Goal: Task Accomplishment & Management: Manage account settings

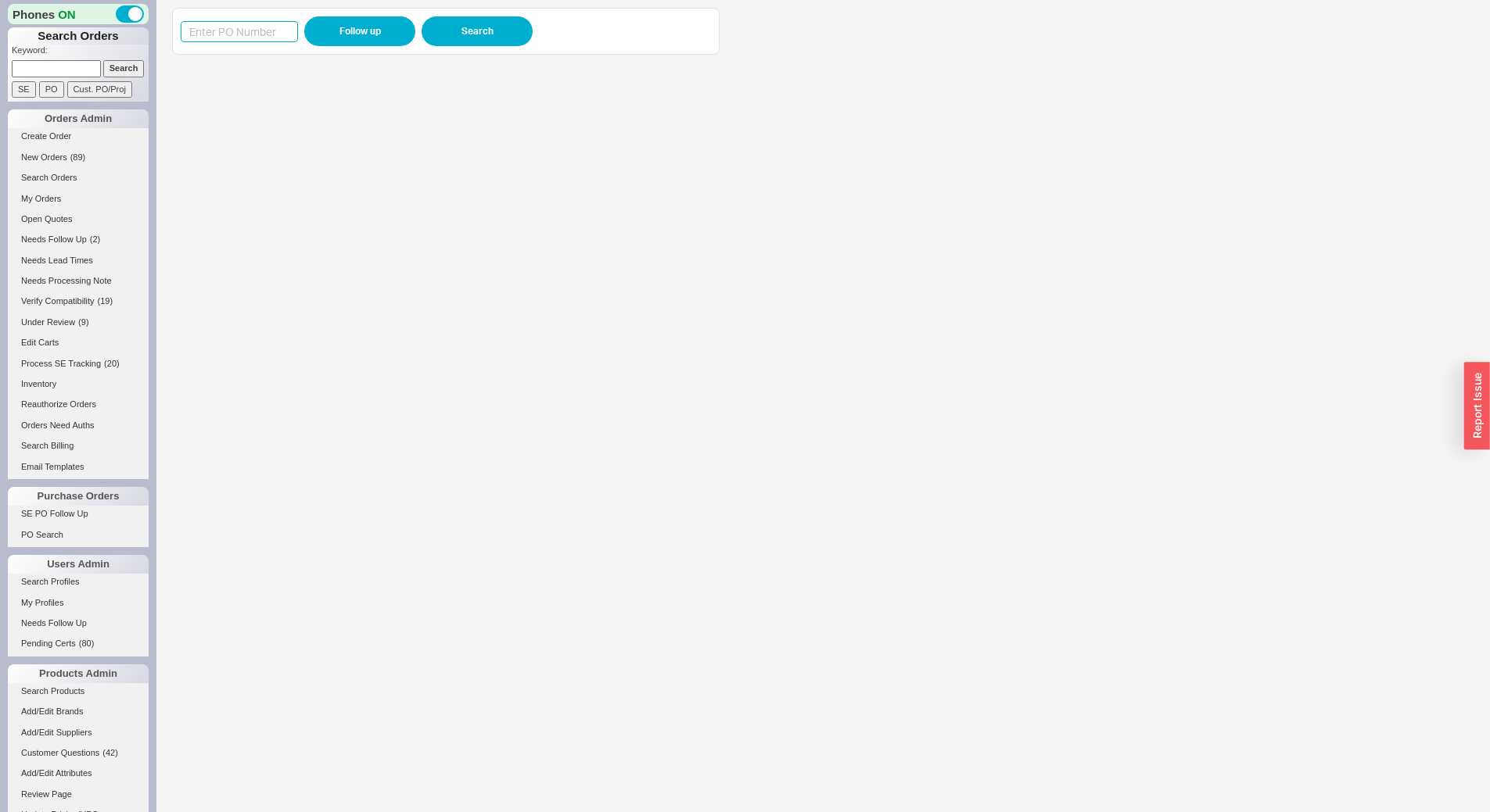
click at [247, 34] on input at bounding box center [239, 32] width 117 height 21
paste input "988507"
type input "988507"
click at [341, 21] on button "Follow up" at bounding box center [360, 31] width 111 height 29
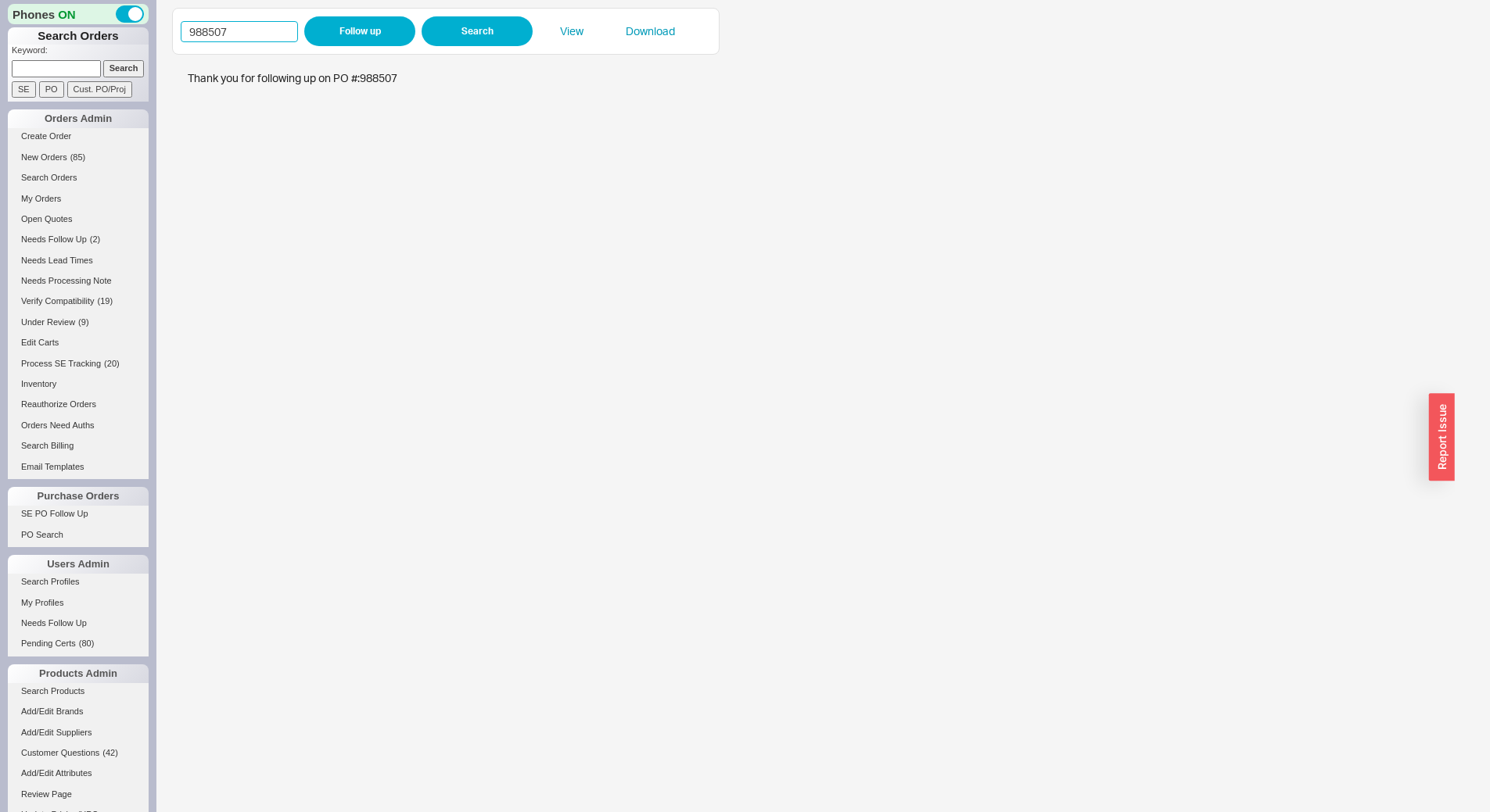
click at [272, 33] on input "988507" at bounding box center [239, 32] width 117 height 21
paste input "3"
type input "988503"
click at [348, 41] on button "Follow up" at bounding box center [360, 31] width 111 height 29
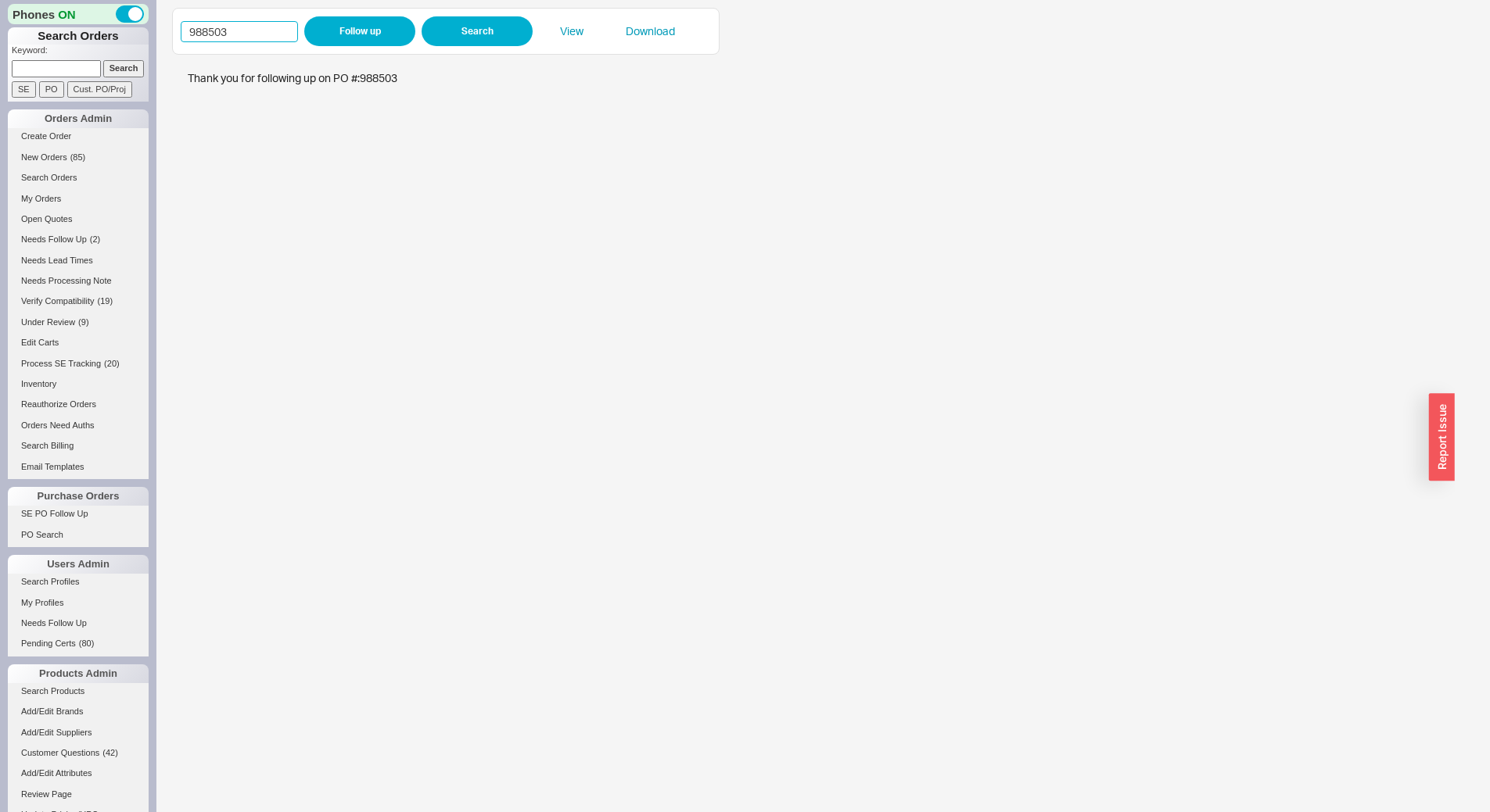
click at [252, 38] on input "988503" at bounding box center [239, 32] width 117 height 21
paste input "483"
type input "988483"
click at [354, 6] on div "988483 Follow up Search View Download" at bounding box center [822, 406] width 1333 height 812
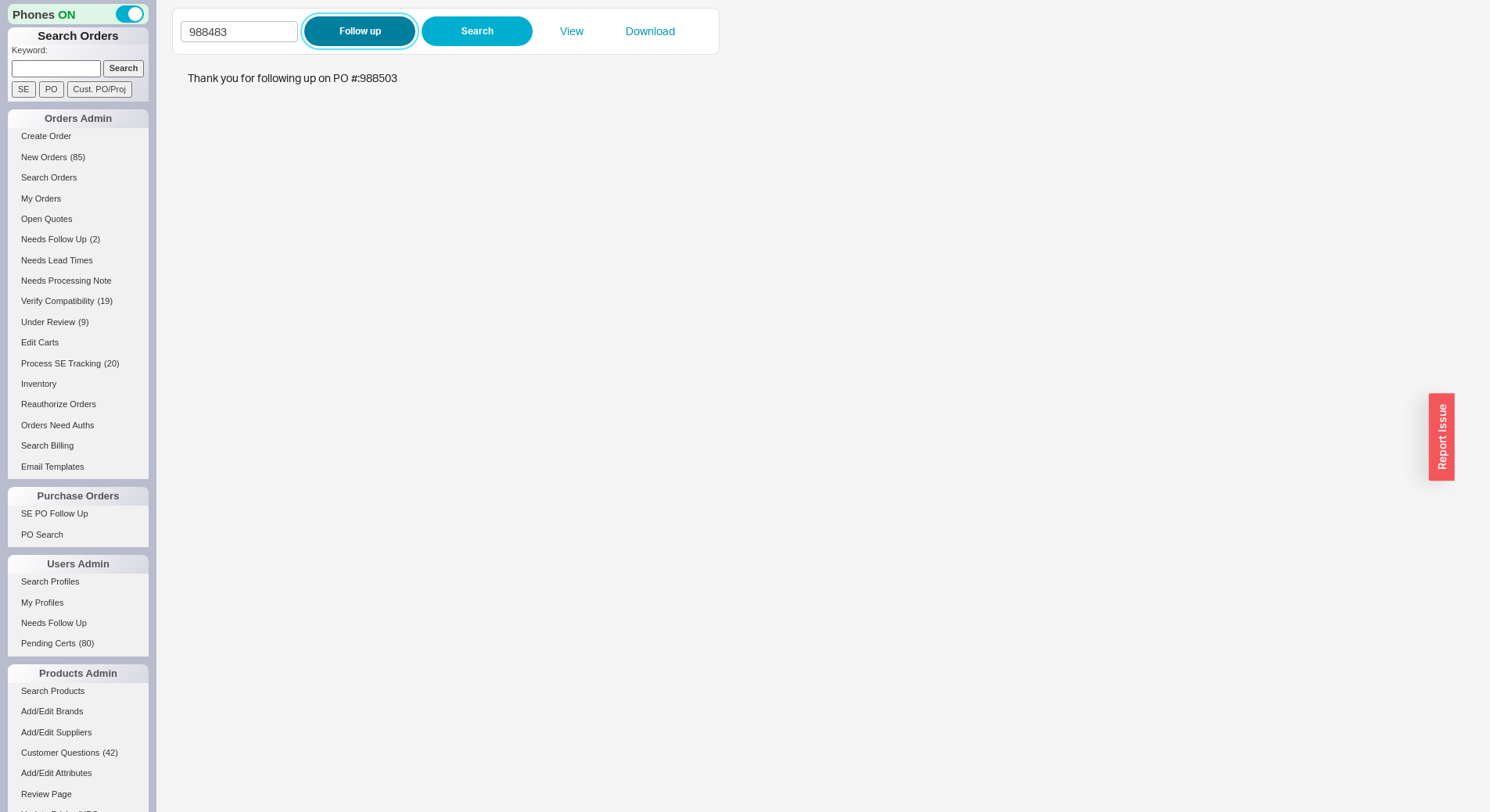
click at [348, 25] on button "Follow up" at bounding box center [360, 31] width 111 height 29
click at [260, 31] on input "988483" at bounding box center [239, 32] width 117 height 21
paste input "501"
type input "988501"
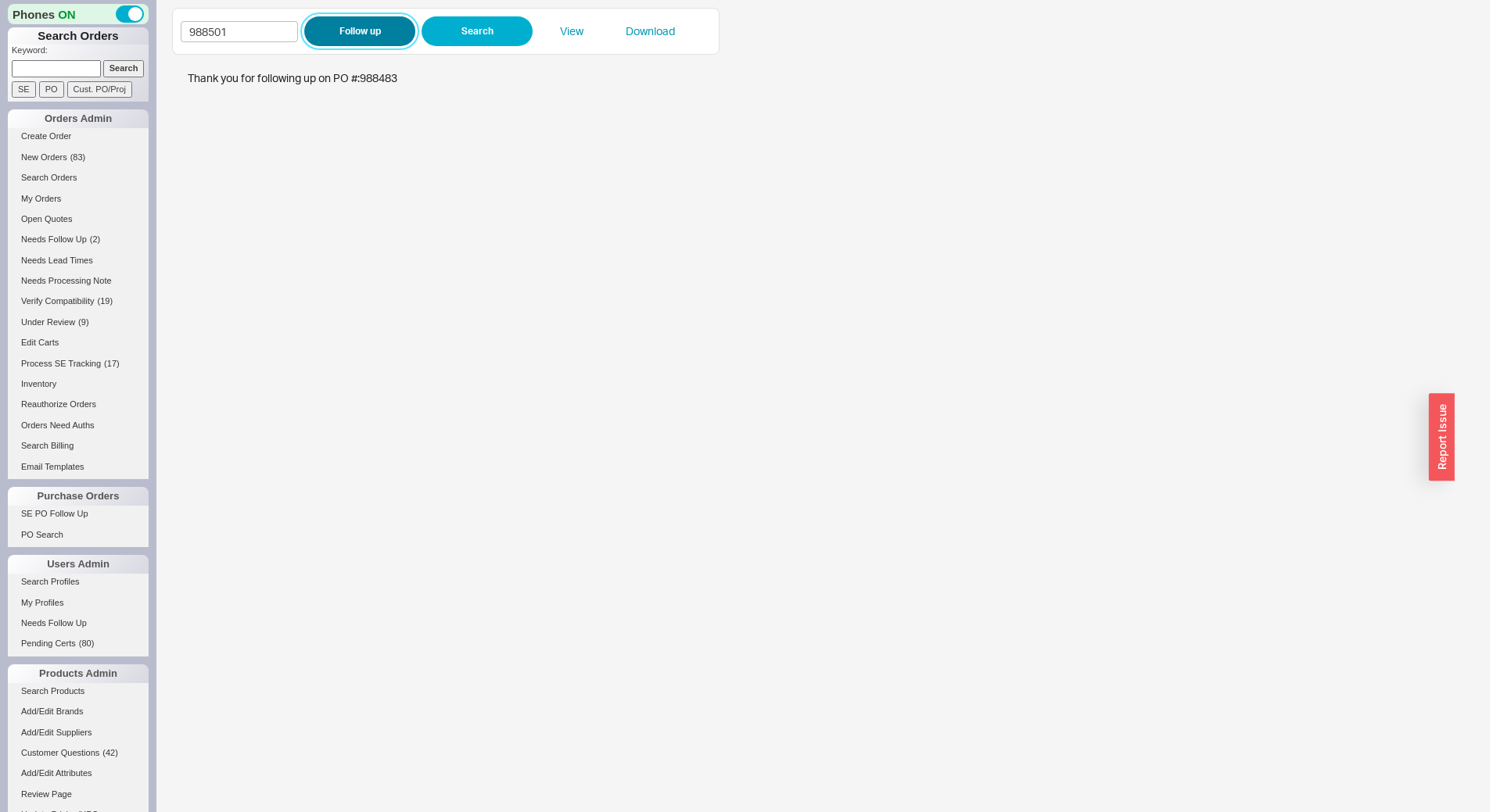
click at [382, 38] on button "Follow up" at bounding box center [360, 31] width 111 height 29
click at [255, 33] on input "988501" at bounding box center [239, 32] width 117 height 21
paste input "33"
type input "988533"
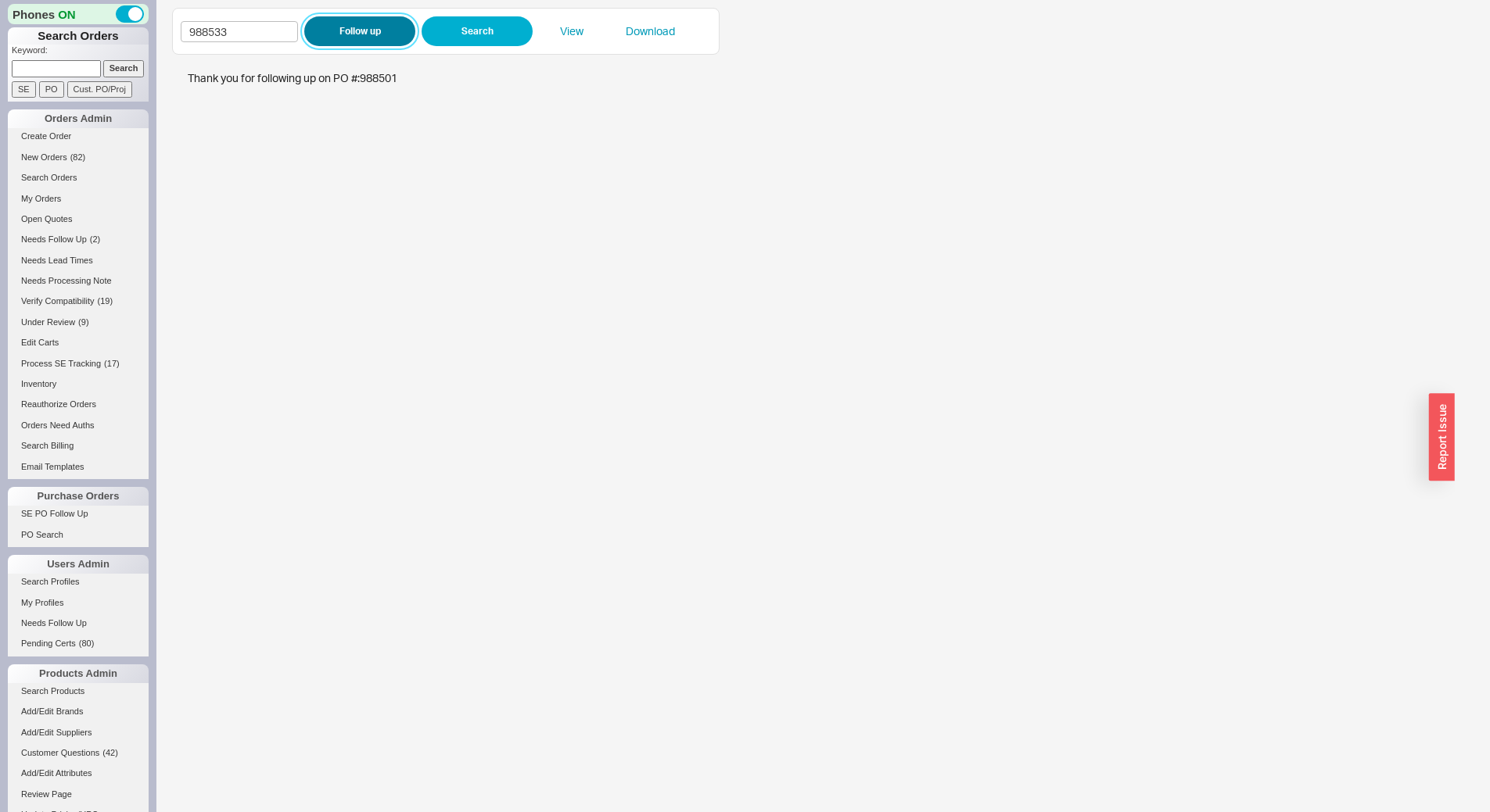
click at [324, 27] on button "Follow up" at bounding box center [360, 31] width 111 height 29
click at [234, 35] on input "988533" at bounding box center [239, 32] width 117 height 21
paste input "20"
type input "988520"
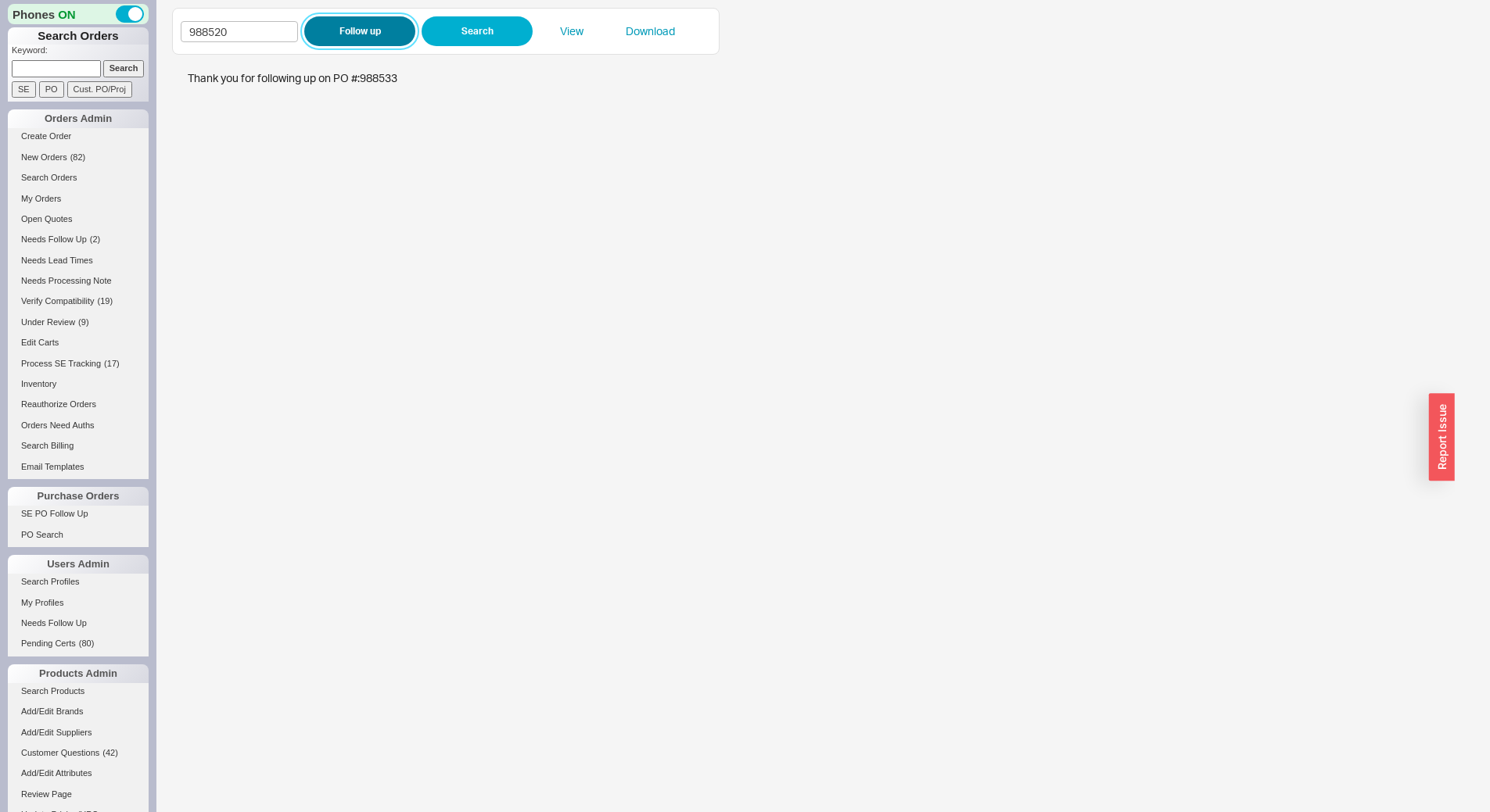
click at [336, 29] on button "Follow up" at bounding box center [360, 31] width 111 height 29
click at [357, 37] on button "Follow up" at bounding box center [360, 31] width 111 height 29
drag, startPoint x: 272, startPoint y: 33, endPoint x: 0, endPoint y: 47, distance: 272.4
click at [0, 47] on div "Phones ON Search Orders Keyword: Search SE PO Cust. PO/Proj Orders Admin Create…" at bounding box center [745, 406] width 1490 height 812
type input "988437"
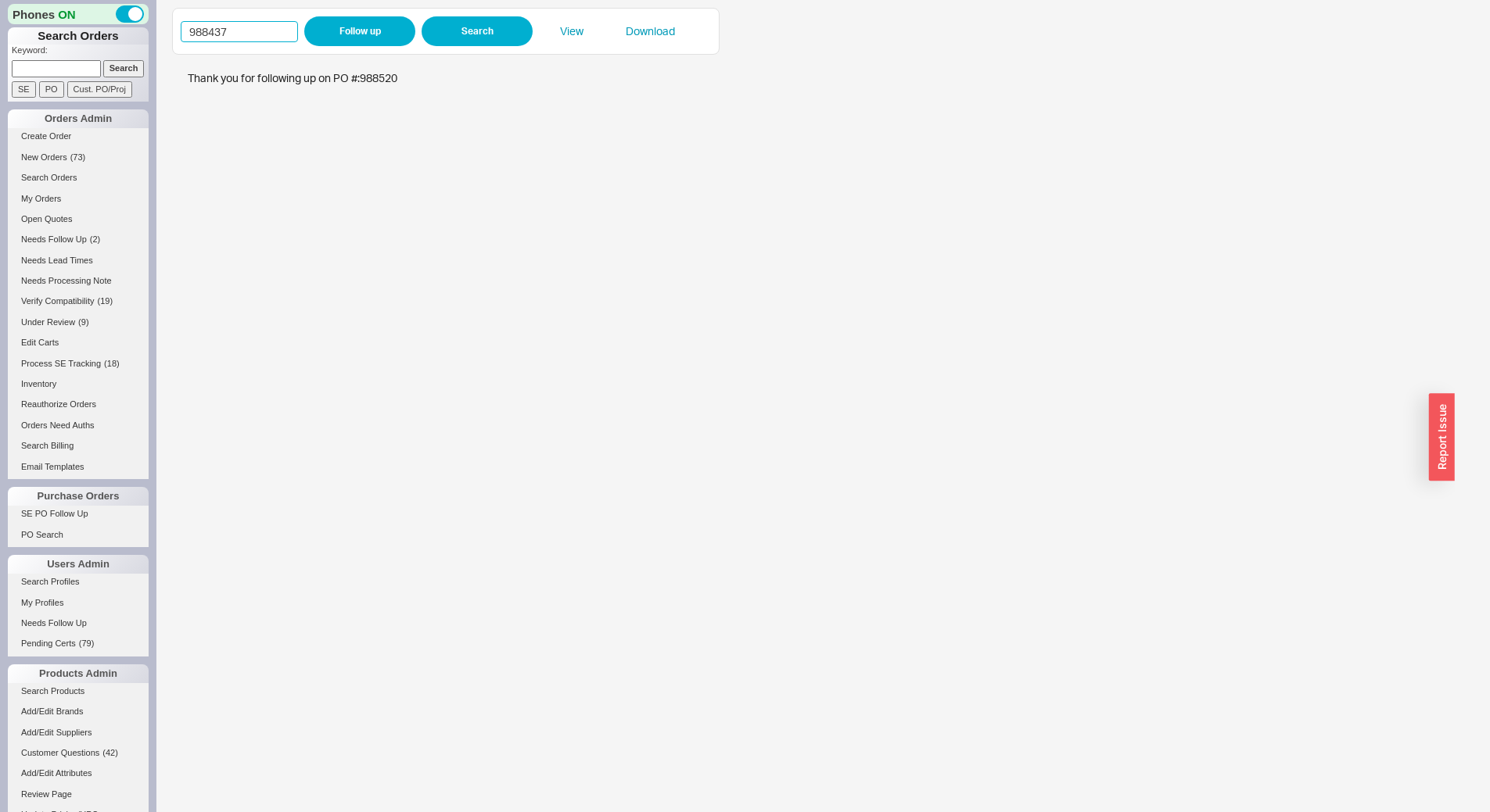
click button "Follow up" at bounding box center [360, 31] width 111 height 29
click at [254, 20] on div "988437 Follow up Search View Download" at bounding box center [445, 31] width 530 height 29
click at [258, 48] on div "988437 Follow up Search View Download" at bounding box center [445, 31] width 548 height 47
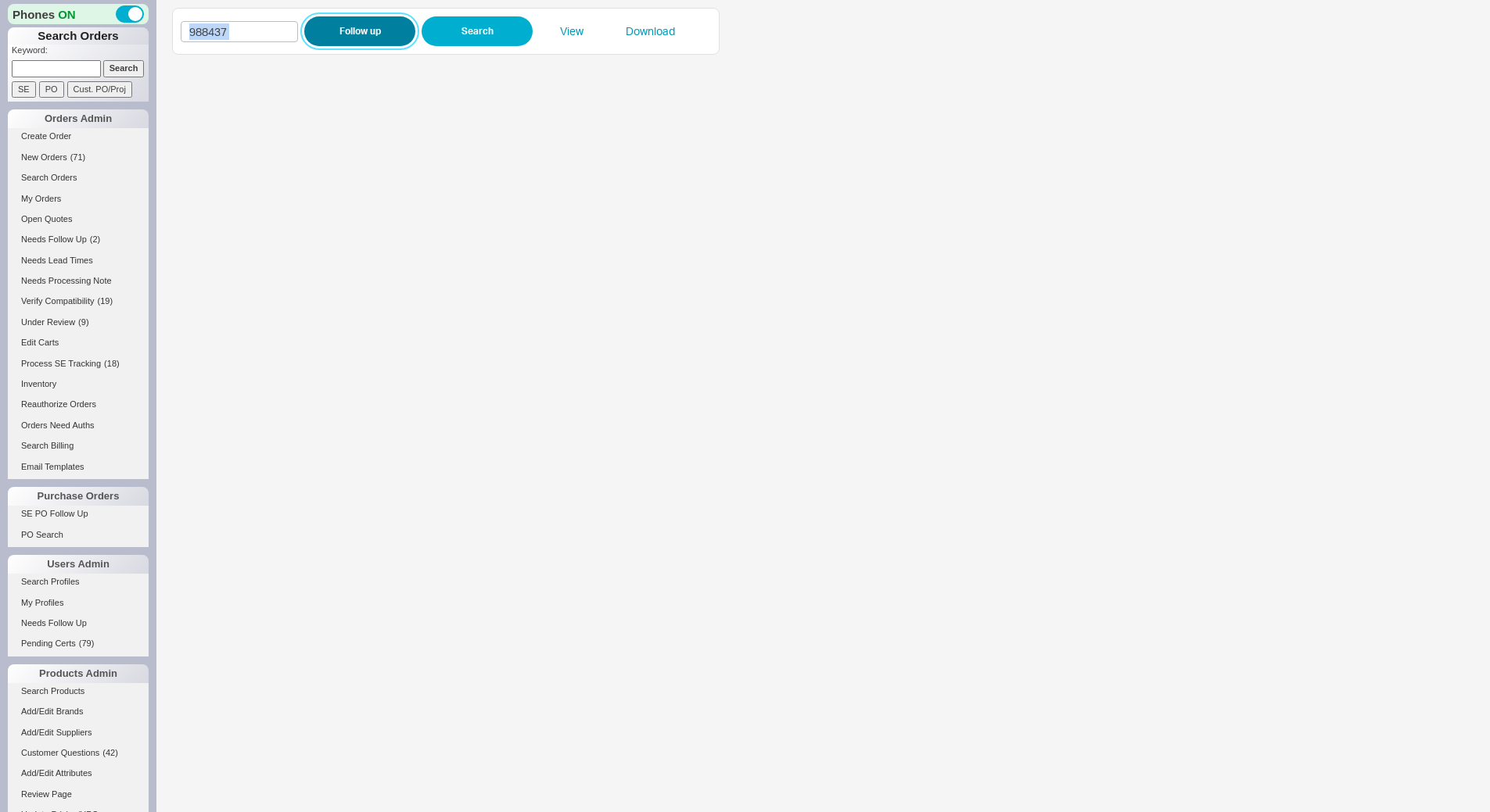
click at [336, 22] on button "Follow up" at bounding box center [360, 31] width 111 height 29
click at [253, 31] on input "988437" at bounding box center [239, 32] width 117 height 21
paste input "9"
type input "988439"
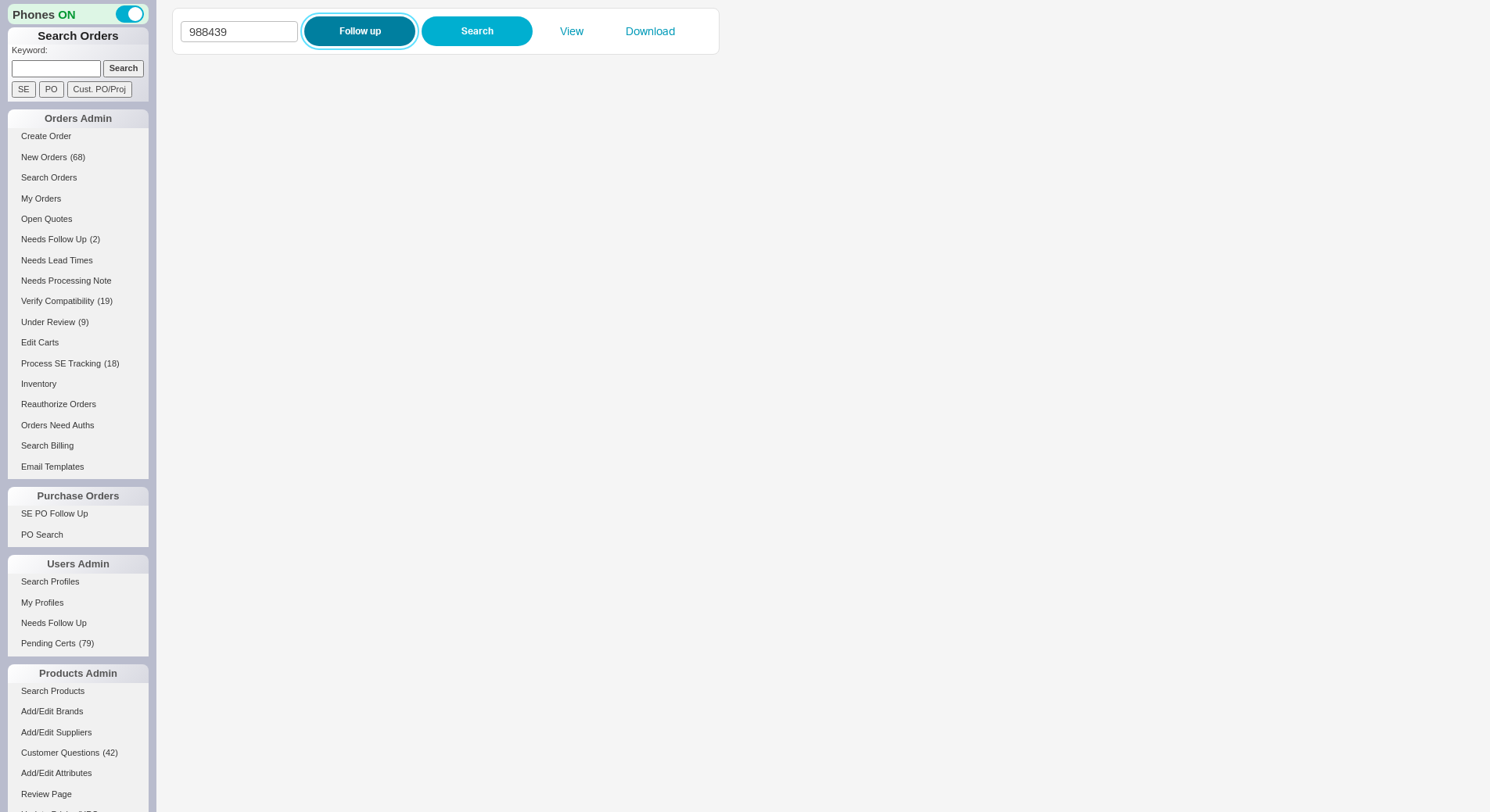
click at [341, 33] on button "Follow up" at bounding box center [360, 31] width 111 height 29
click at [236, 31] on input "988439" at bounding box center [239, 32] width 117 height 21
paste input "4607"
type input "984607"
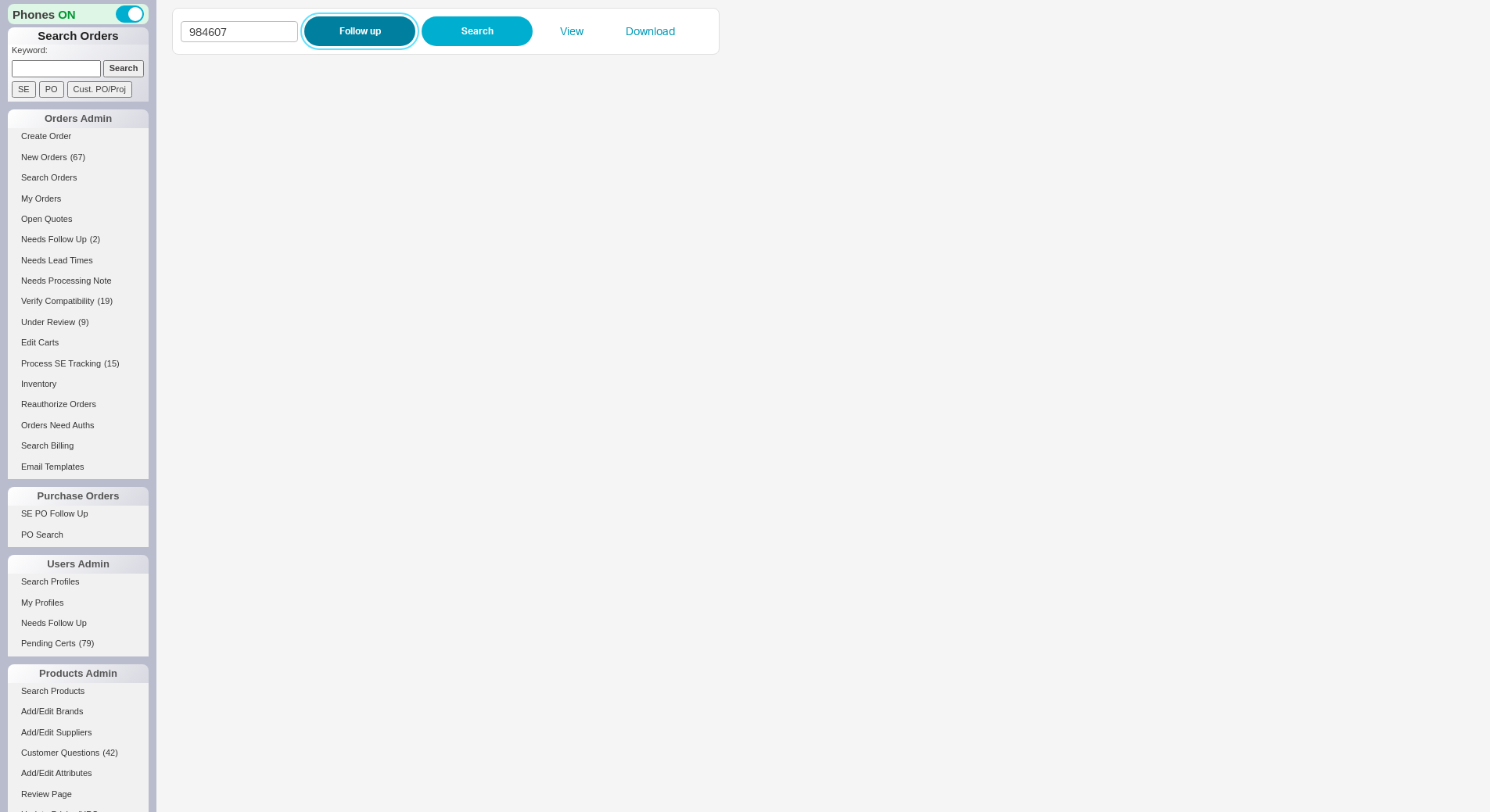
click at [340, 37] on button "Follow up" at bounding box center [360, 31] width 111 height 29
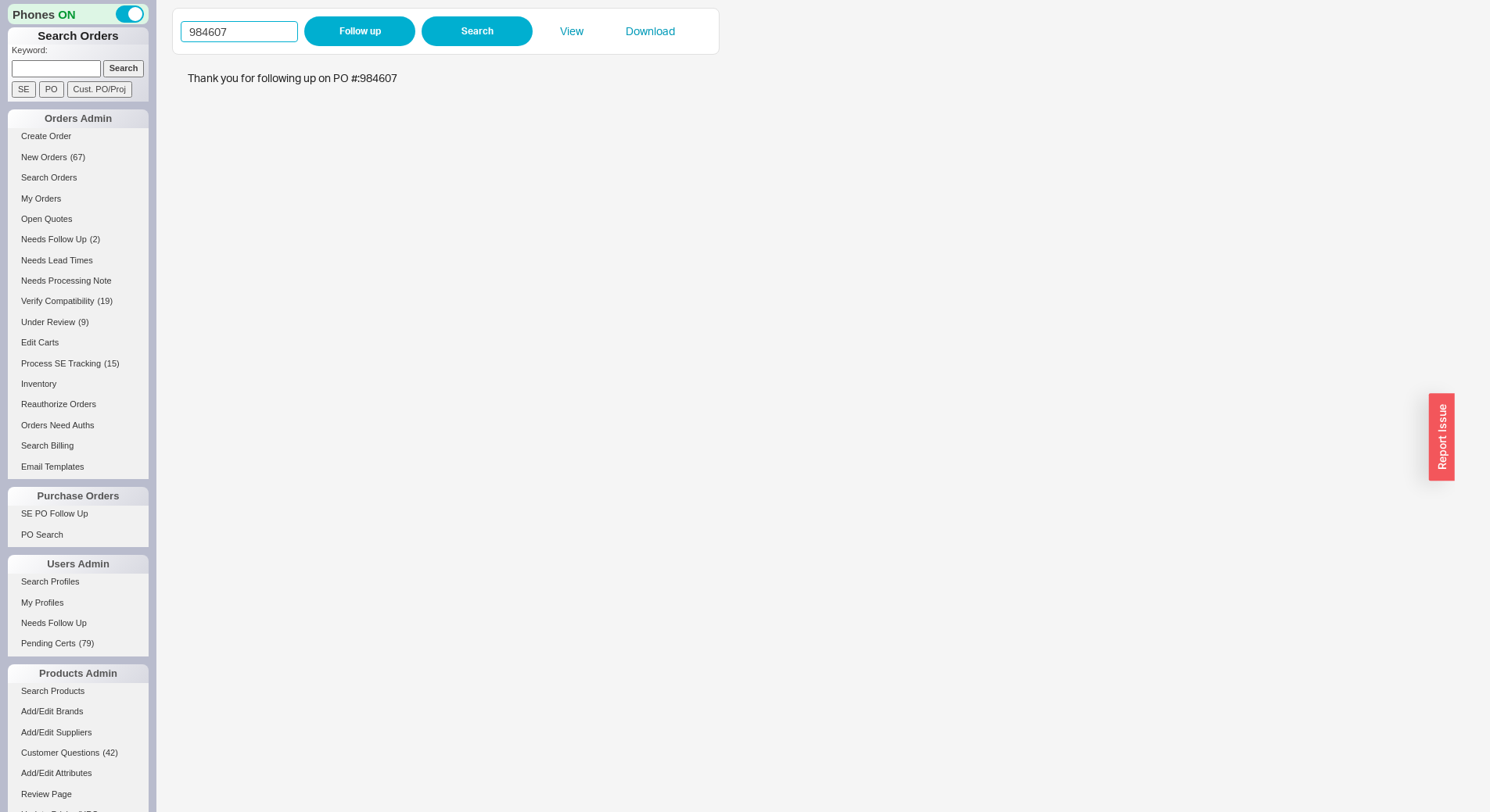
click at [273, 29] on input "984607" at bounding box center [239, 32] width 117 height 21
click at [258, 40] on input "984607" at bounding box center [239, 32] width 117 height 21
paste input "2514"
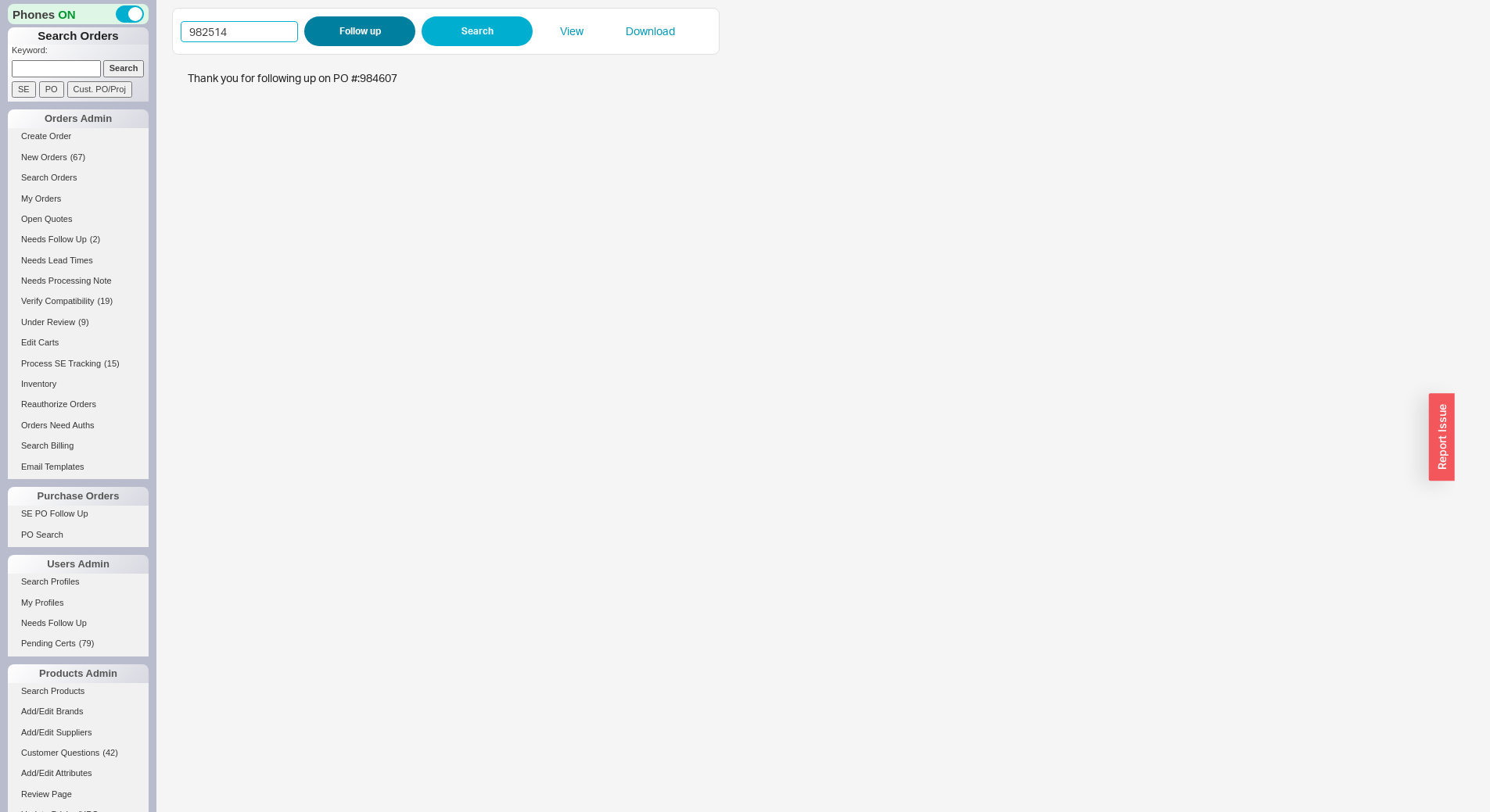
type input "982514"
click at [355, 41] on button "Follow up" at bounding box center [360, 31] width 111 height 29
click at [243, 30] on input "982514" at bounding box center [239, 32] width 117 height 21
paste input "3280"
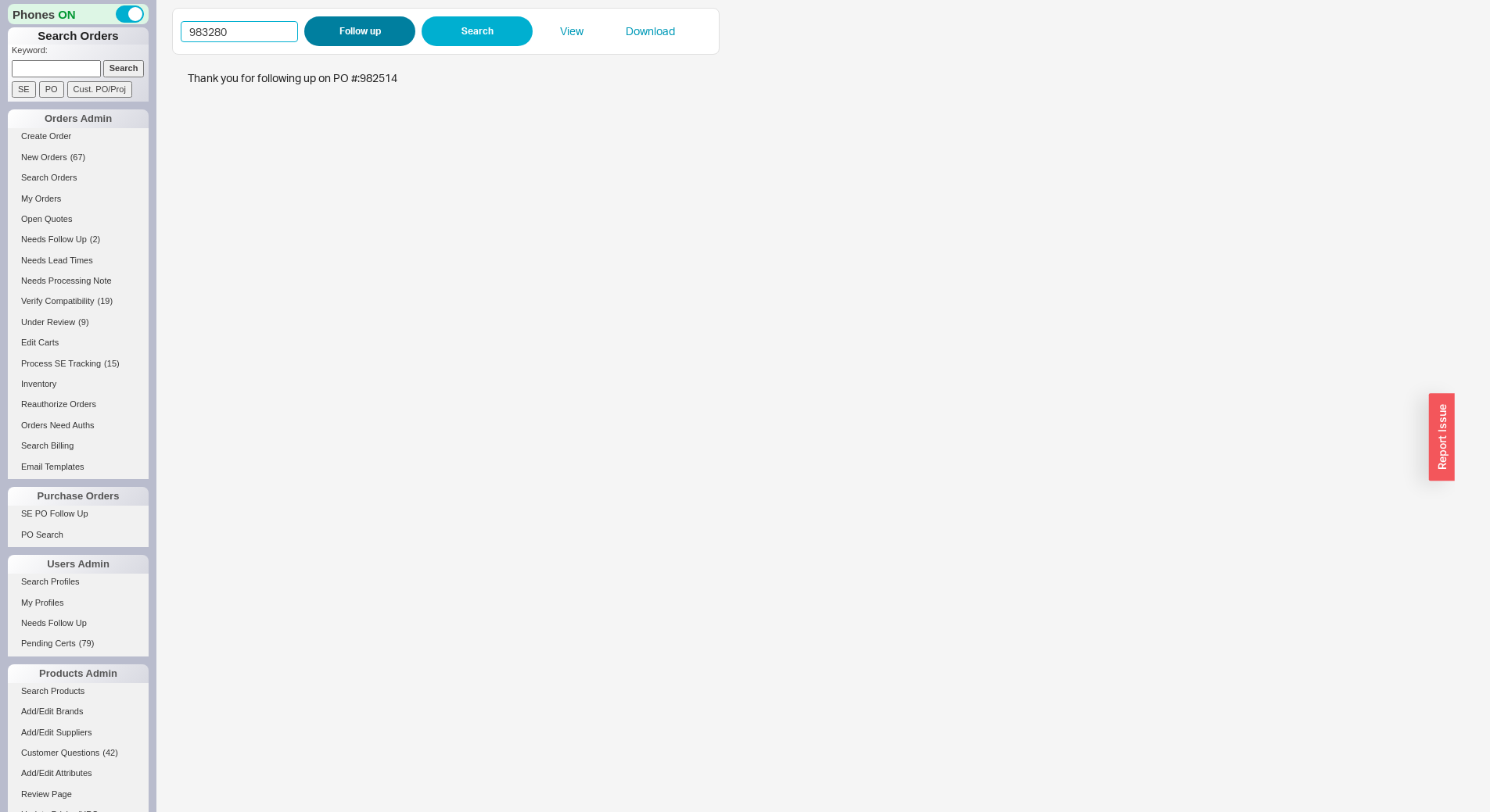
type input "983280"
click at [340, 36] on button "Follow up" at bounding box center [360, 31] width 111 height 29
click at [273, 37] on input "983280" at bounding box center [239, 32] width 117 height 21
paste input "8561"
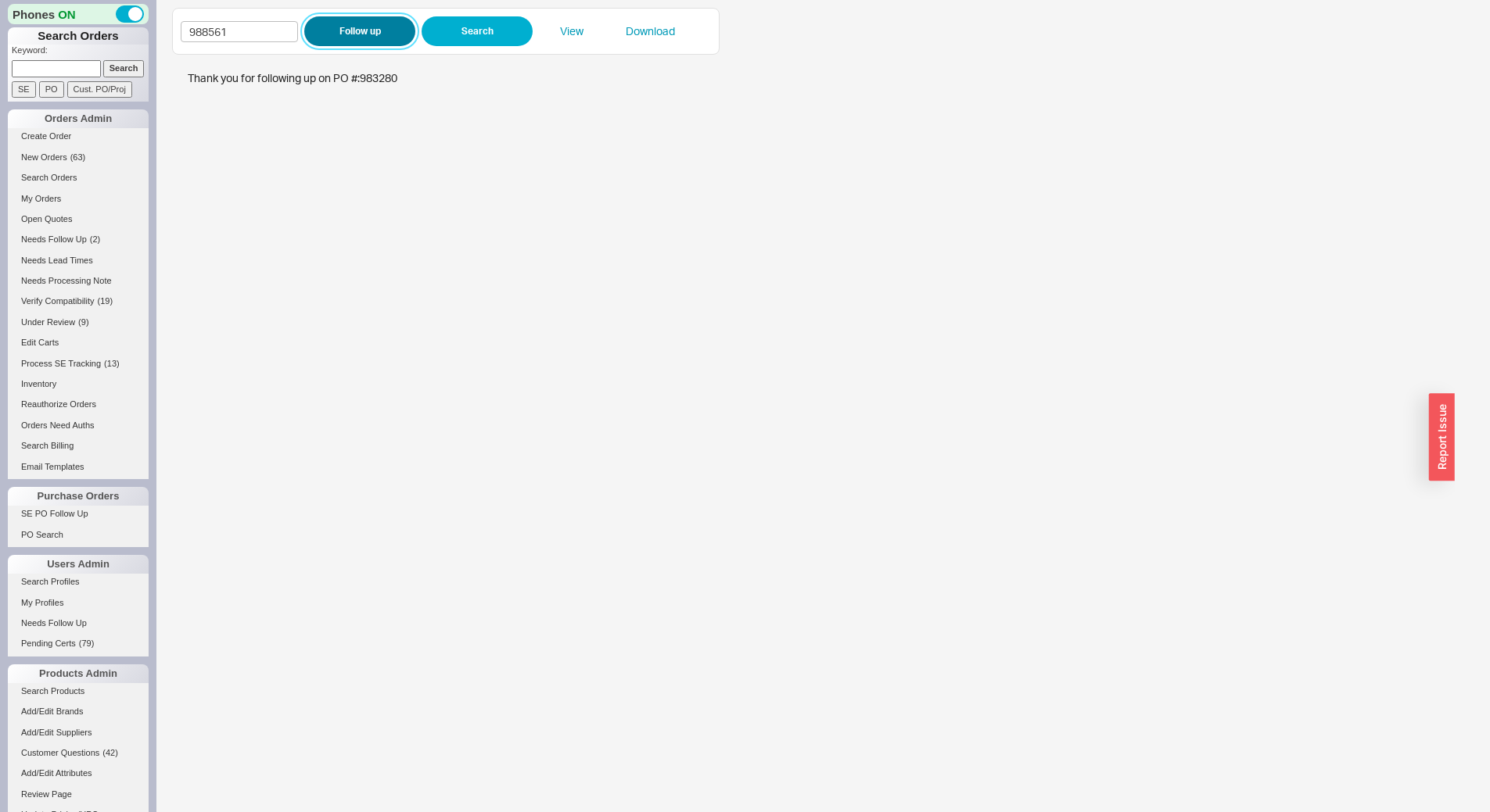
type input "988561"
click at [353, 29] on button "Follow up" at bounding box center [360, 31] width 111 height 29
click at [359, 20] on button "Follow up" at bounding box center [360, 31] width 111 height 29
click at [389, 38] on button "Follow up" at bounding box center [360, 31] width 111 height 29
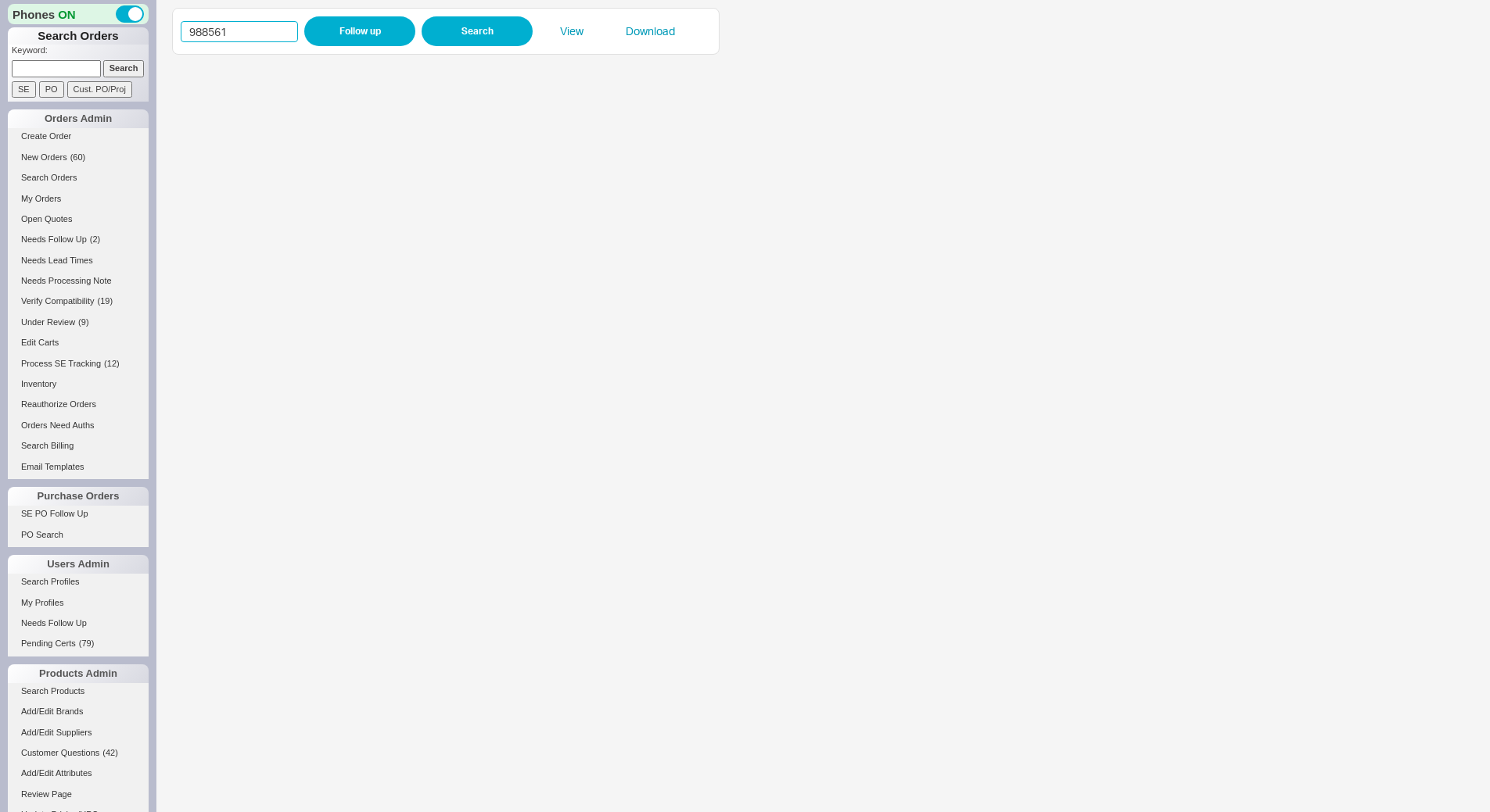
click at [262, 40] on input "988561" at bounding box center [239, 32] width 117 height 21
paste input "459"
type input "988459"
click at [346, 24] on button "Follow up" at bounding box center [360, 31] width 111 height 29
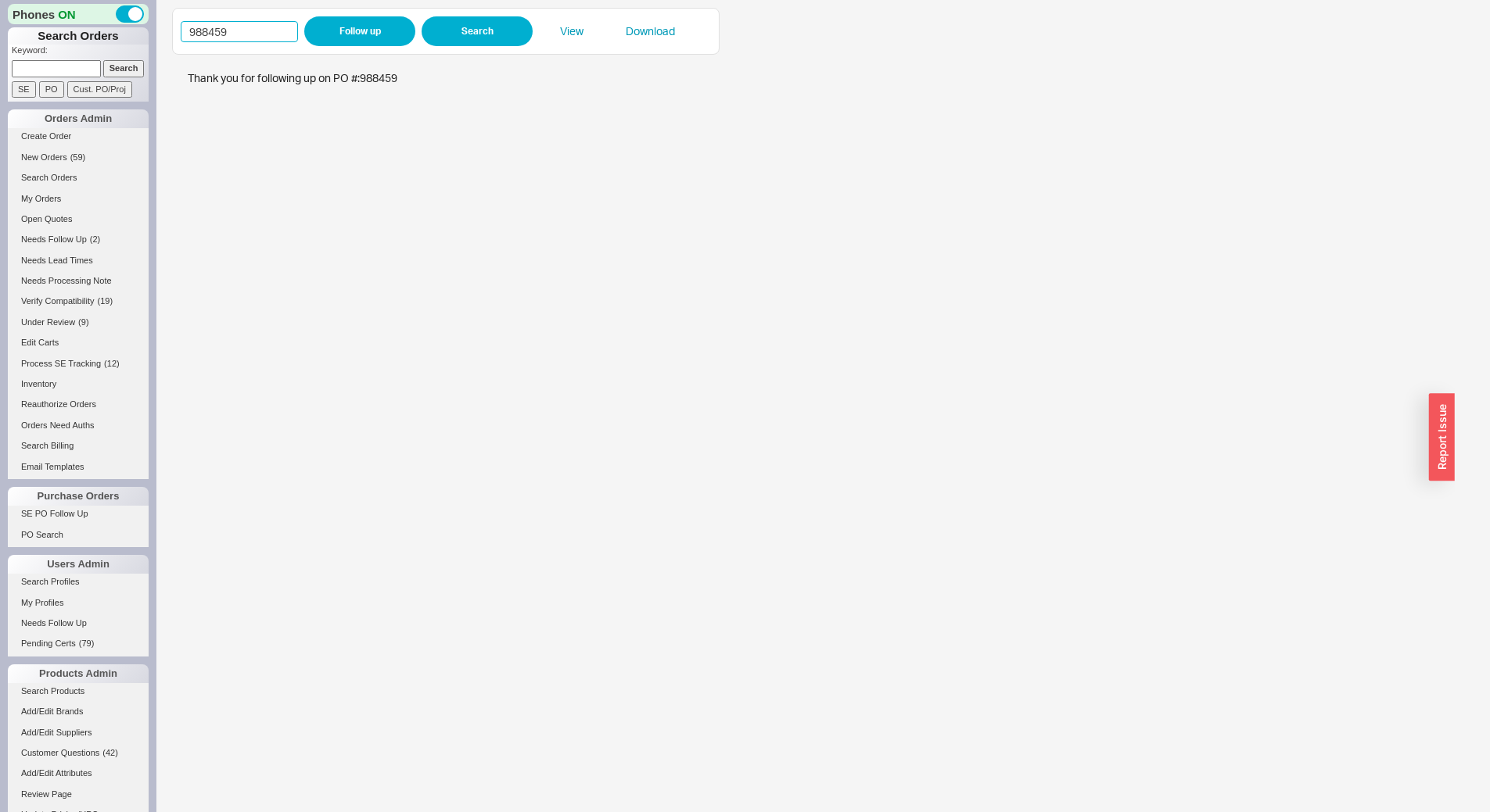
click at [253, 21] on input "988459" at bounding box center [239, 32] width 117 height 21
click at [250, 30] on input "988459" at bounding box center [239, 32] width 117 height 21
paste input "530"
type input "988530"
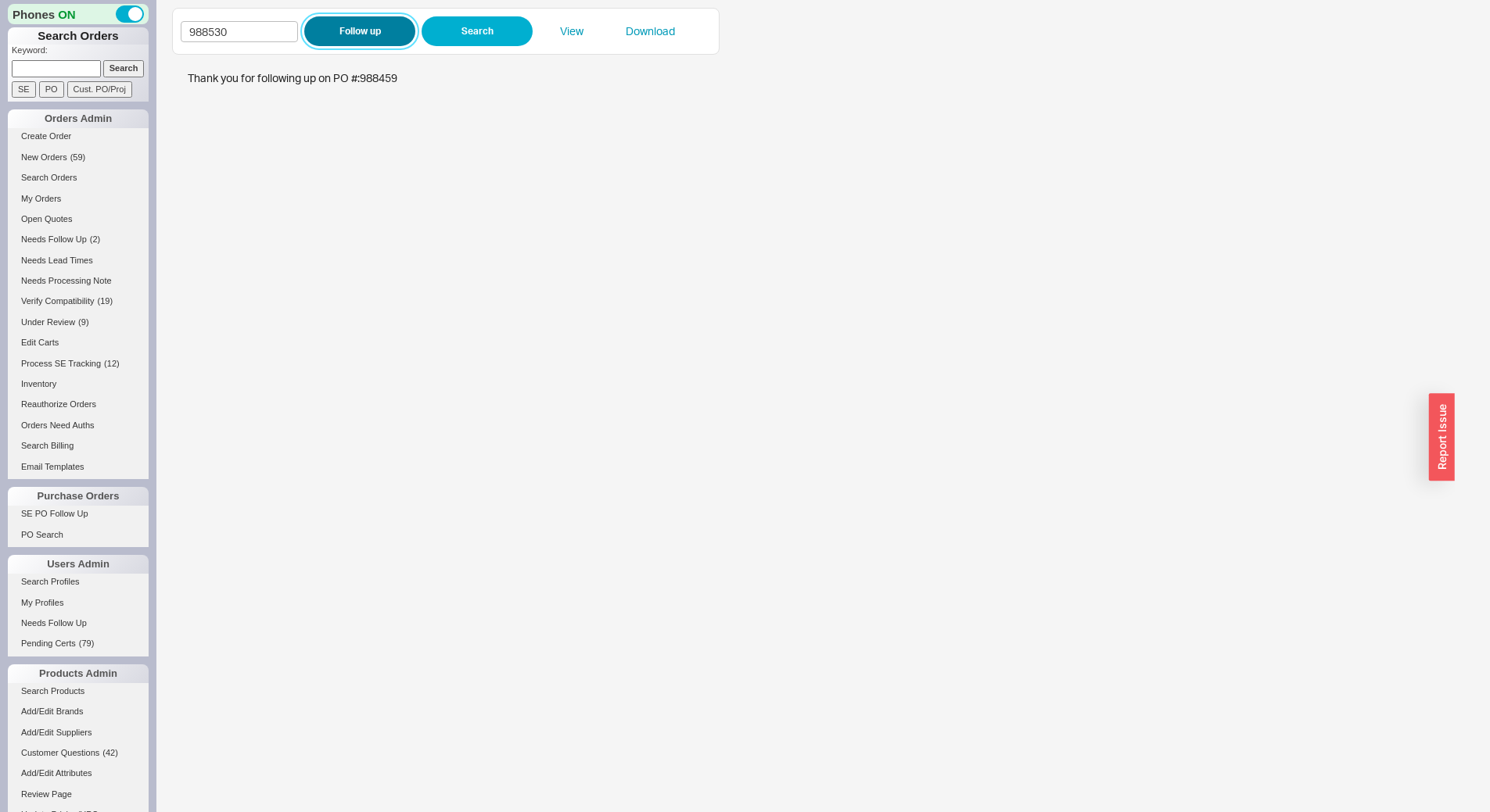
click at [363, 41] on button "Follow up" at bounding box center [360, 31] width 111 height 29
click at [257, 24] on input "988530" at bounding box center [239, 32] width 117 height 21
paste input "29"
type input "988529"
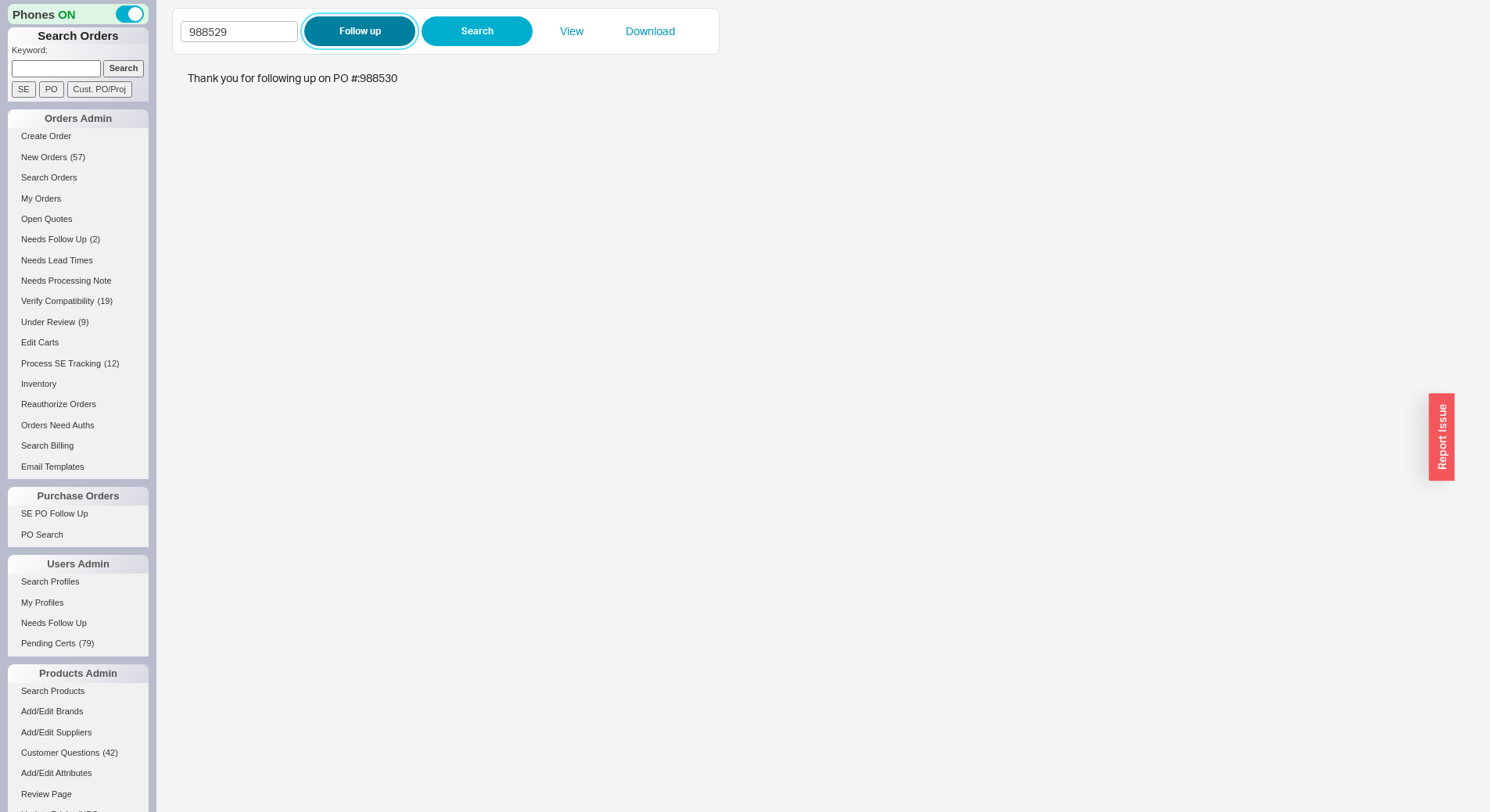
click at [348, 32] on button "Follow up" at bounding box center [360, 31] width 111 height 29
click at [261, 37] on input "988529" at bounding box center [239, 32] width 117 height 21
paste input "476"
type input "988476"
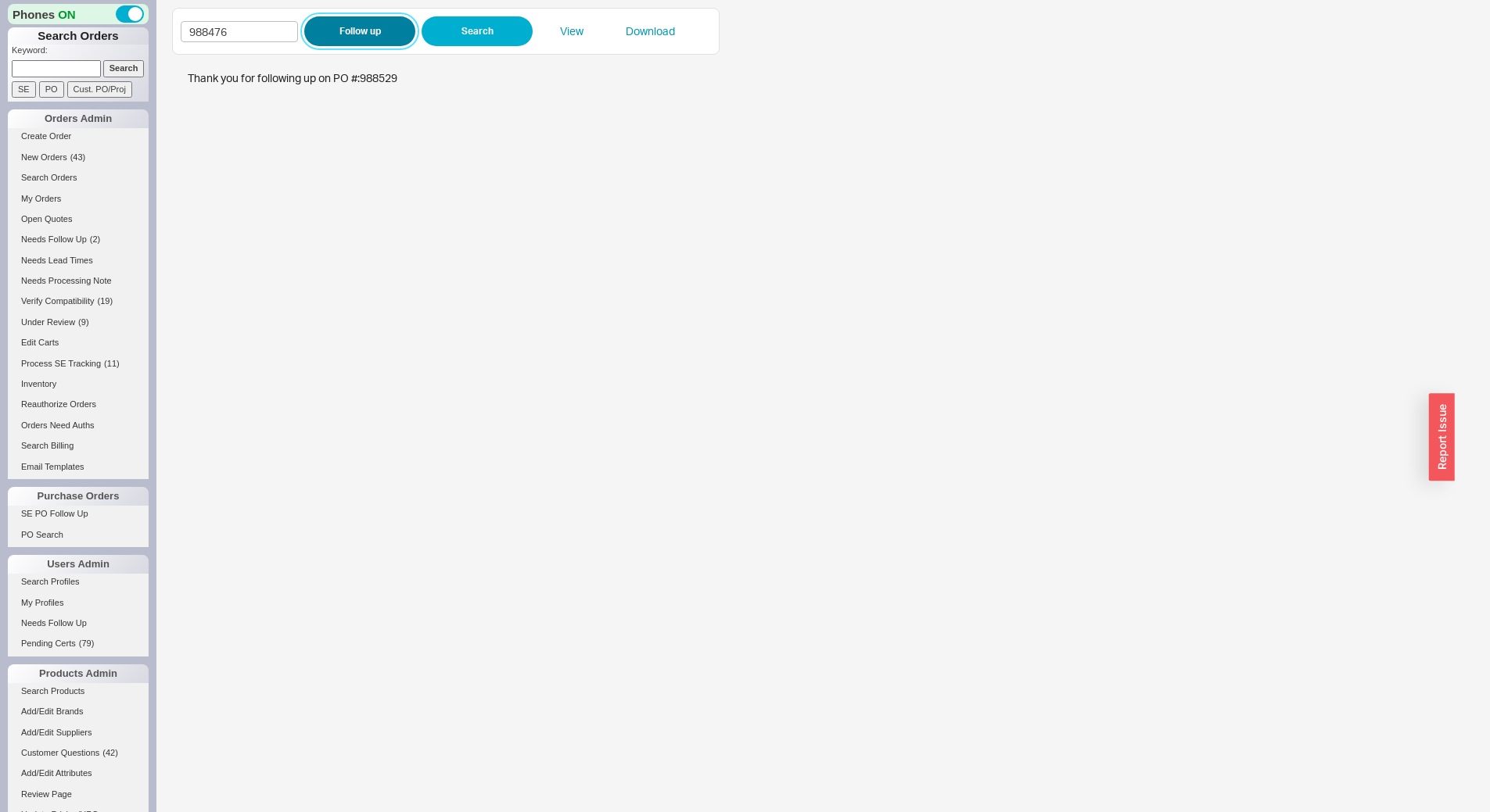
click at [380, 21] on button "Follow up" at bounding box center [360, 31] width 111 height 29
click at [341, 21] on button "Follow up" at bounding box center [360, 31] width 111 height 29
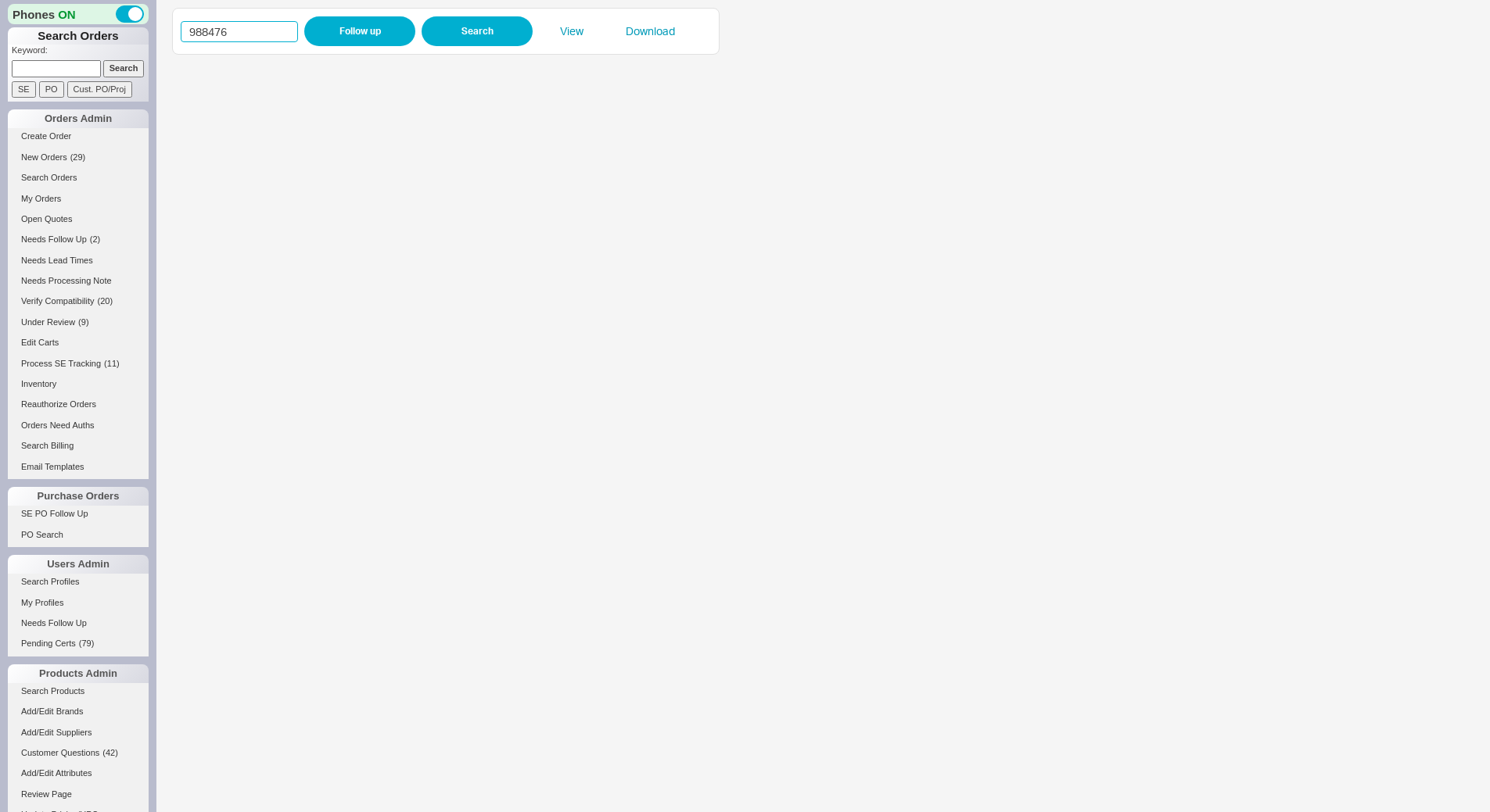
drag, startPoint x: 271, startPoint y: 24, endPoint x: 159, endPoint y: 46, distance: 114.1
click at [159, 46] on div "988476 Follow up Search View Download" at bounding box center [822, 406] width 1333 height 812
click at [253, 30] on input "937363" at bounding box center [239, 32] width 117 height 21
paste input "8463"
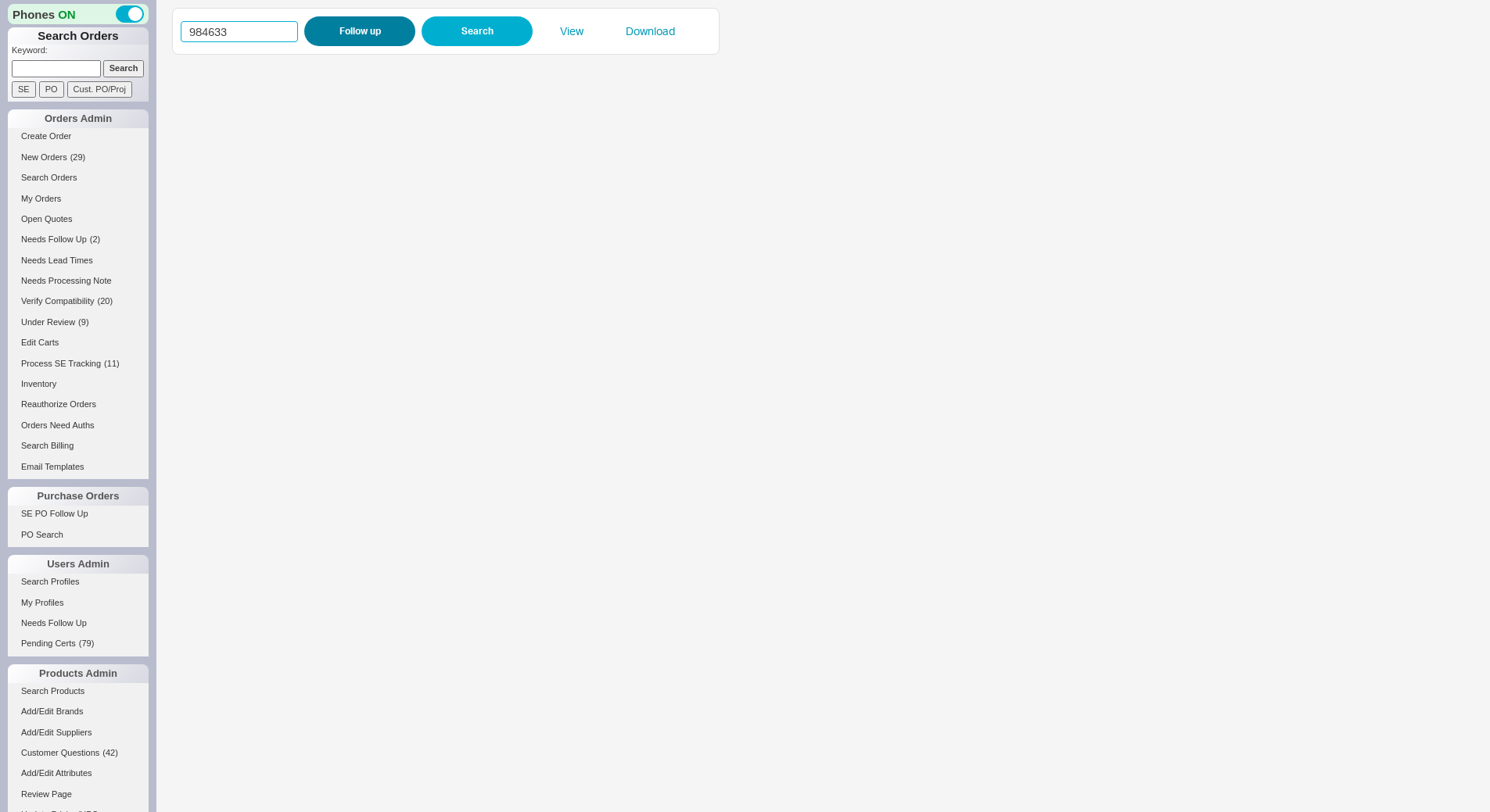
type input "984633"
click at [360, 26] on button "Follow up" at bounding box center [360, 31] width 111 height 29
click at [212, 36] on input "984633" at bounding box center [239, 32] width 117 height 21
paste input "8588"
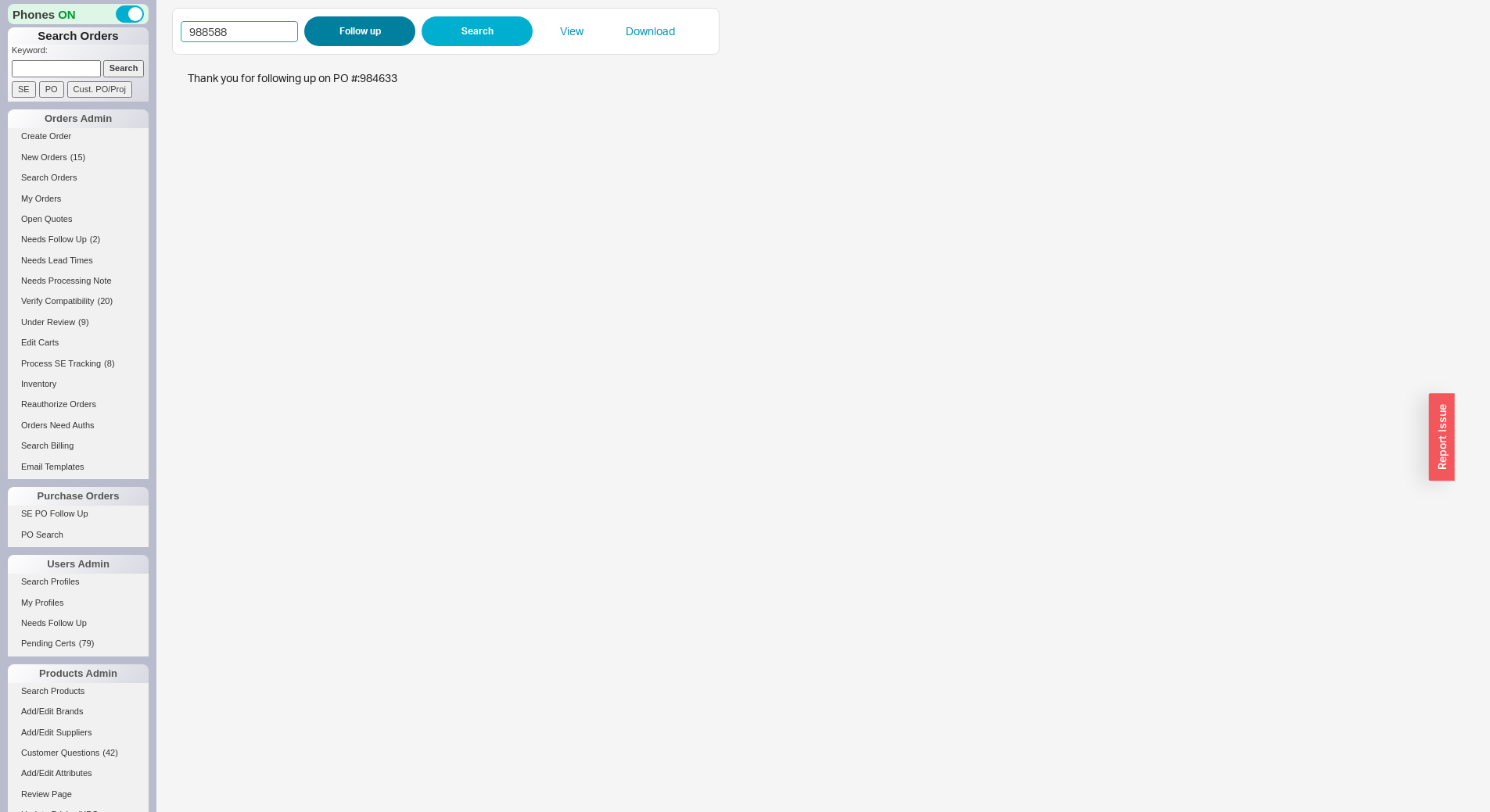
type input "988588"
click at [334, 31] on button "Follow up" at bounding box center [360, 31] width 111 height 29
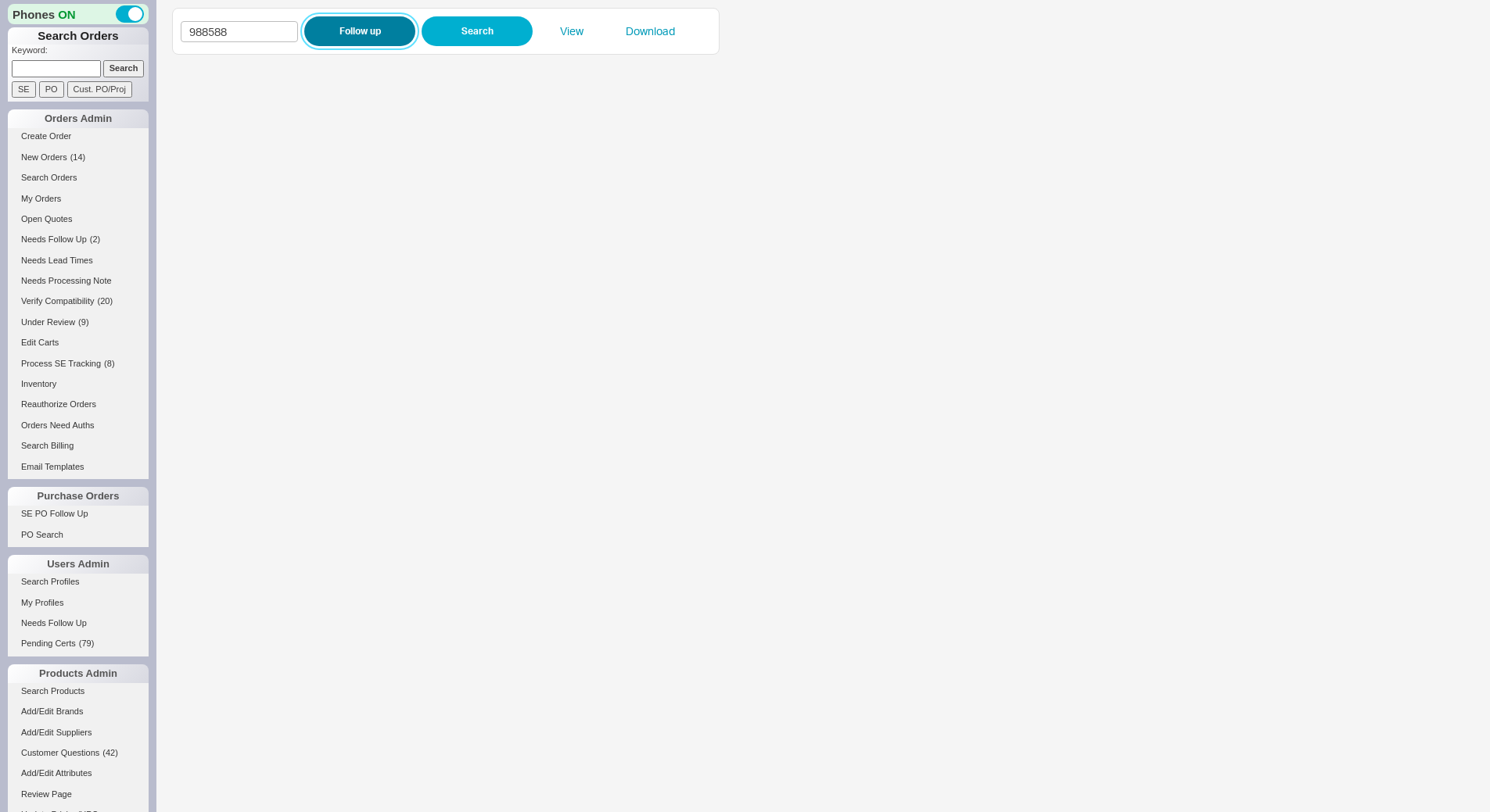
click at [376, 20] on button "Follow up" at bounding box center [360, 31] width 111 height 29
click at [257, 25] on input "988588" at bounding box center [239, 32] width 117 height 21
paste input "600"
type input "988600"
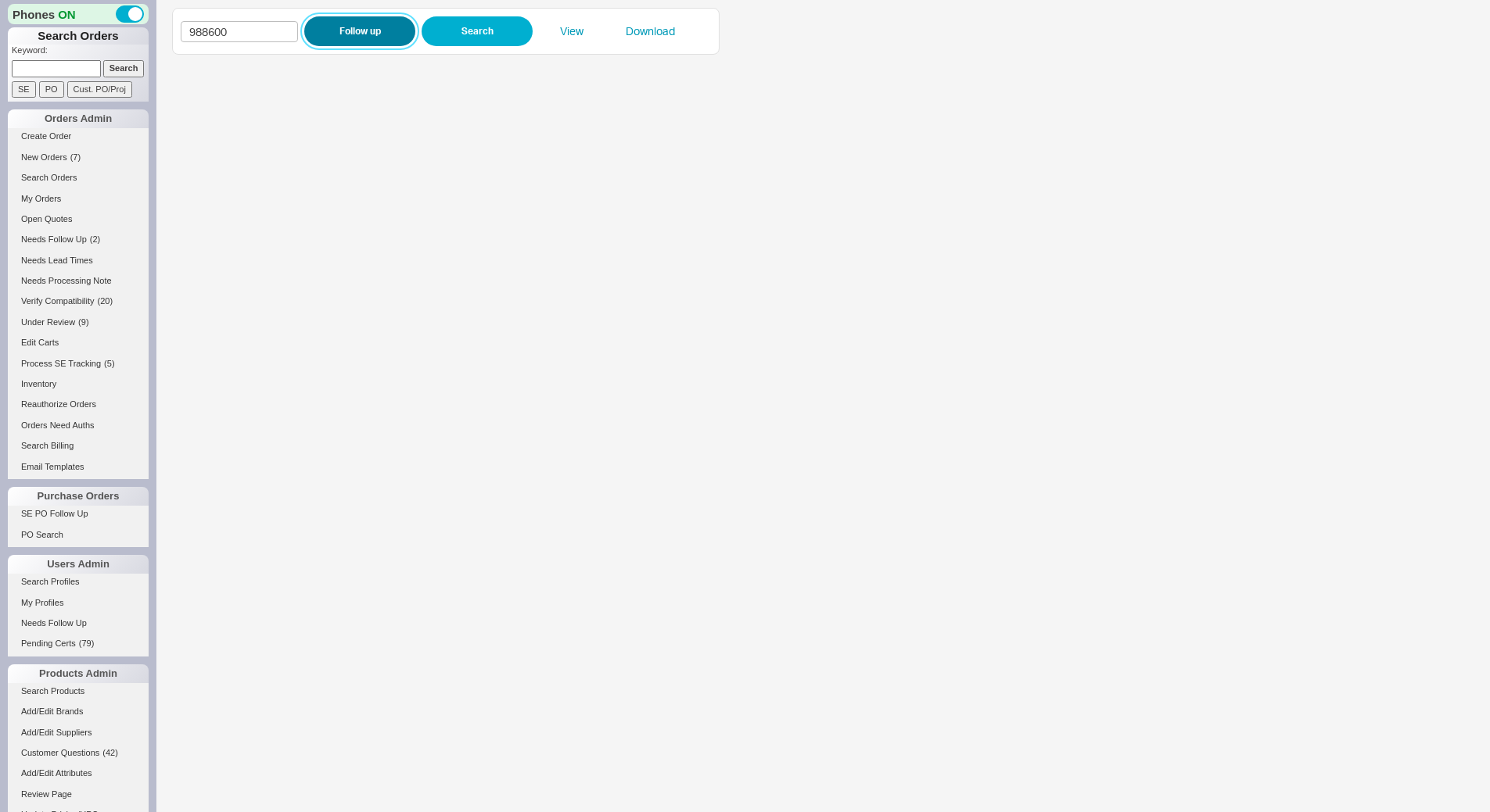
click at [355, 32] on button "Follow up" at bounding box center [360, 31] width 111 height 29
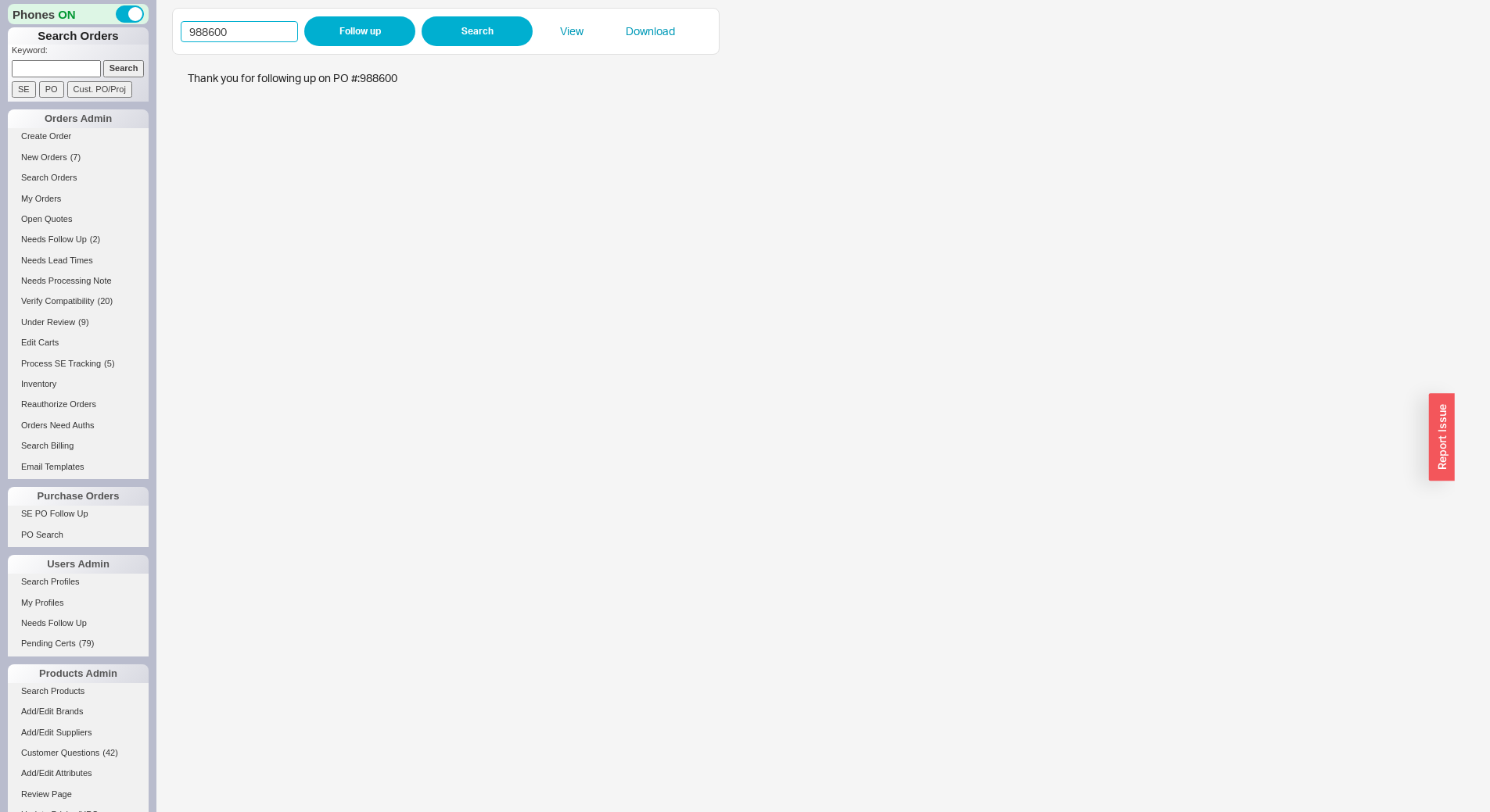
click at [237, 21] on input "988600" at bounding box center [239, 32] width 117 height 21
paste input "588"
type input "988588"
click at [400, 41] on button "Follow up" at bounding box center [360, 31] width 111 height 29
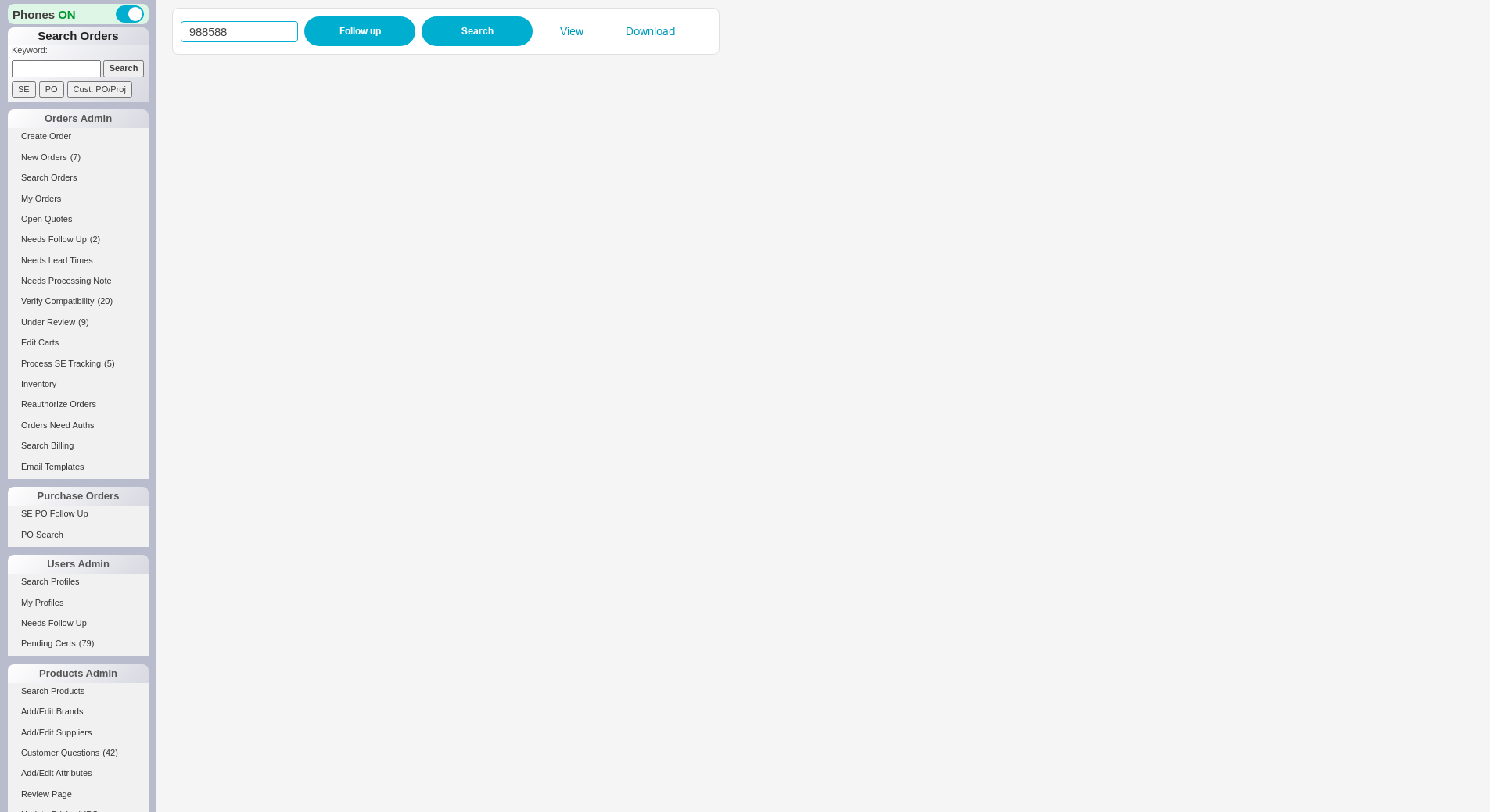
click at [240, 35] on input "988588" at bounding box center [239, 32] width 117 height 21
paste input "74"
type input "988574"
click at [341, 28] on button "Follow up" at bounding box center [360, 31] width 111 height 29
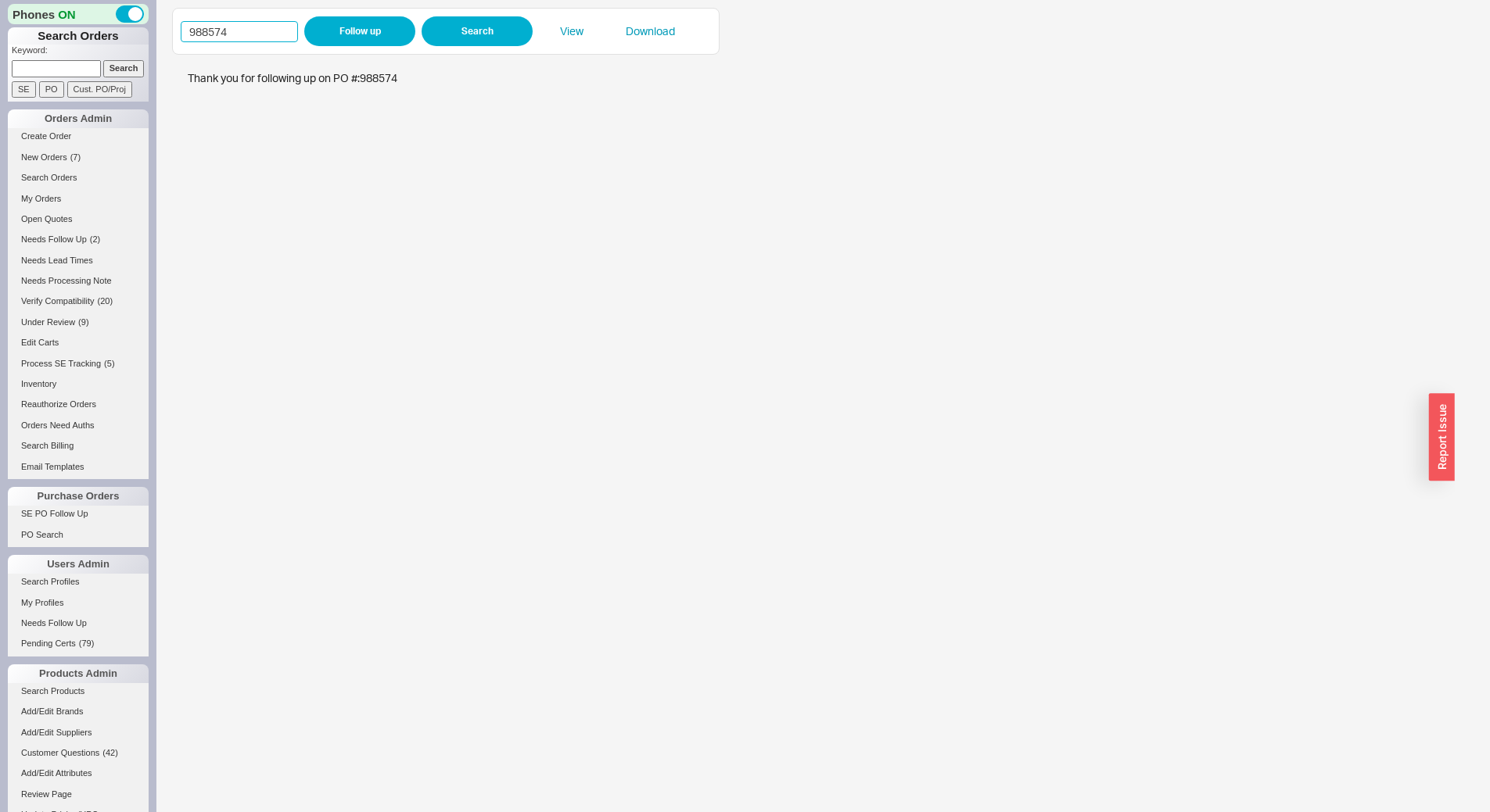
click at [249, 27] on input "988574" at bounding box center [239, 32] width 117 height 21
paste input "459"
type input "988459"
click at [360, 27] on button "Follow up" at bounding box center [360, 31] width 111 height 29
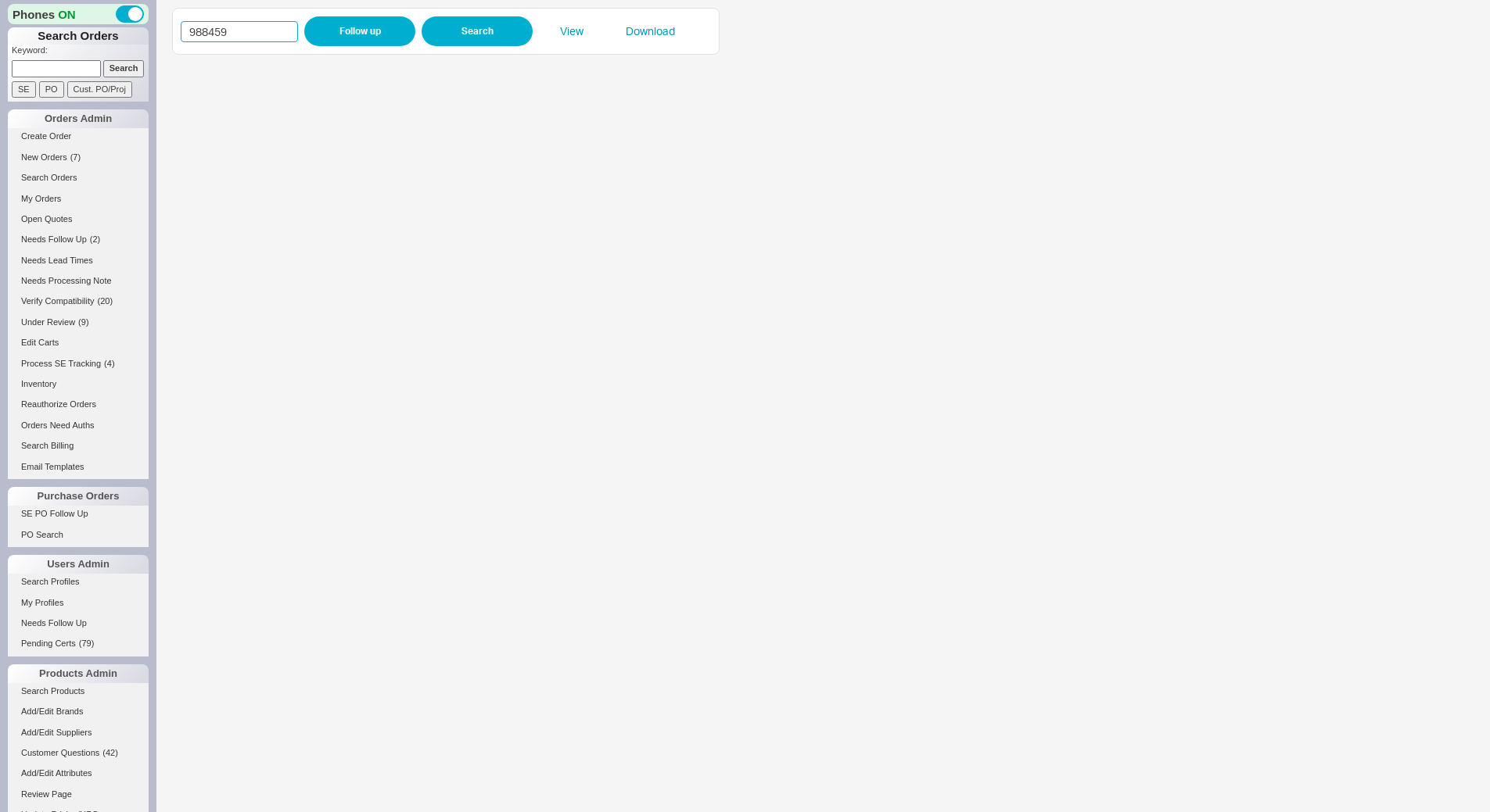
click at [269, 21] on input "988459" at bounding box center [239, 32] width 117 height 21
click at [328, 42] on button "Follow up" at bounding box center [360, 31] width 111 height 29
click at [258, 29] on input "988459" at bounding box center [239, 32] width 117 height 21
click at [258, 30] on input "988459" at bounding box center [239, 32] width 117 height 21
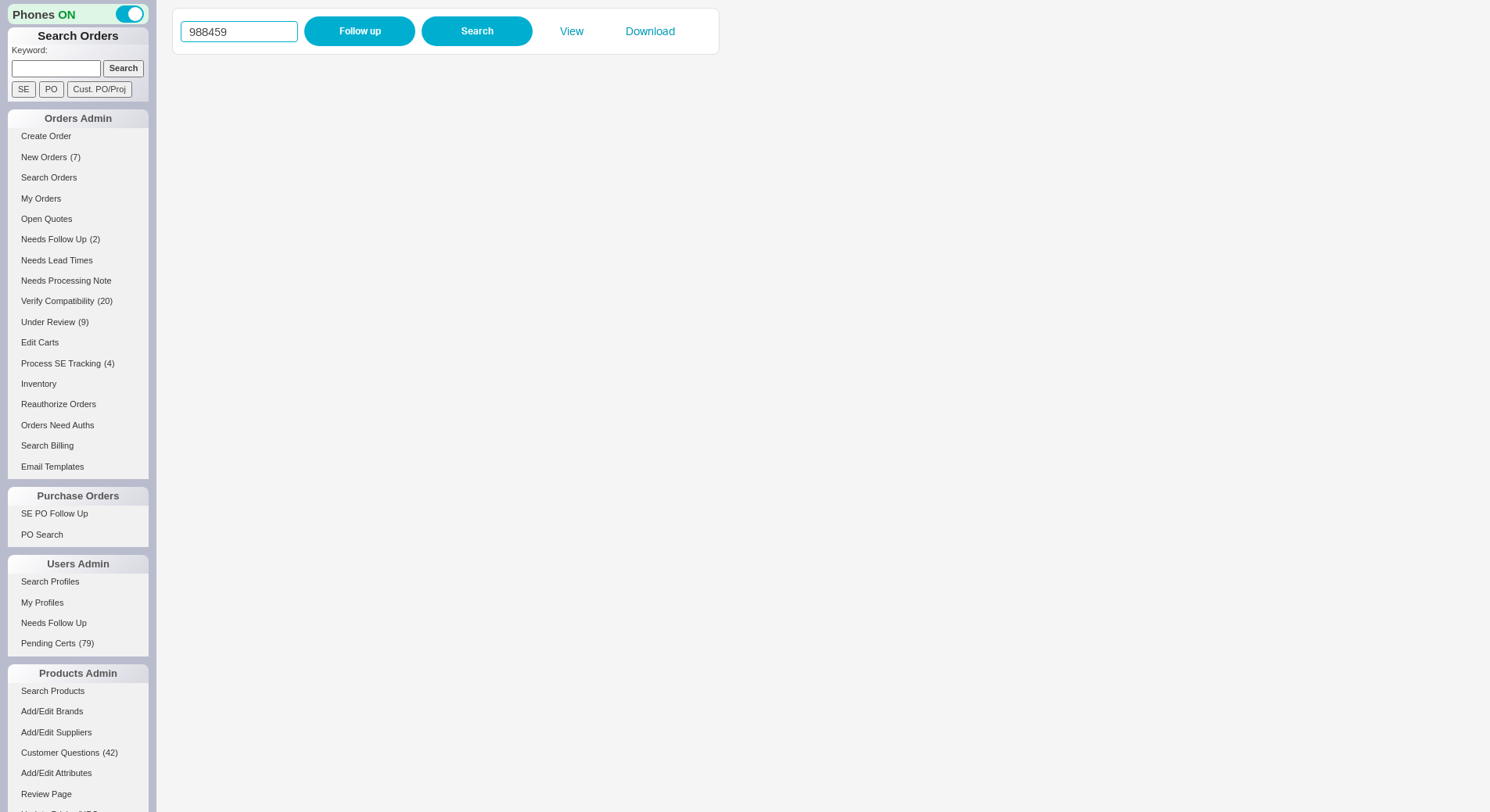
paste input "2514"
type input "982514"
click at [352, 37] on button "Follow up" at bounding box center [360, 31] width 111 height 29
click at [265, 36] on input "982514" at bounding box center [239, 32] width 117 height 21
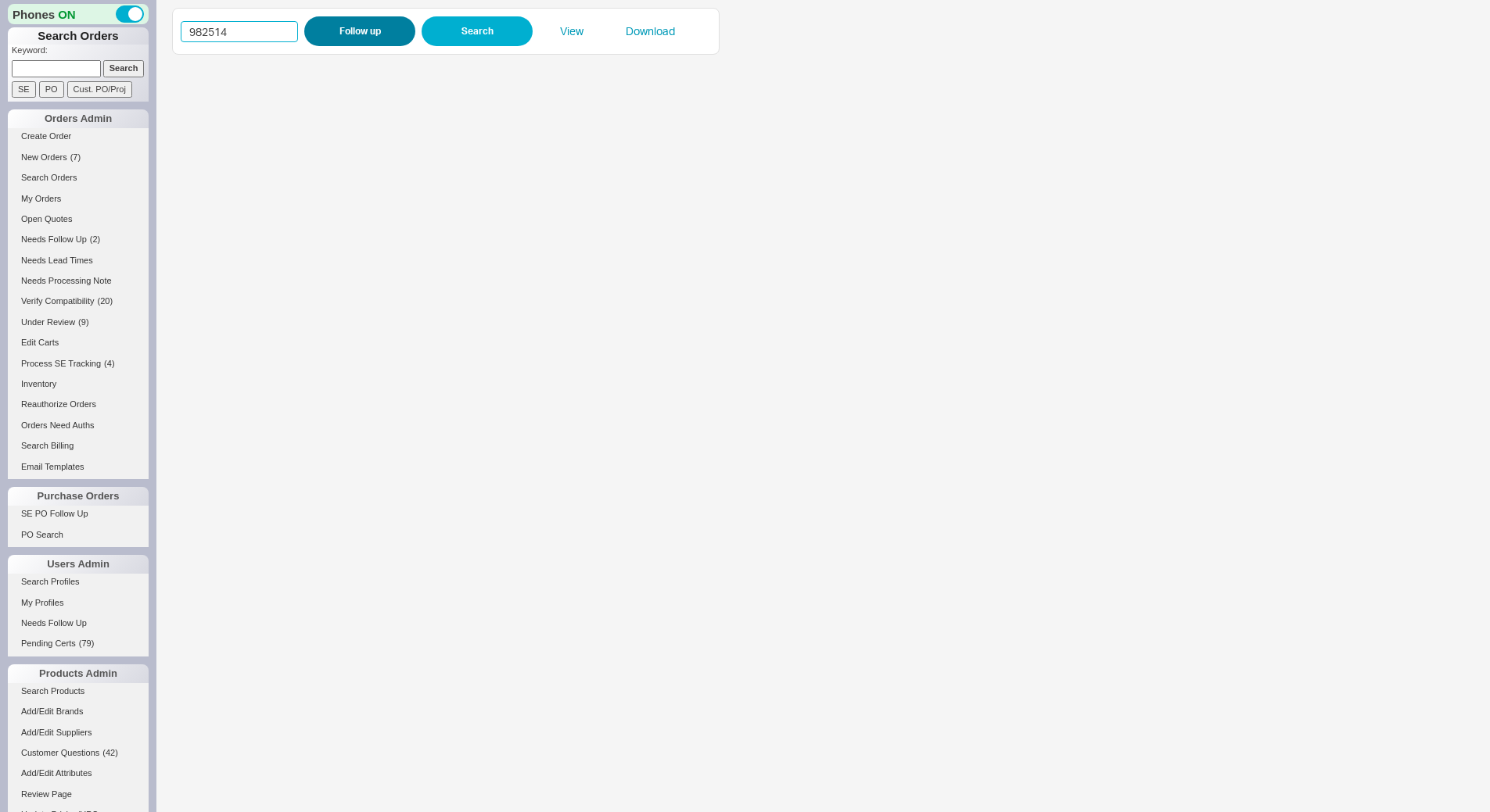
paste input "4607"
type input "984607"
click at [337, 30] on button "Follow up" at bounding box center [360, 31] width 111 height 29
click at [246, 37] on input "984607" at bounding box center [239, 32] width 117 height 21
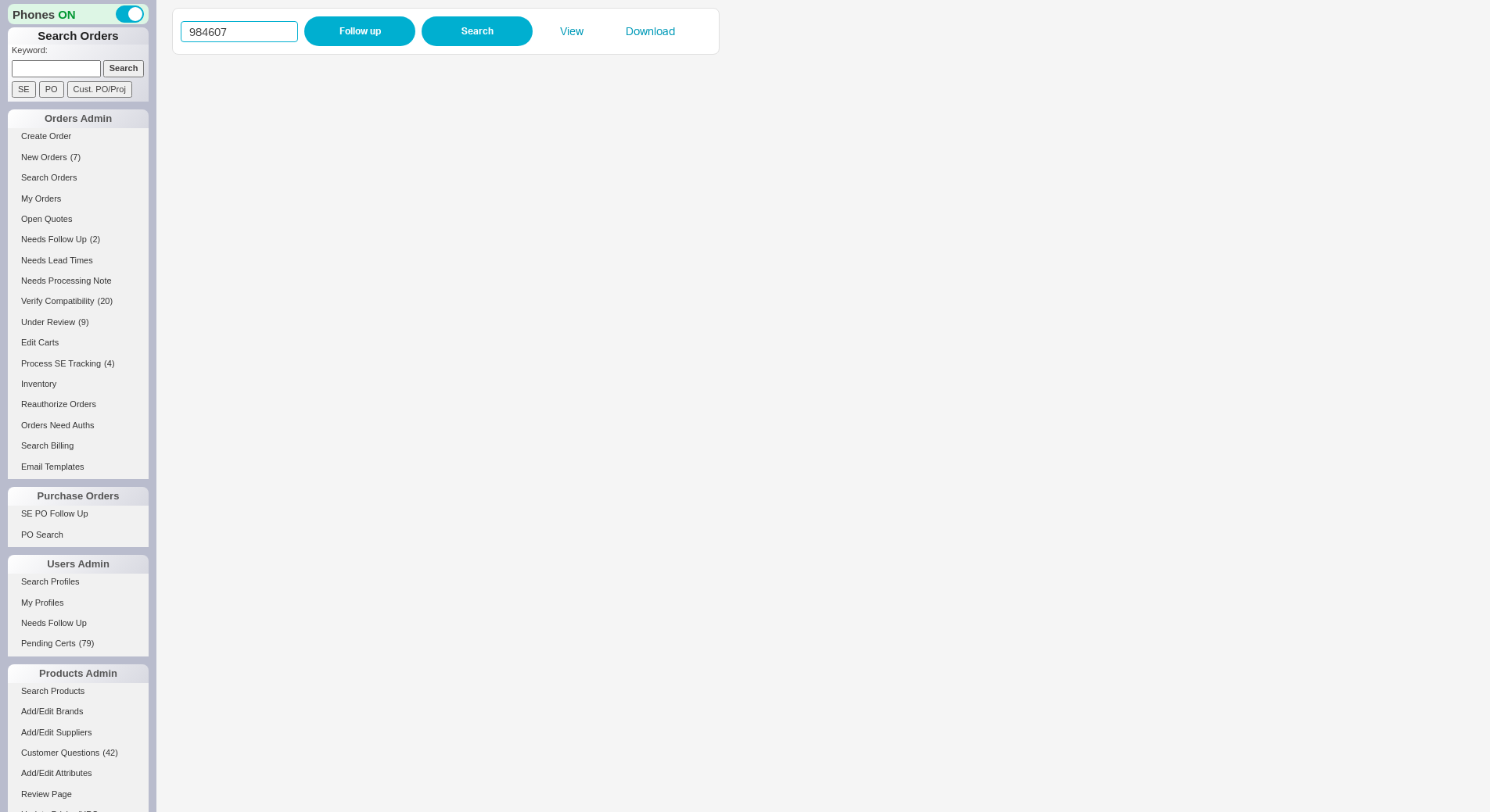
paste input "8528"
type input "988528"
click at [332, 29] on button "Follow up" at bounding box center [360, 31] width 111 height 29
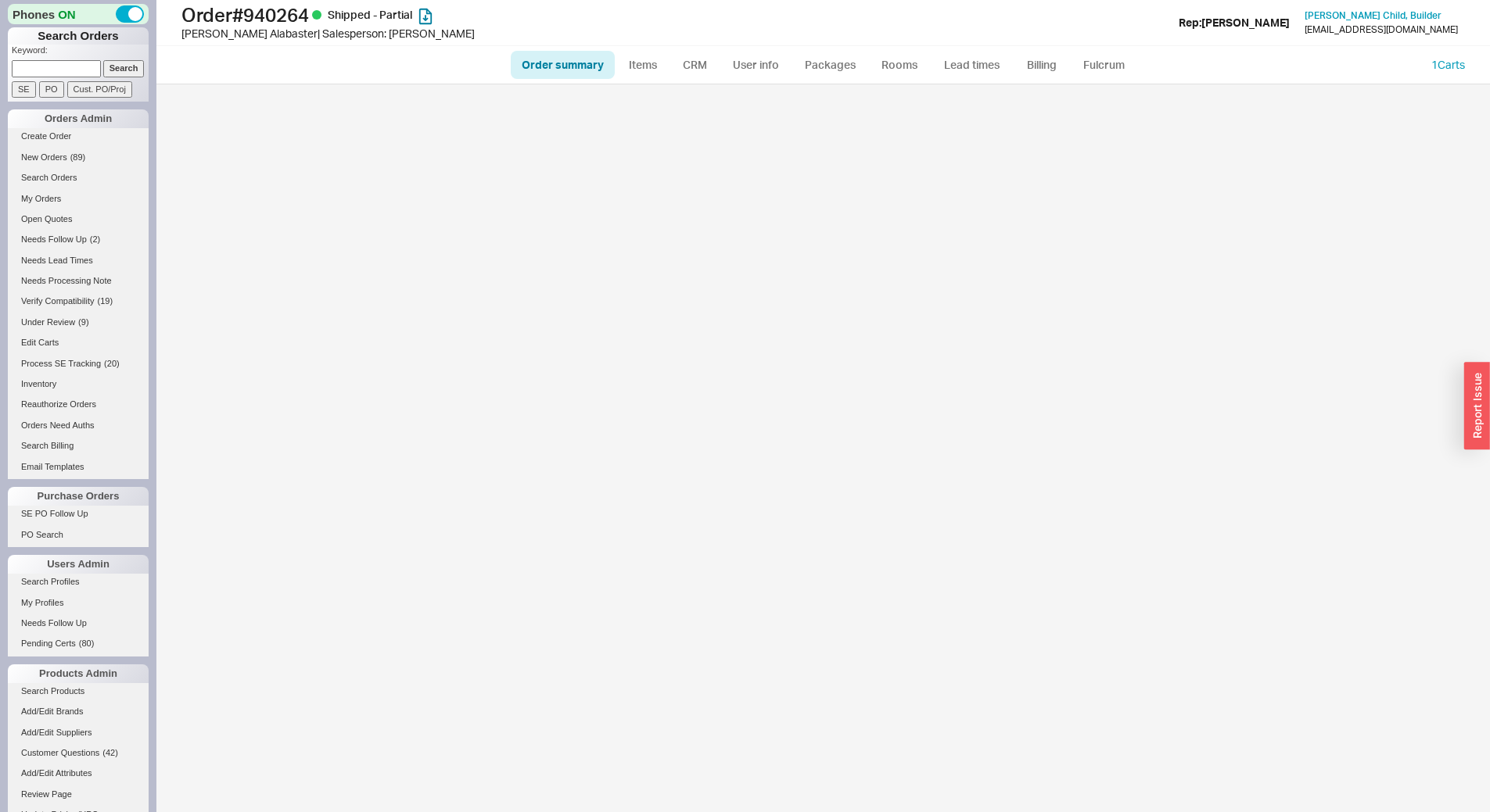
select select "*"
select select "LOW"
select select "3"
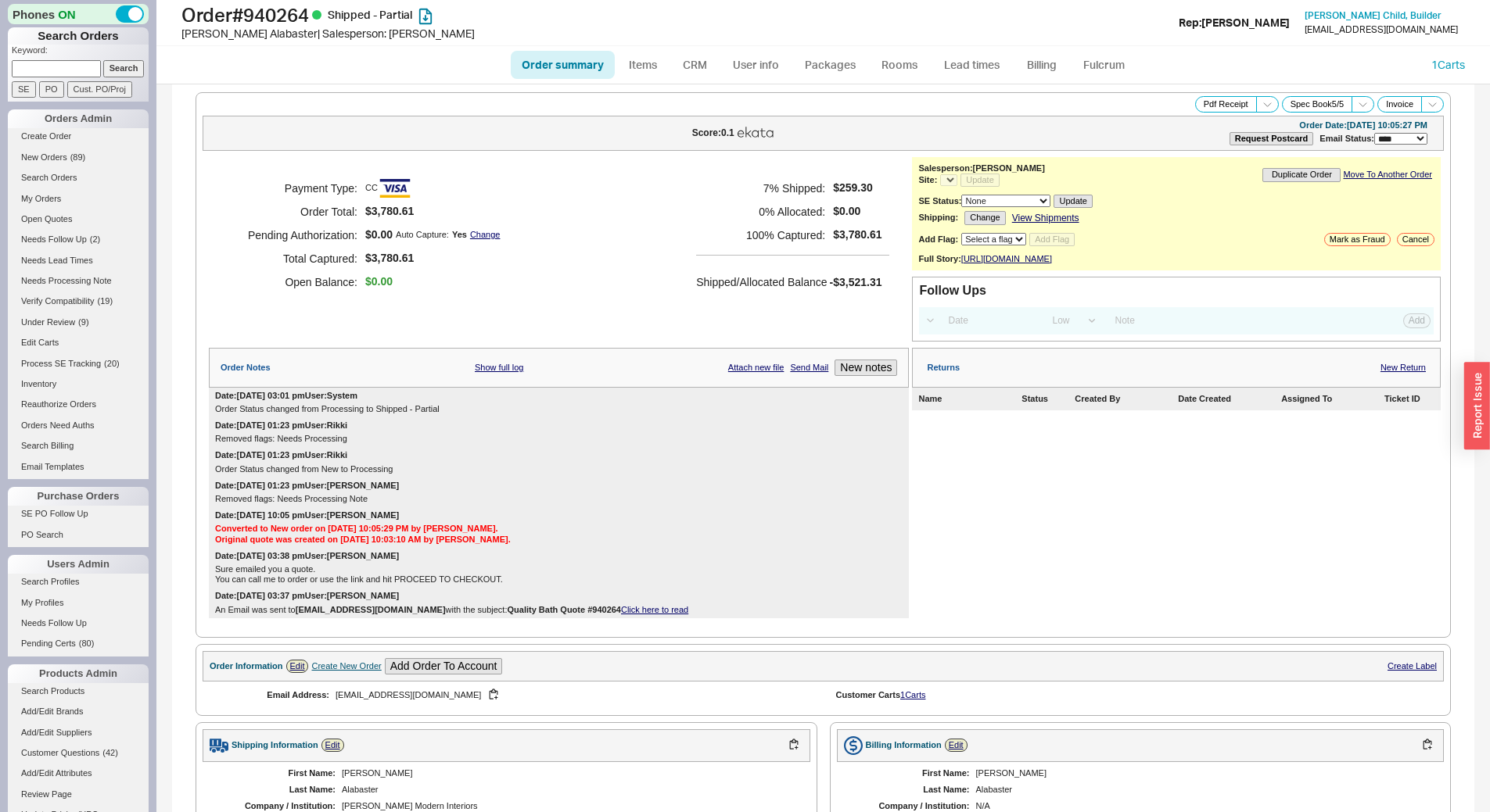
select select "*"
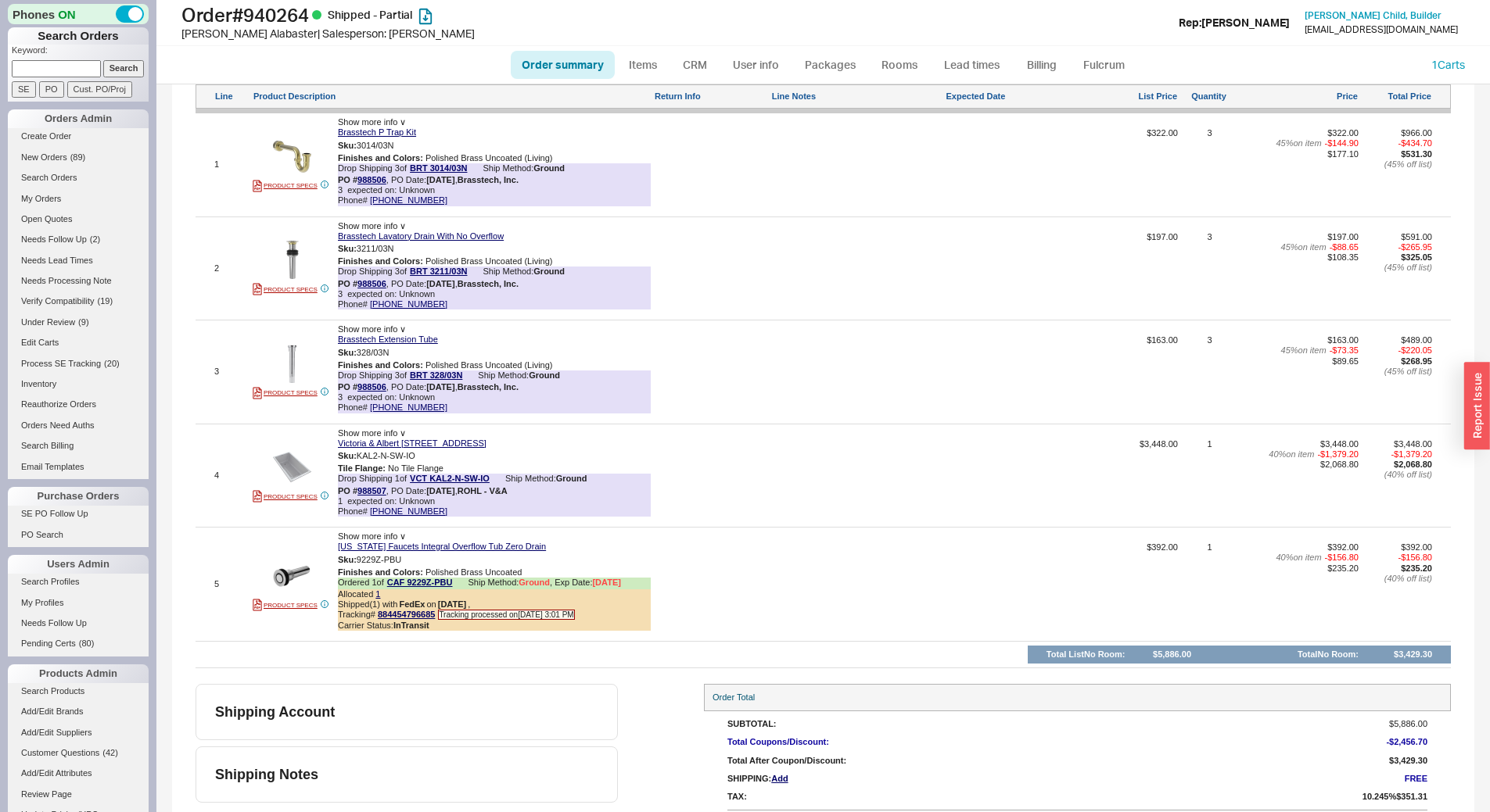
scroll to position [937, 0]
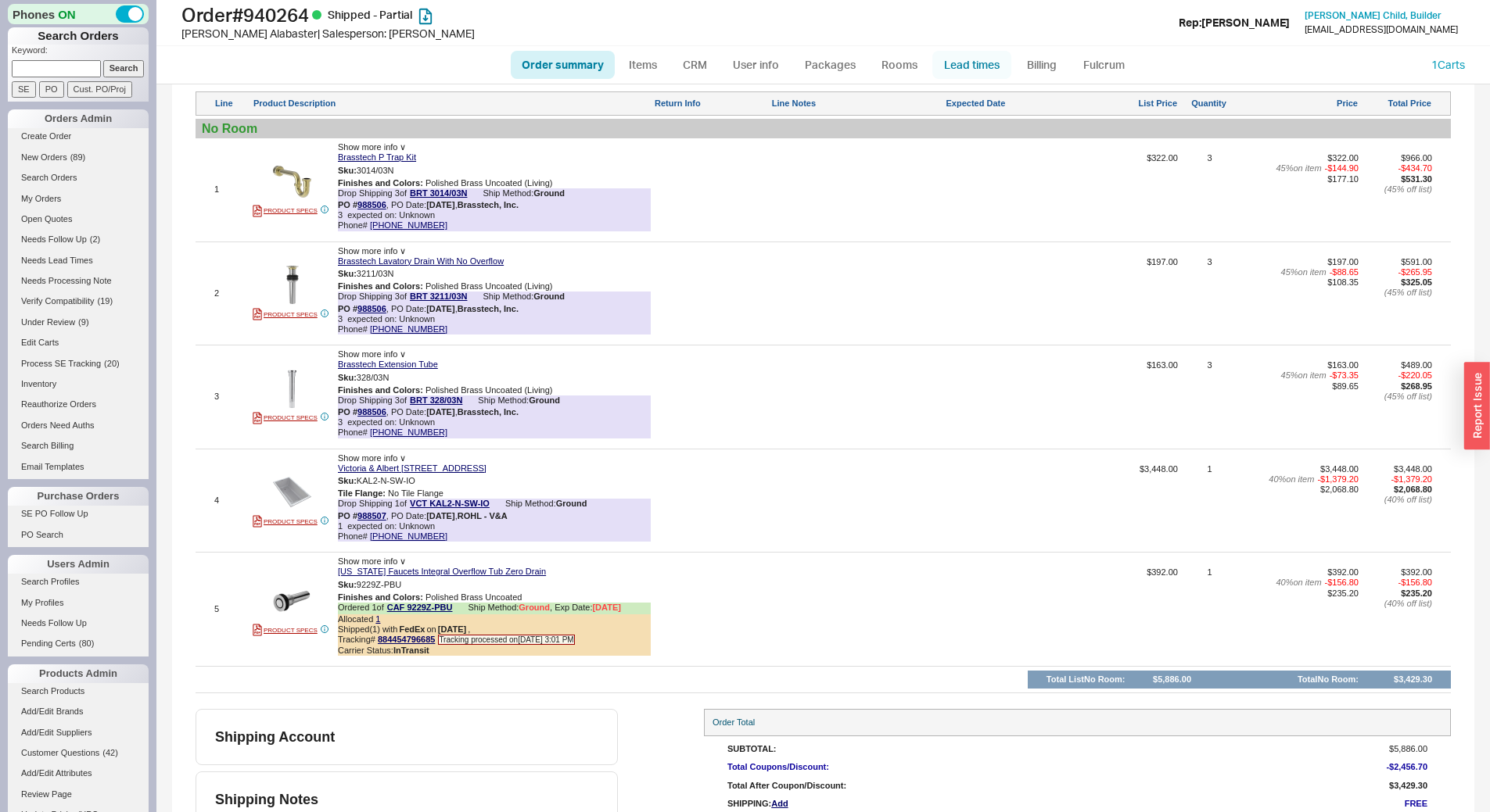
click at [982, 64] on link "Lead times" at bounding box center [972, 64] width 79 height 28
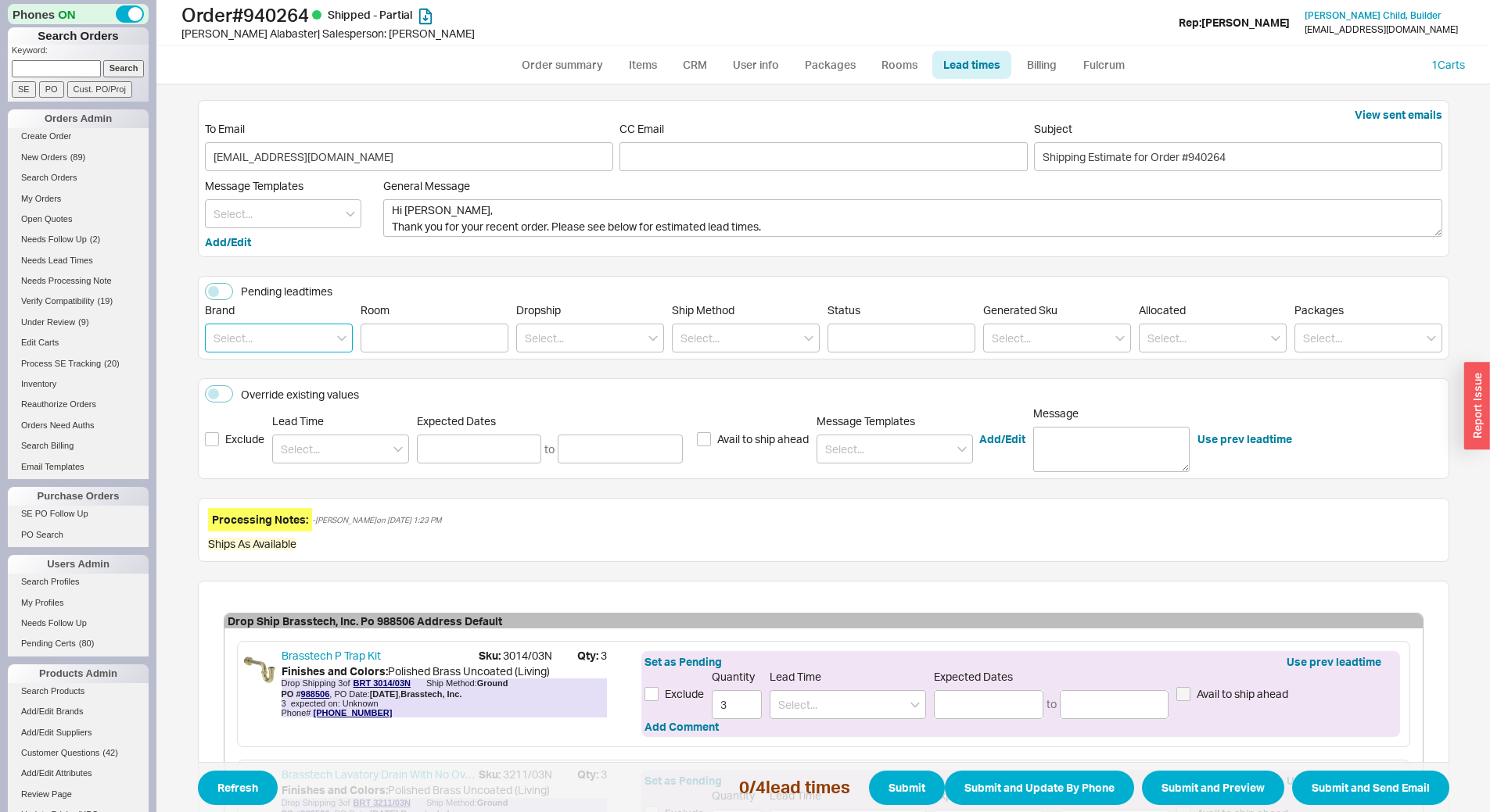
click at [289, 336] on input at bounding box center [278, 339] width 147 height 29
click at [281, 402] on div "Victoria & Albert" at bounding box center [279, 406] width 146 height 43
type input "Victoria & Albert"
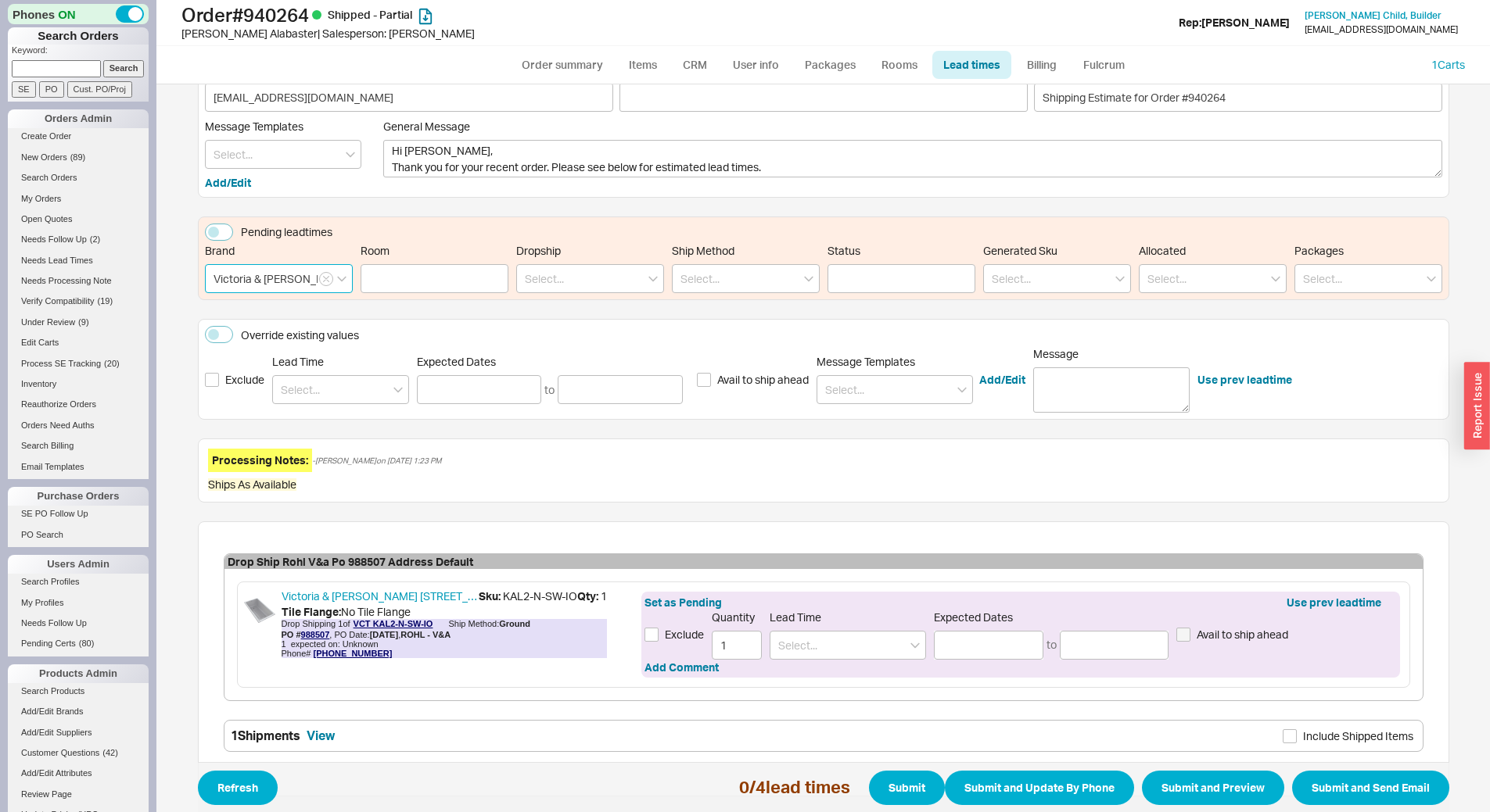
scroll to position [129, 0]
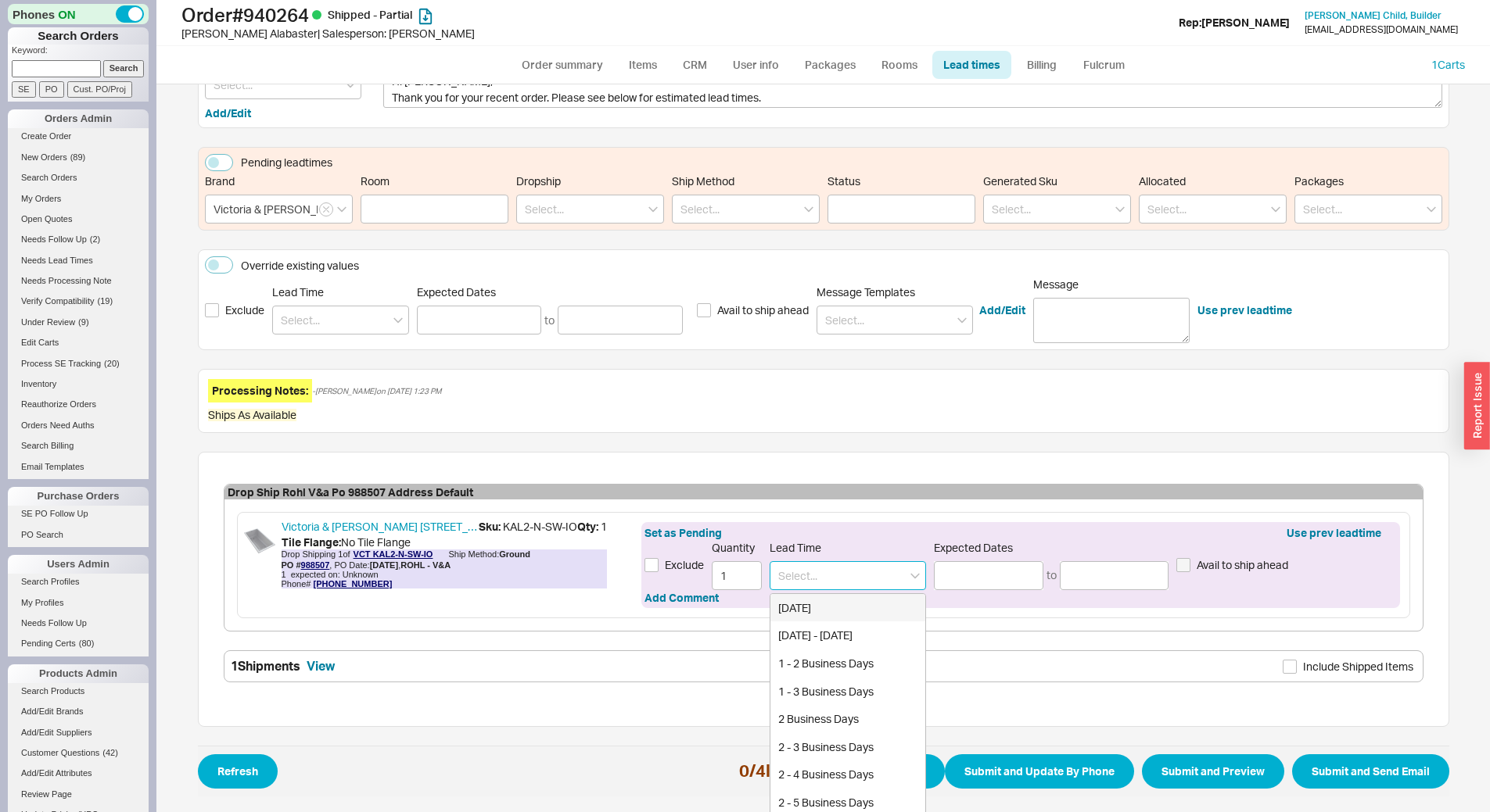
click at [815, 579] on input at bounding box center [848, 576] width 156 height 29
click at [829, 606] on div "3 - 5 Business Days" at bounding box center [848, 608] width 155 height 28
type input "3 - 5 Business Days"
type input "09/23/2025"
type input "09/25/2025"
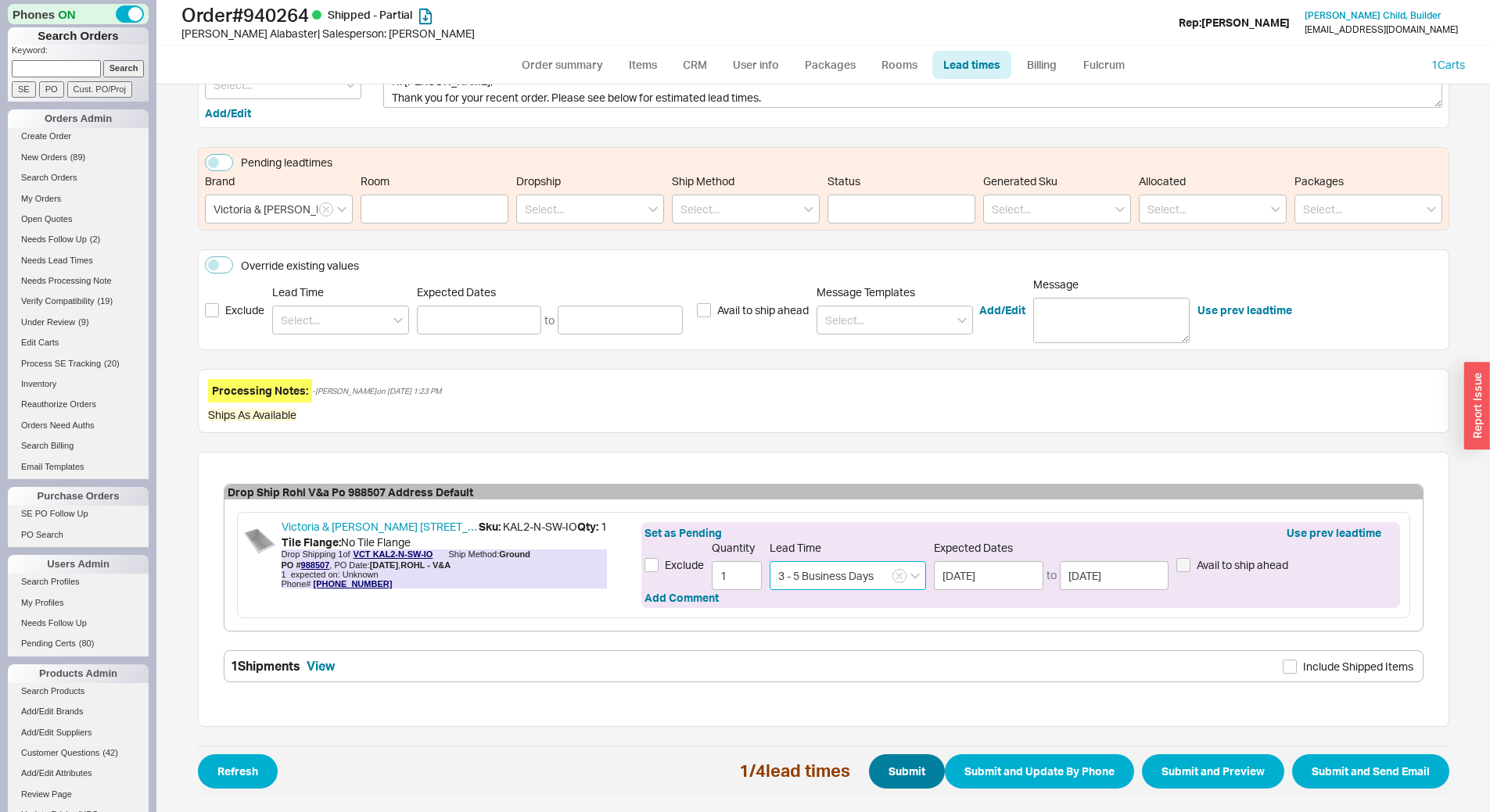
type input "3 - 5 Business Days"
click at [879, 777] on button "Submit" at bounding box center [907, 771] width 76 height 34
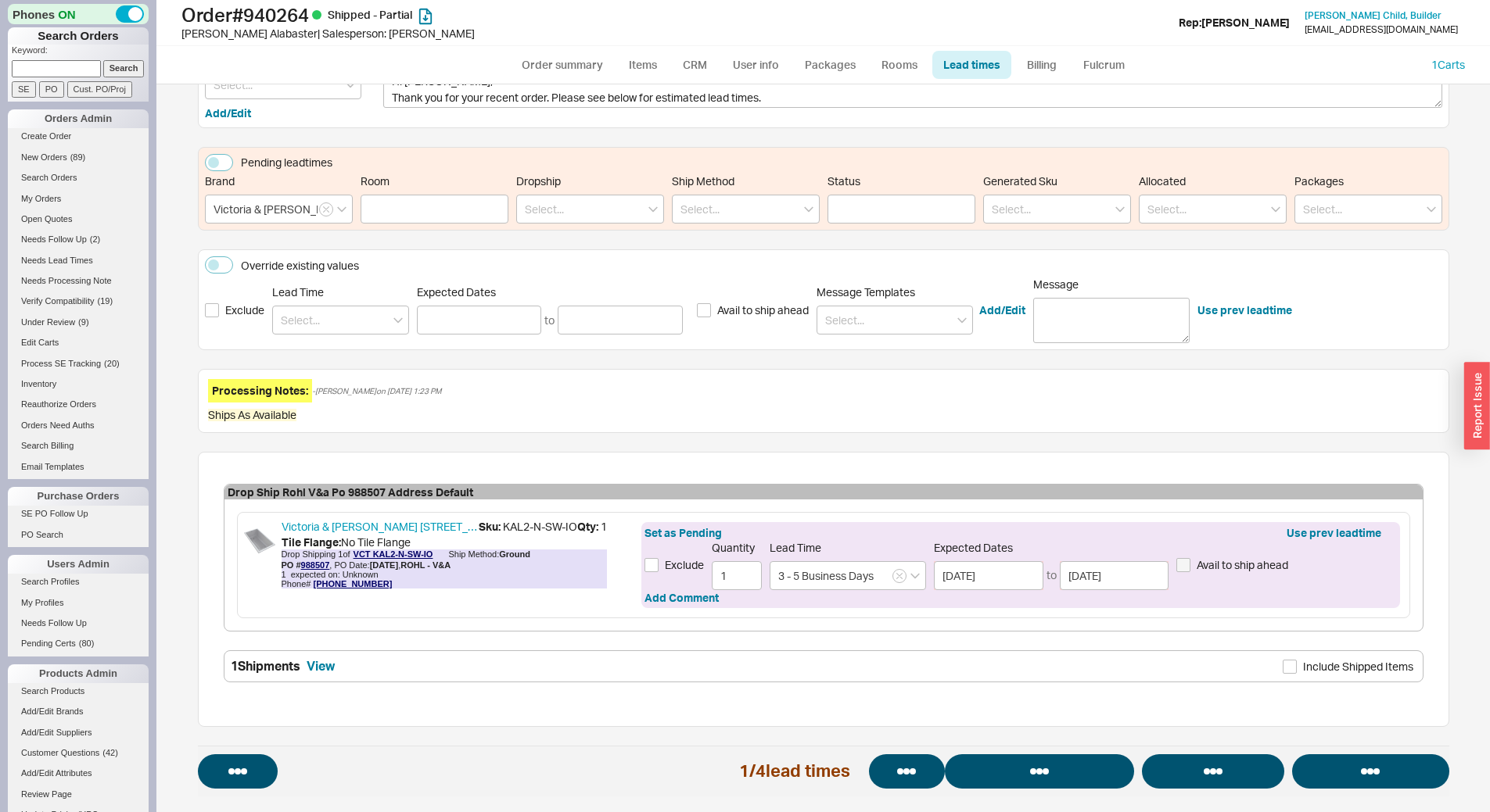
select select "*"
select select "LOW"
select select "3"
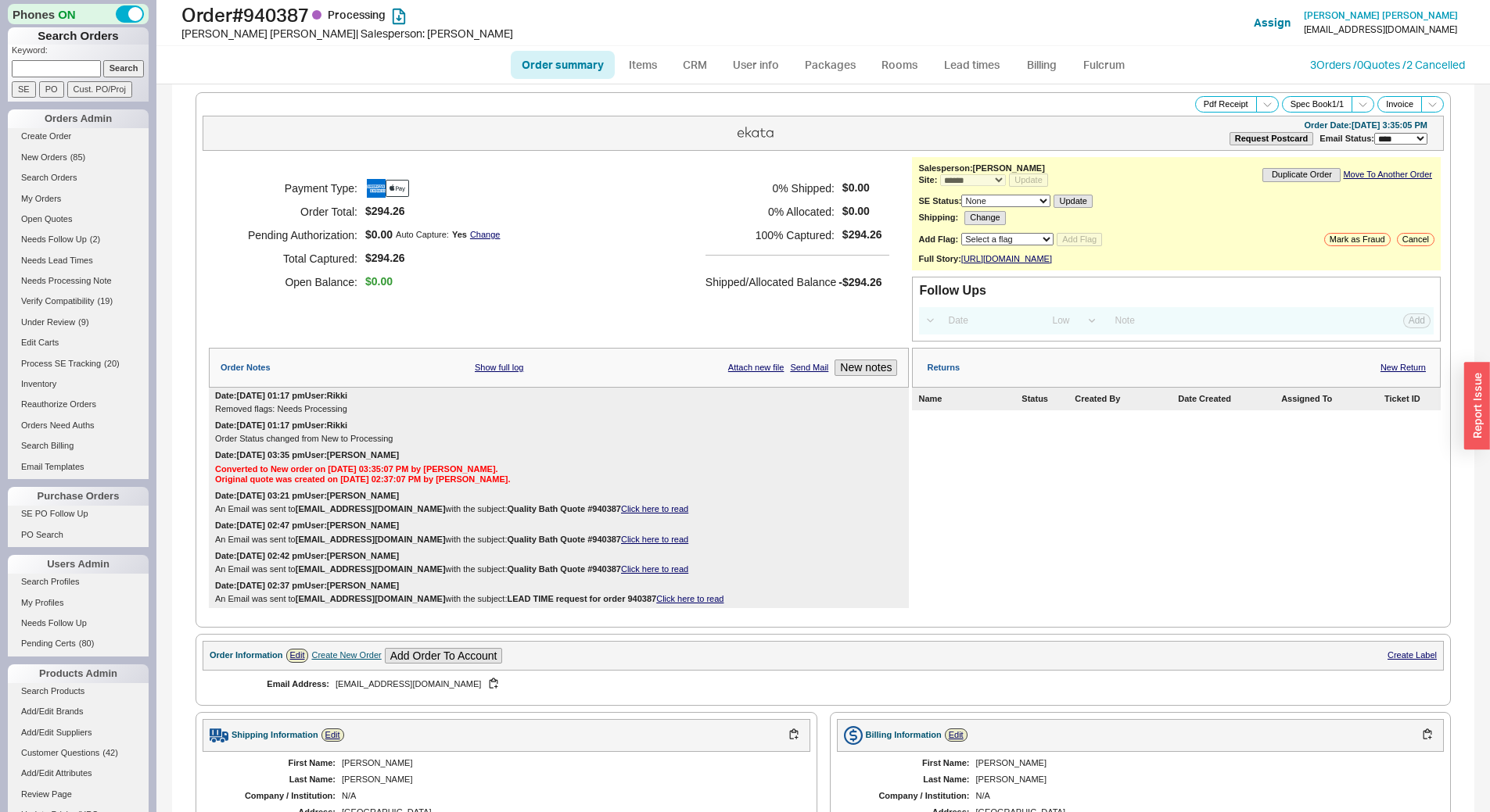
select select "*"
select select "LOW"
select select "3"
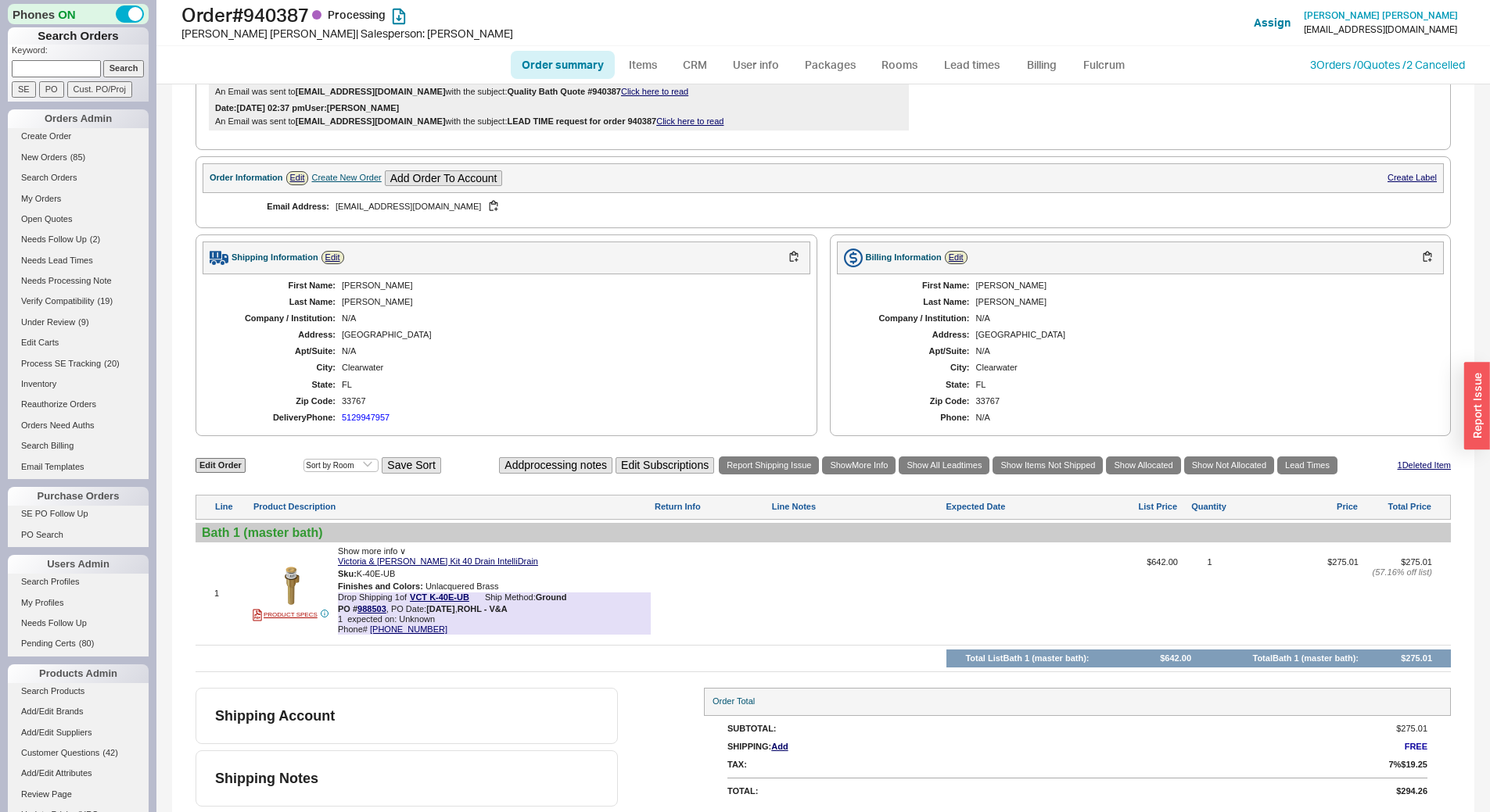
scroll to position [491, 0]
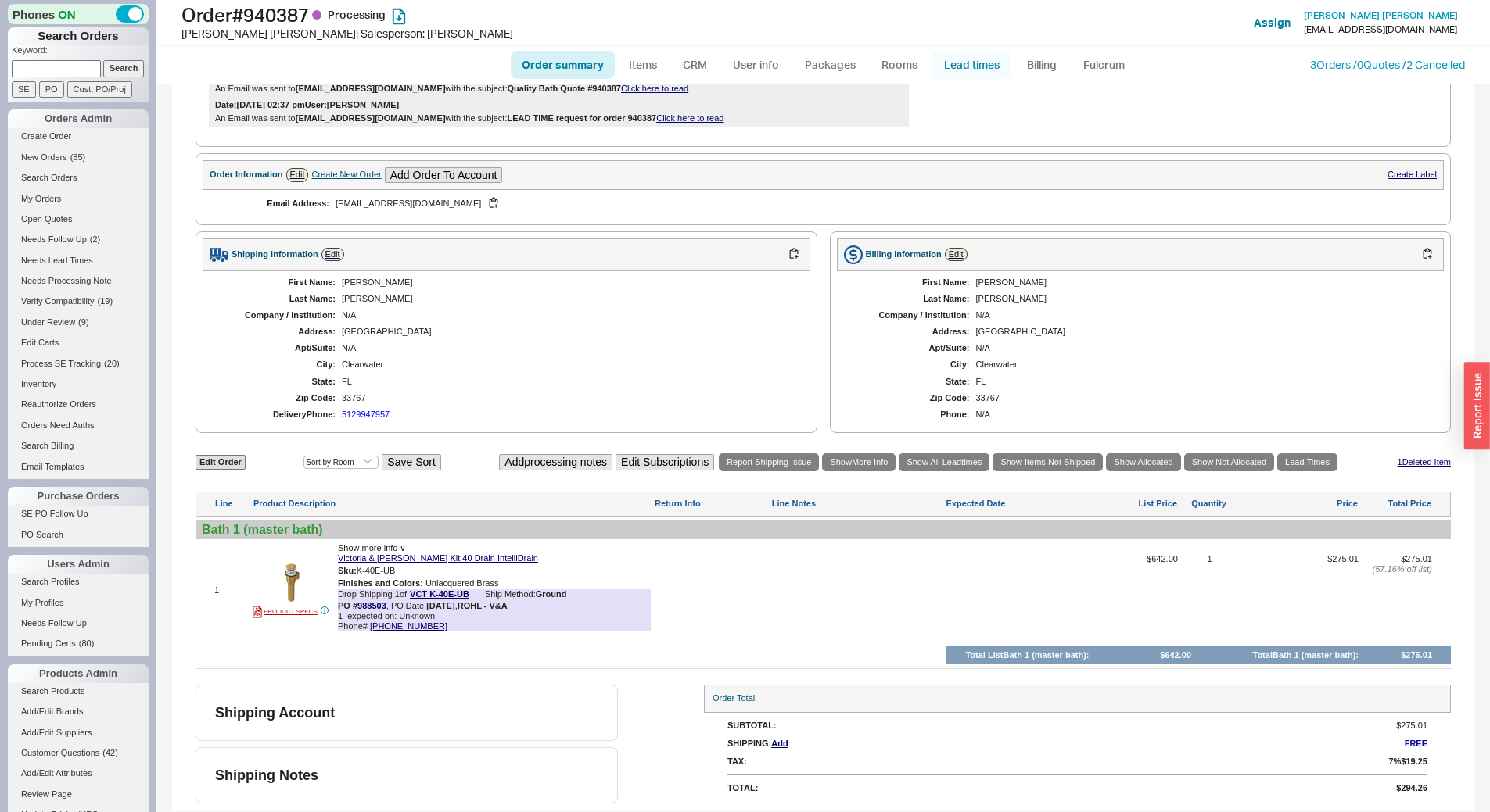
click at [971, 54] on link "Lead times" at bounding box center [972, 64] width 79 height 28
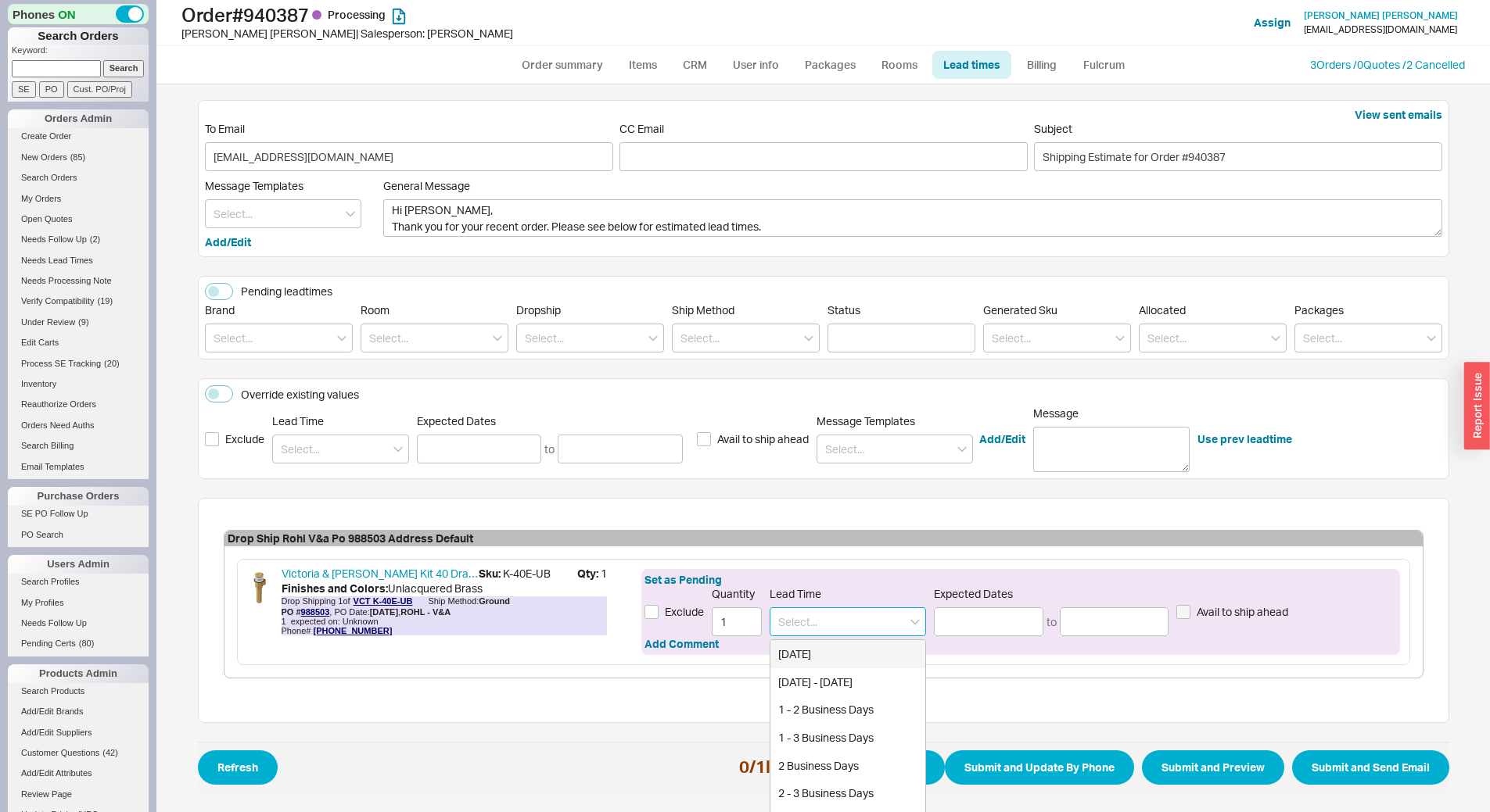
click at [843, 624] on input at bounding box center [848, 622] width 156 height 29
click at [848, 659] on div "3 - 5 Business Days" at bounding box center [848, 654] width 155 height 28
type input "3 - 5 Business Days"
type input "09/23/2025"
type input "[DATE]"
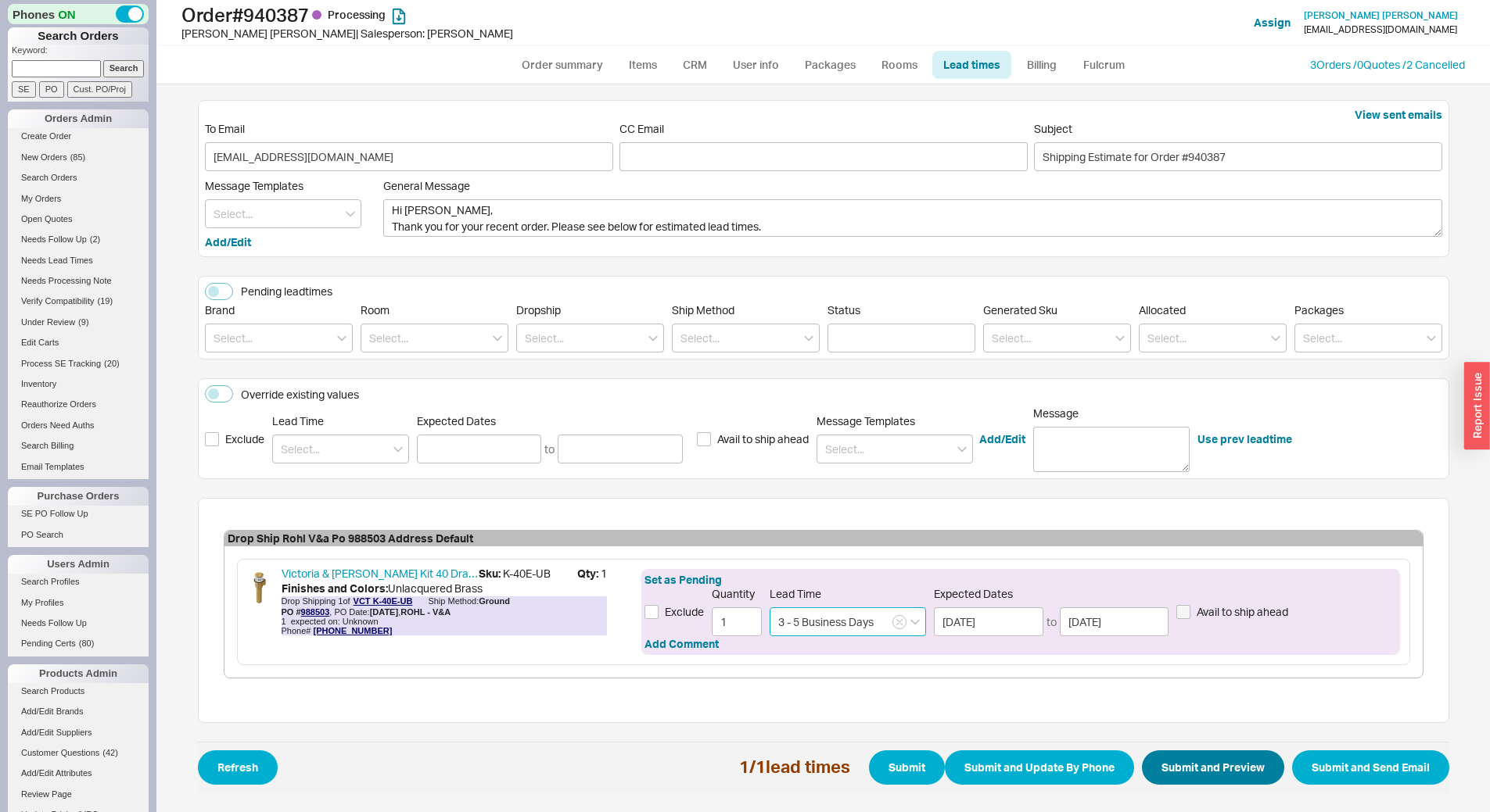
type input "3 - 5 Business Days"
click at [1225, 783] on button "Submit and Preview" at bounding box center [1213, 767] width 143 height 34
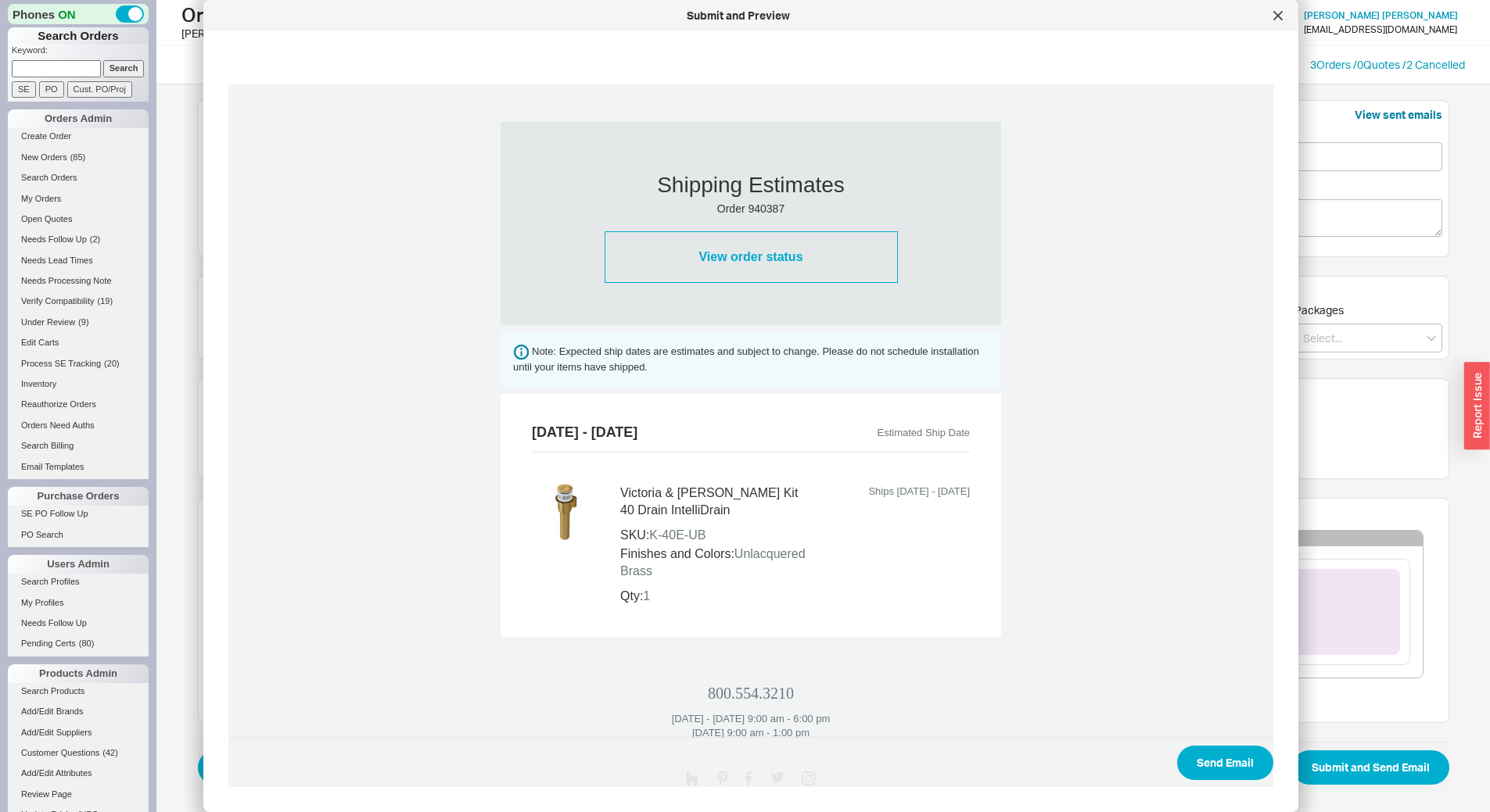
scroll to position [486, 0]
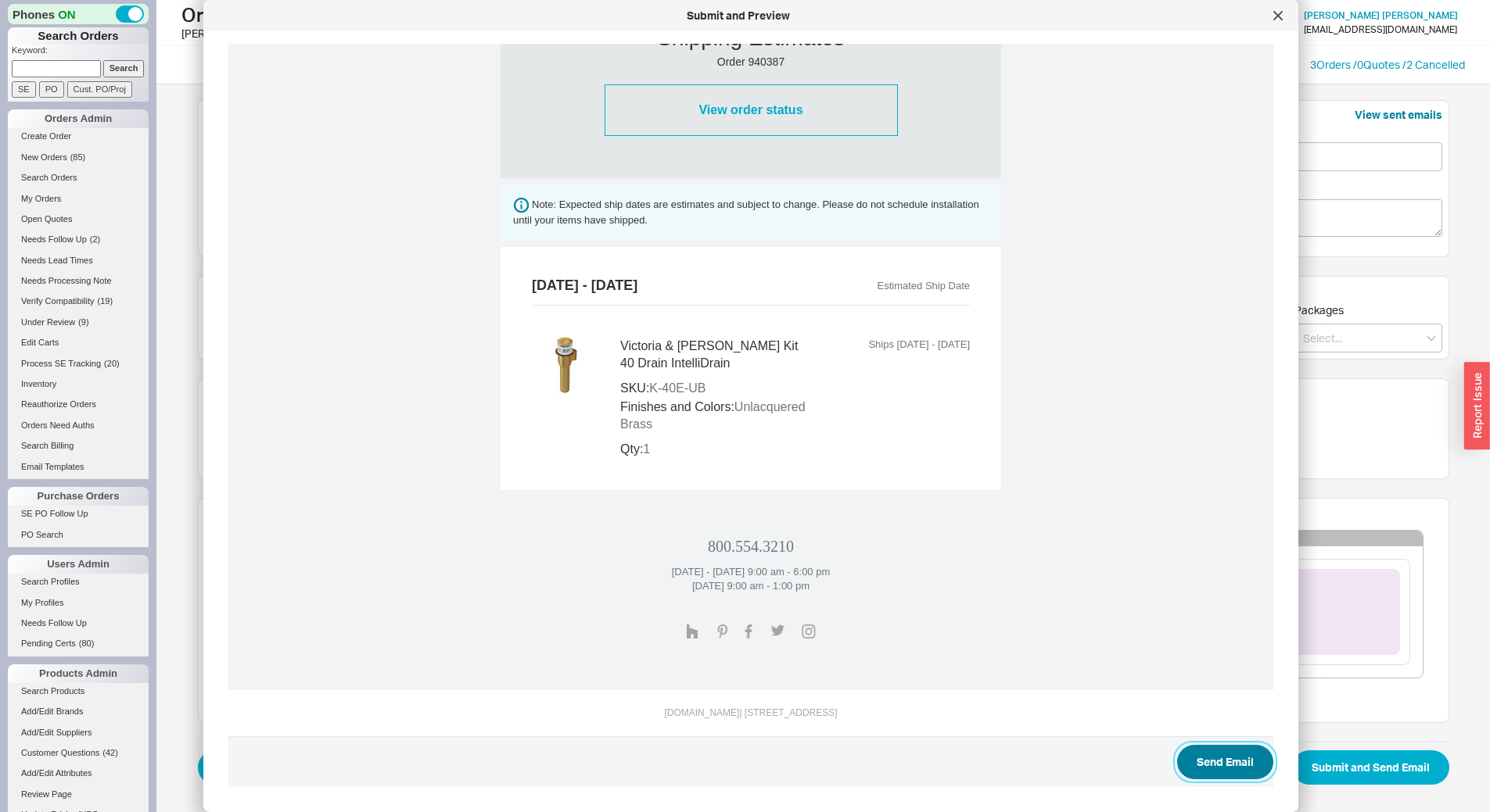
click at [1192, 766] on button "Send Email" at bounding box center [1224, 761] width 97 height 34
select select "*"
select select "LOW"
select select "3"
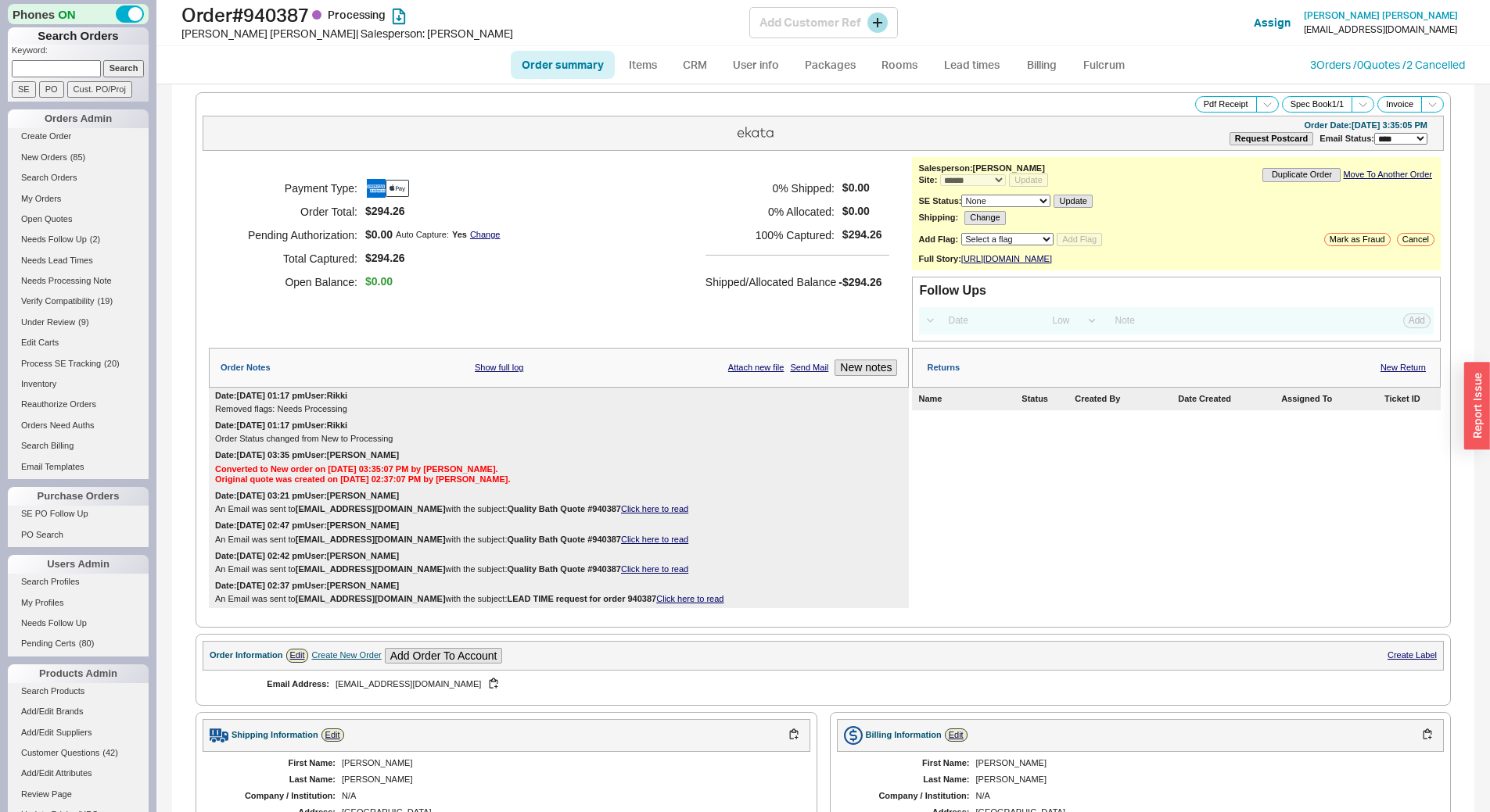
select select "*"
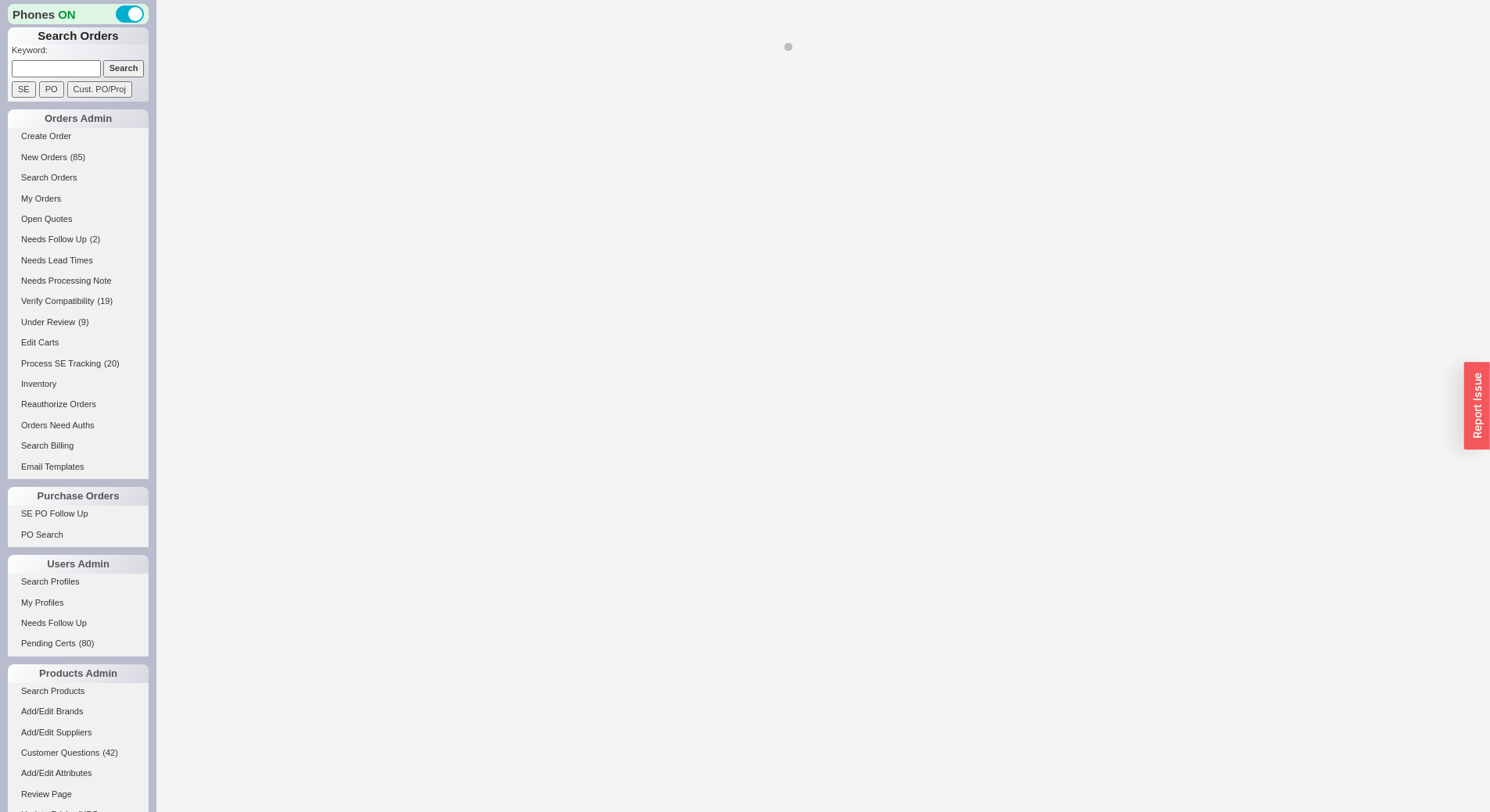
select select "**"
select select "LOW"
select select "3"
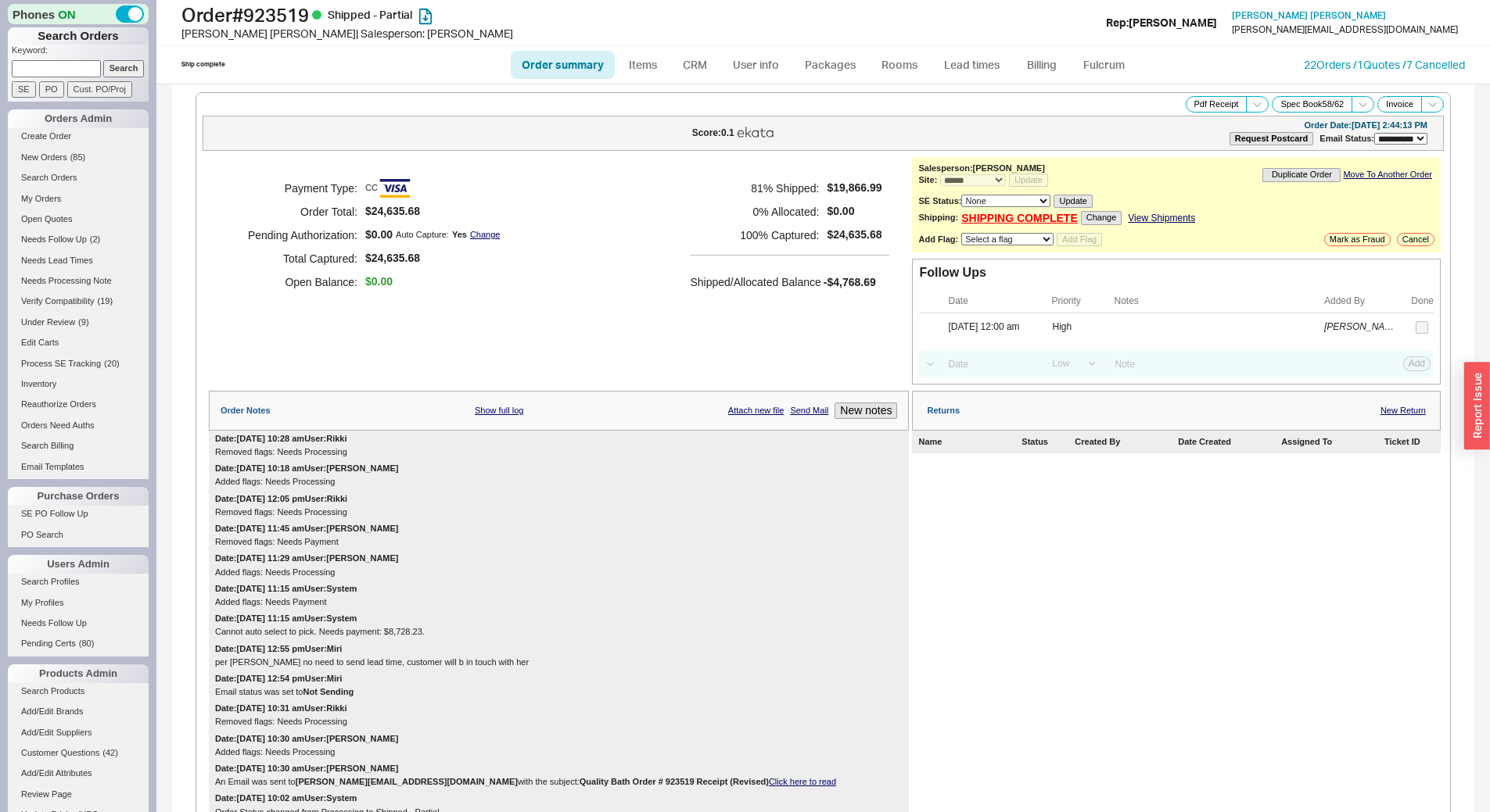
select select "*"
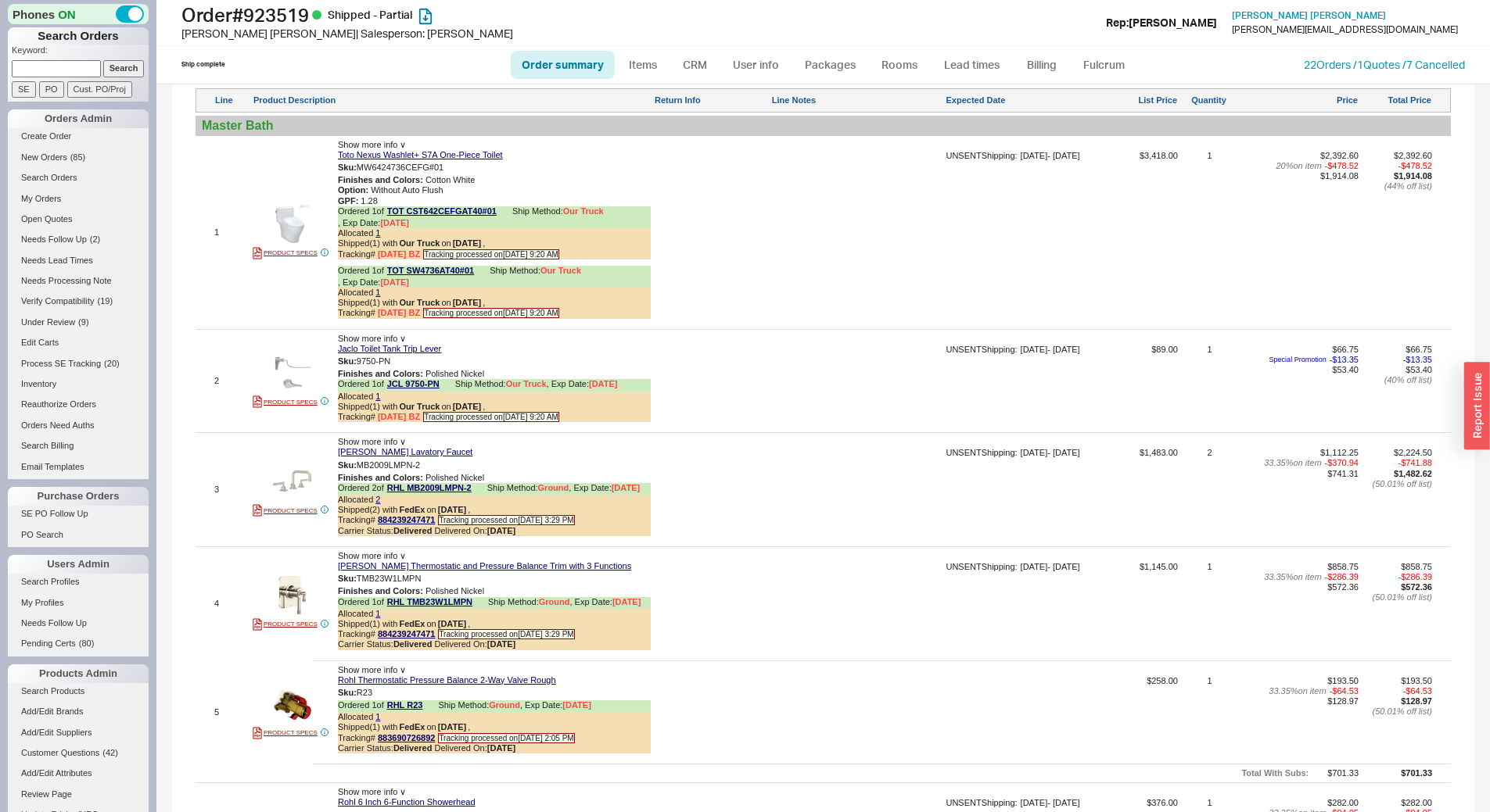
scroll to position [1485, 0]
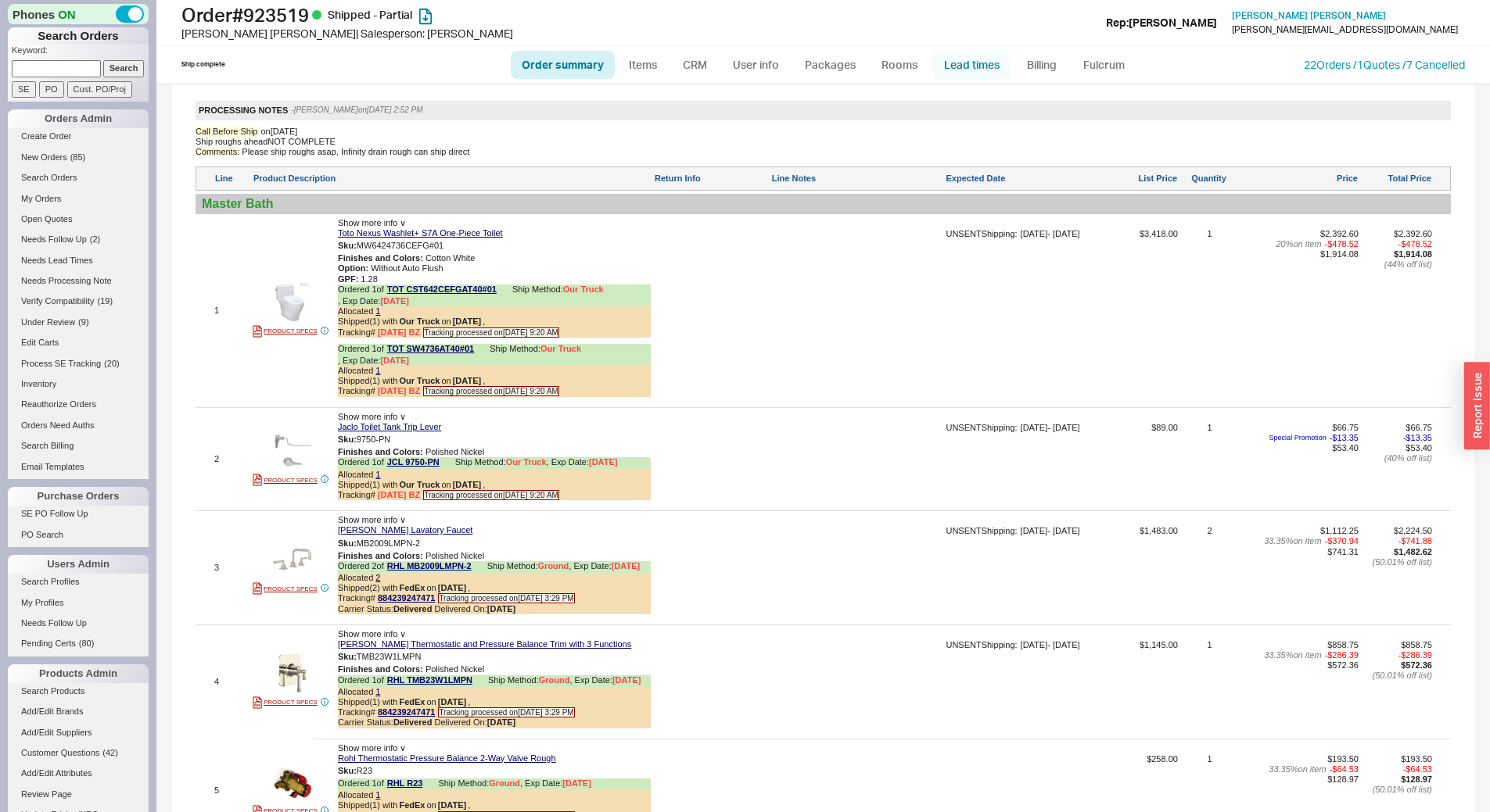
click at [959, 61] on link "Lead times" at bounding box center [972, 64] width 79 height 28
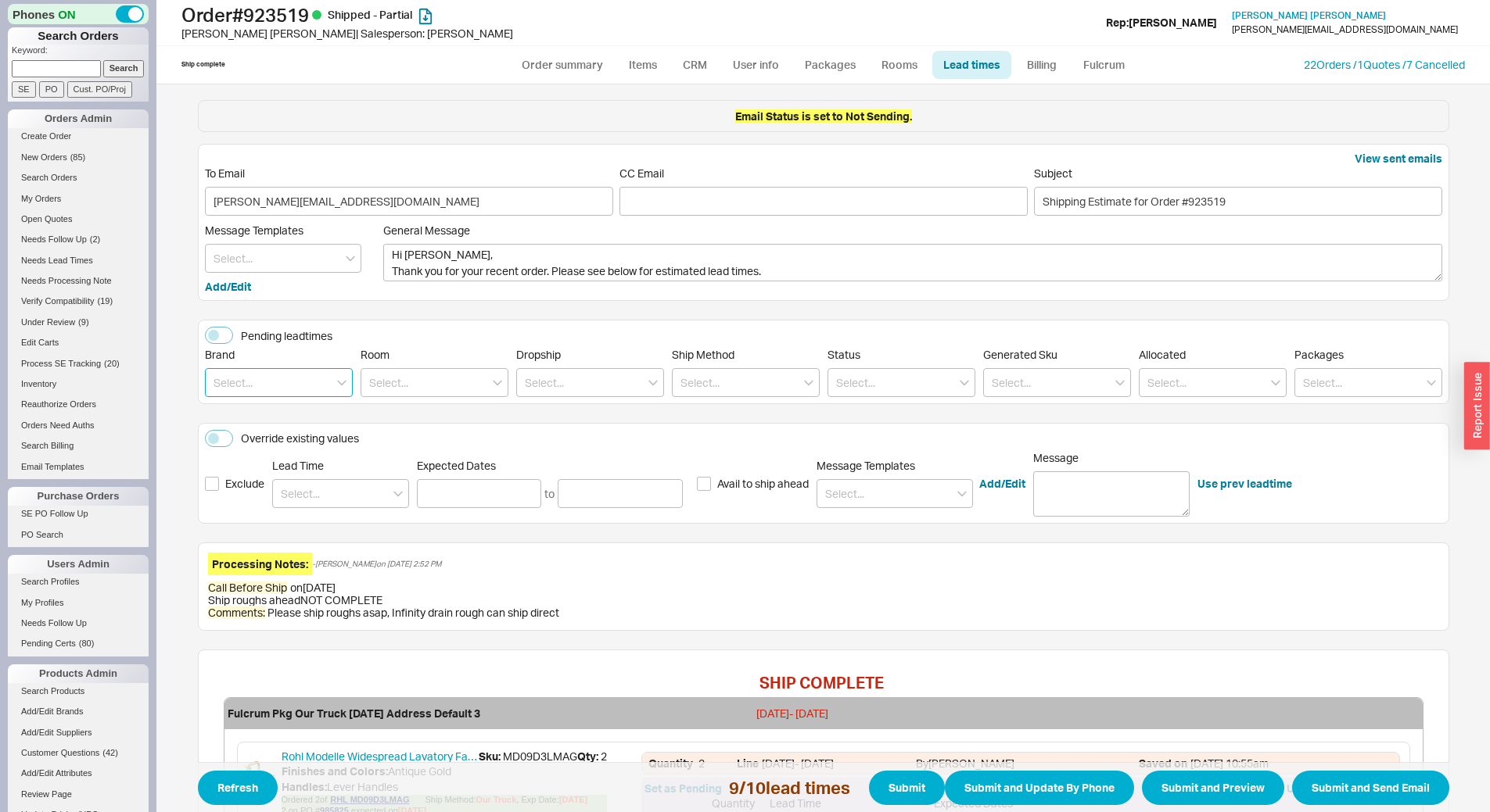
click at [237, 379] on input at bounding box center [278, 383] width 147 height 29
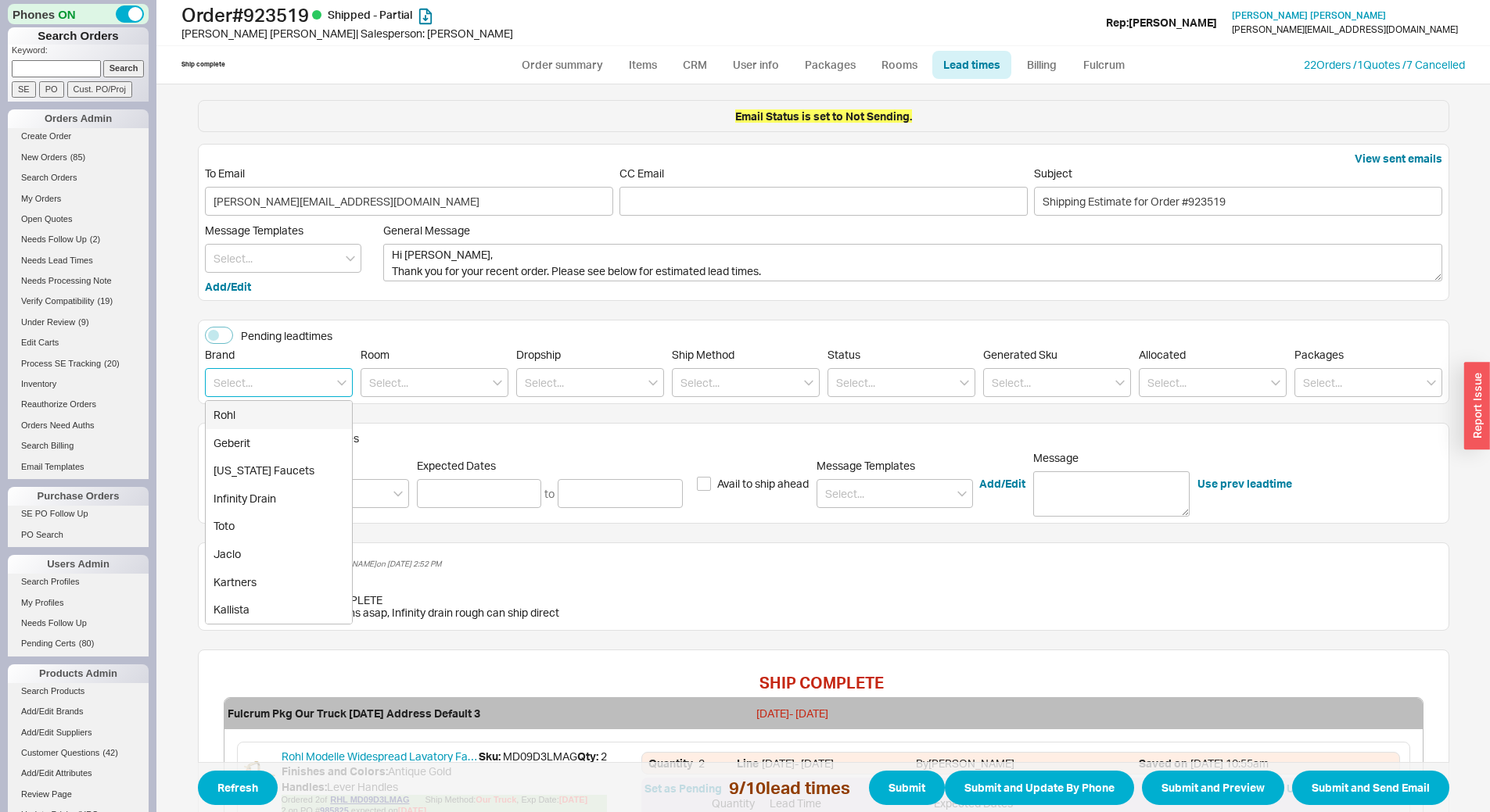
click at [237, 411] on div "Rohl" at bounding box center [279, 415] width 146 height 28
type input "Rohl"
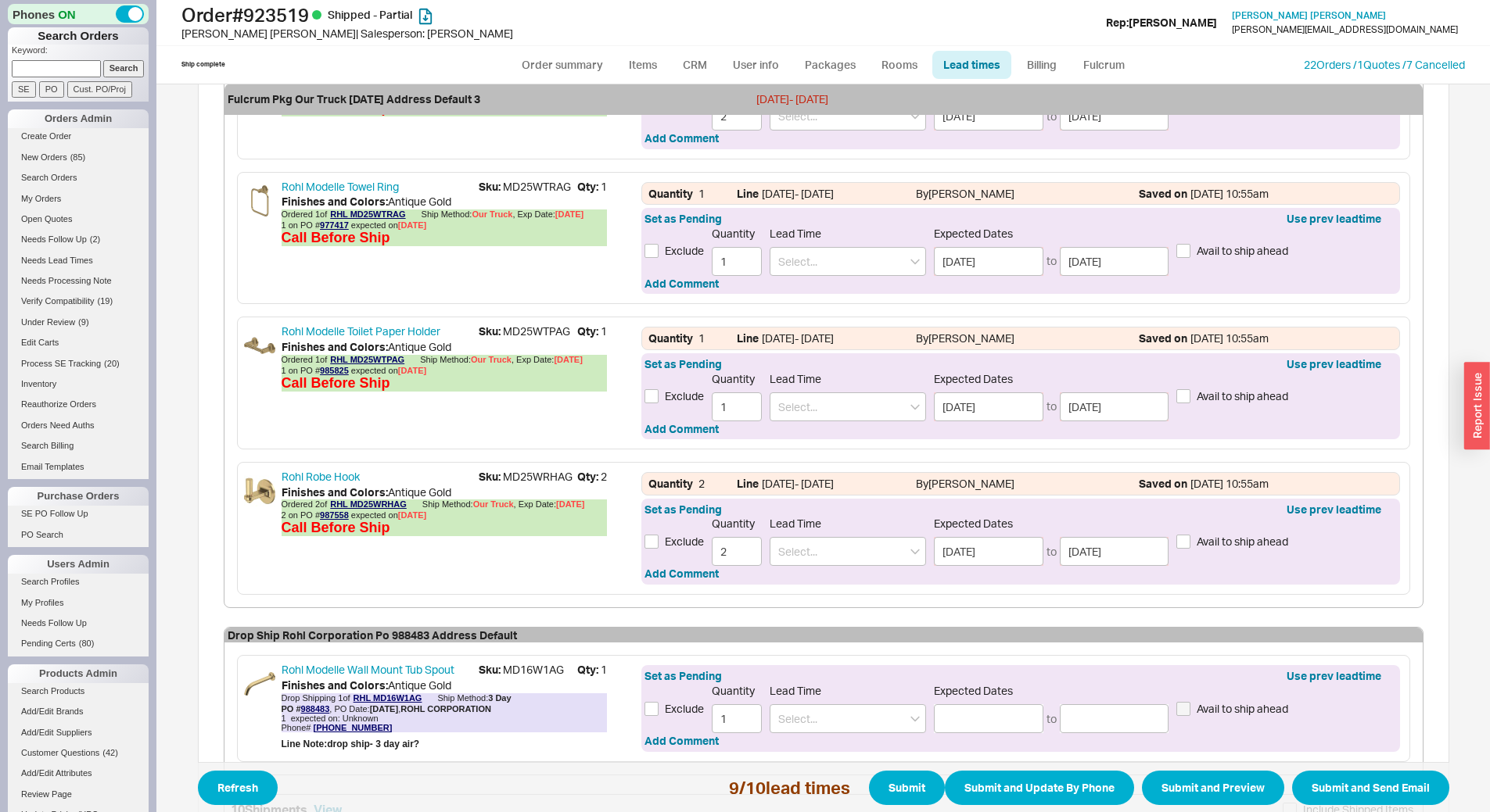
scroll to position [858, 0]
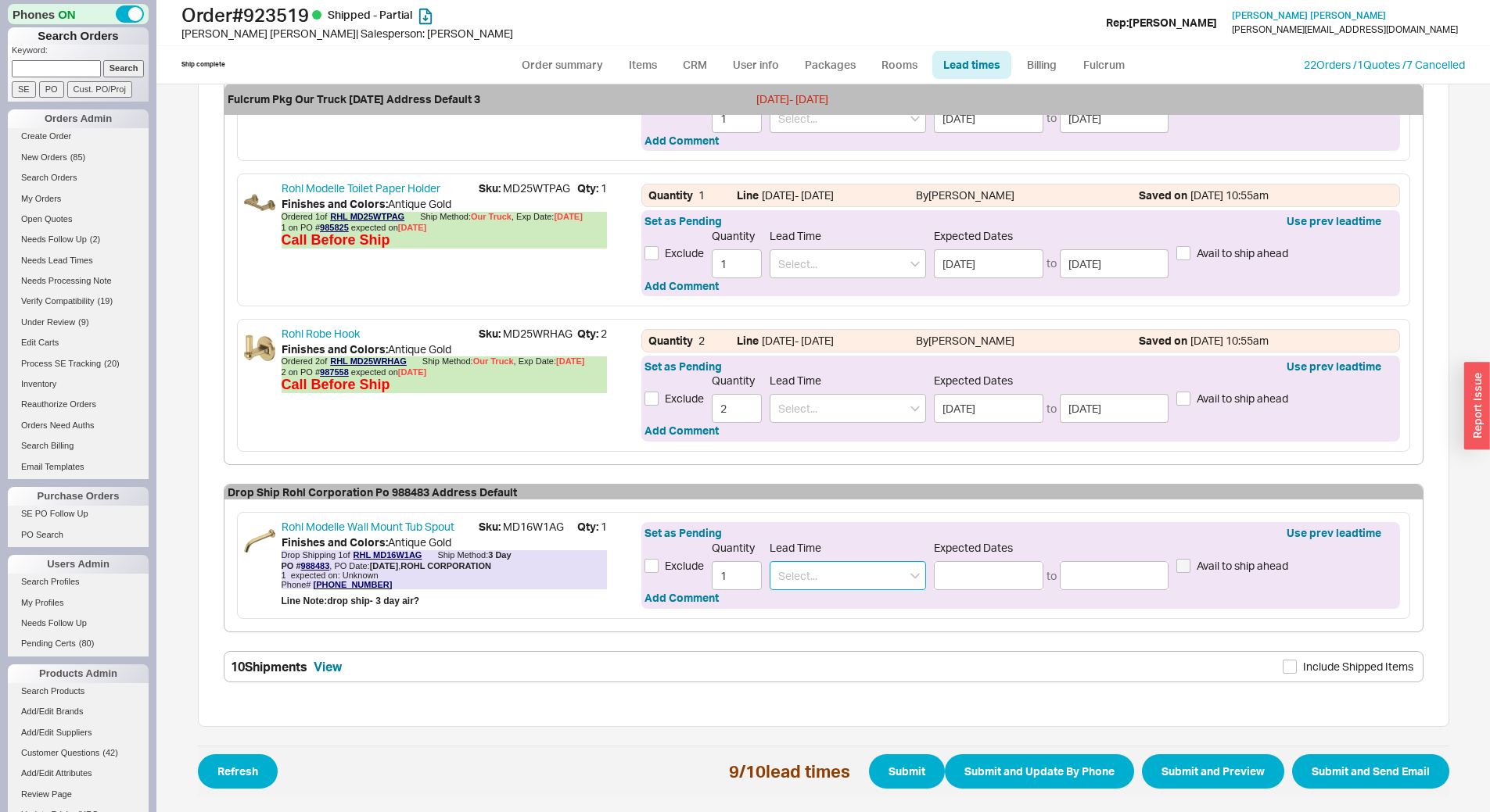
click at [801, 571] on input at bounding box center [848, 576] width 156 height 29
click at [816, 607] on div "5 - 7 Business Days" at bounding box center [848, 608] width 155 height 28
type input "5 - 7 Business Days"
type input "09/25/2025"
type input "09/29/2025"
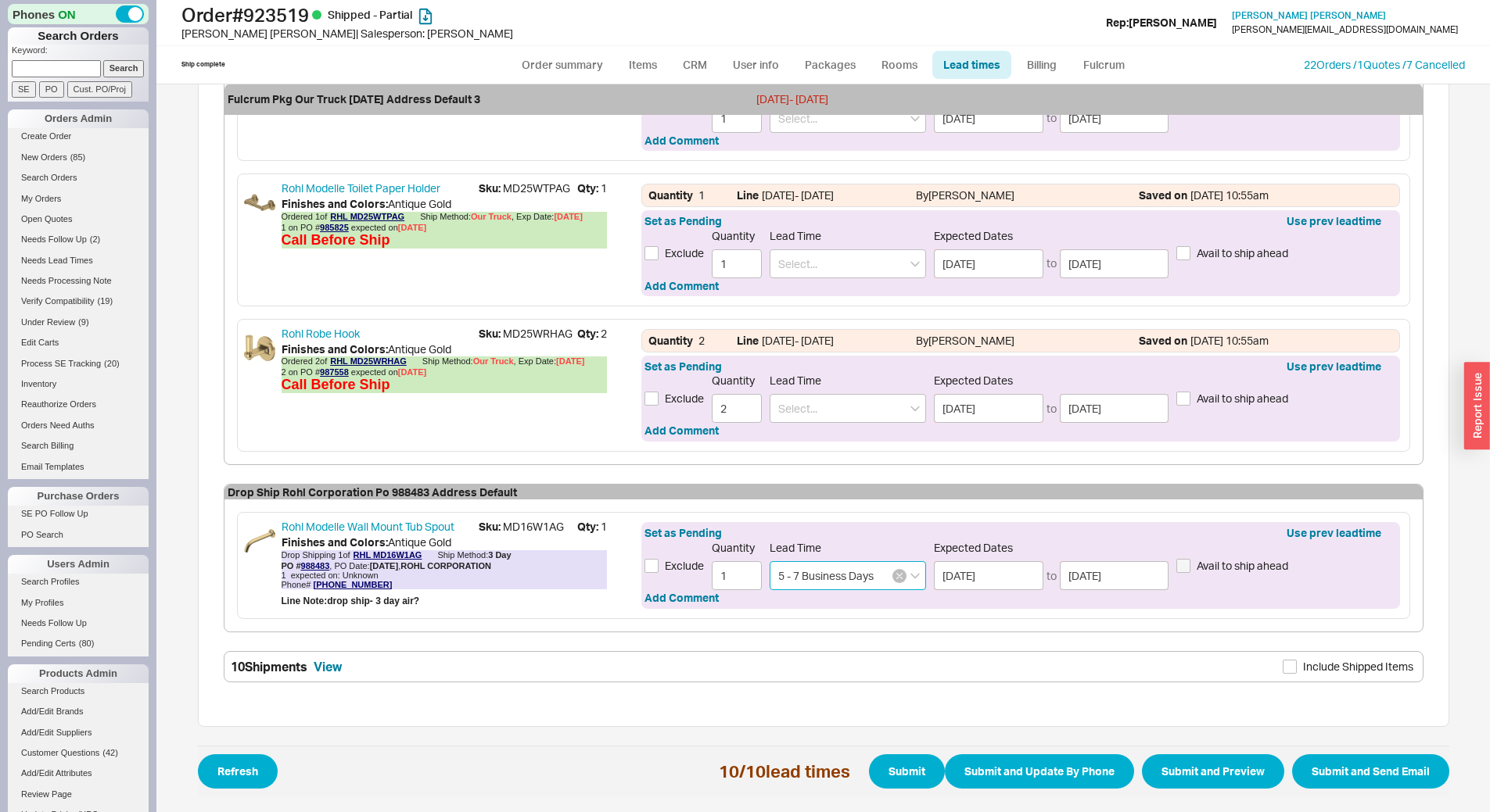
type input "5 - 7 Business Days"
click at [896, 571] on icon "button" at bounding box center [899, 576] width 6 height 10
click at [813, 583] on input at bounding box center [848, 576] width 156 height 29
click at [825, 602] on div "7 - 10 Business Days" at bounding box center [848, 608] width 155 height 28
type input "7 - 10 Business Days"
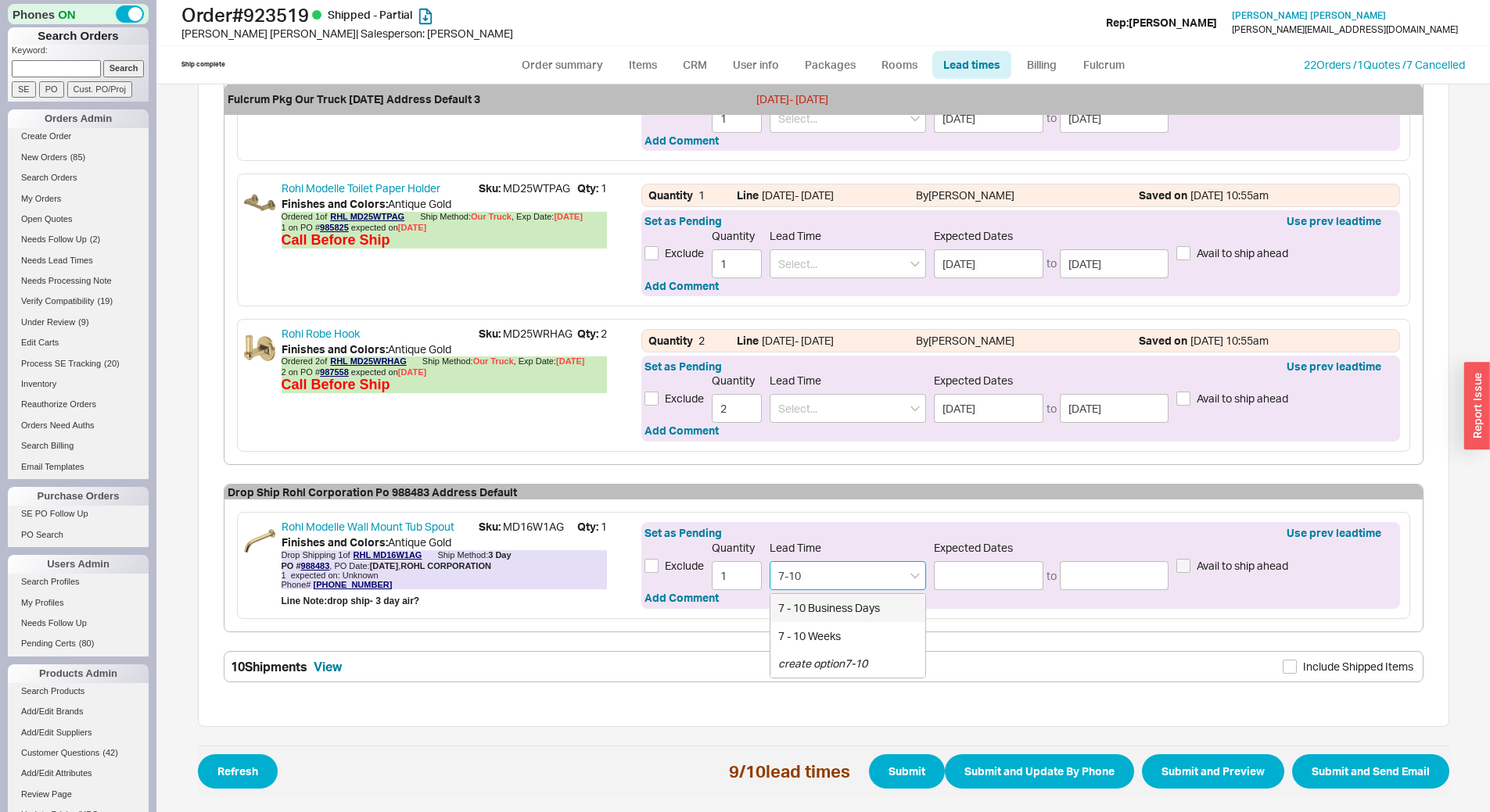
type input "09/29/2025"
type input "10/02/2025"
type input "7 - 10 Business Days"
click at [893, 570] on button "button" at bounding box center [899, 576] width 14 height 14
click at [827, 571] on input at bounding box center [848, 576] width 156 height 29
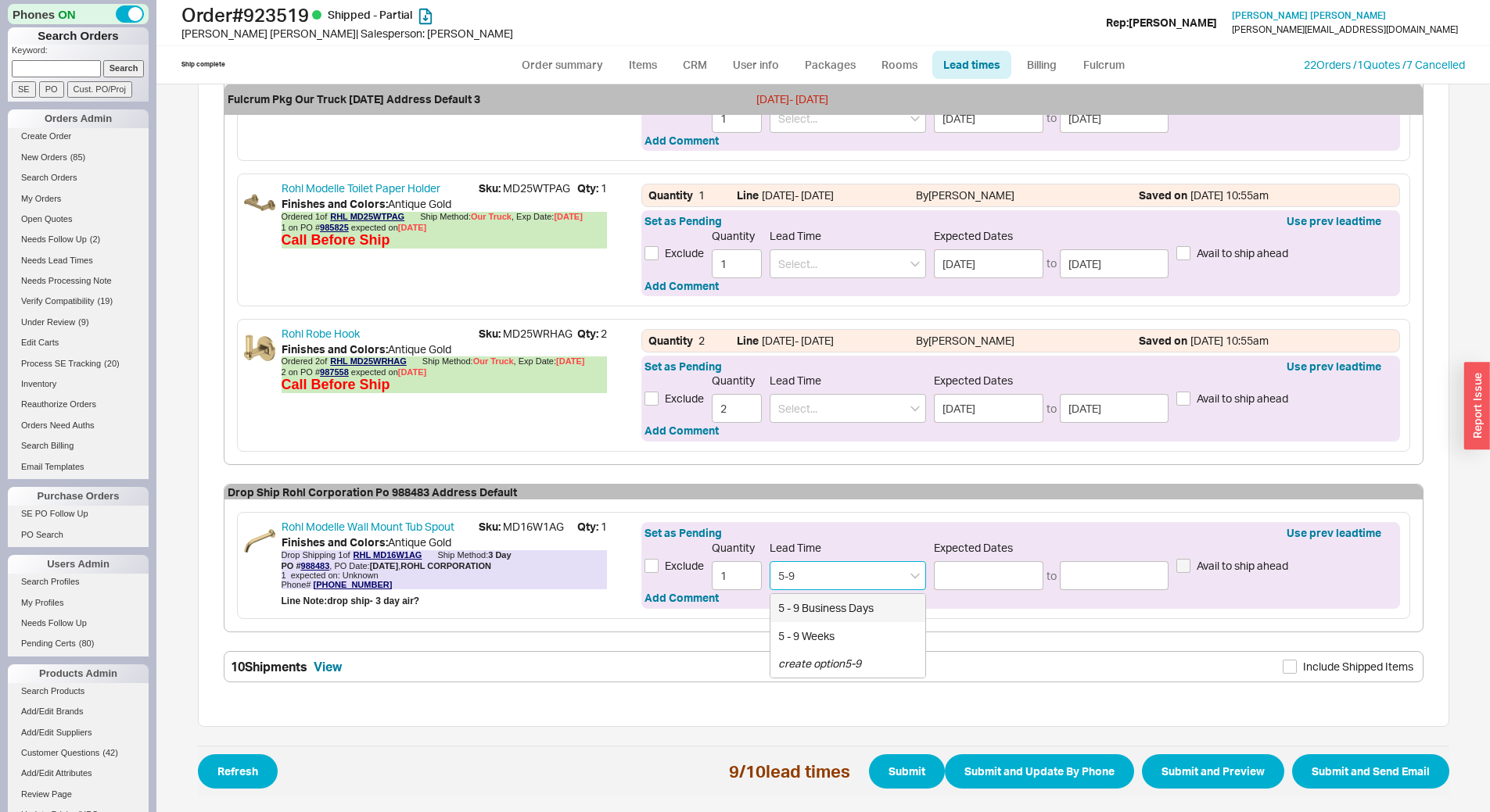
click at [822, 610] on div "5 - 9 Business Days" at bounding box center [848, 608] width 155 height 28
type input "5 - 9 Business Days"
type input "09/25/2025"
type input "[DATE]"
type input "5 - 9 Business Days"
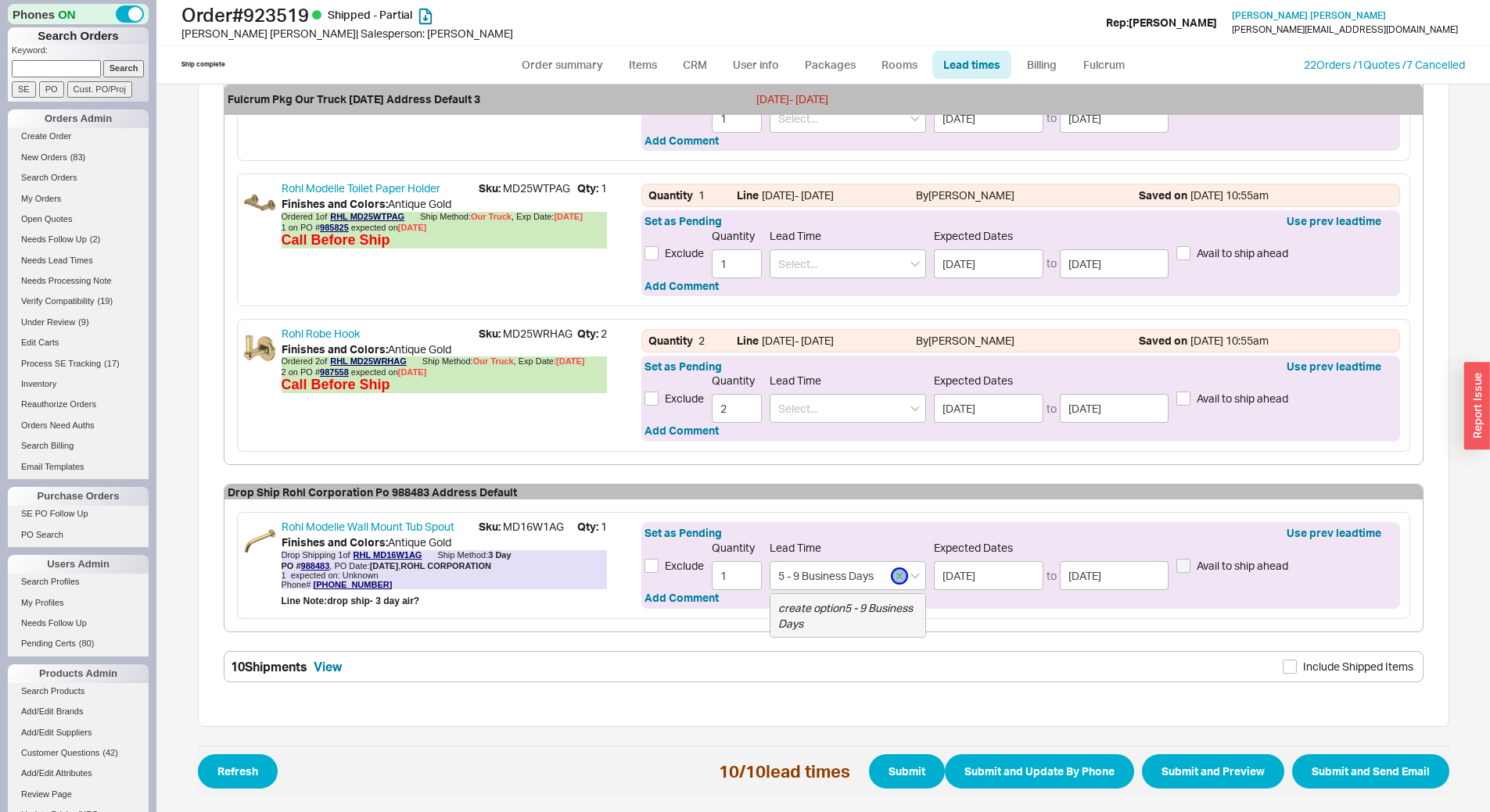
click at [894, 582] on button "button" at bounding box center [899, 576] width 14 height 14
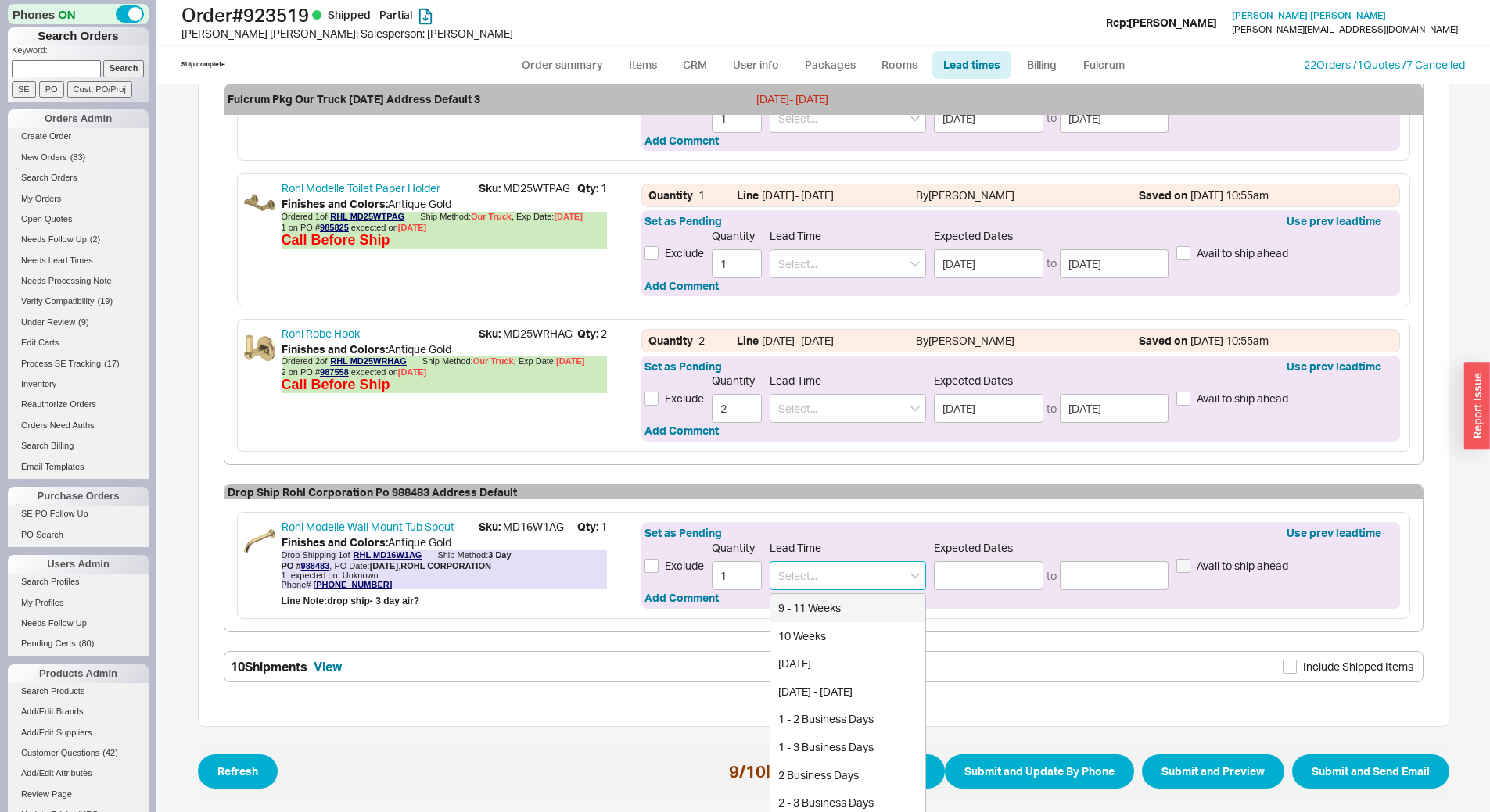
click at [807, 581] on input at bounding box center [848, 576] width 156 height 29
click at [819, 610] on div "6 - 8 Business Days" at bounding box center [848, 608] width 155 height 28
type input "6 - 8 Business Days"
type input "09/26/2025"
type input "09/30/2025"
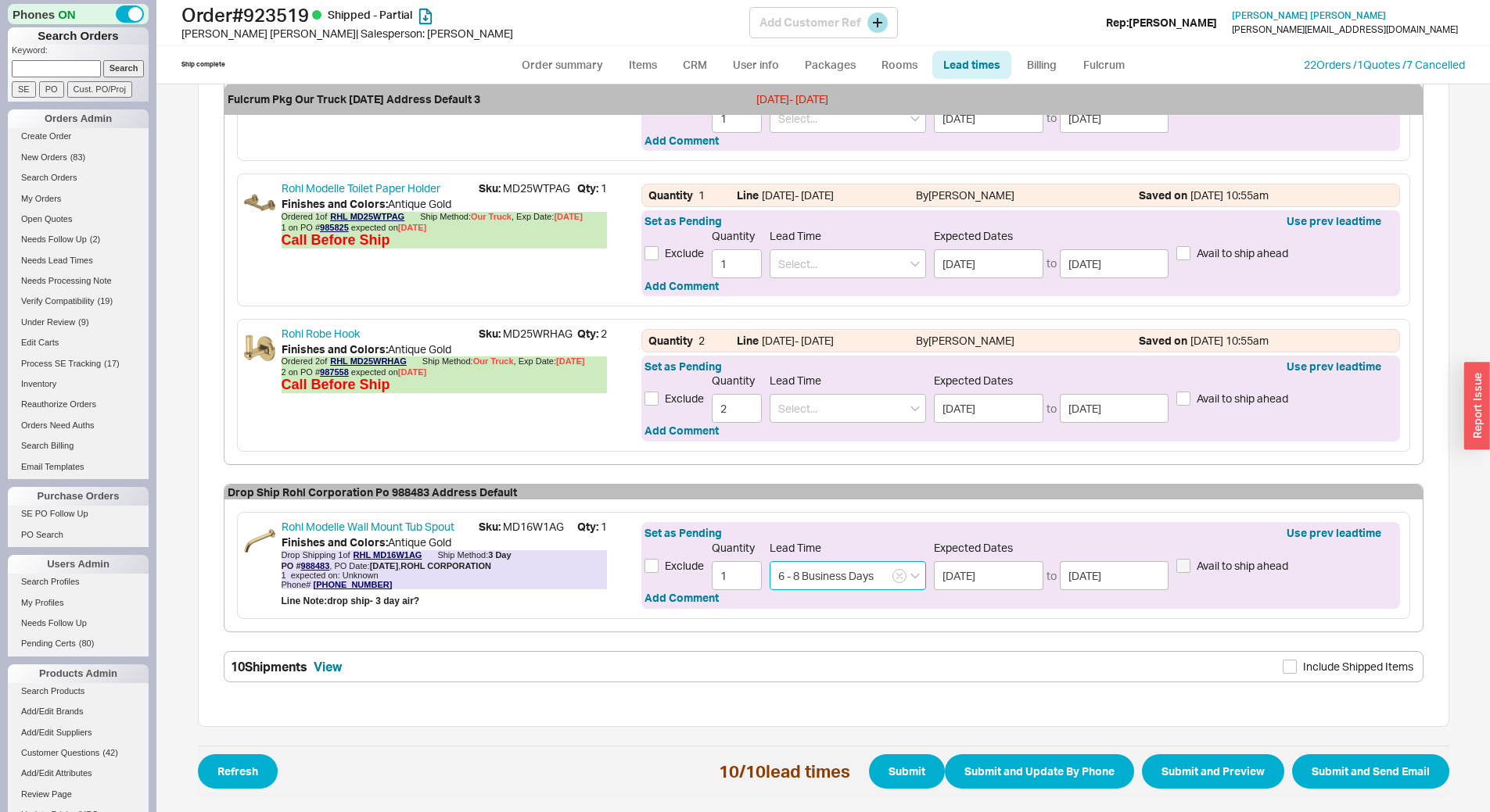
type input "6 - 8 Business Days"
click at [912, 768] on button "Submit" at bounding box center [907, 771] width 76 height 34
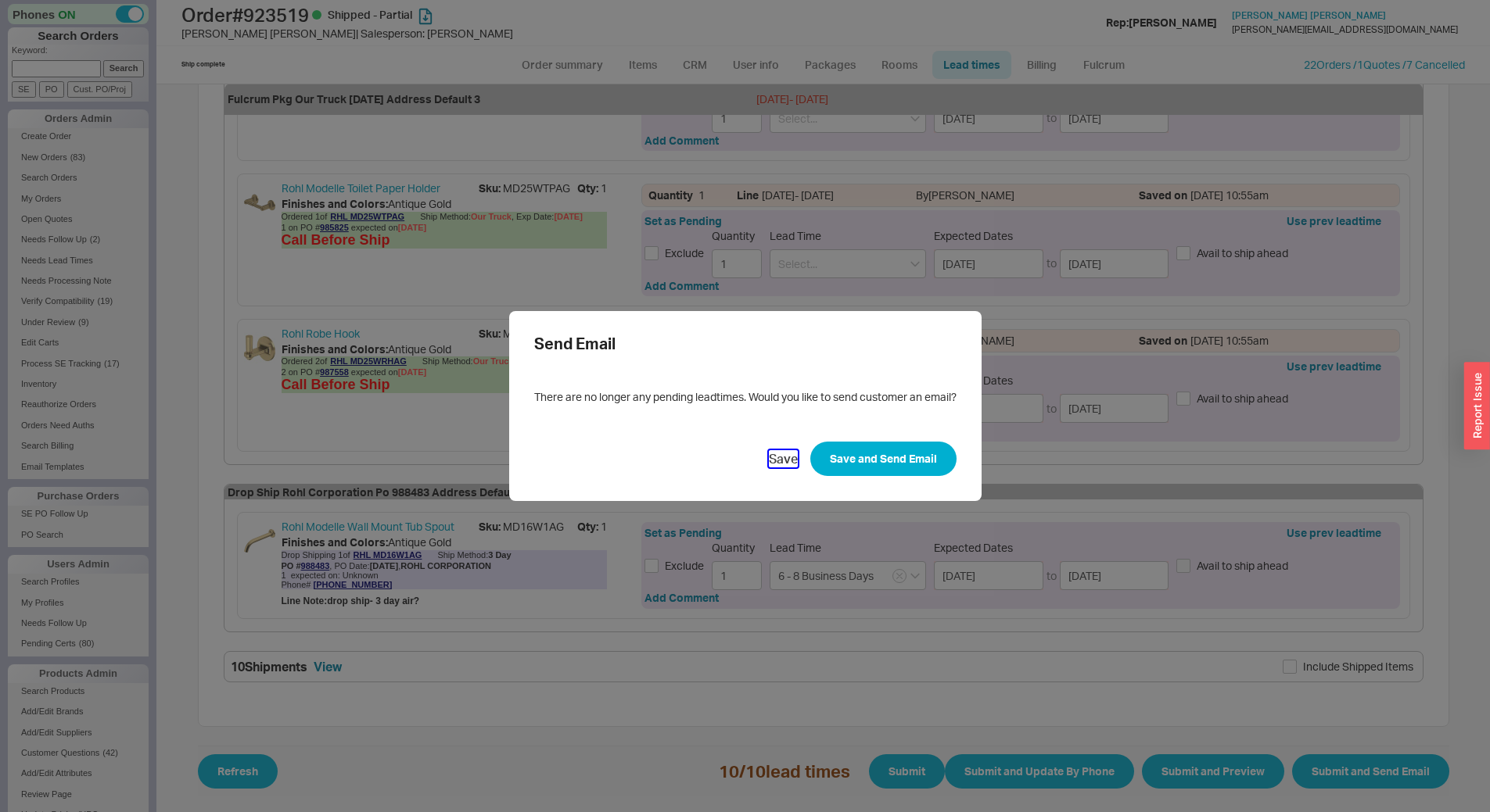
click at [775, 464] on button "Save" at bounding box center [783, 459] width 29 height 18
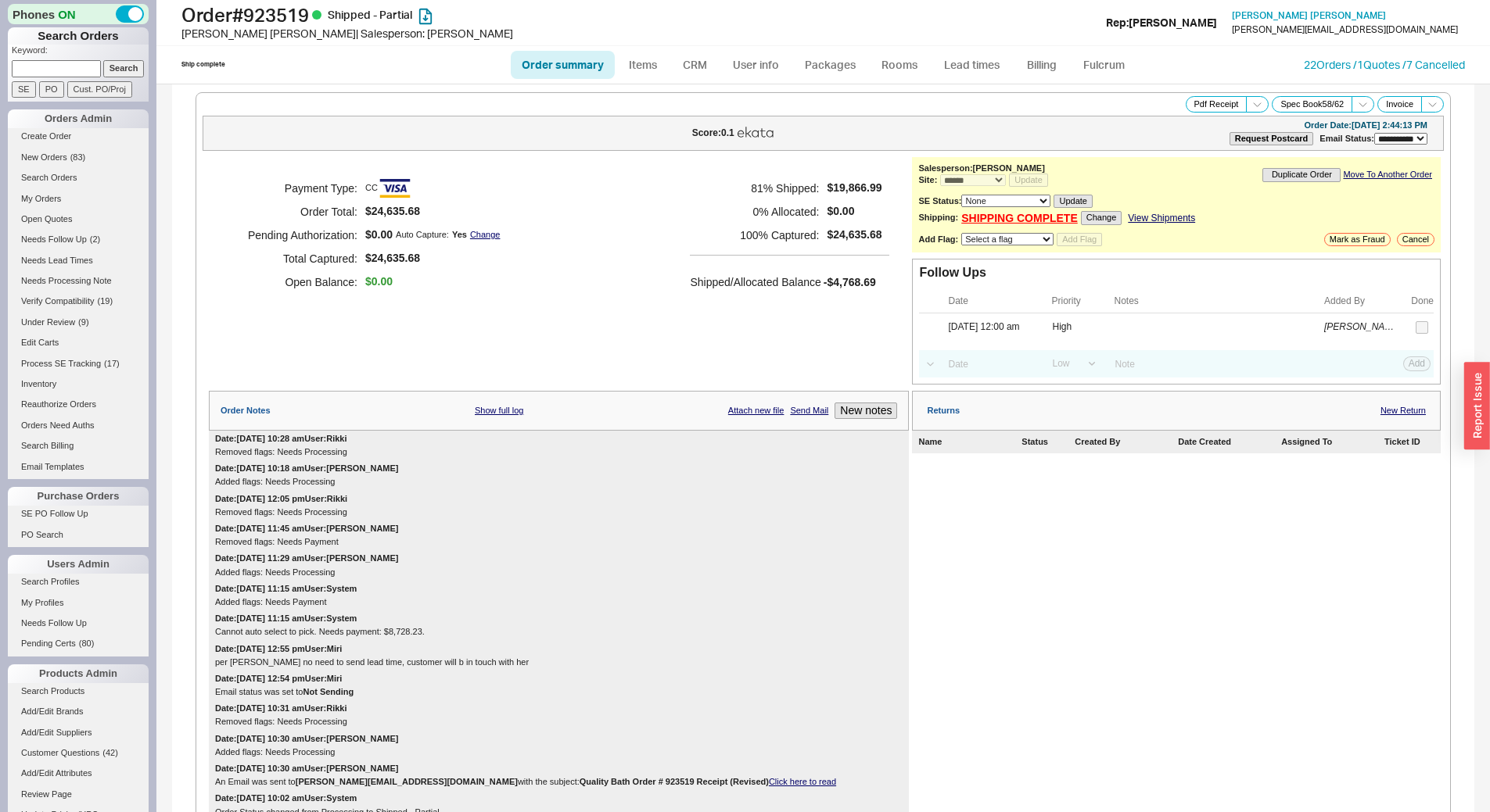
click at [559, 62] on link "Order summary" at bounding box center [562, 64] width 104 height 28
select select "**"
select select "*"
select select "LOW"
select select "3"
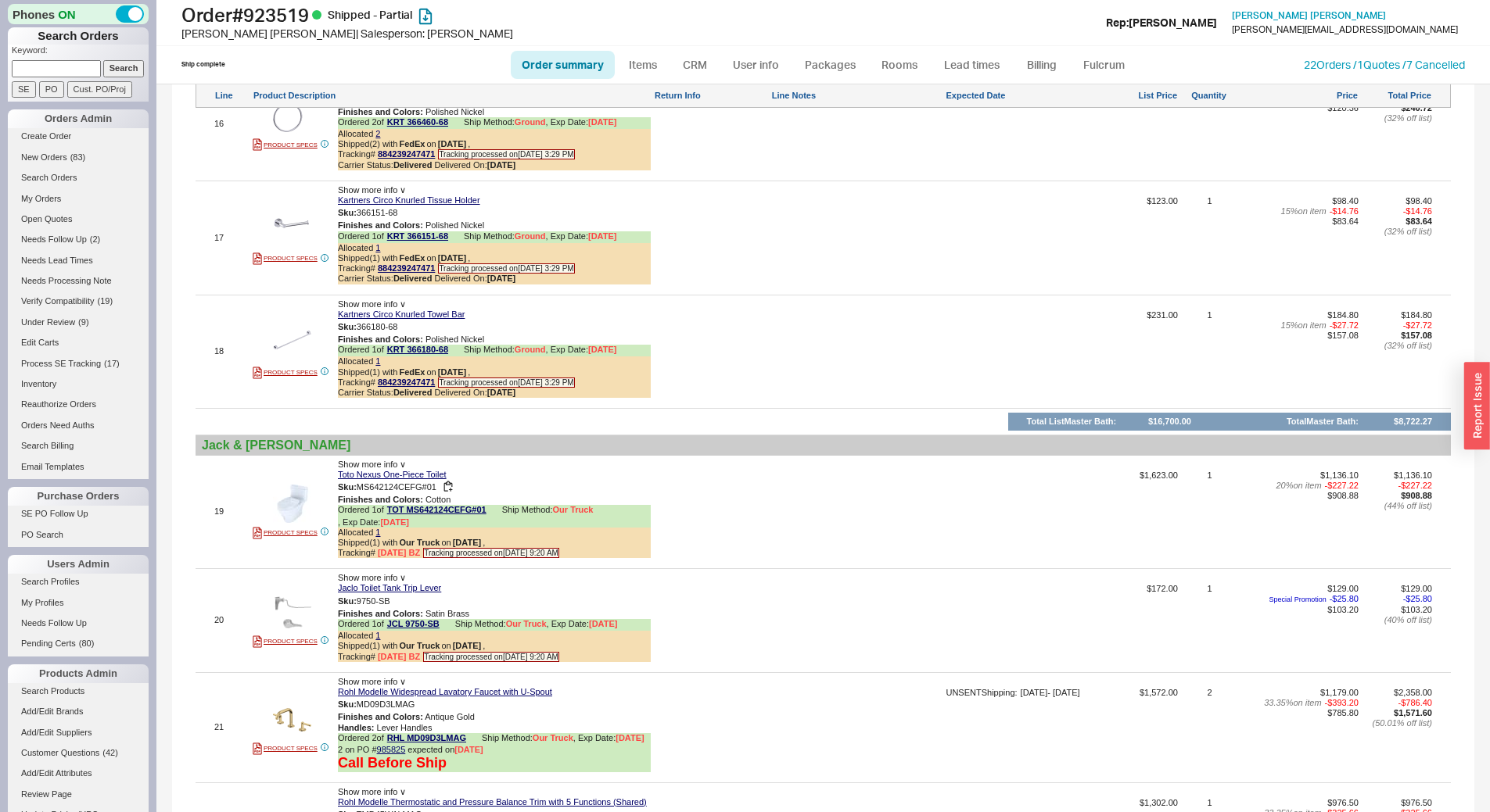
scroll to position [3752, 0]
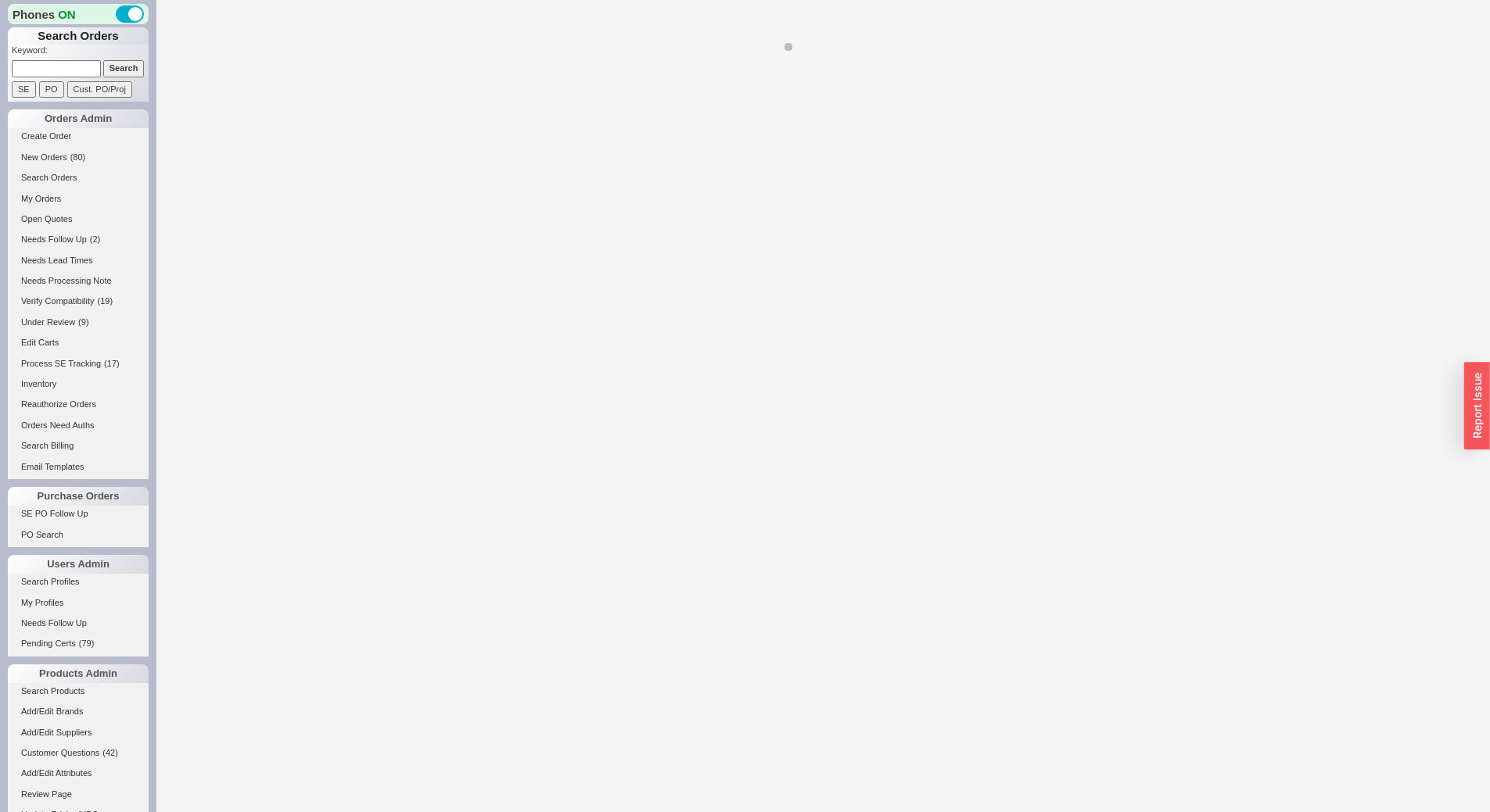
select select "LOW"
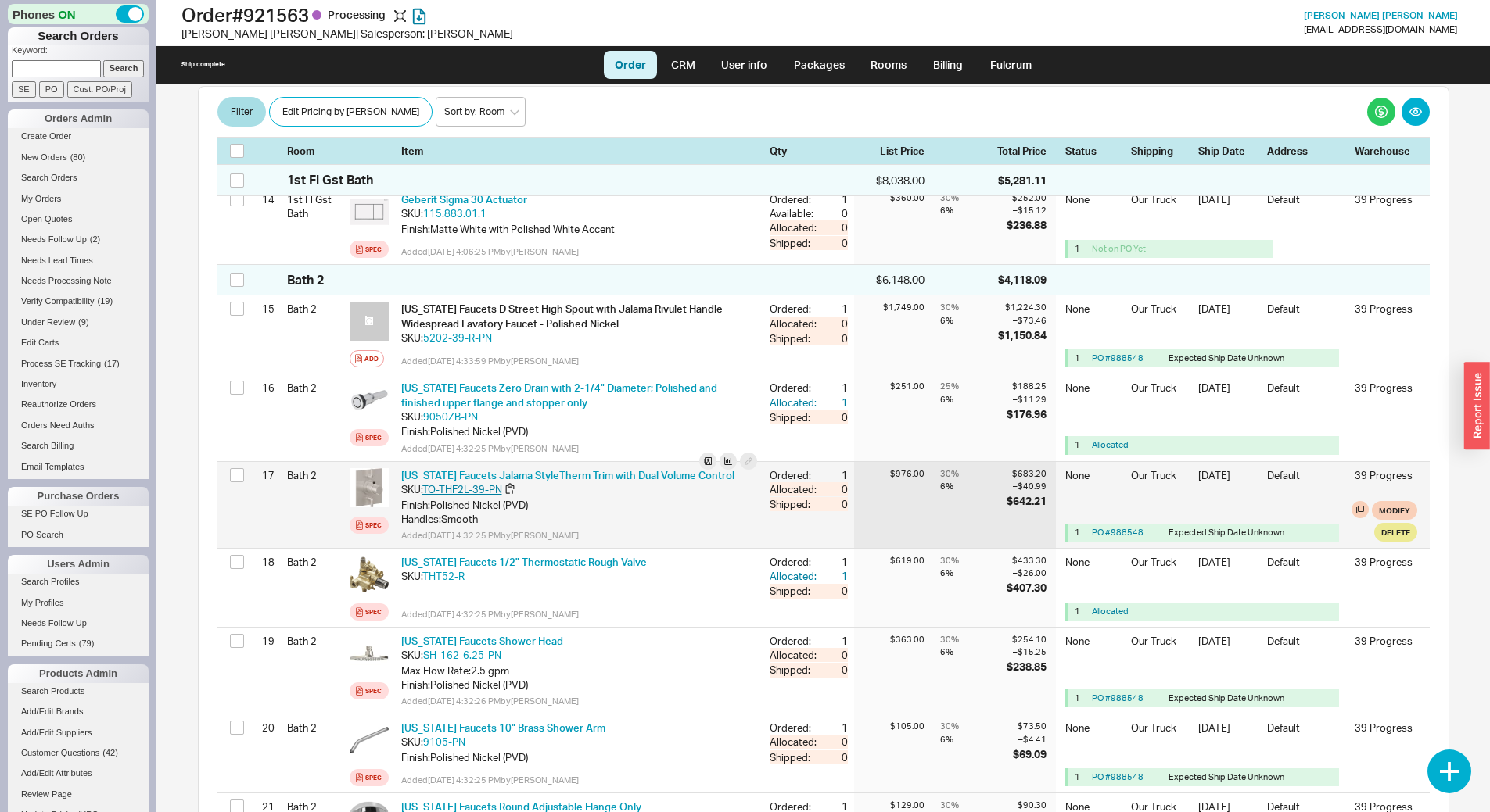
scroll to position [1485, 0]
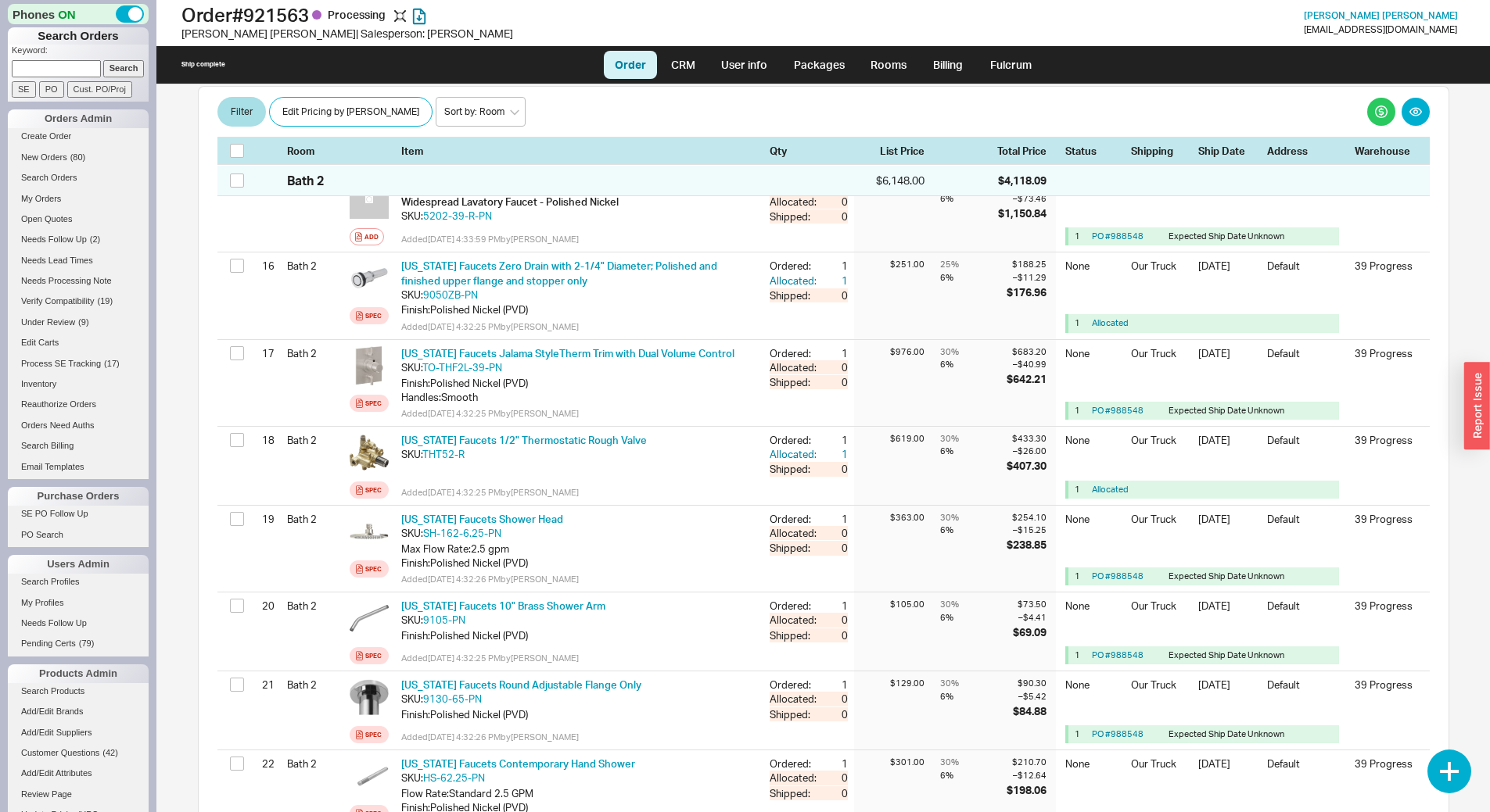
click at [186, 416] on div "[PERSON_NAME] [DATE] 9:43 AM $100,764.24 Balance $50,764.24 Email yochikim @ [D…" at bounding box center [823, 448] width 1282 height 728
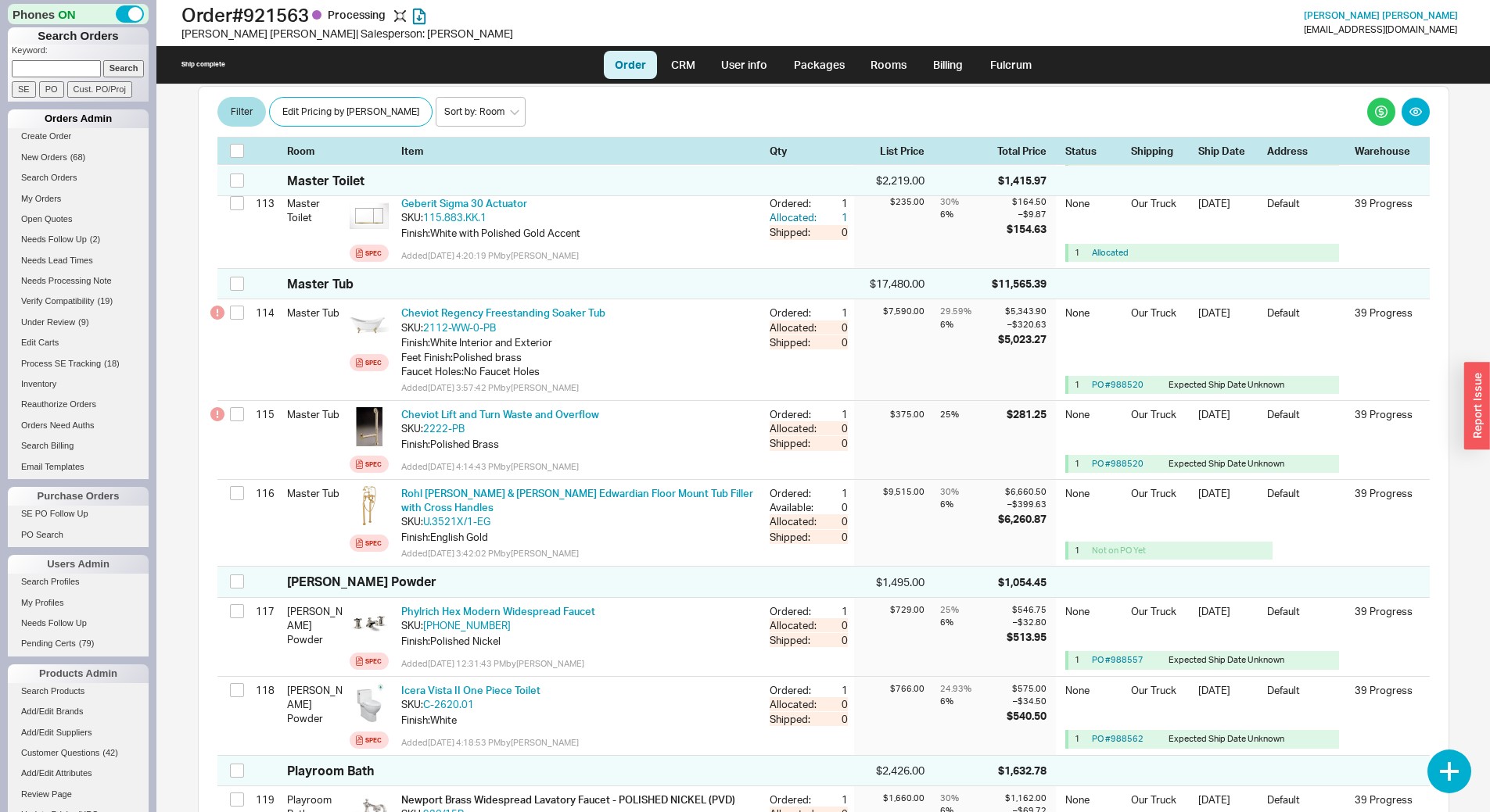
scroll to position [9949, 0]
click at [46, 64] on input at bounding box center [56, 68] width 89 height 17
type input "940703"
click at [103, 61] on input "Search" at bounding box center [124, 68] width 41 height 17
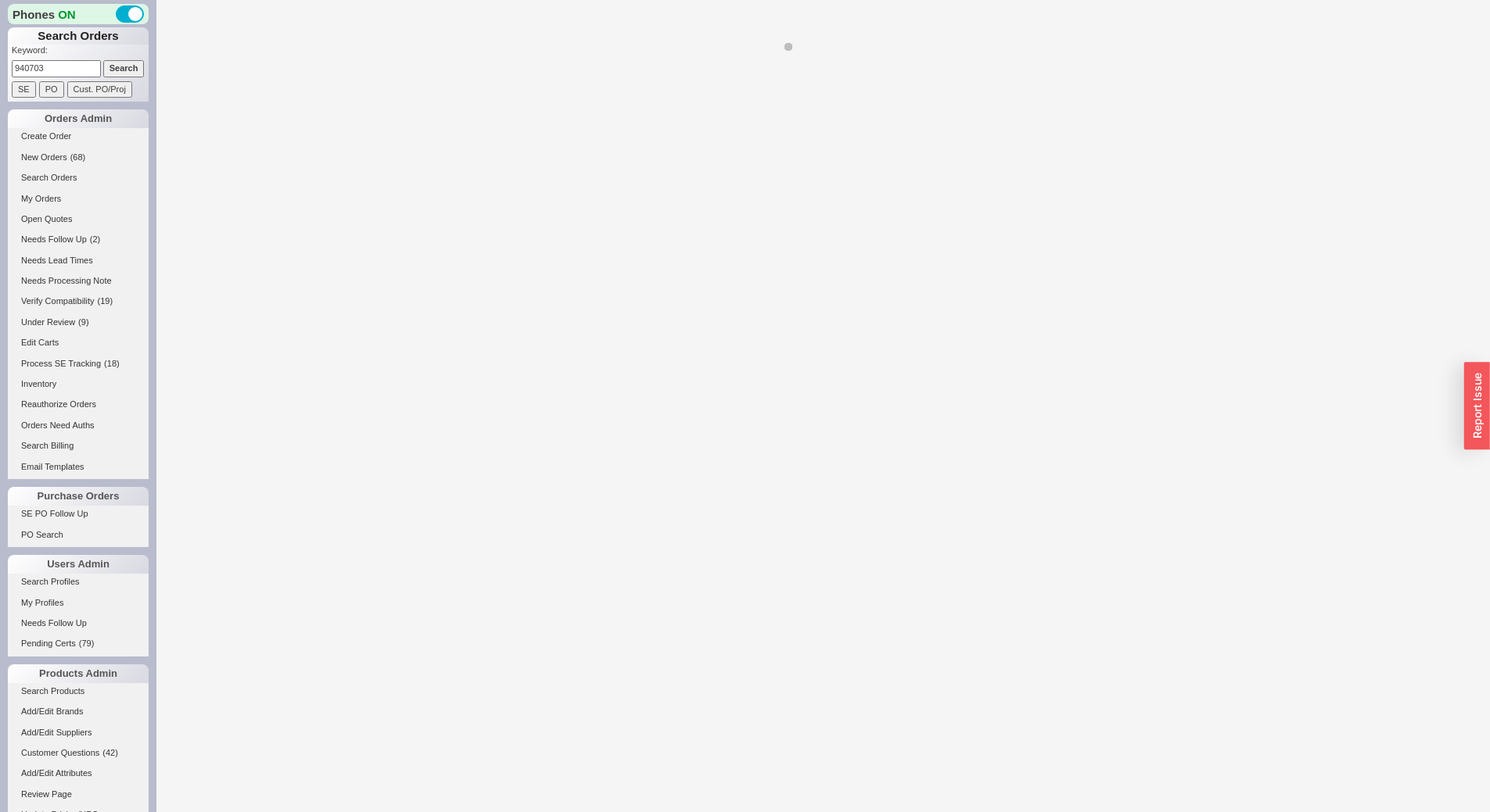
select select "*"
select select "LOW"
select select "3"
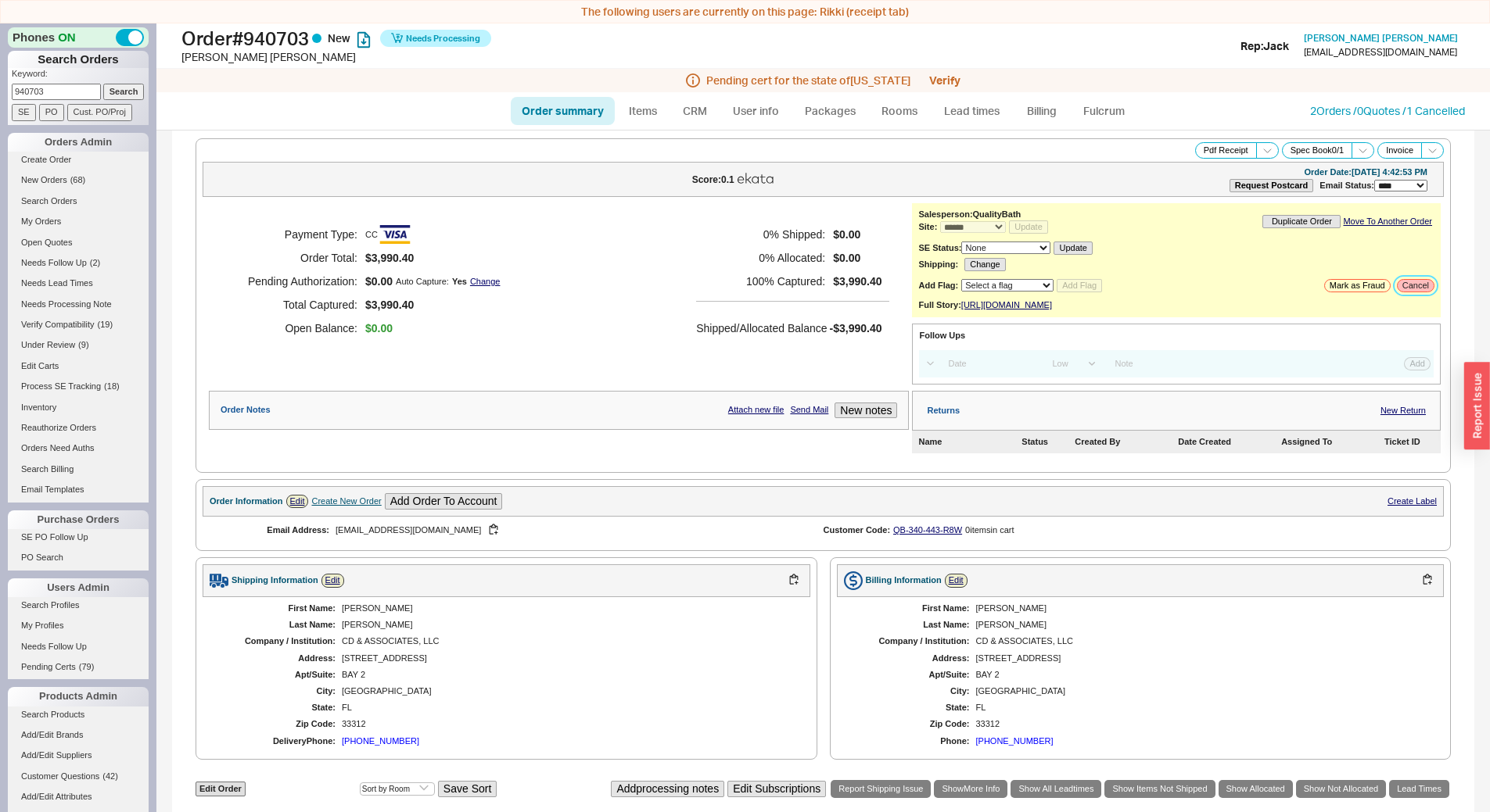
click at [1412, 289] on button "Cancel" at bounding box center [1415, 286] width 37 height 14
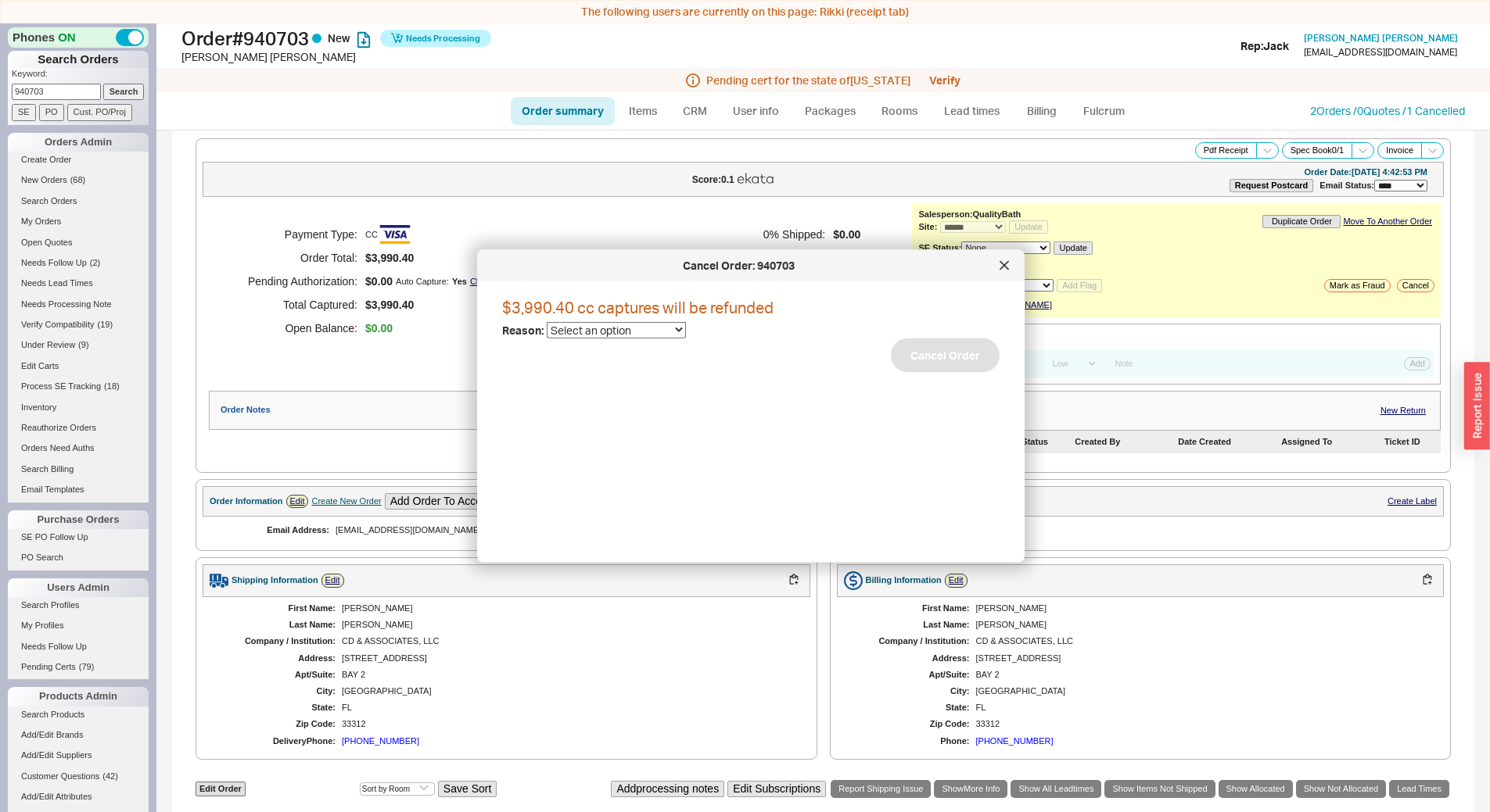
click at [643, 328] on select "Select an option Cancelled Return Combined Lead time Discontinued Sales rep/Web…" at bounding box center [616, 330] width 140 height 17
select select "6"
click at [547, 322] on select "Select an option Cancelled Return Combined Lead time Discontinued Sales rep/Web…" at bounding box center [616, 330] width 140 height 17
click at [904, 351] on button "Cancel Order" at bounding box center [944, 355] width 108 height 34
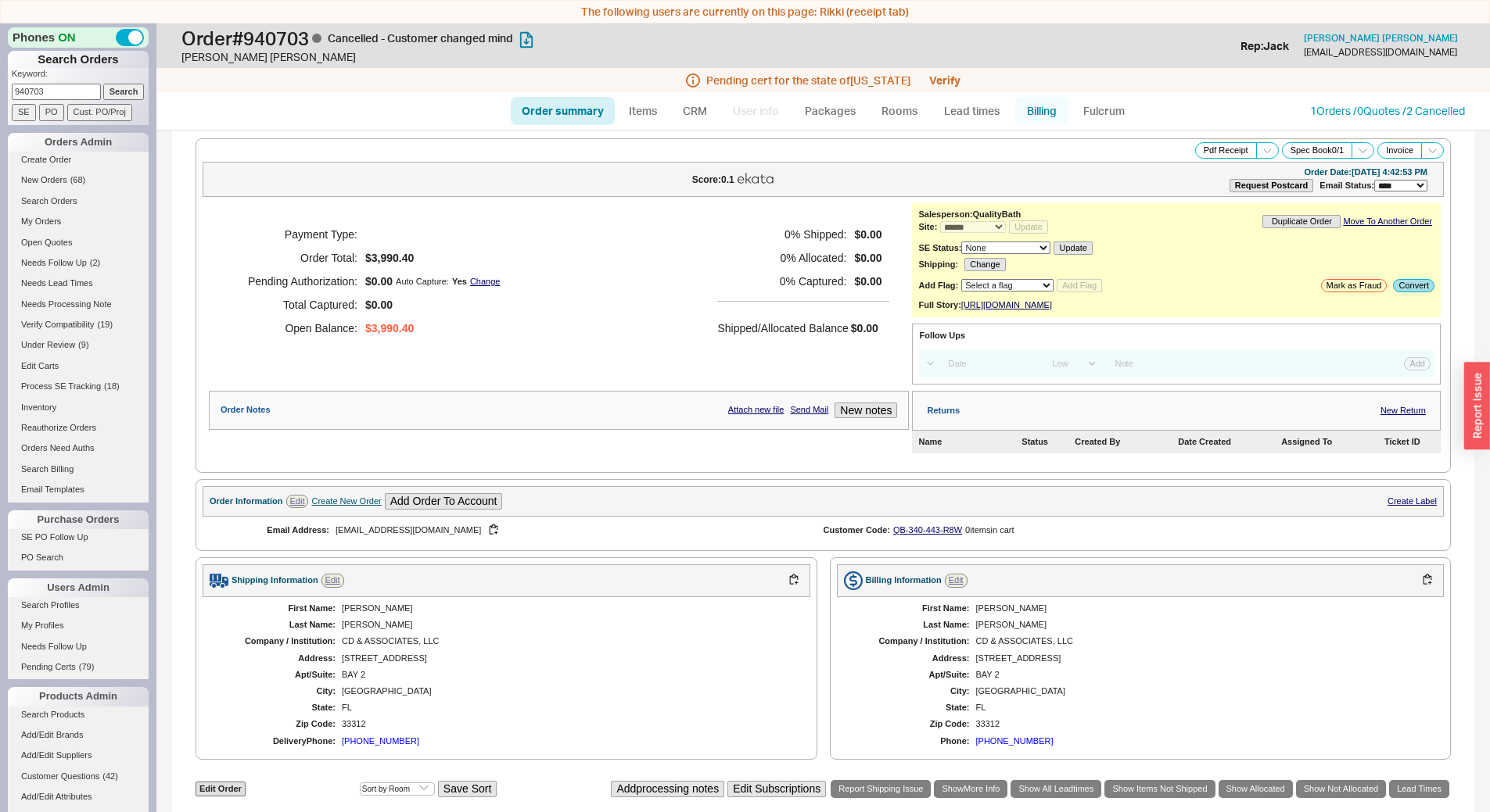
click at [1035, 116] on link "Billing" at bounding box center [1042, 110] width 55 height 28
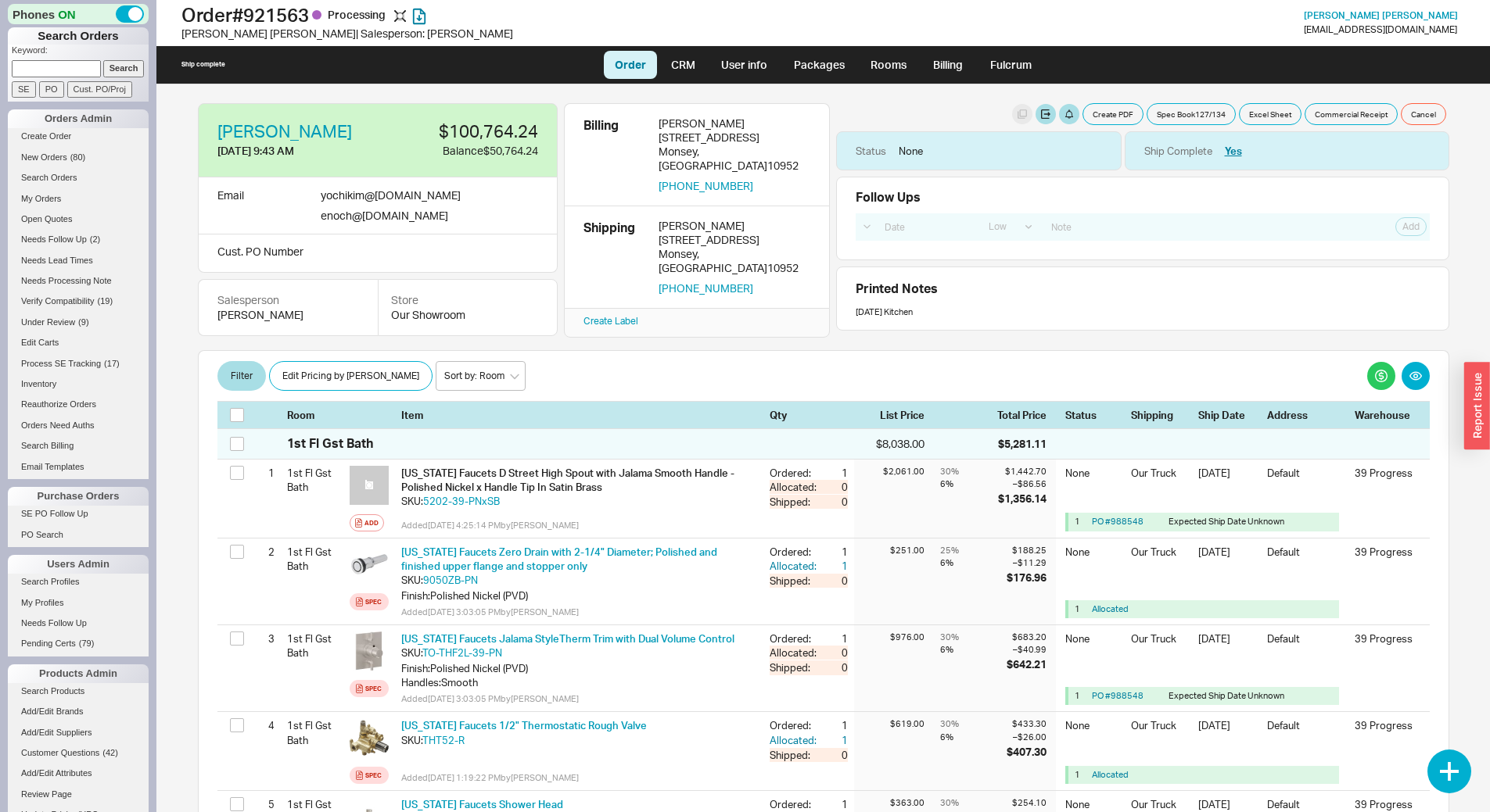
select select "LOW"
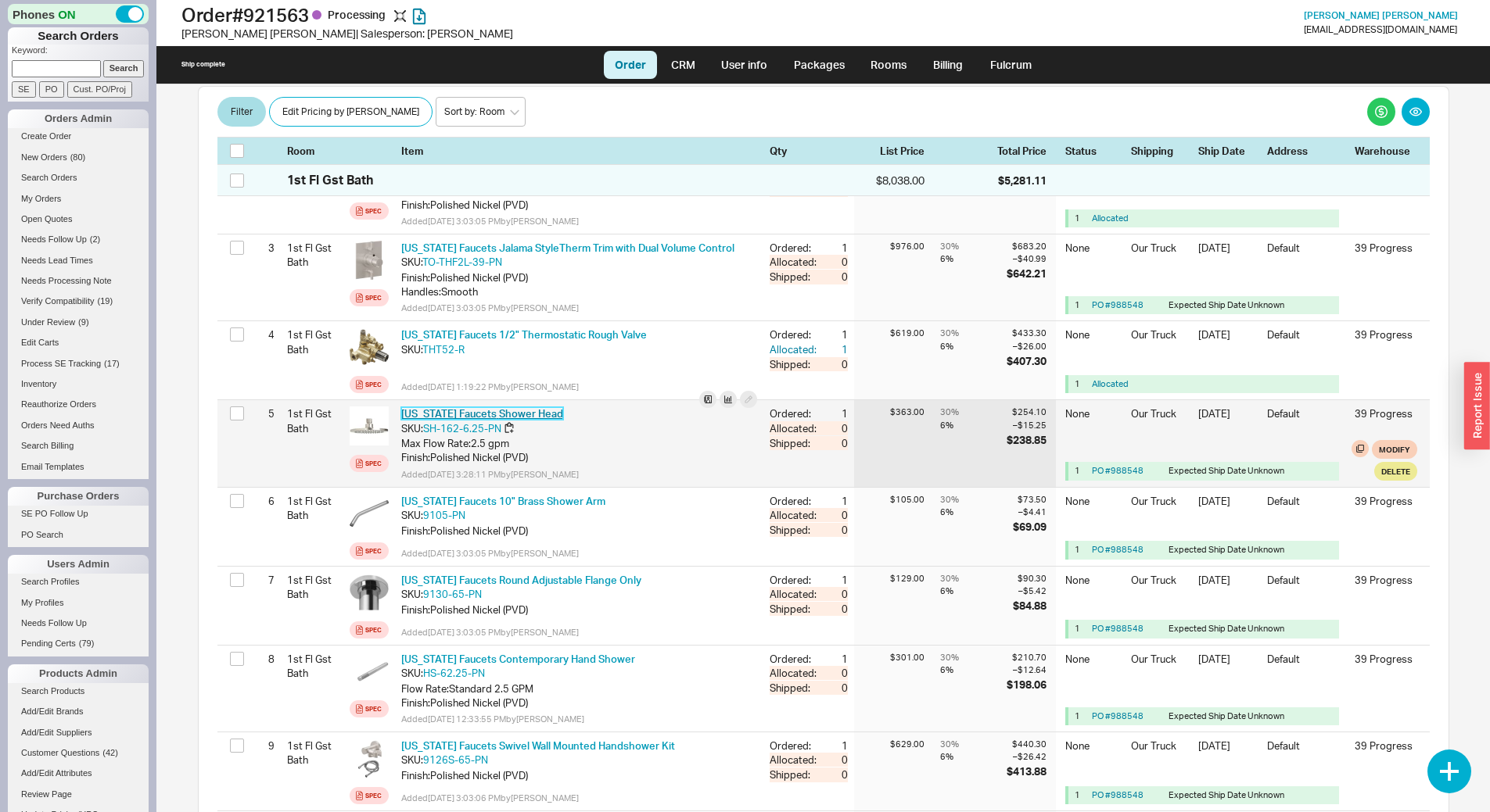
click at [485, 413] on link "California Faucets Shower Head" at bounding box center [482, 413] width 162 height 13
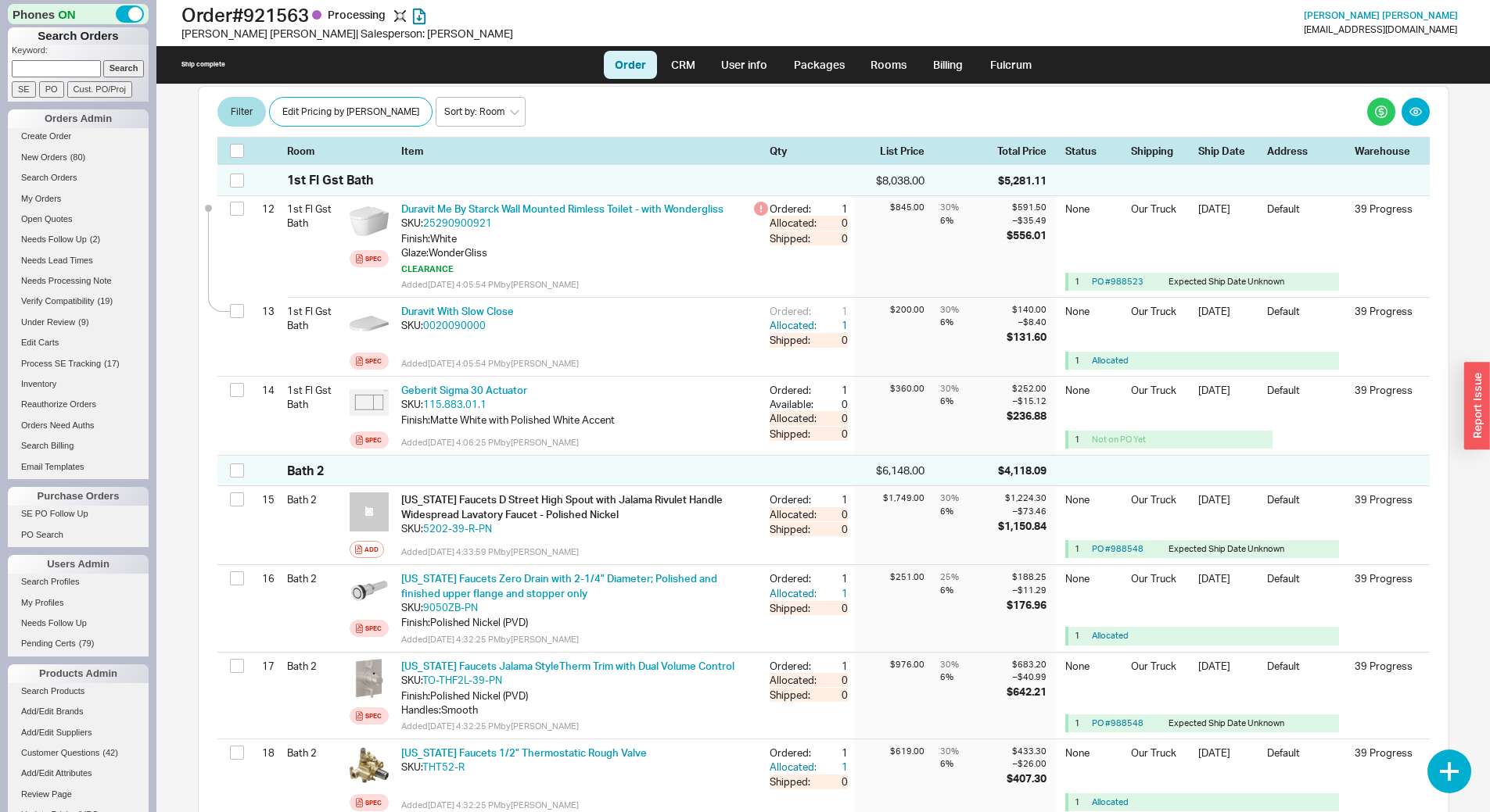
scroll to position [9715, 0]
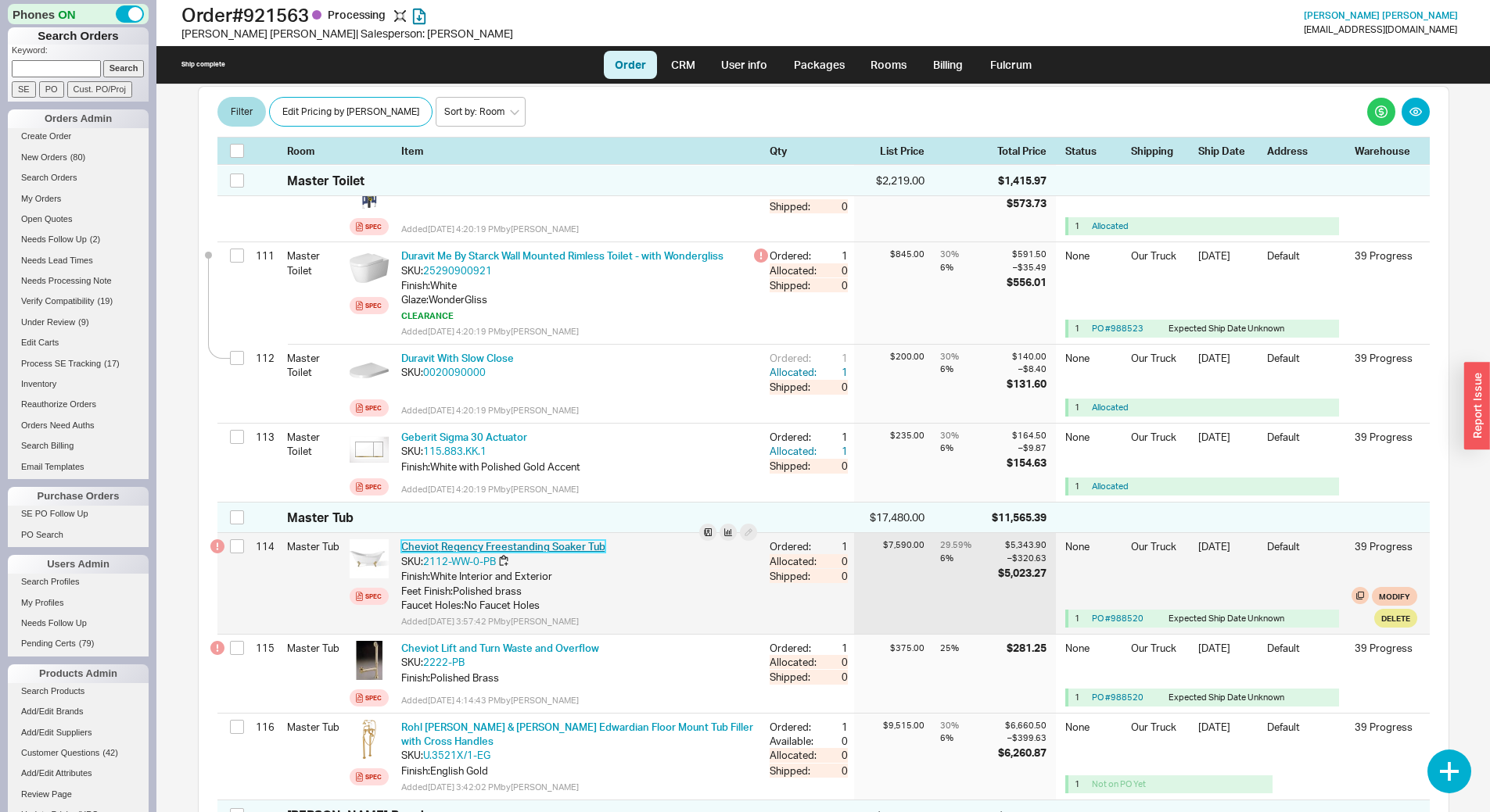
click at [443, 540] on link "Cheviot Regency Freestanding Soaker Tub" at bounding box center [503, 546] width 204 height 13
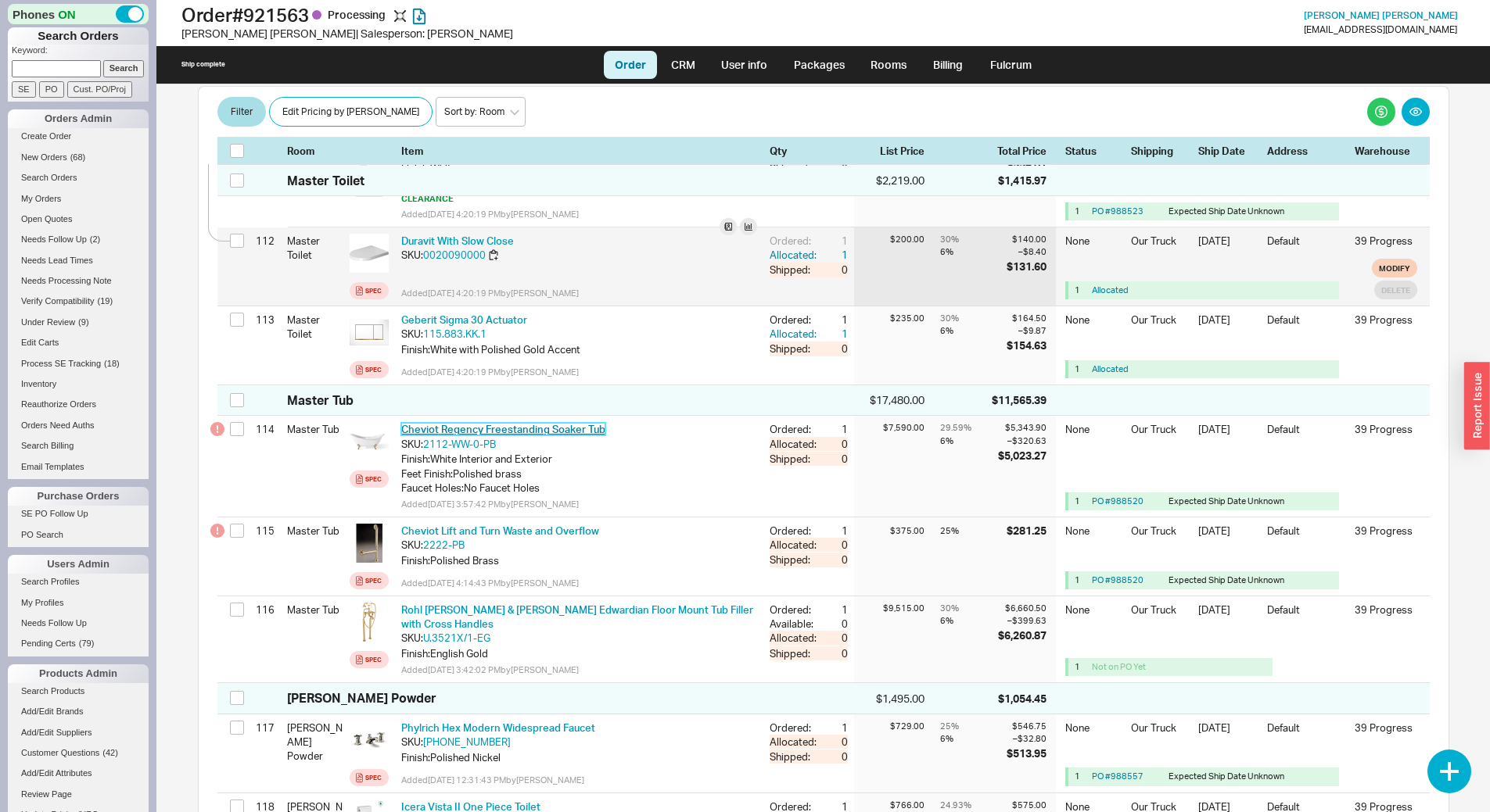
scroll to position [9871, 0]
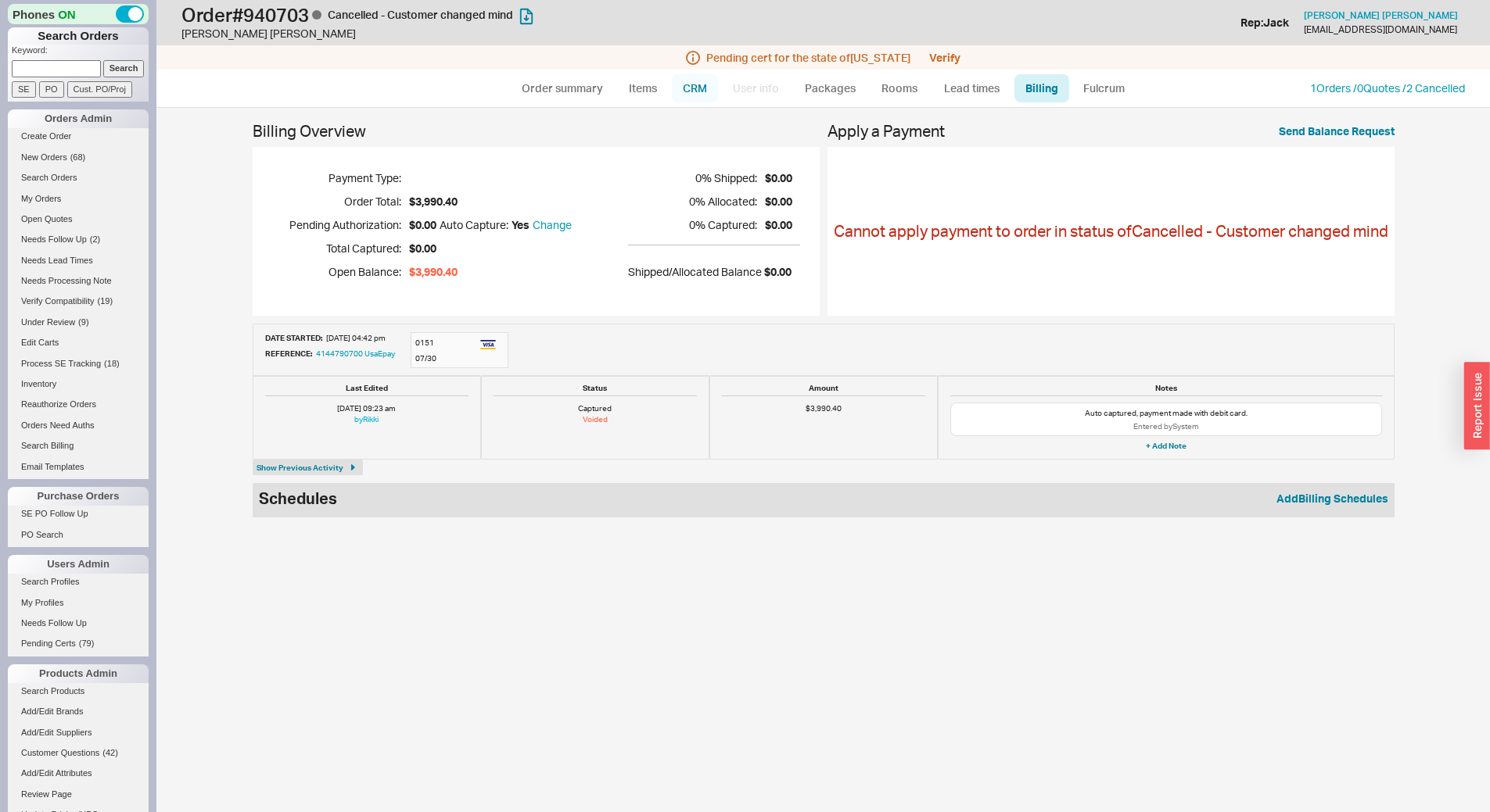
click at [691, 88] on link "CRM" at bounding box center [694, 88] width 46 height 28
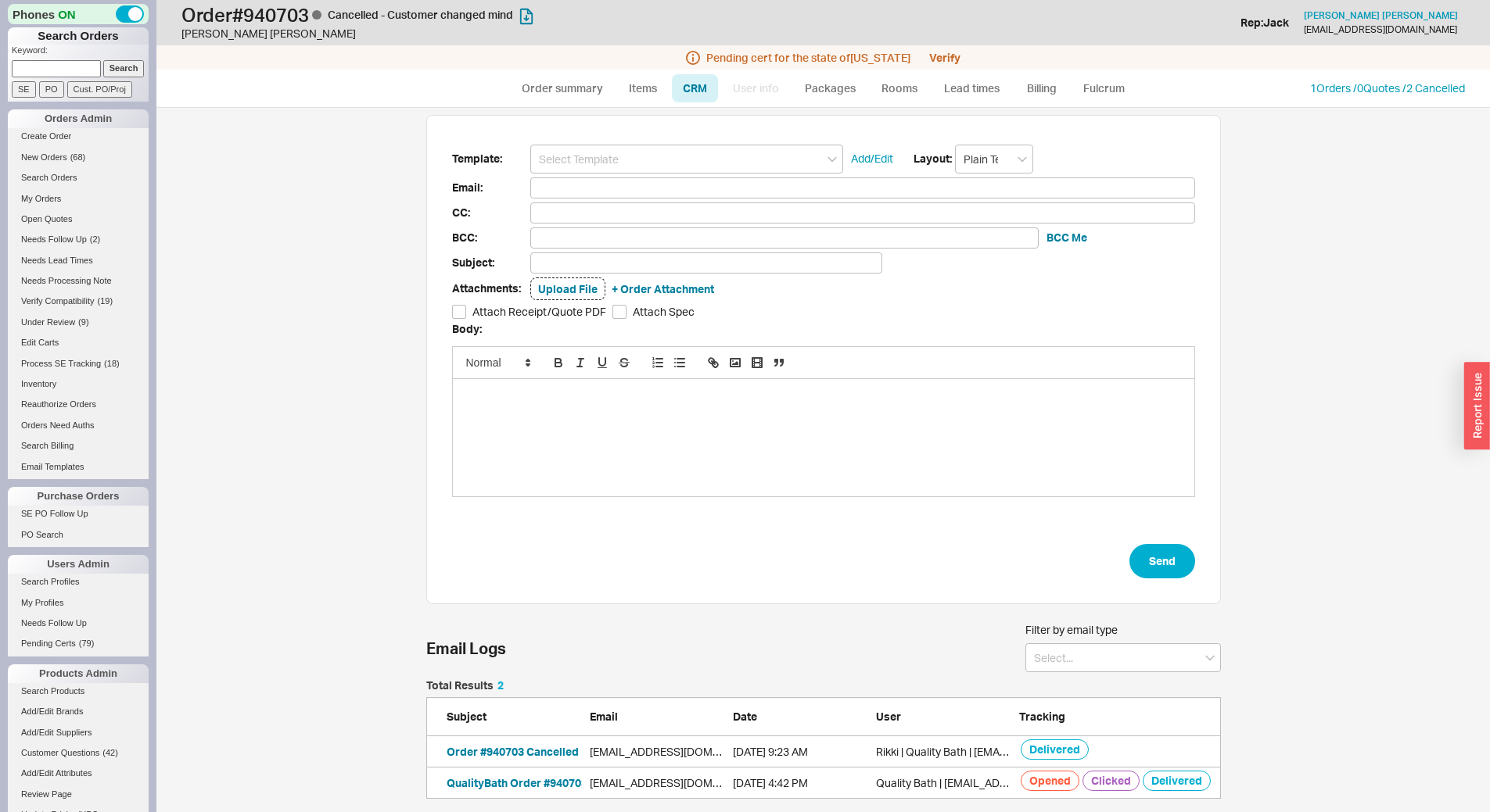
scroll to position [11, 0]
click at [527, 88] on link "Order summary" at bounding box center [562, 88] width 104 height 28
select select "*"
select select "LOW"
select select "3"
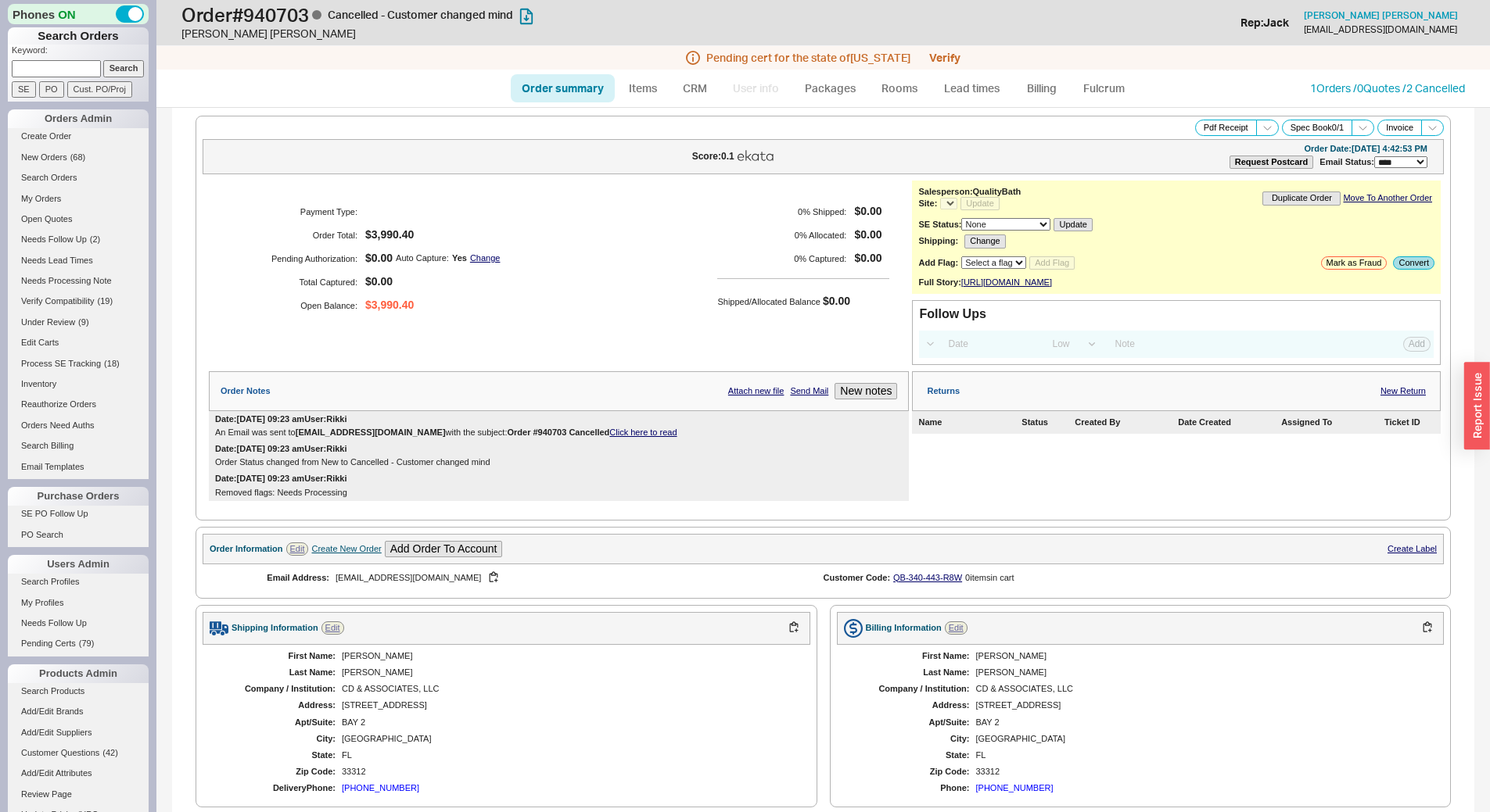
select select "*"
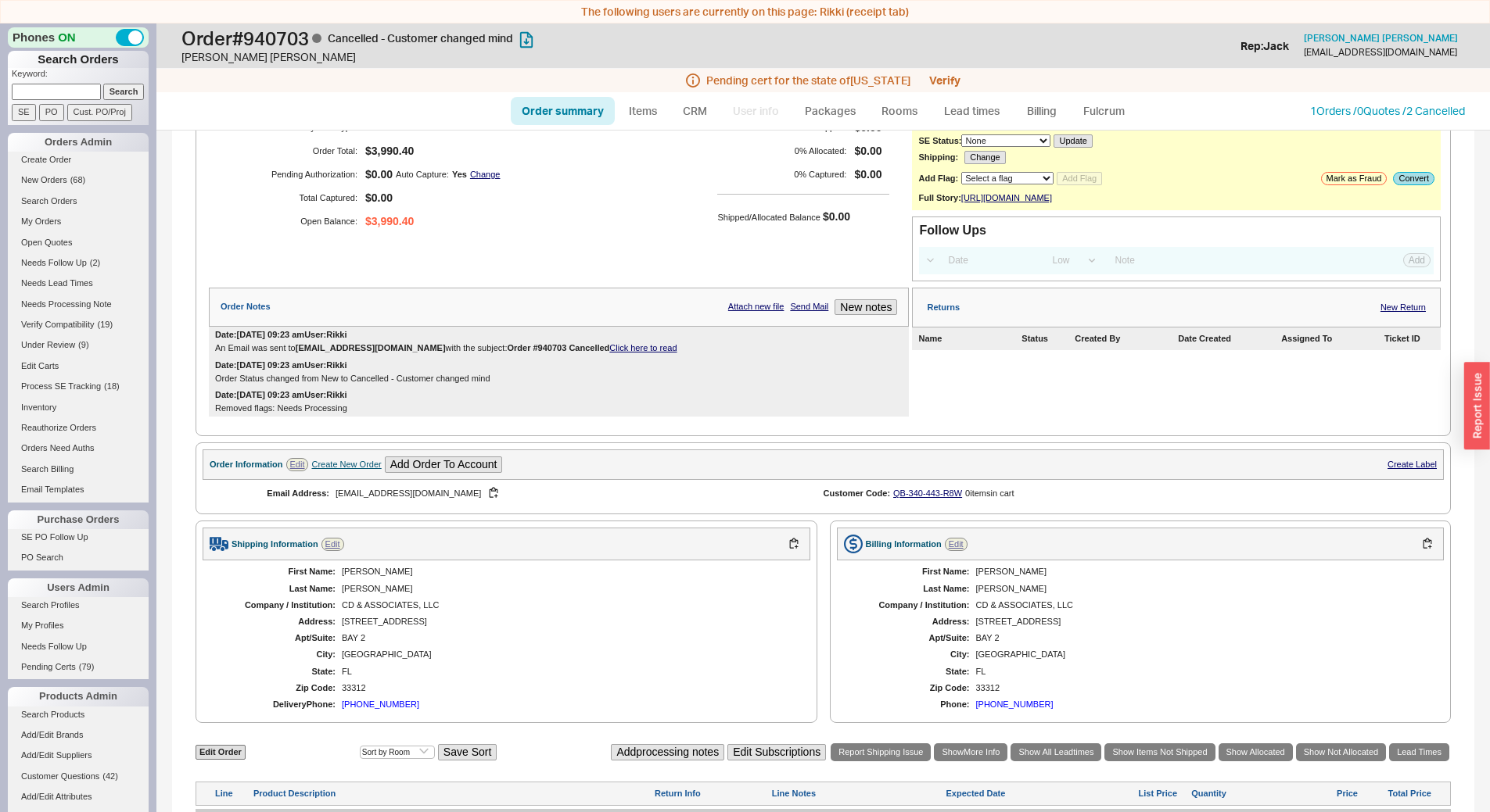
scroll to position [341, 0]
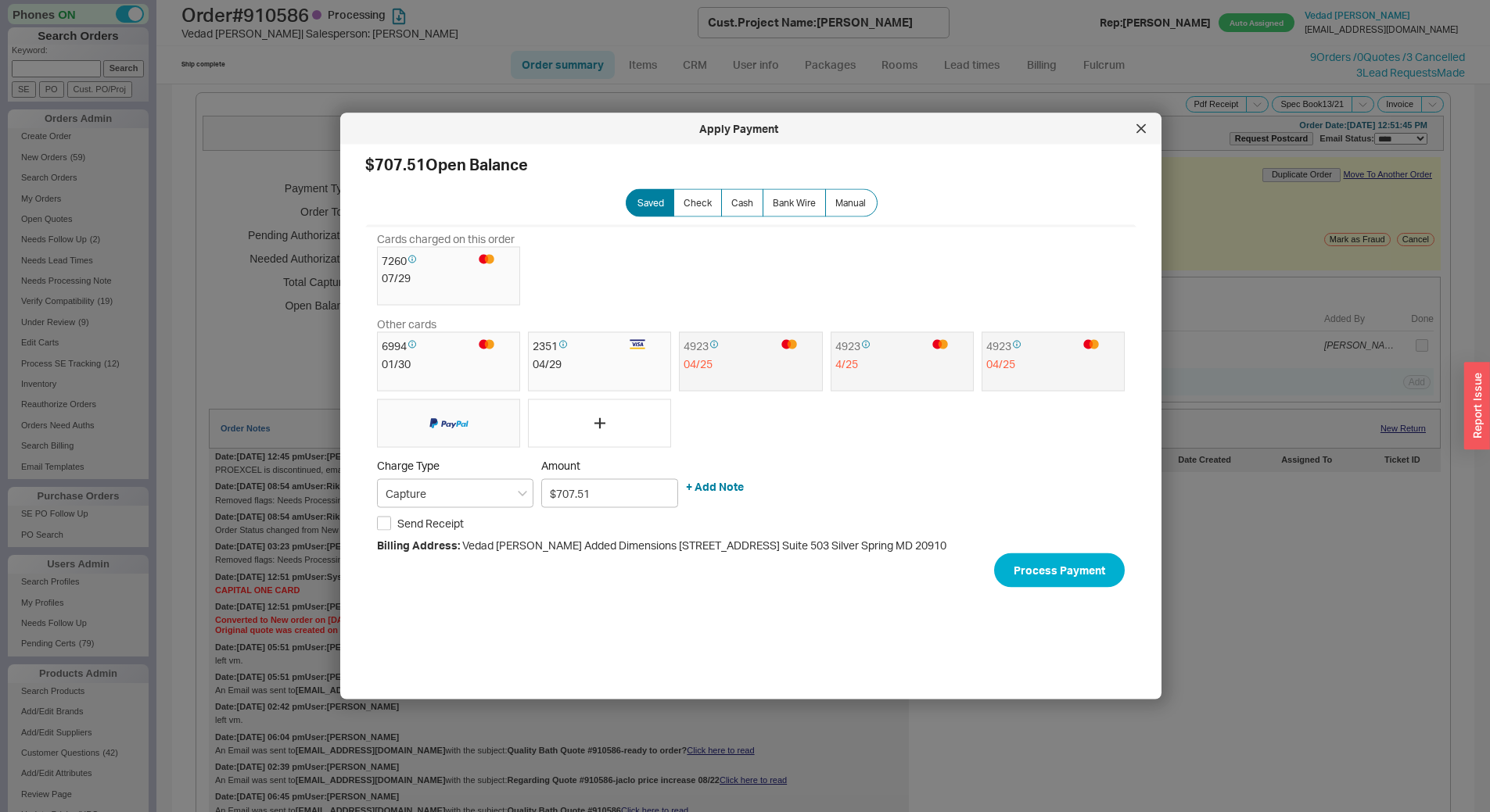
select select "*"
select select "LOW"
select select "3"
click at [1129, 125] on div at bounding box center [1141, 129] width 25 height 25
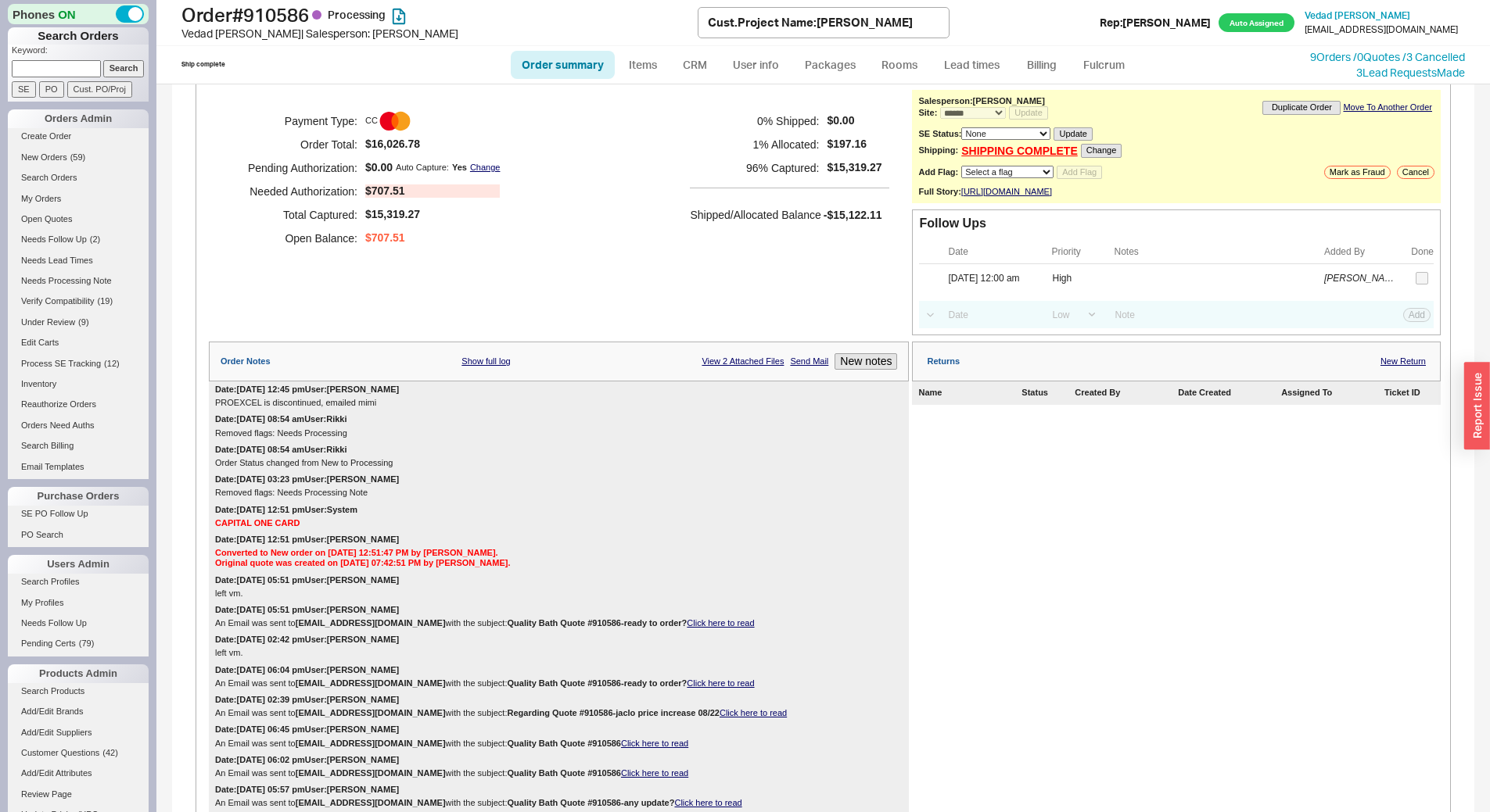
scroll to position [156, 0]
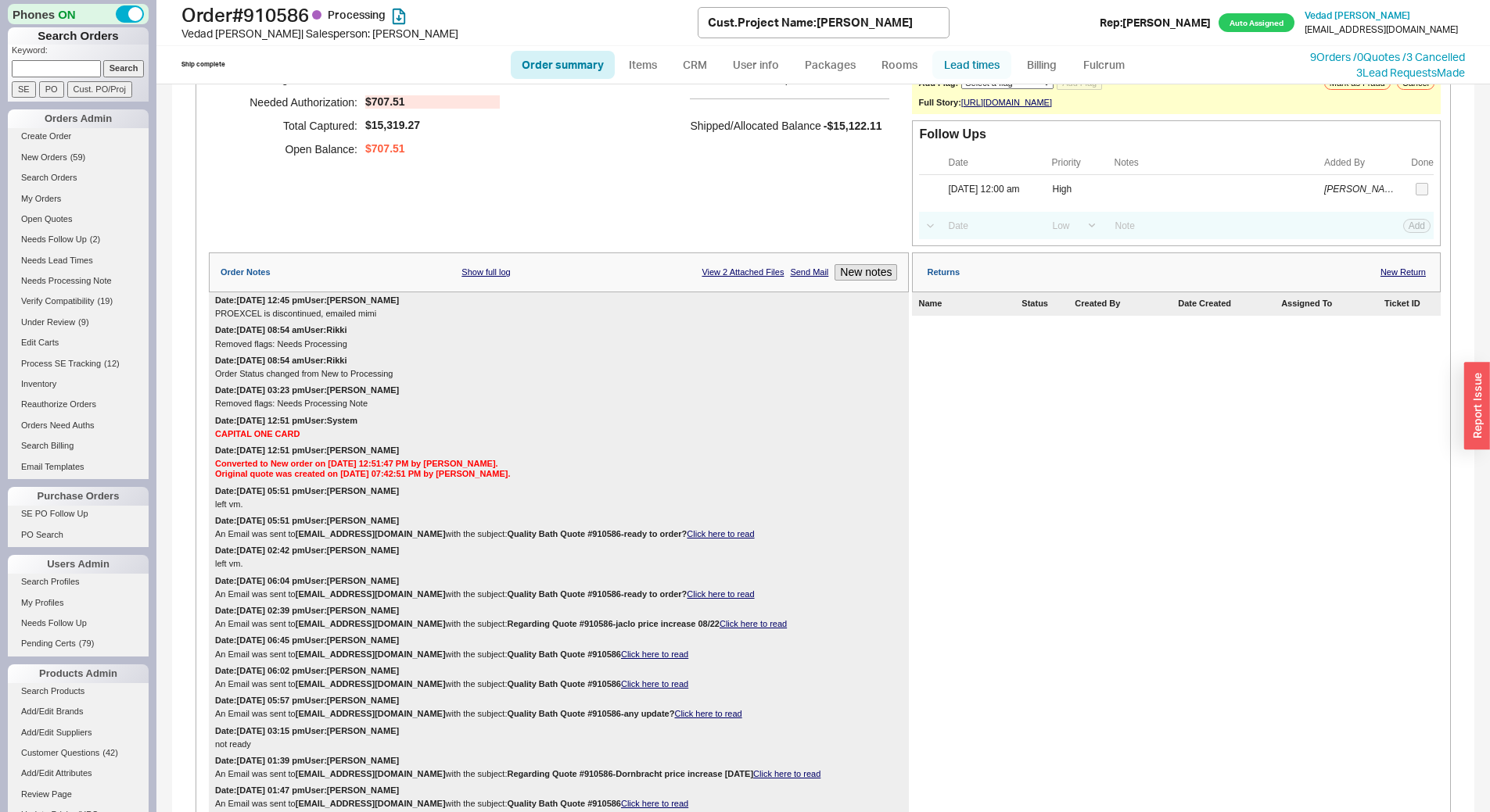
click at [961, 62] on link "Lead times" at bounding box center [972, 64] width 79 height 28
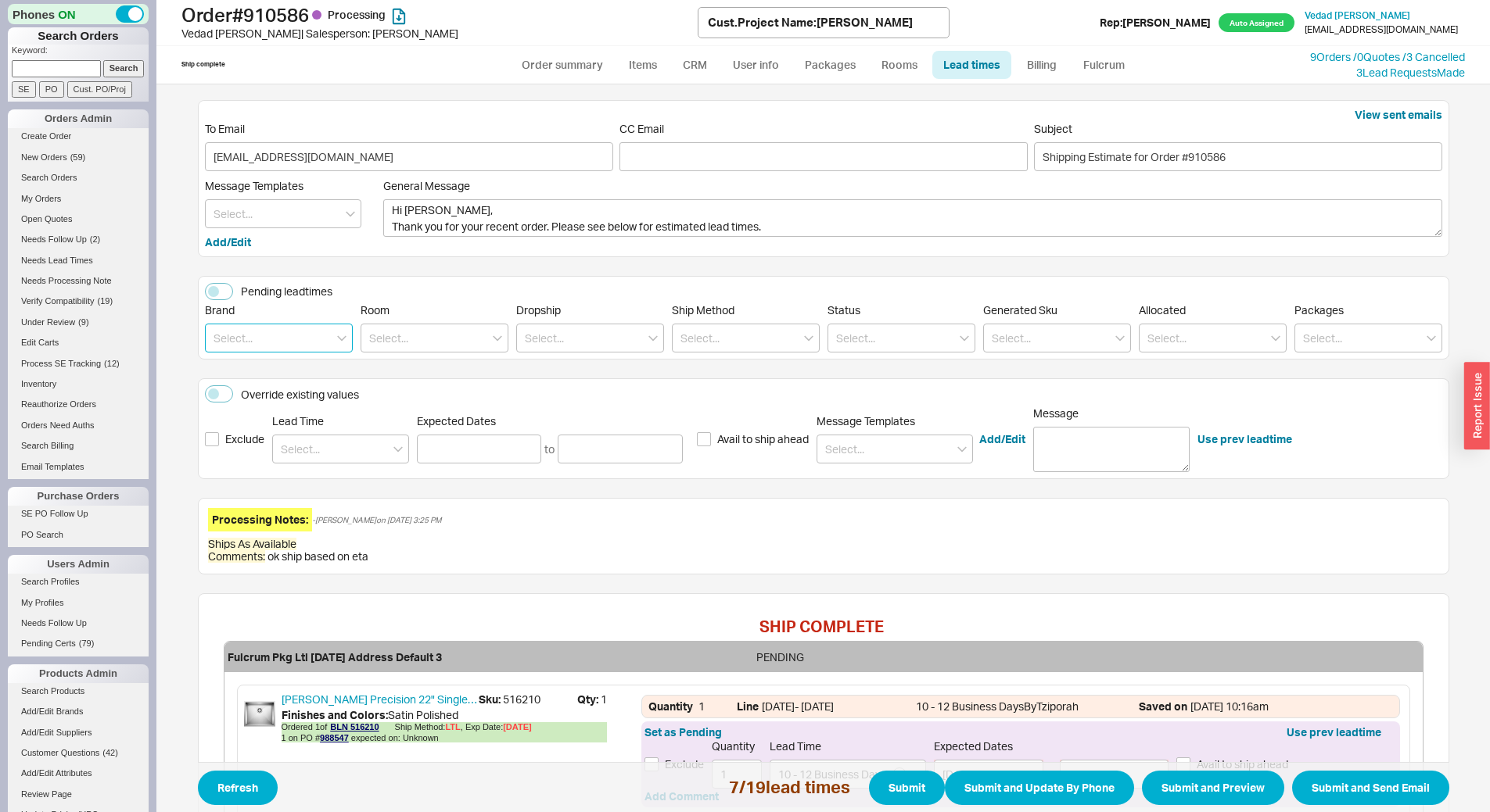
click at [269, 337] on input at bounding box center [278, 339] width 147 height 29
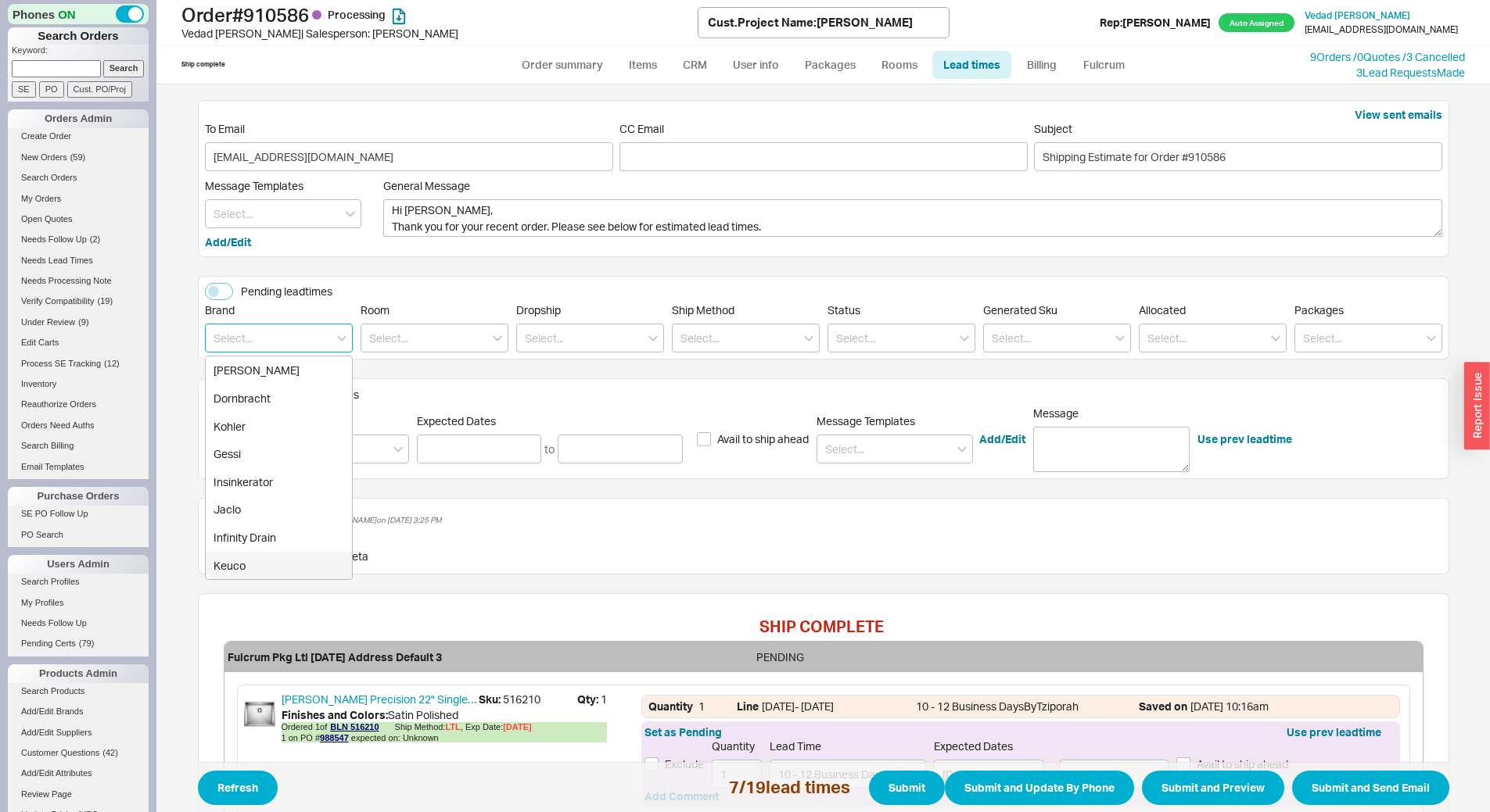
click at [253, 568] on div "Keuco" at bounding box center [279, 565] width 146 height 28
type input "Keuco"
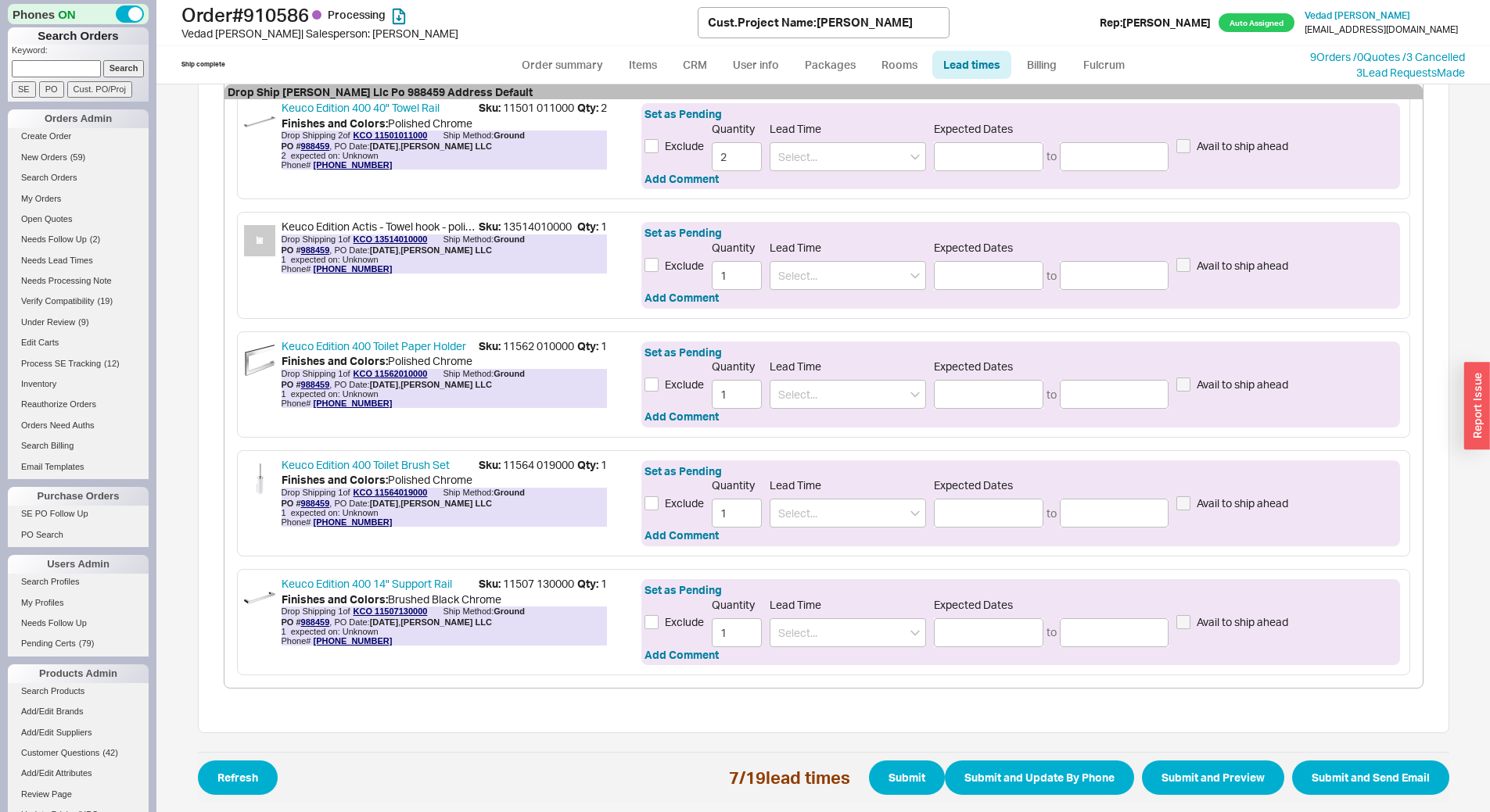
scroll to position [583, 0]
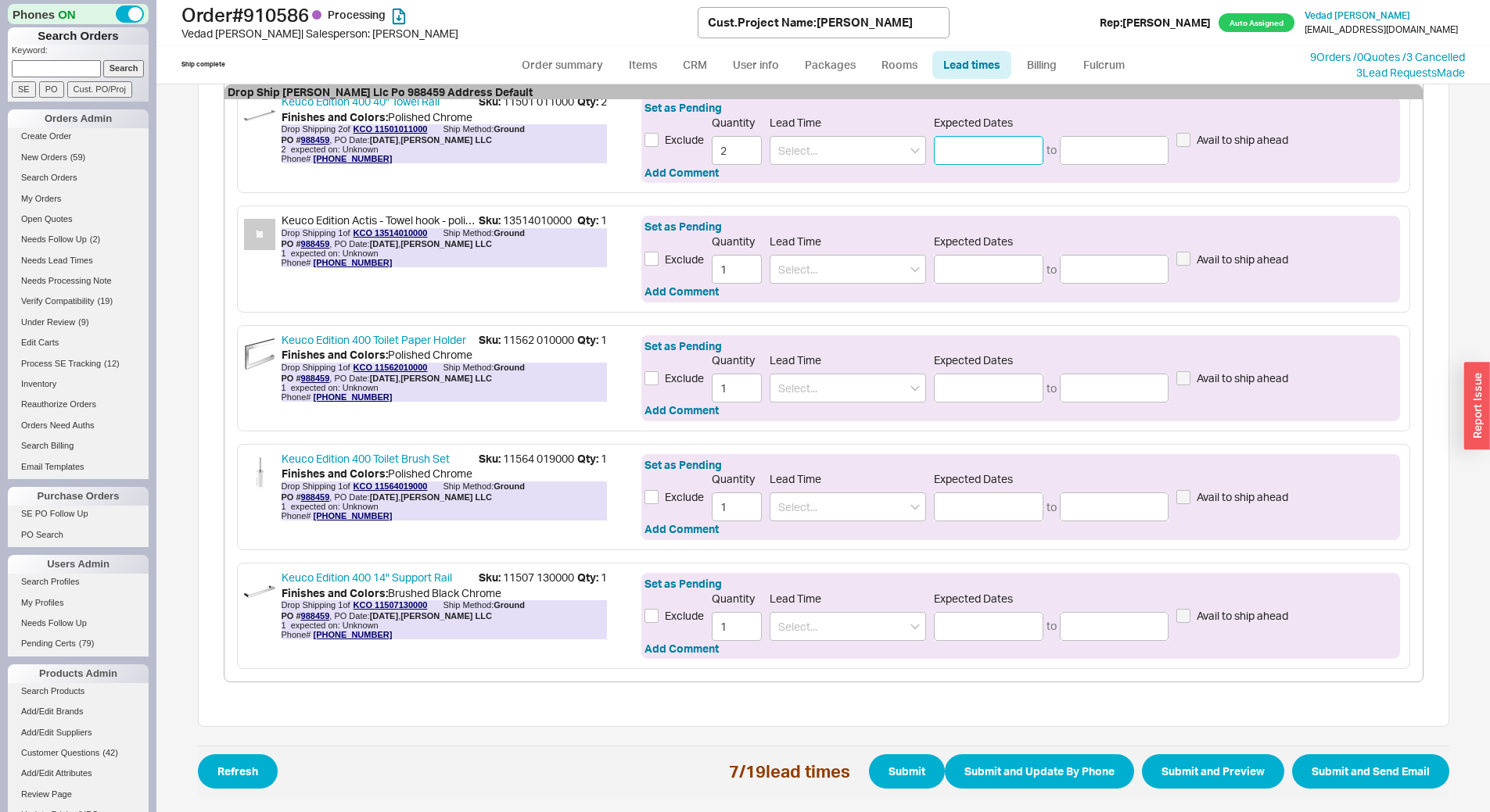
click at [961, 144] on input at bounding box center [988, 150] width 109 height 29
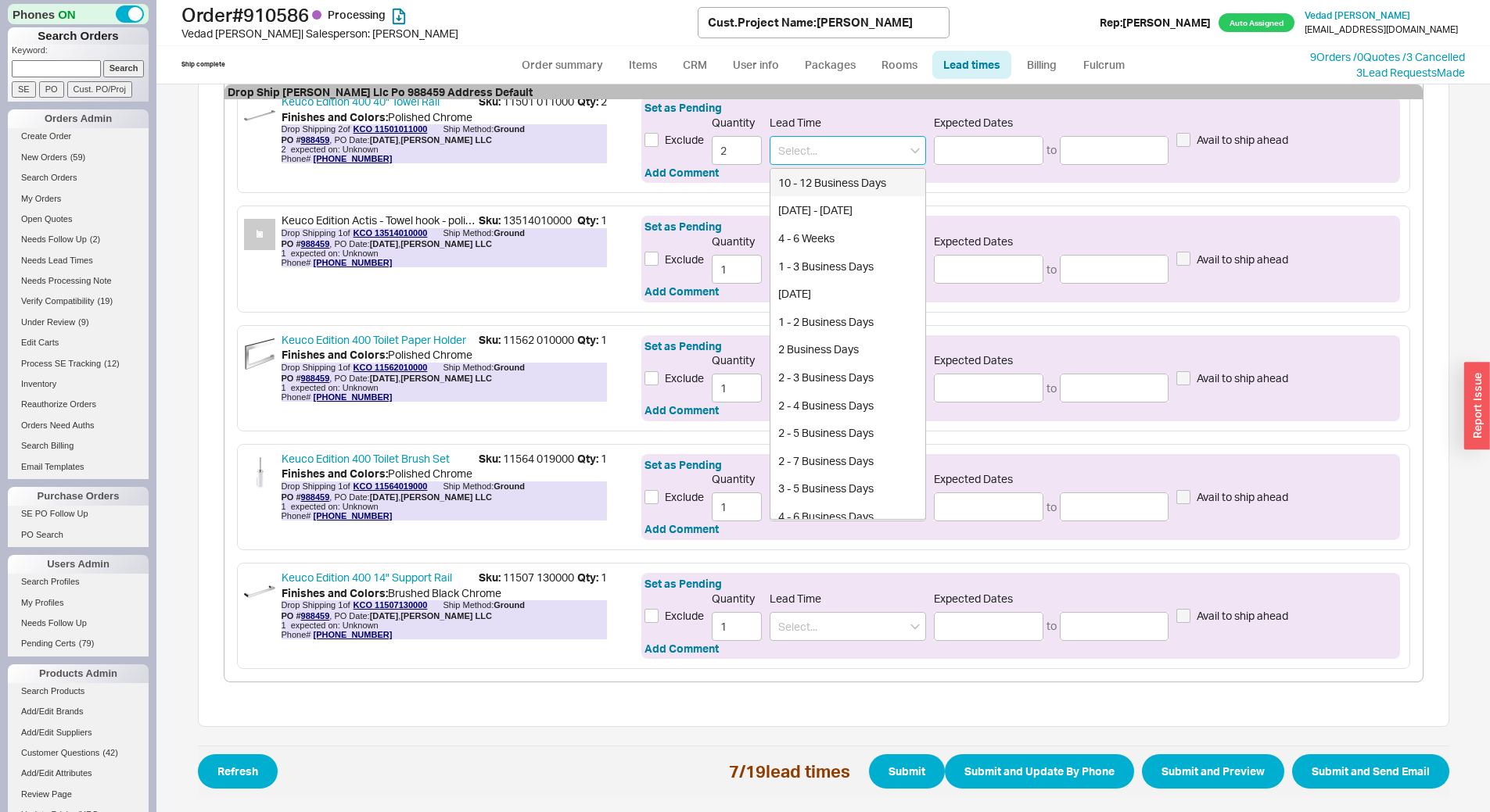
click at [887, 147] on input at bounding box center [848, 150] width 156 height 29
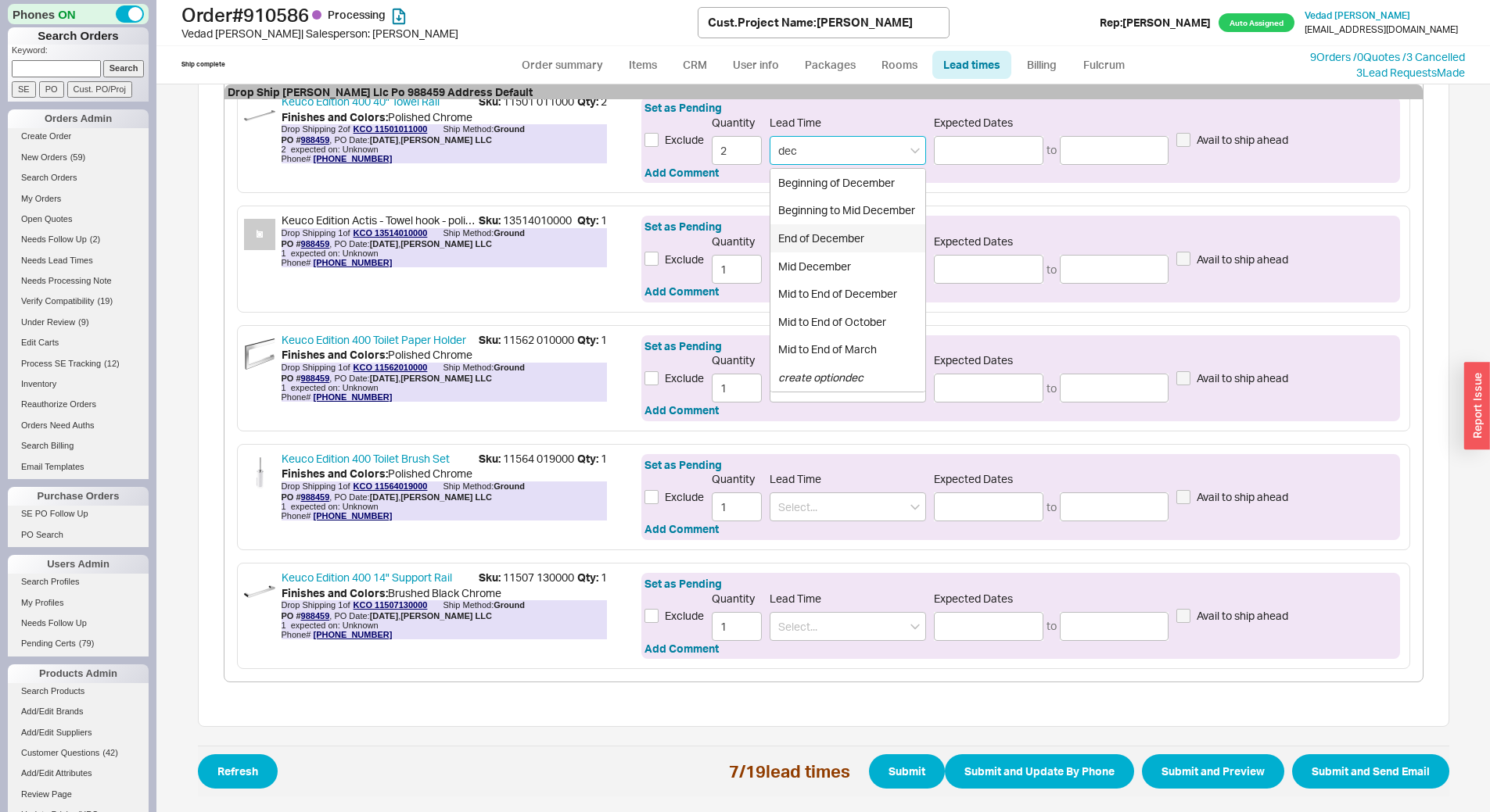
click at [848, 228] on div "End of December" at bounding box center [848, 238] width 155 height 28
type input "End of December"
type input "12/20/2025"
type input "12/31/2025"
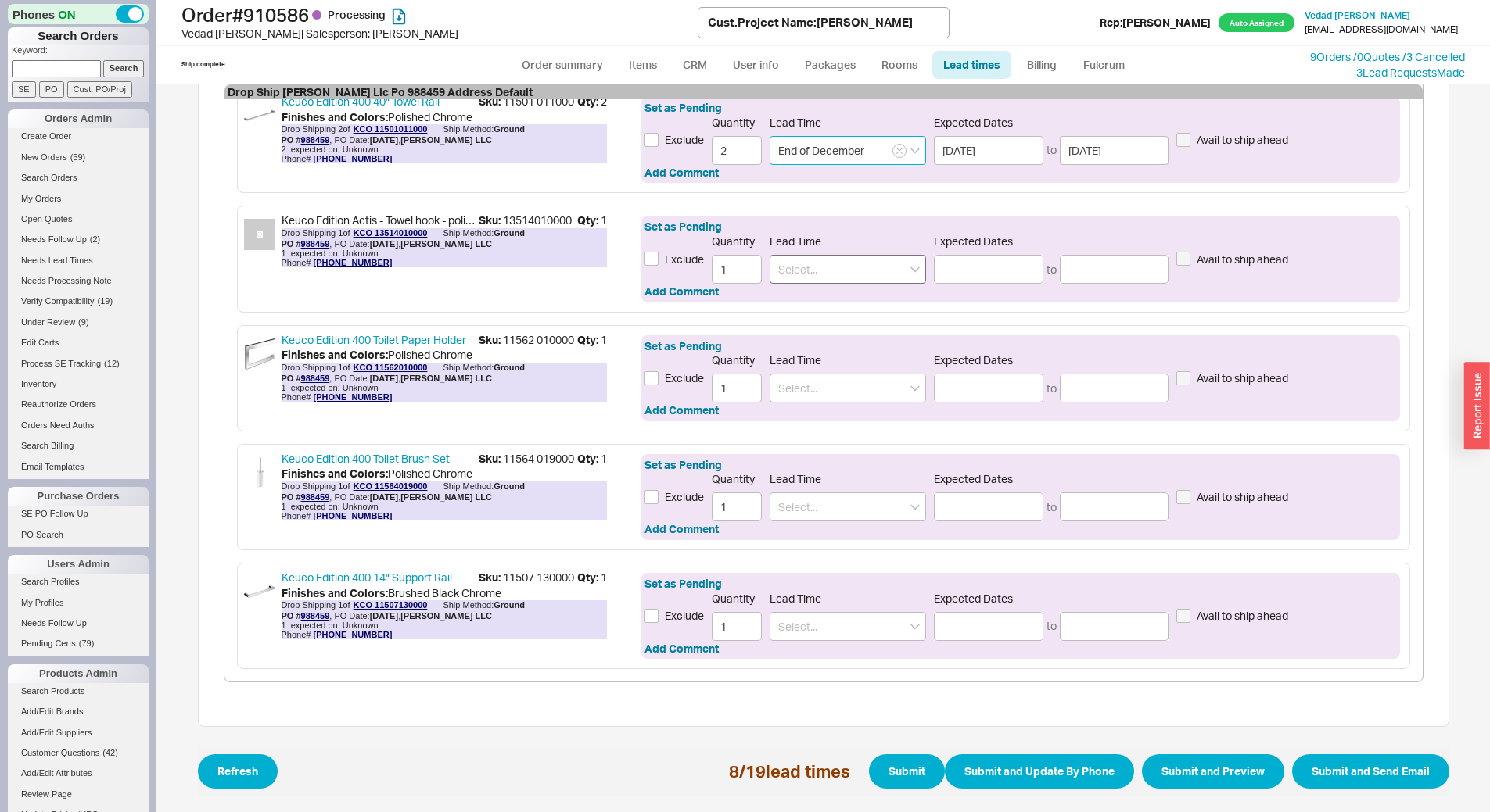
type input "End of December"
click at [814, 261] on input at bounding box center [848, 269] width 156 height 29
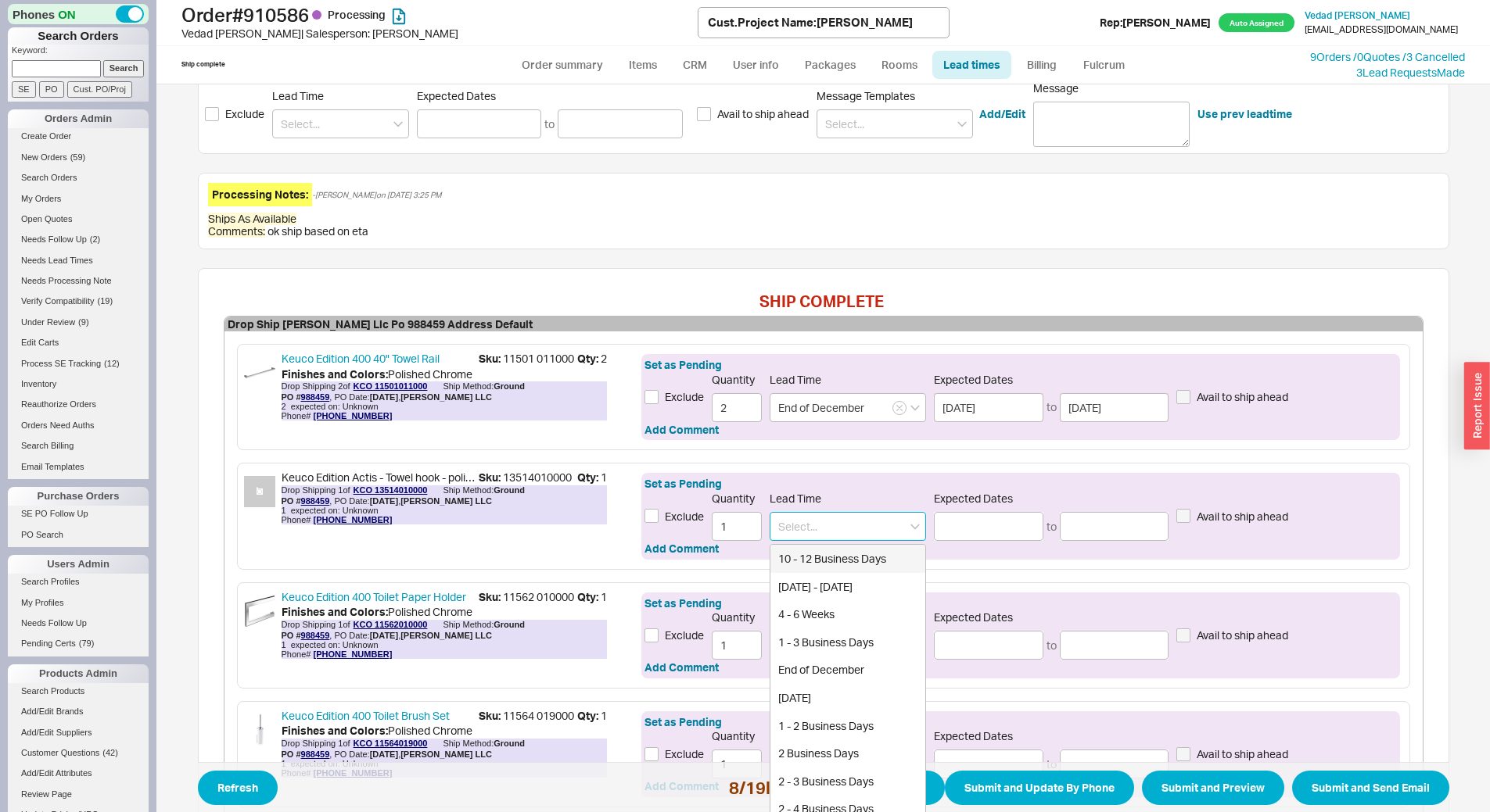
scroll to position [113, 0]
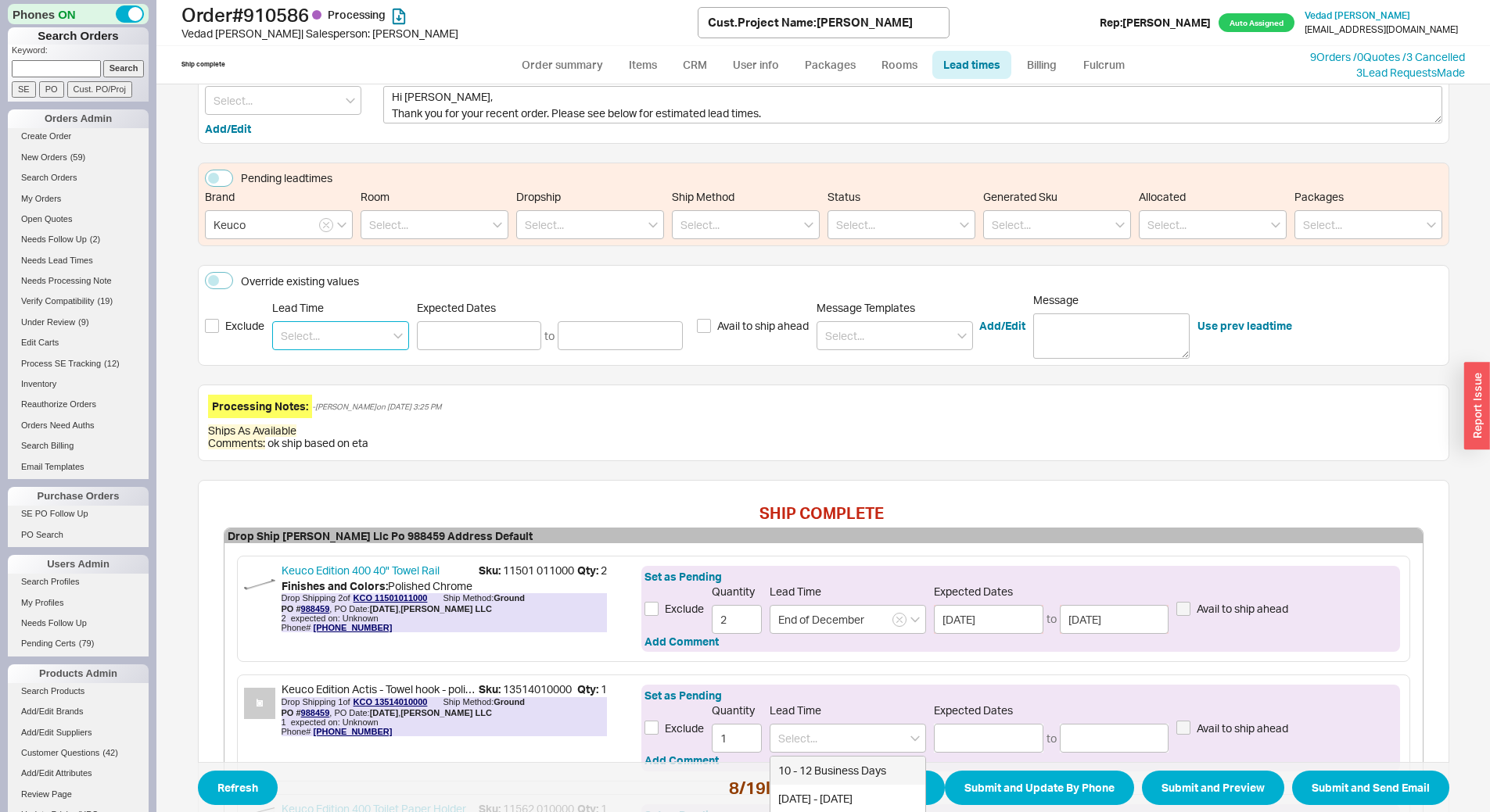
click at [305, 324] on input at bounding box center [341, 336] width 137 height 29
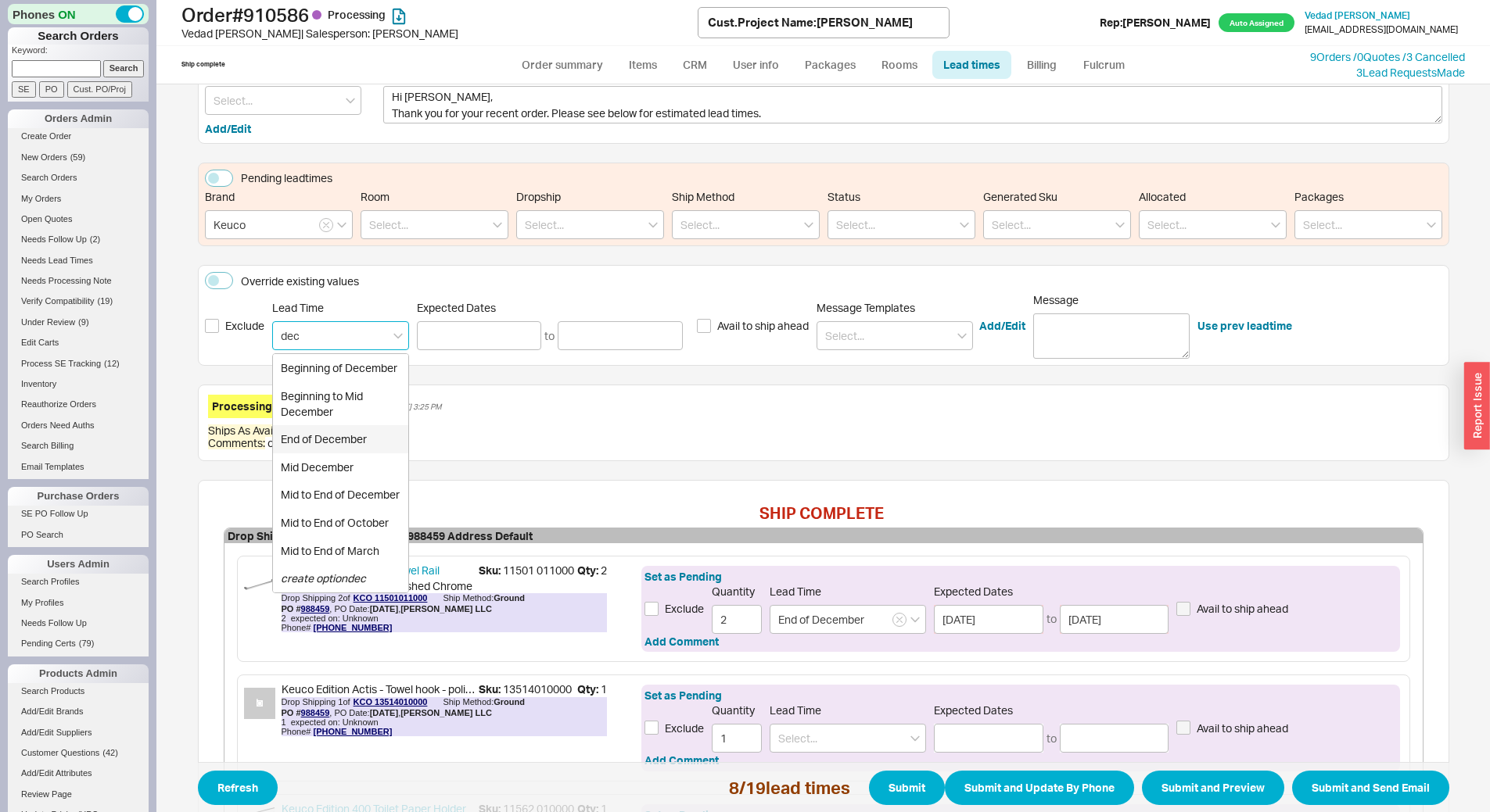
click at [345, 440] on div "End of December" at bounding box center [341, 439] width 136 height 28
type input "End of December"
type input "12/20/2025"
type input "12/31/2025"
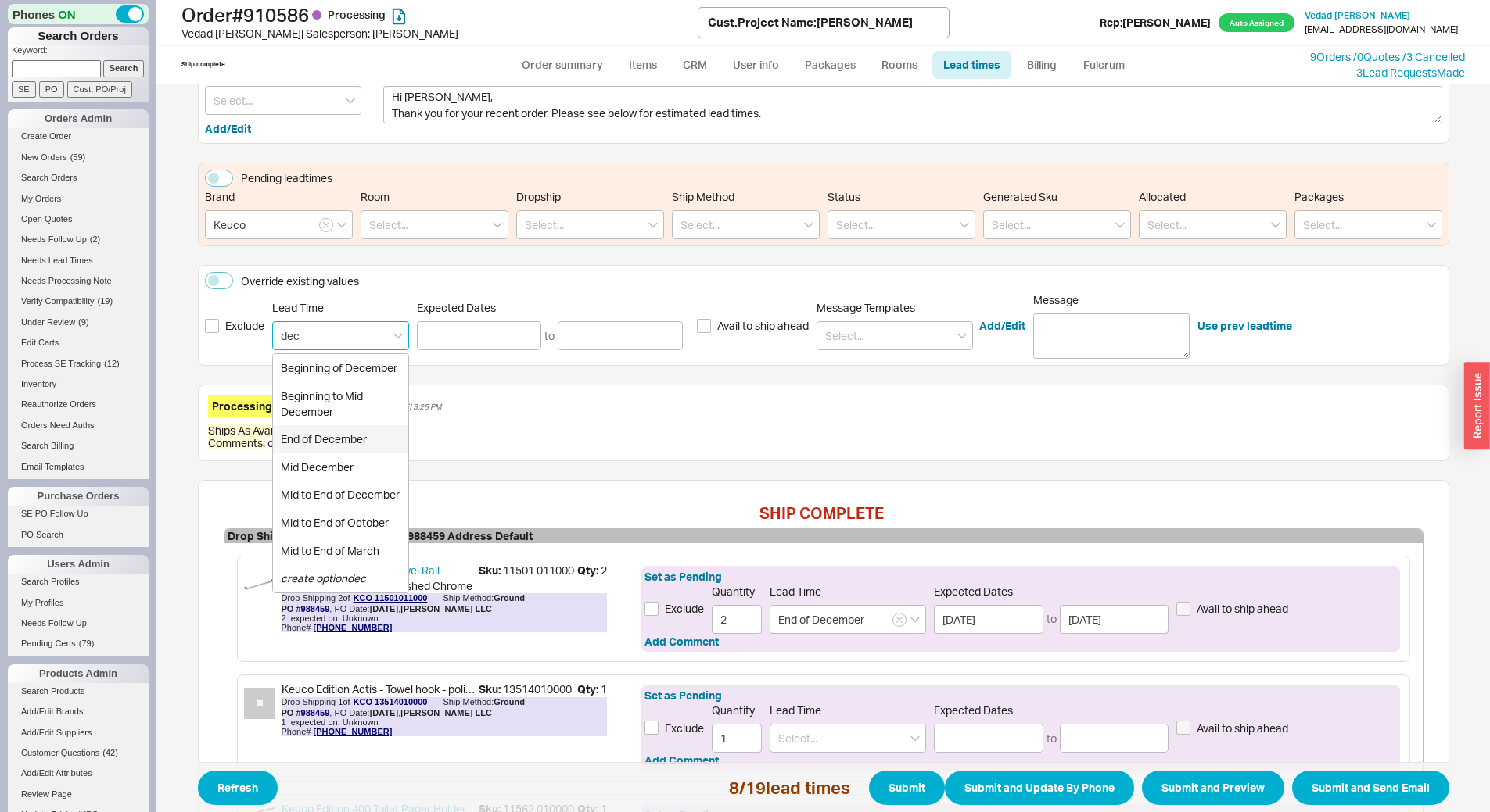
type input "End of December"
type input "12/20/2025"
type input "12/31/2025"
type input "End of December"
type input "12/20/2025"
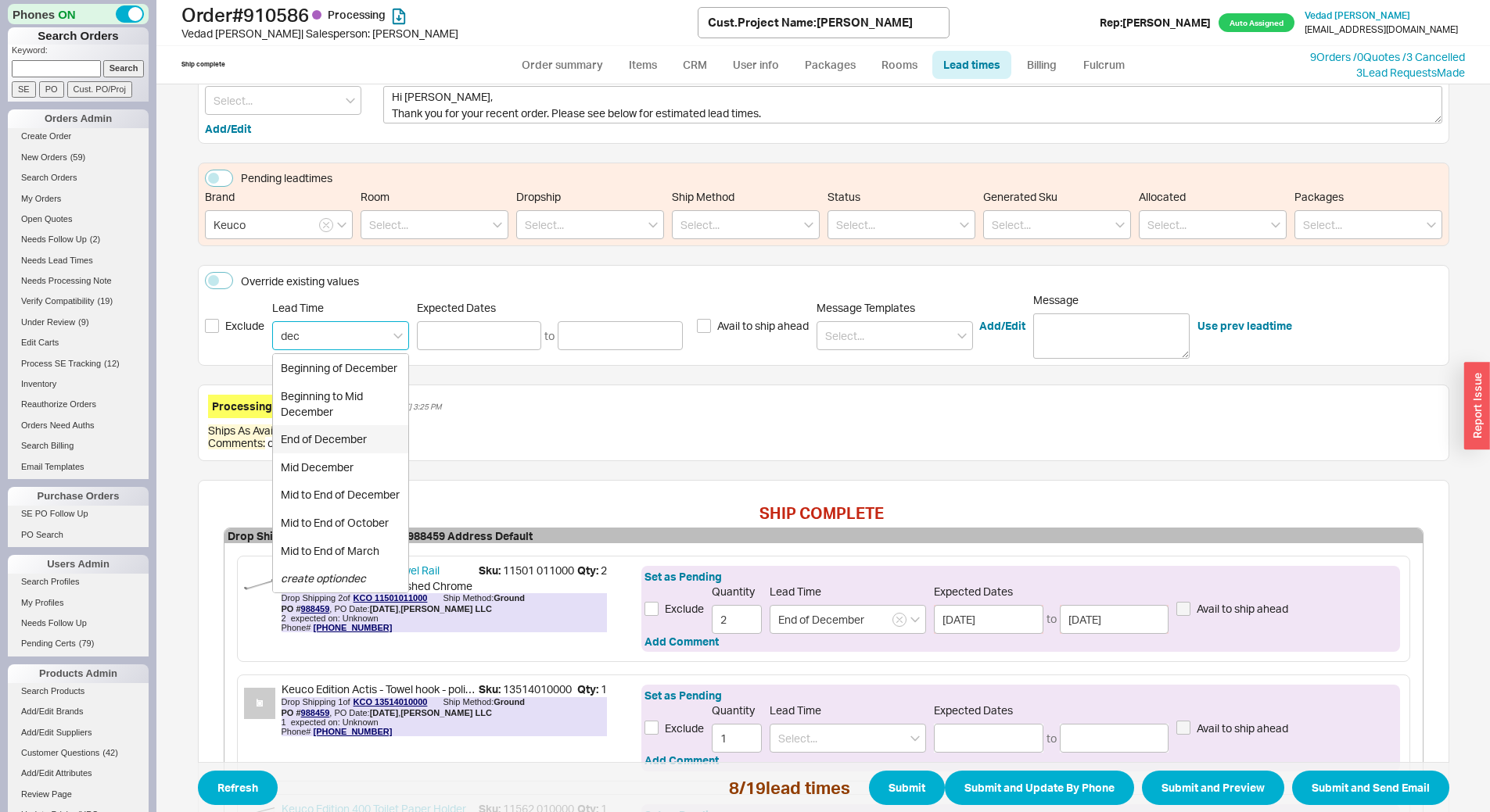
type input "12/31/2025"
type input "End of December"
type input "12/20/2025"
type input "12/31/2025"
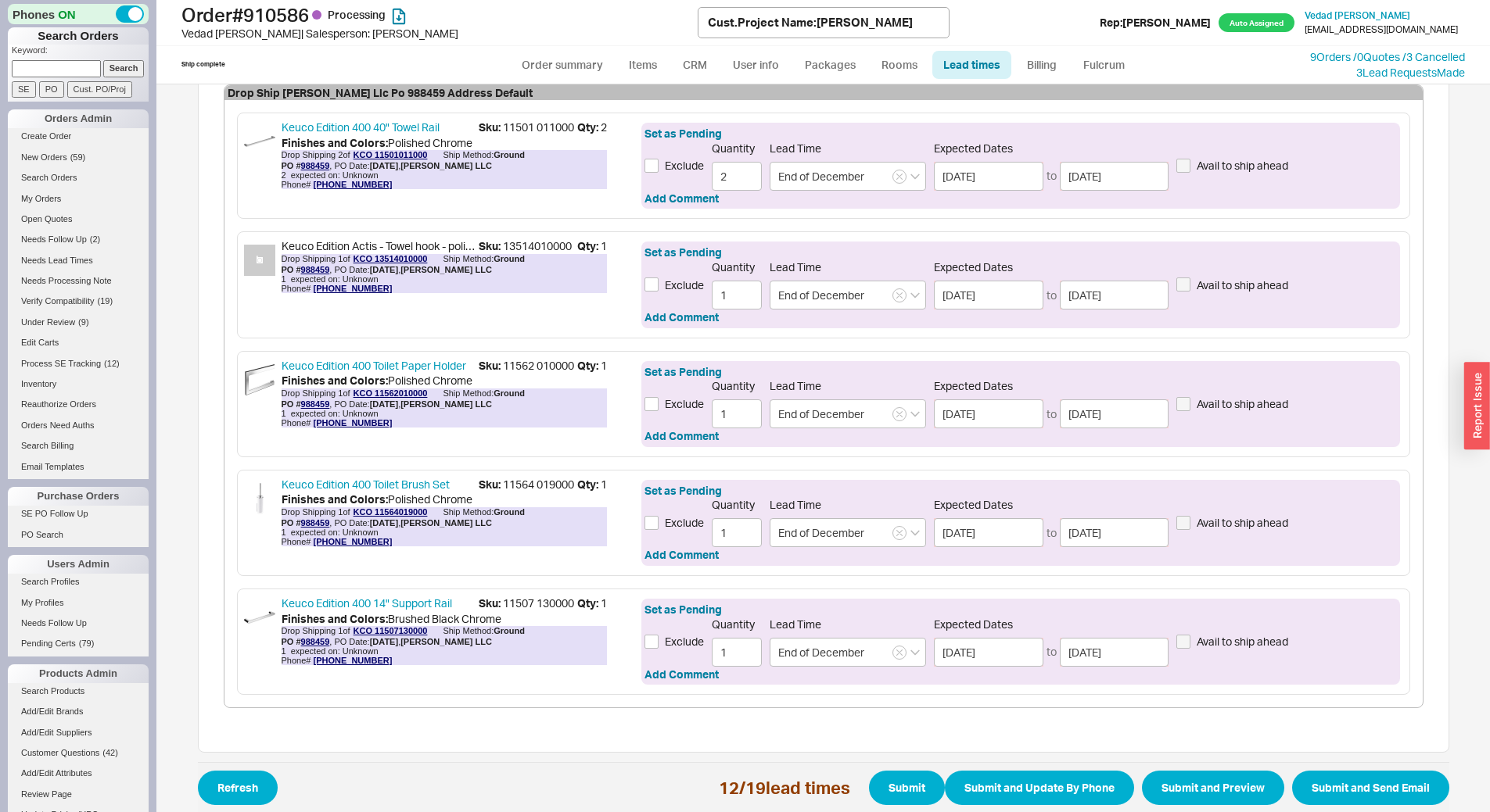
scroll to position [583, 0]
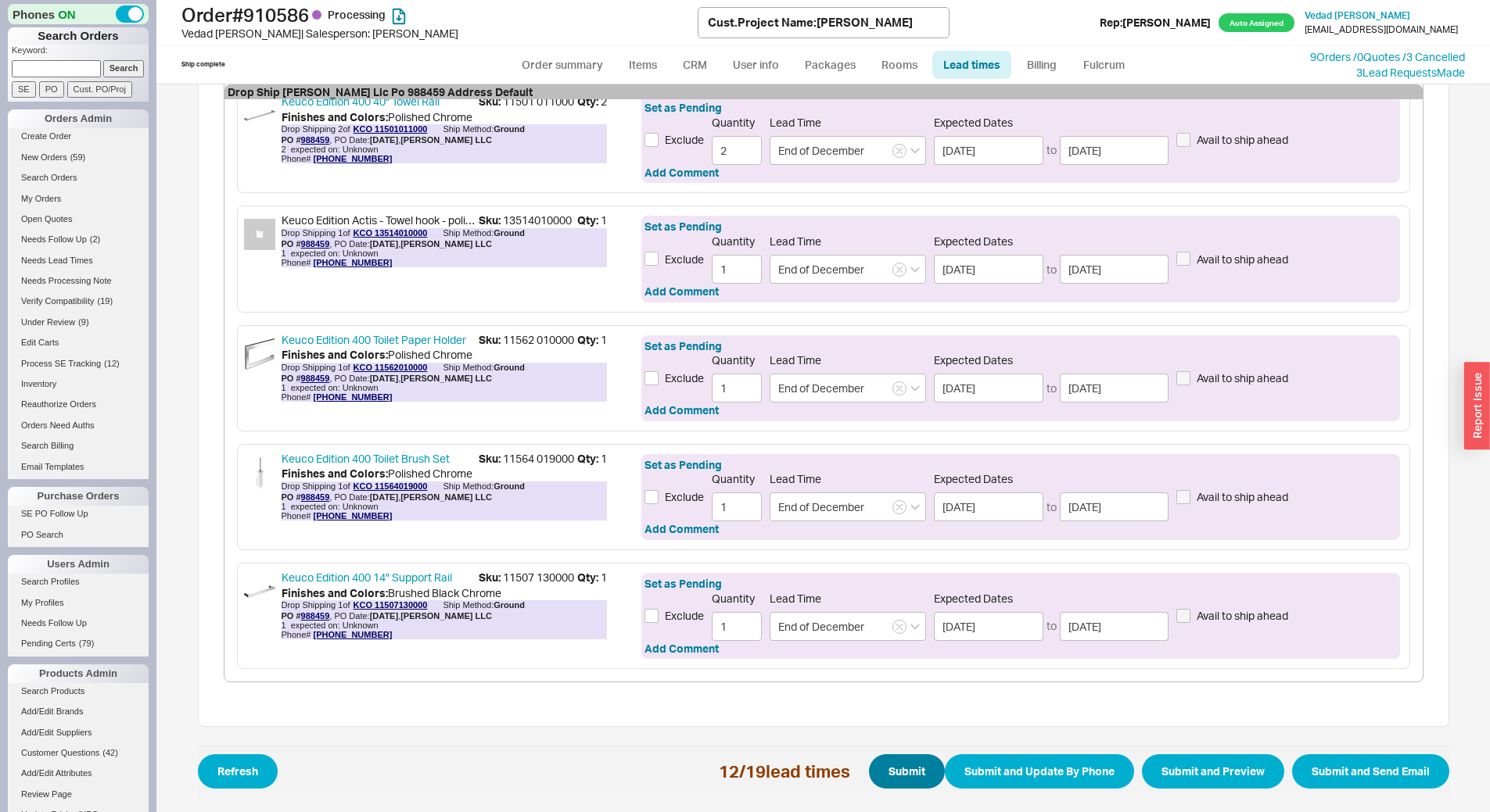
type input "End of December"
click at [893, 775] on button "Submit" at bounding box center [907, 771] width 76 height 34
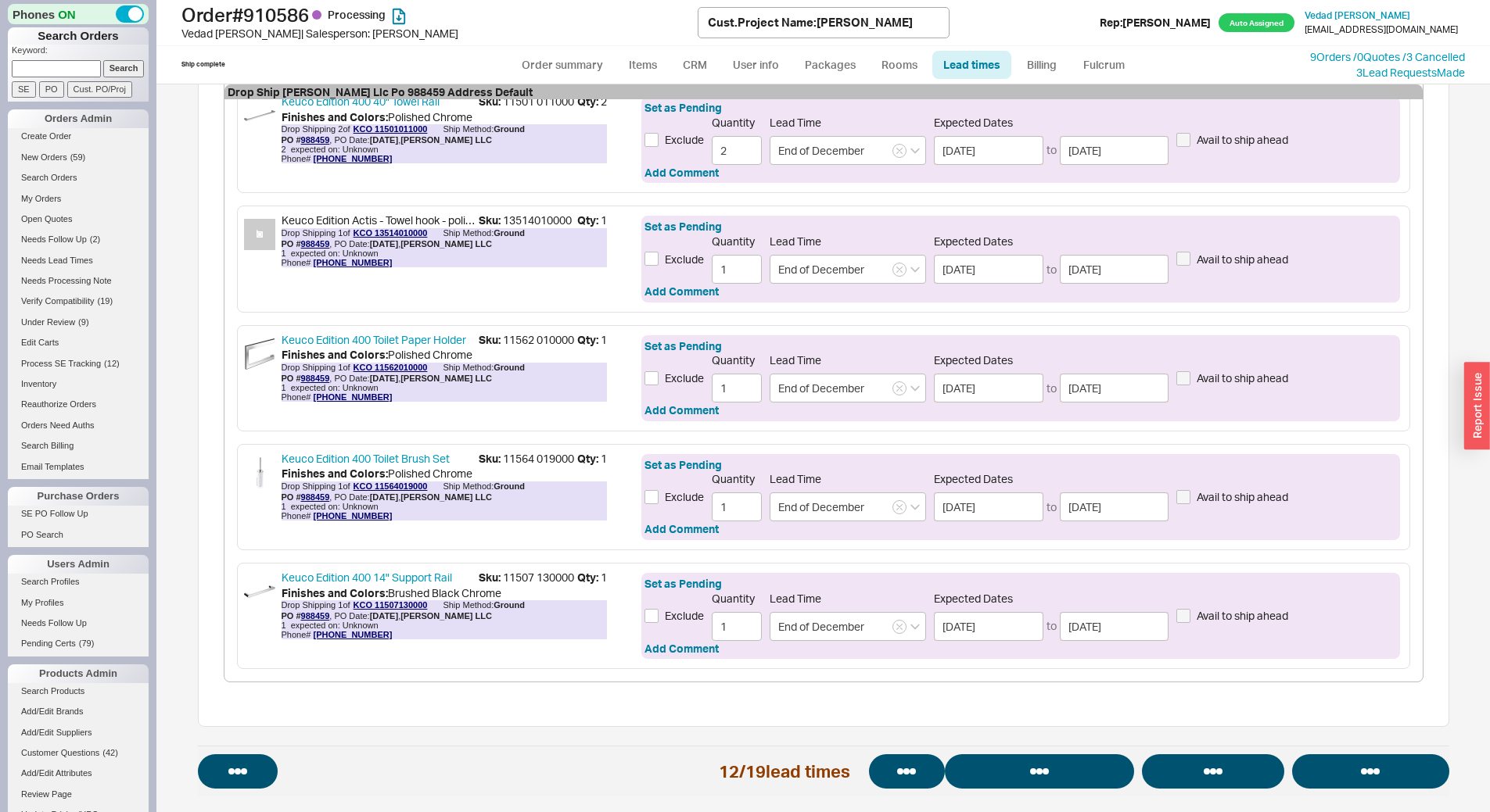
select select "*"
select select "LOW"
select select "3"
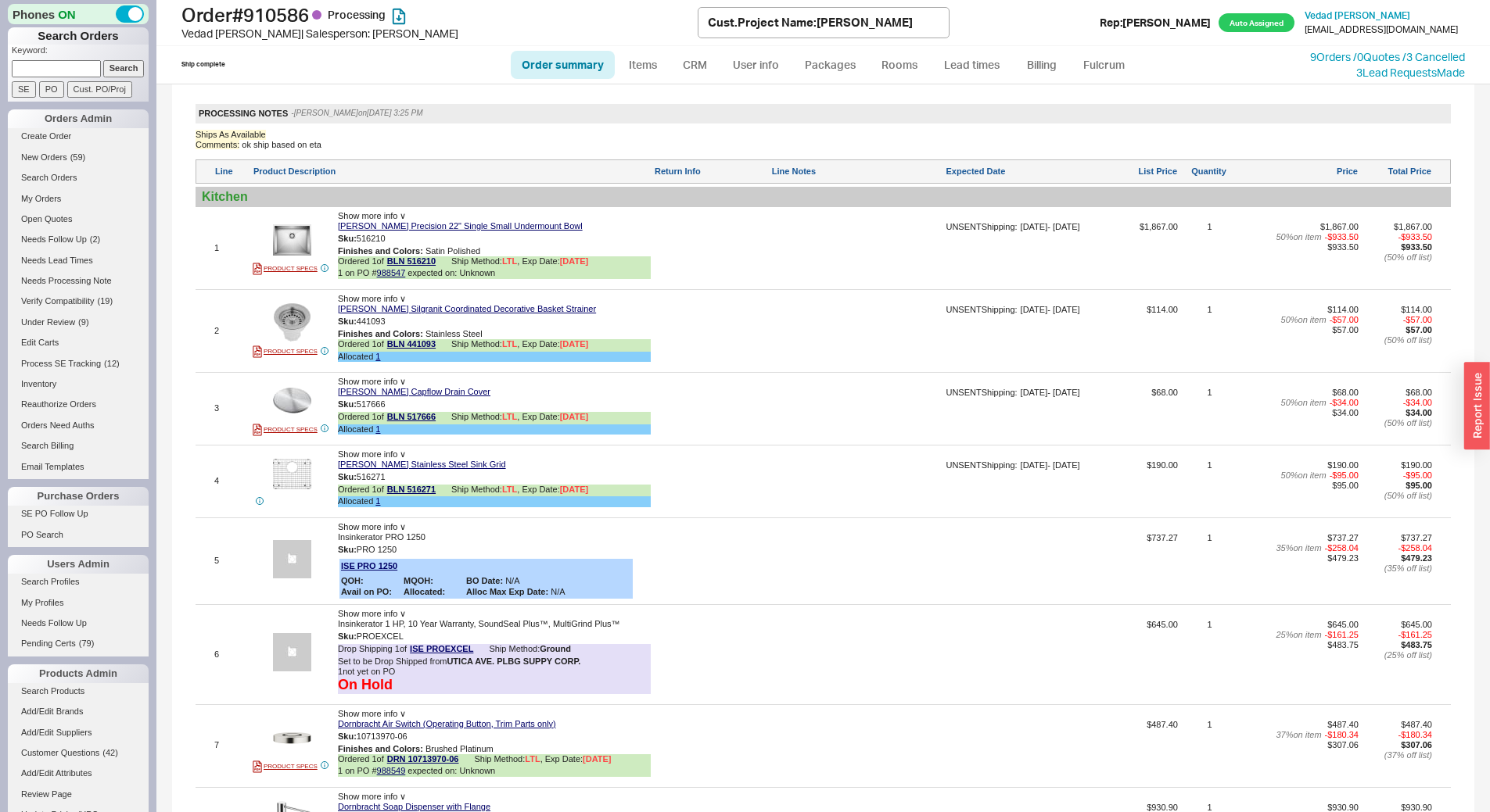
scroll to position [1642, 0]
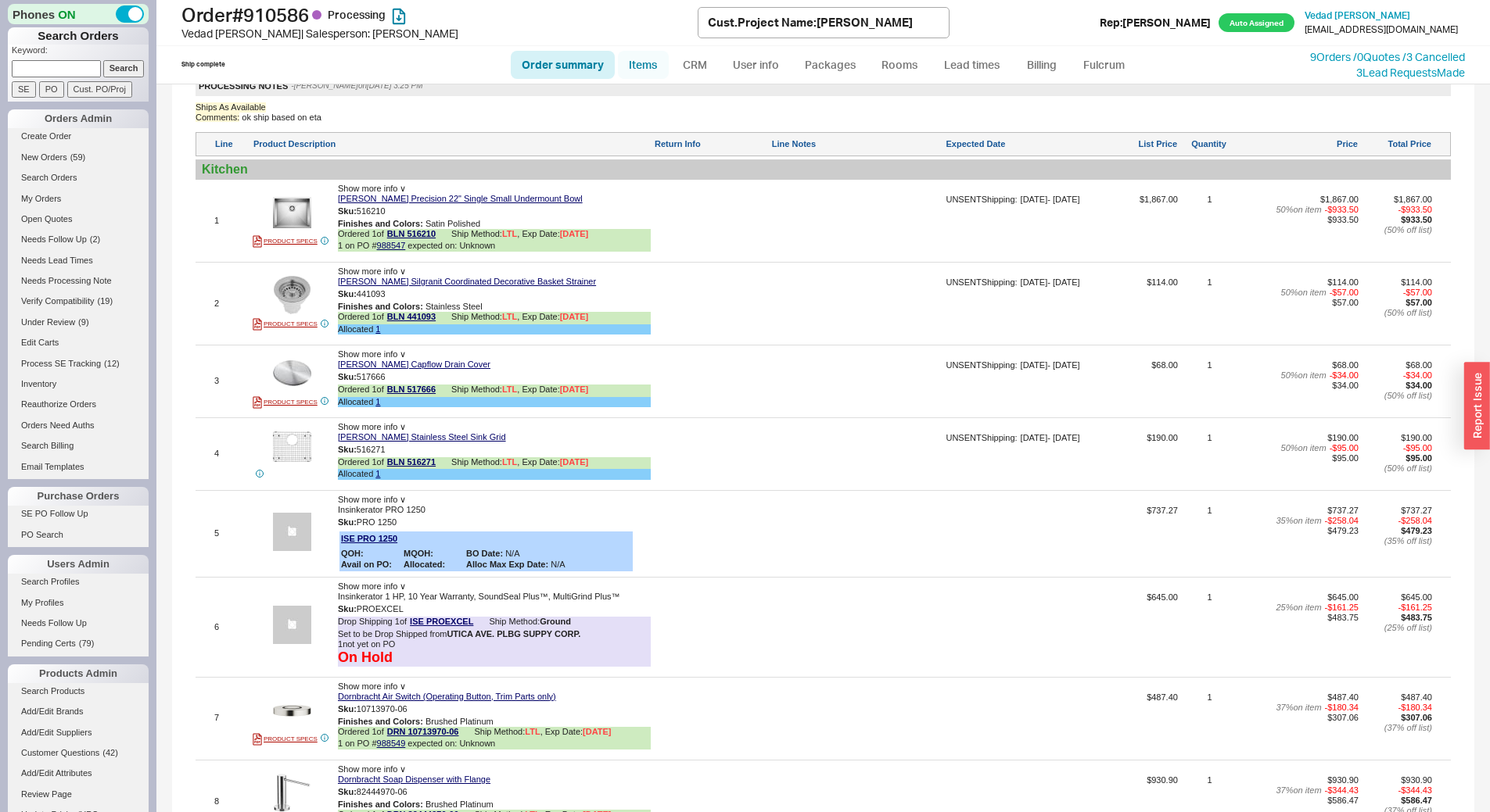
click at [656, 70] on link "Items" at bounding box center [643, 64] width 51 height 28
select select "3"
select select "ON_CHECKOUT_AGGREGATED"
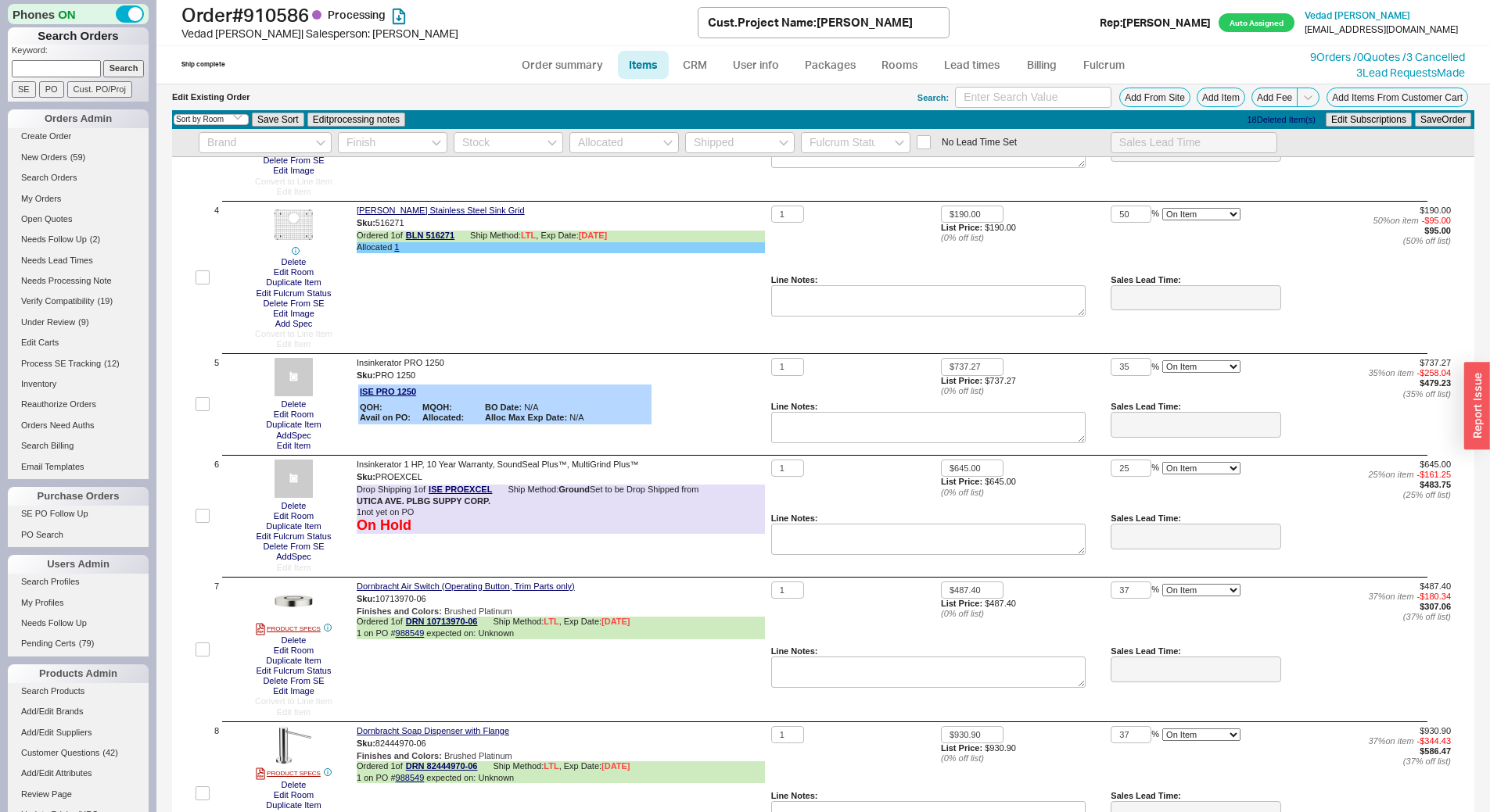
scroll to position [548, 0]
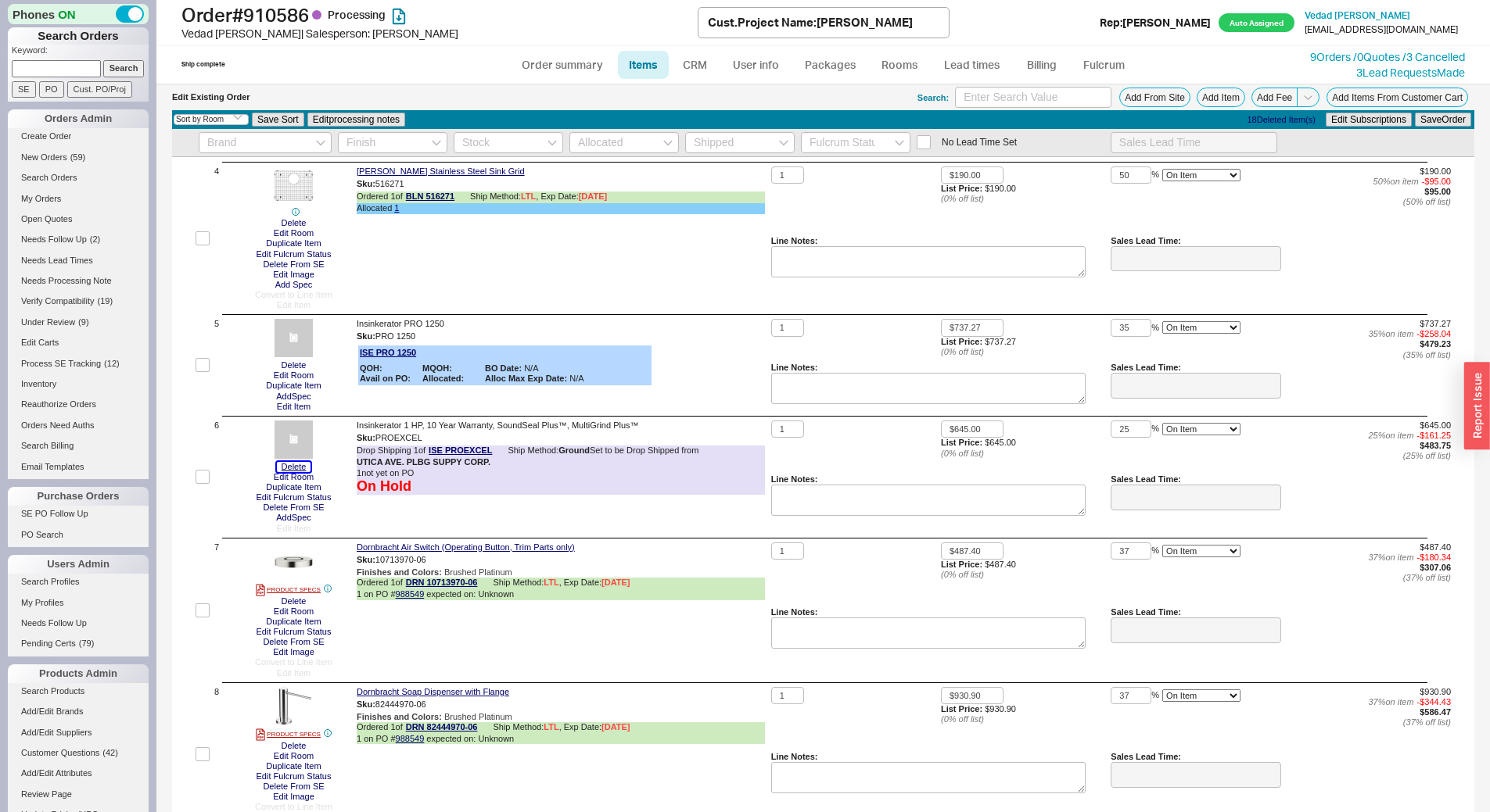
click at [288, 467] on button "Delete" at bounding box center [294, 467] width 34 height 10
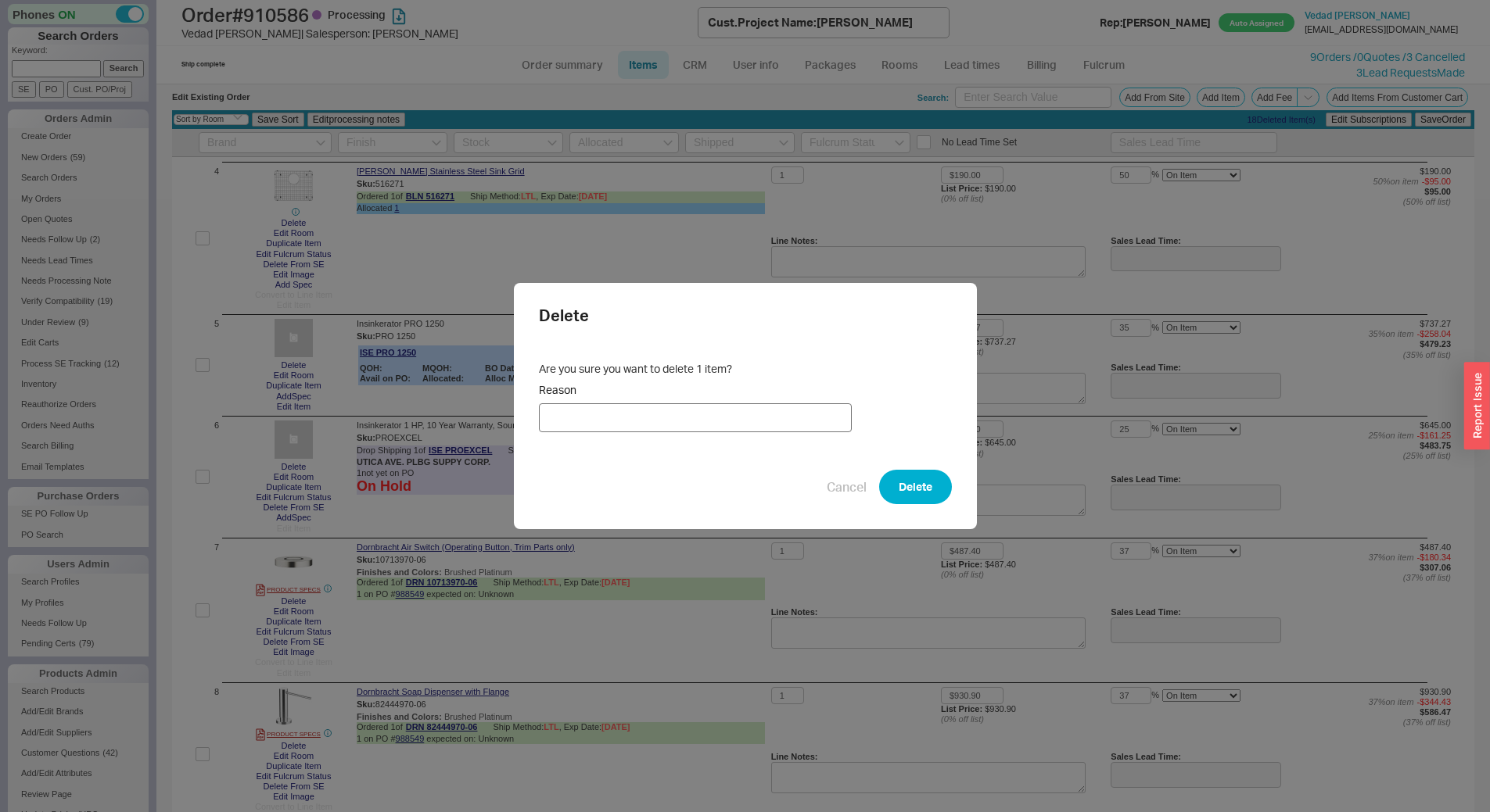
click at [587, 414] on input "Reason" at bounding box center [695, 418] width 312 height 29
type input "Discontinued"
click at [922, 490] on button "Delete" at bounding box center [915, 486] width 72 height 34
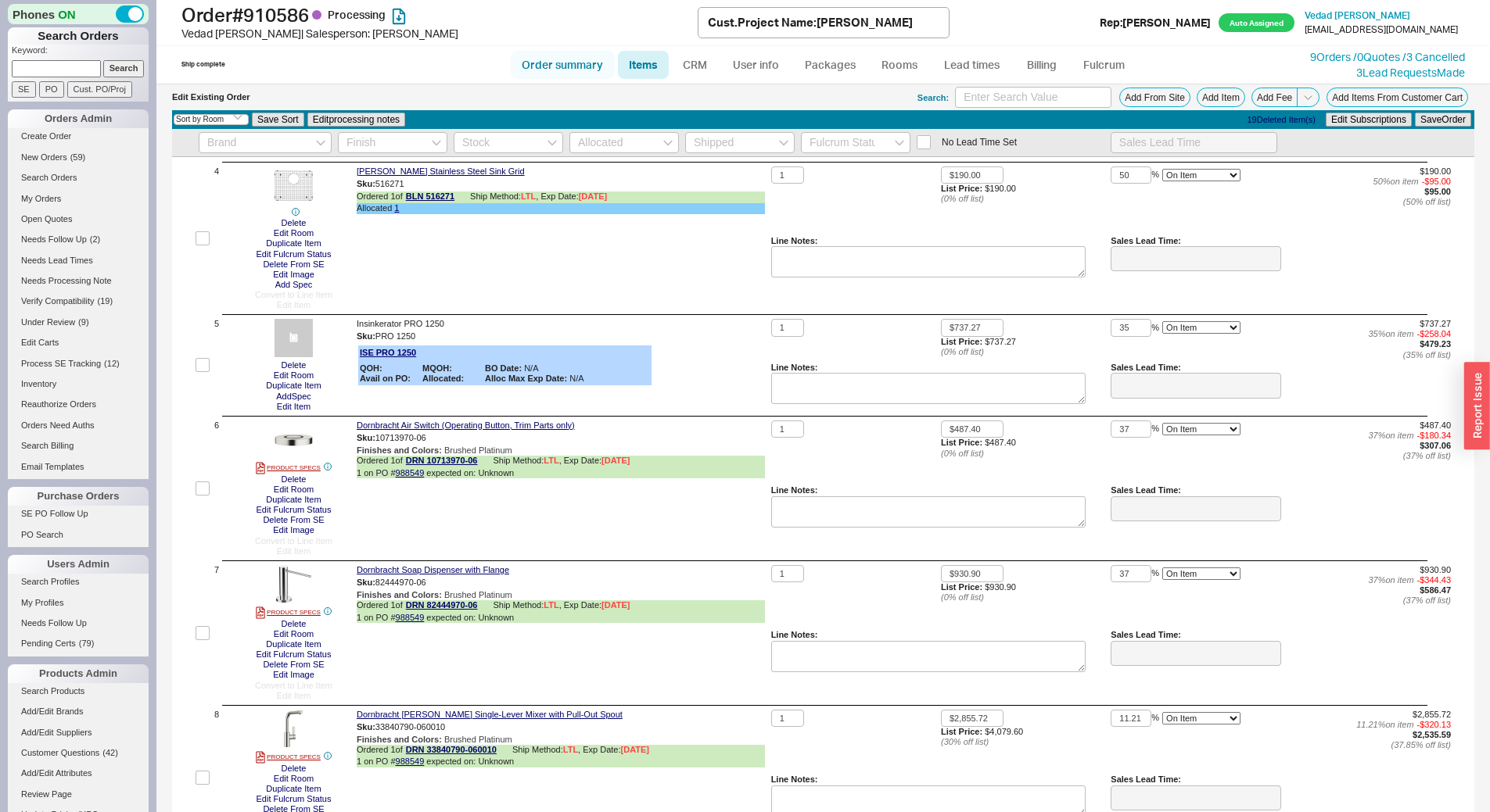
click at [588, 68] on link "Order summary" at bounding box center [562, 64] width 104 height 28
select select "*"
select select "LOW"
select select "3"
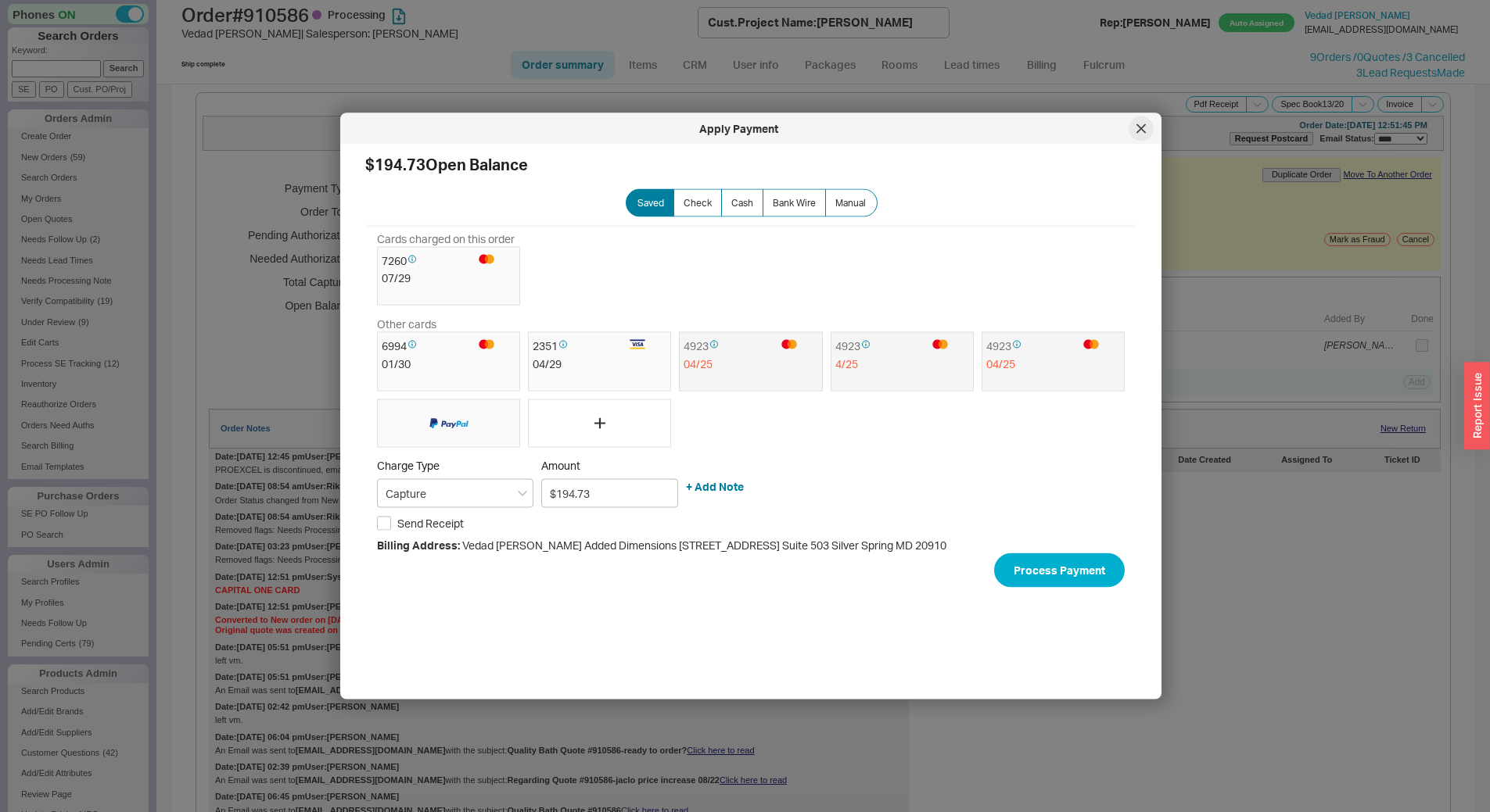
click at [1143, 124] on icon at bounding box center [1141, 129] width 10 height 10
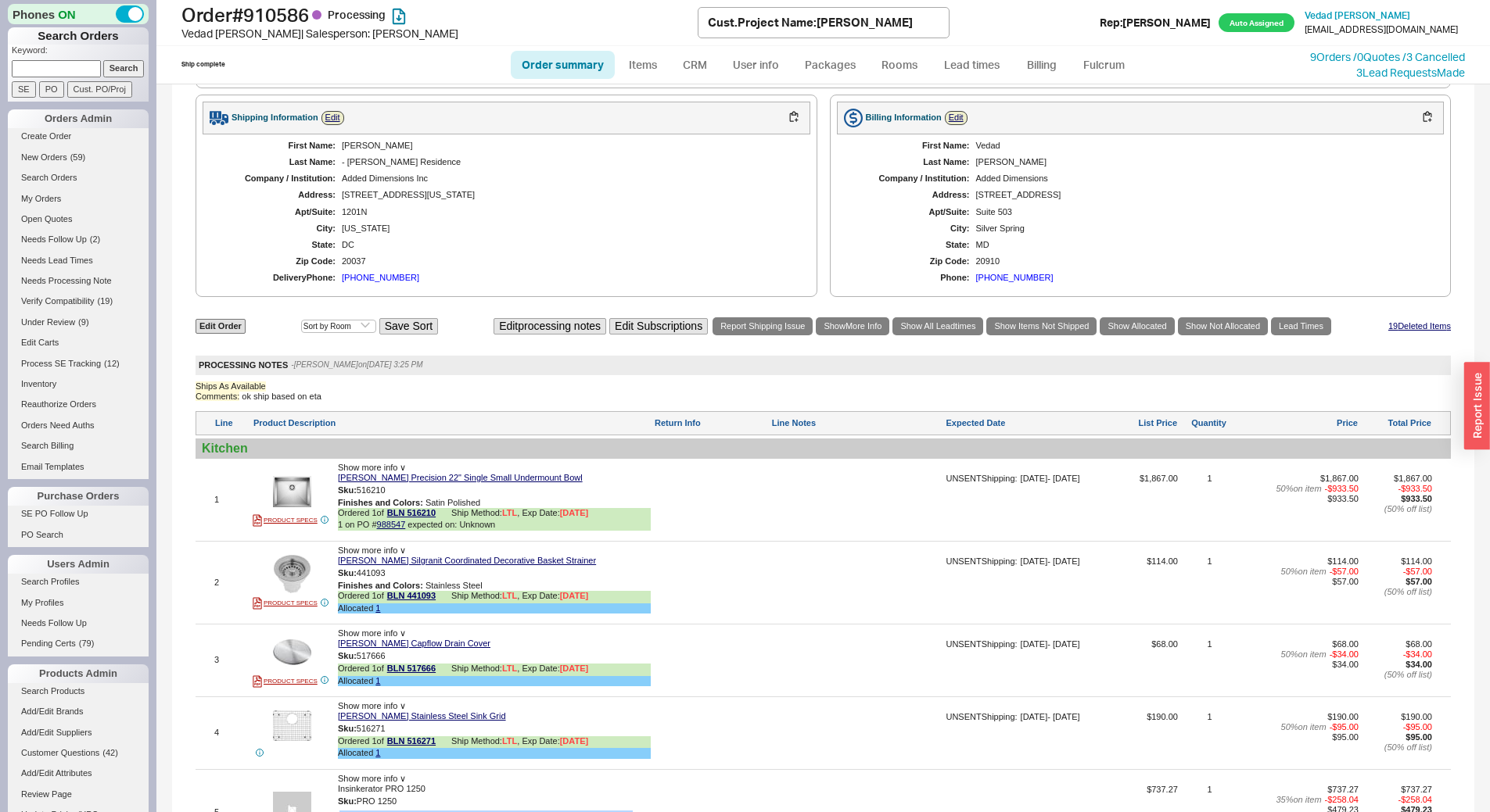
scroll to position [1242, 0]
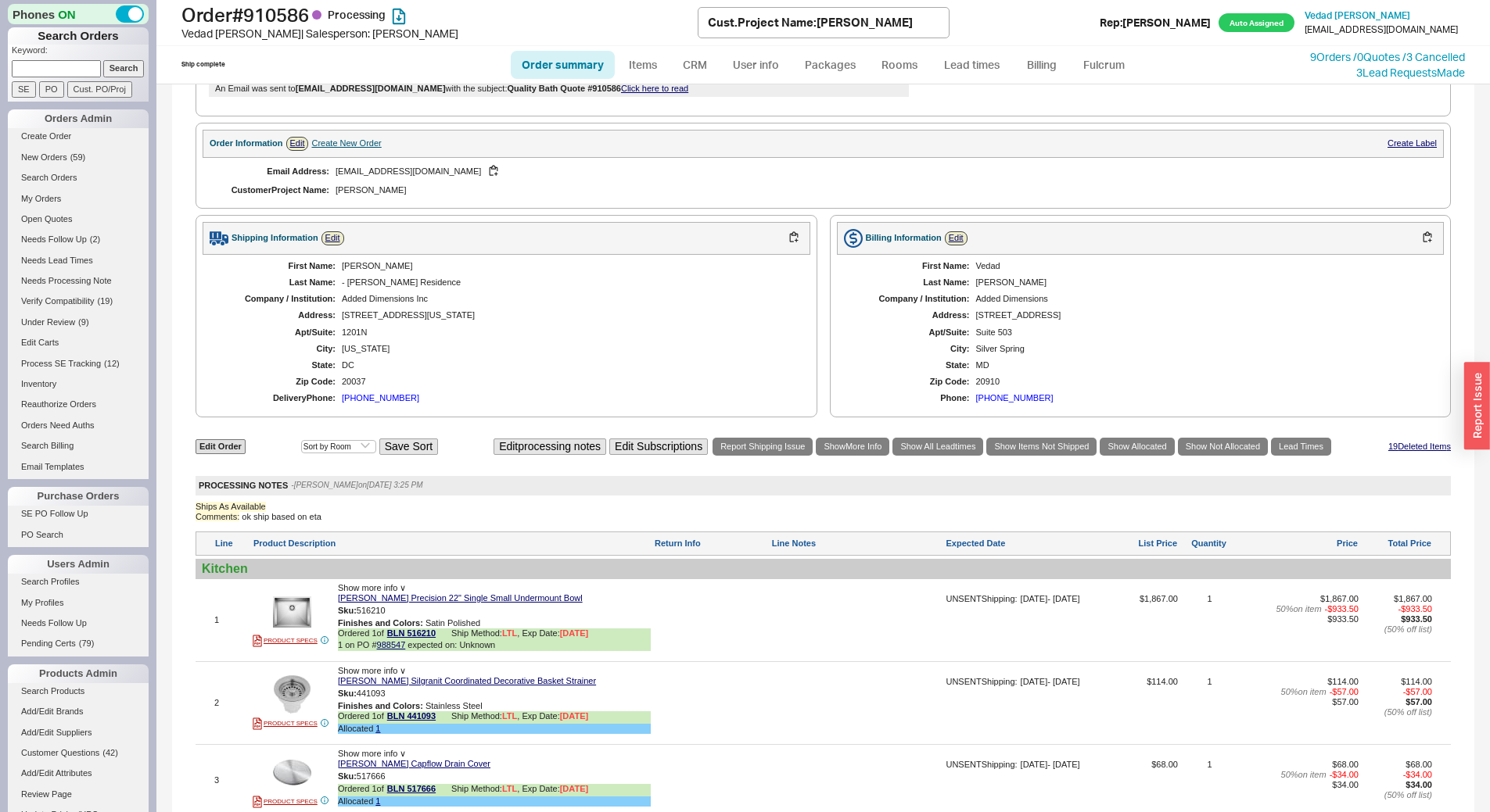
drag, startPoint x: 783, startPoint y: 427, endPoint x: 761, endPoint y: 406, distance: 30.4
click at [761, 403] on div "Delivery Phone: (240) 930-6026" at bounding box center [506, 398] width 576 height 10
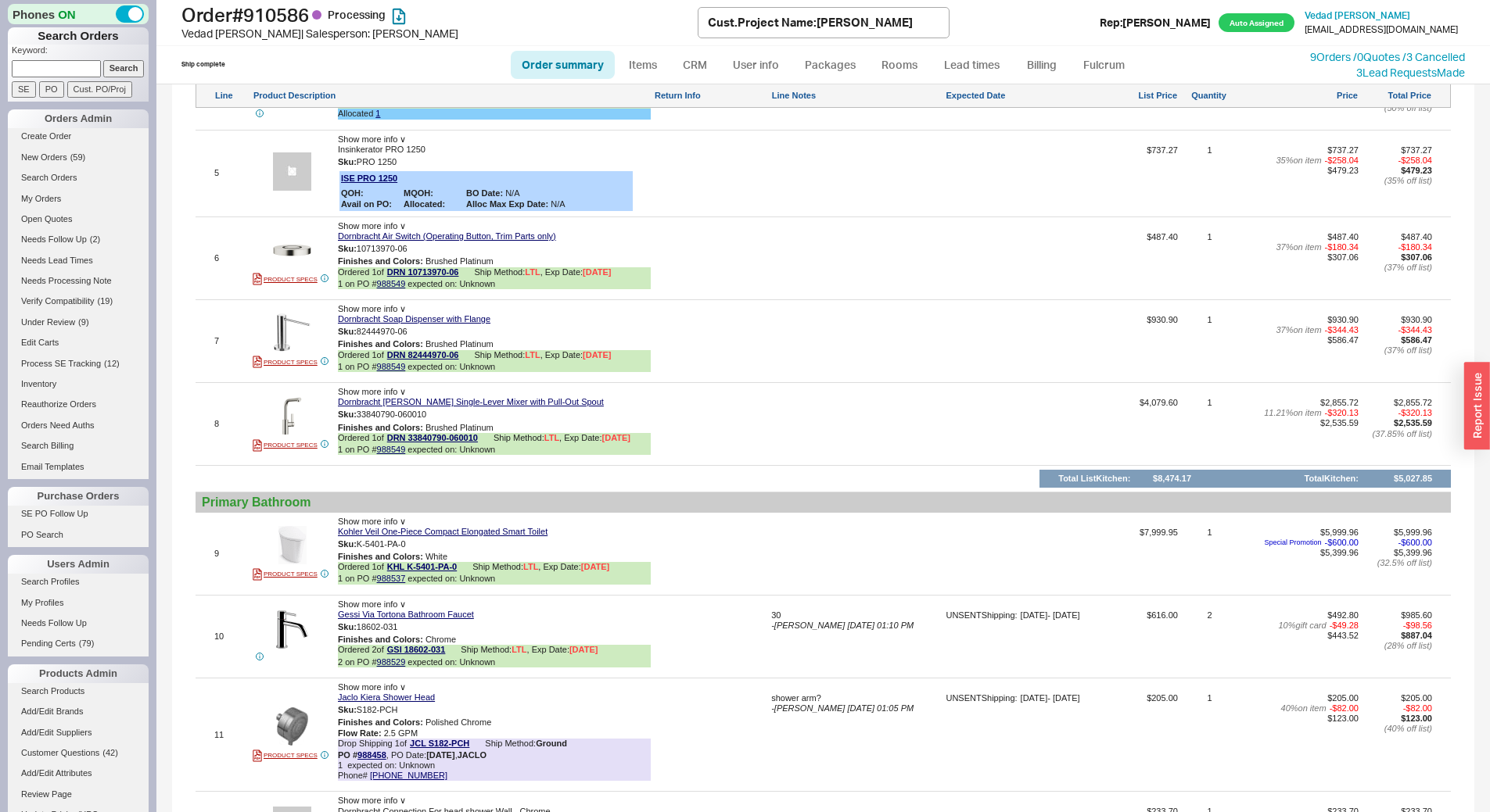
scroll to position [1867, 0]
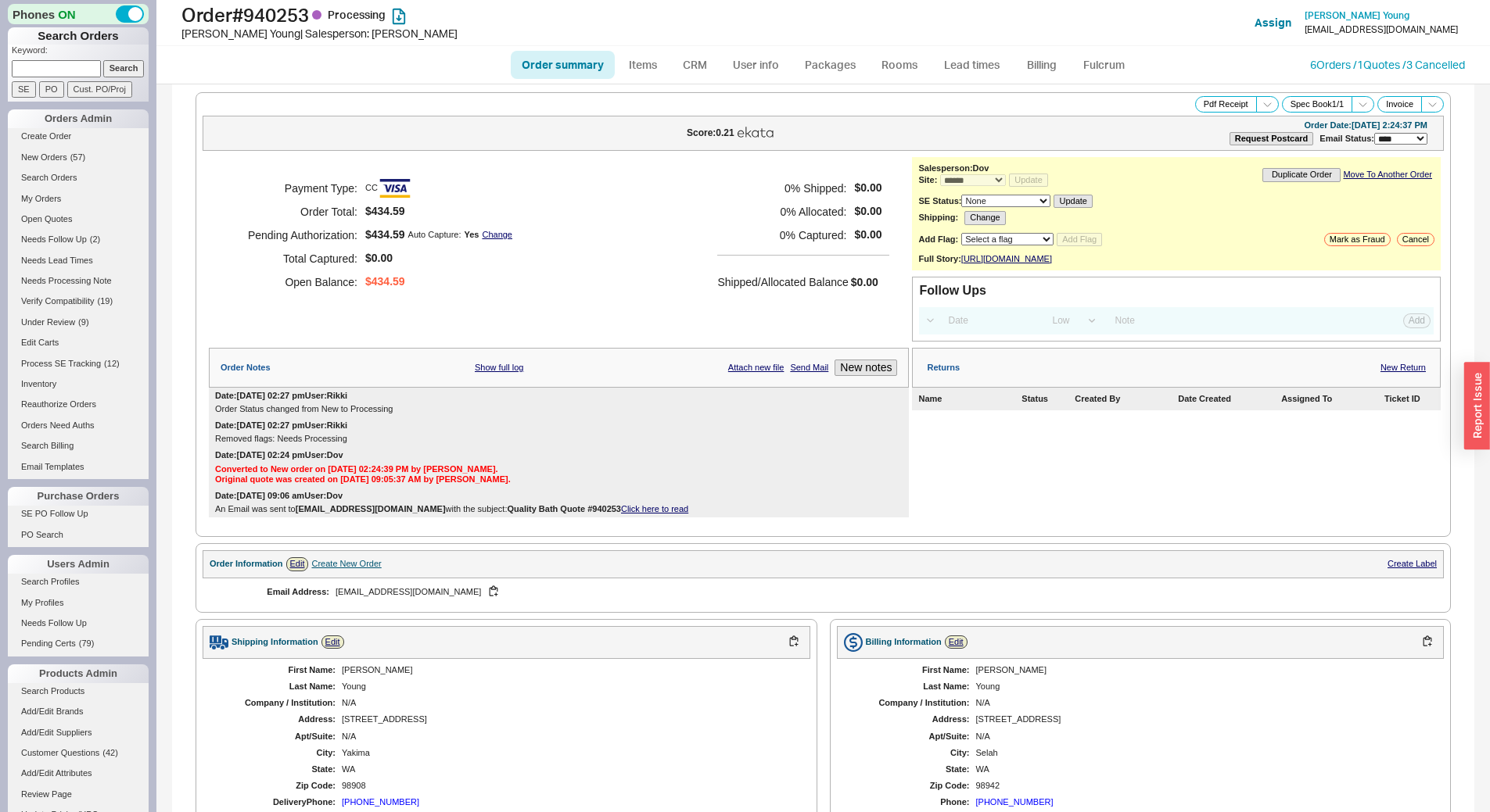
select select "*"
select select "LOW"
select select "3"
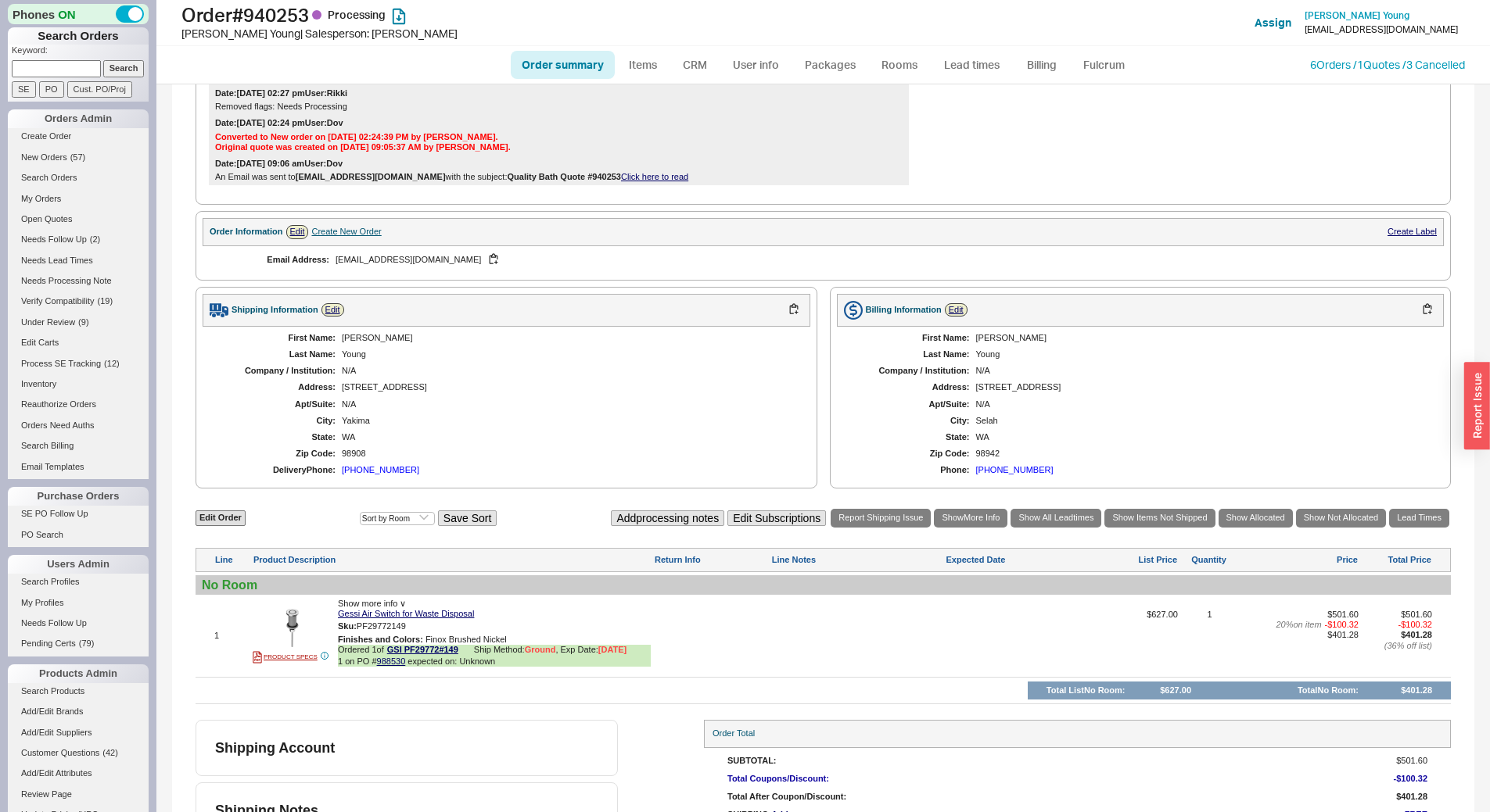
scroll to position [411, 0]
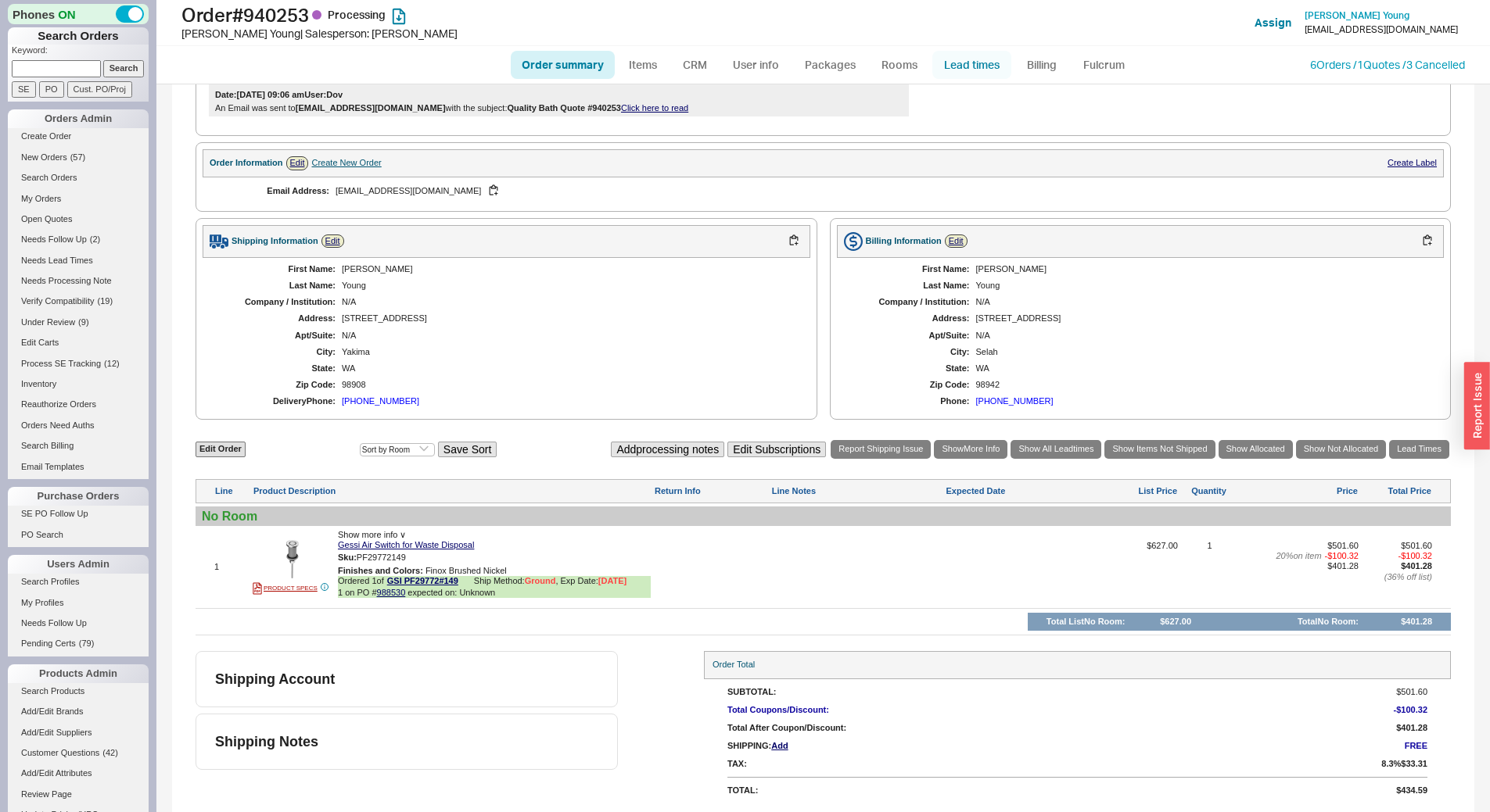
click at [994, 62] on link "Lead times" at bounding box center [972, 64] width 79 height 28
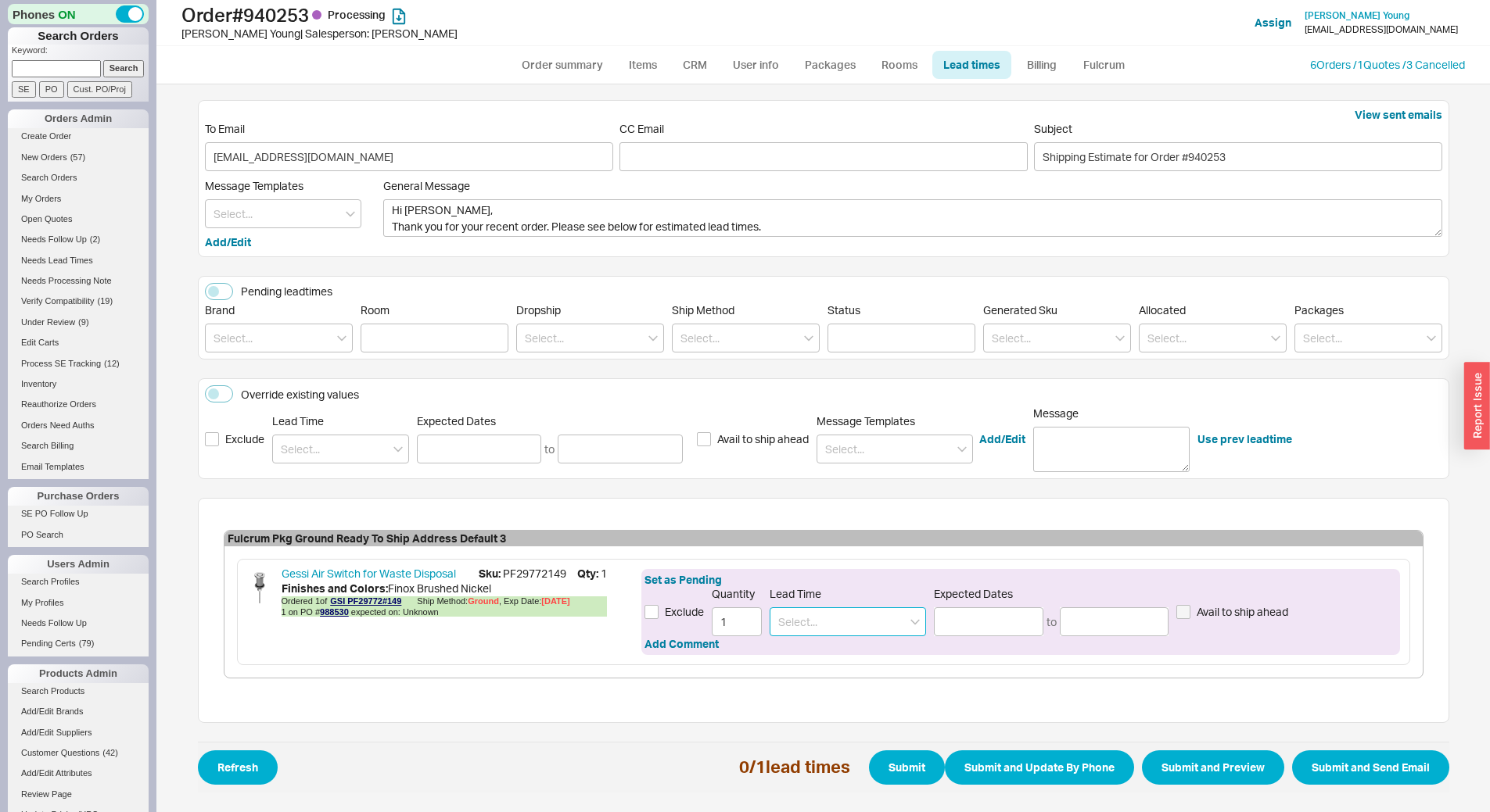
click at [869, 612] on input at bounding box center [848, 622] width 156 height 29
click at [878, 675] on div "4 - 6 Weeks" at bounding box center [848, 682] width 155 height 28
type input "4 - 6 Weeks"
type input "[DATE]"
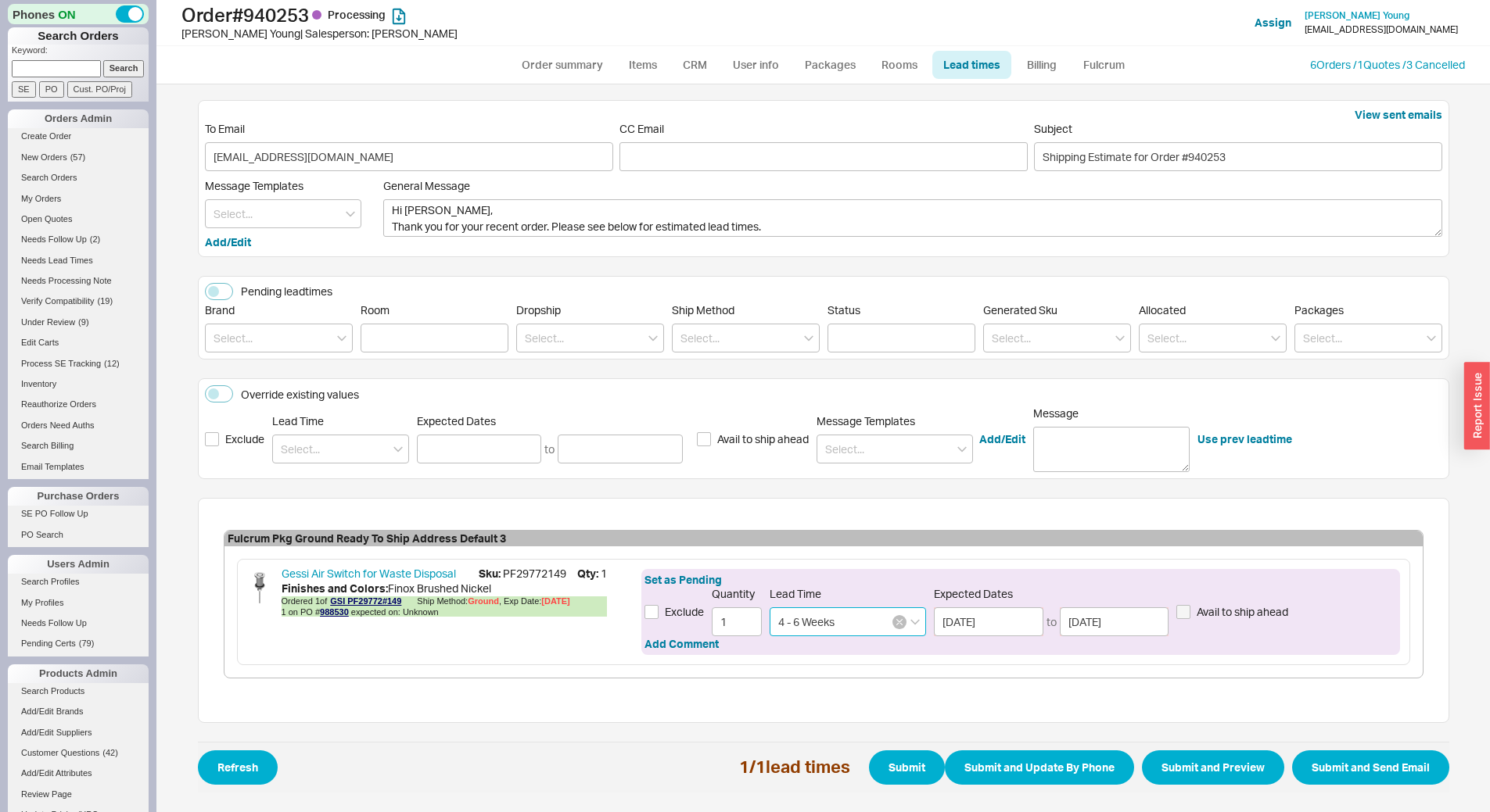
type input "4 - 6 Weeks"
click at [899, 620] on icon "button" at bounding box center [899, 623] width 6 height 10
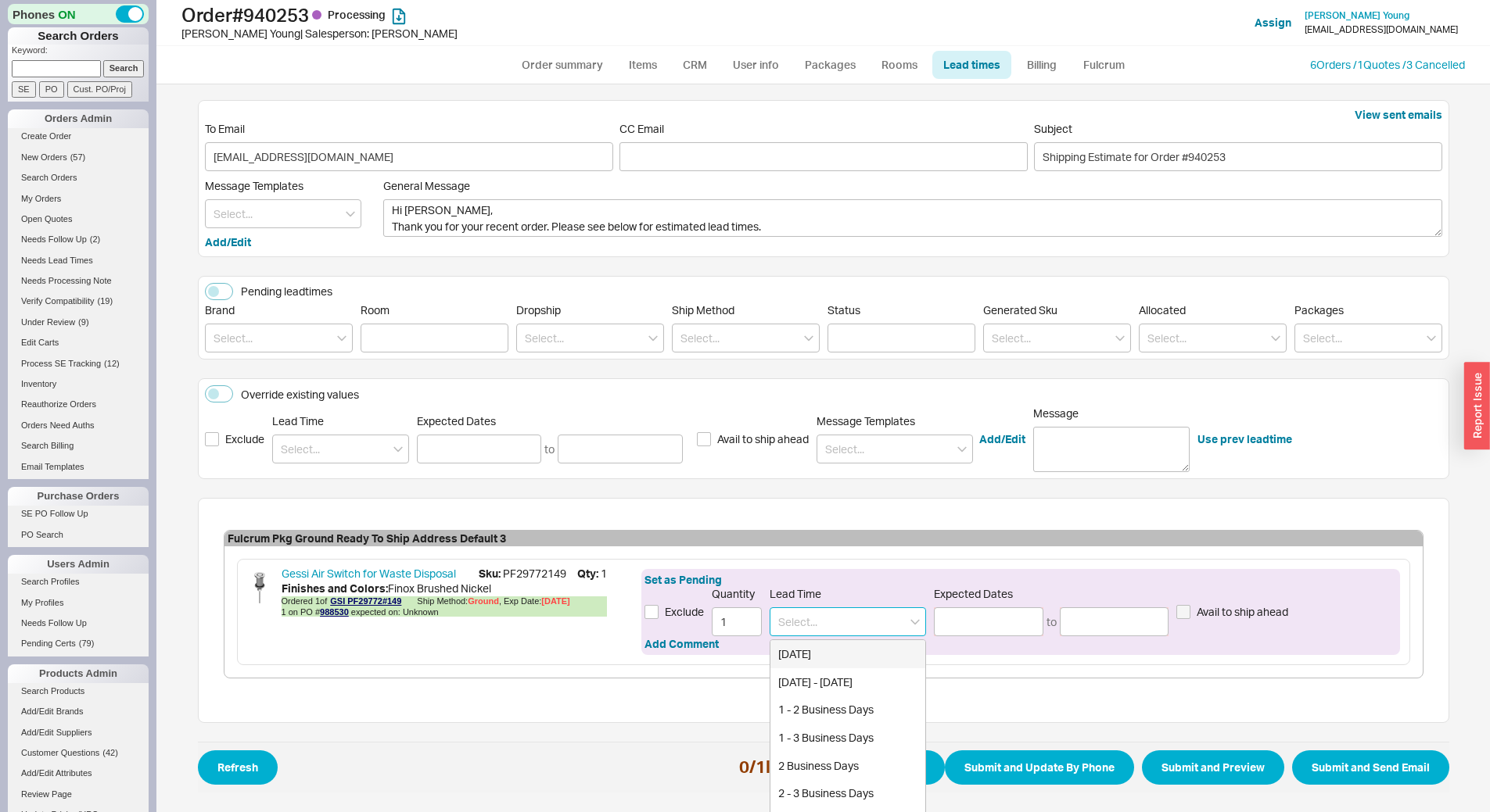
click at [835, 614] on input at bounding box center [848, 622] width 156 height 29
click at [847, 672] on div "5 - 7 Weeks" at bounding box center [848, 682] width 155 height 28
type input "5 - 7 Weeks"
type input "[DATE]"
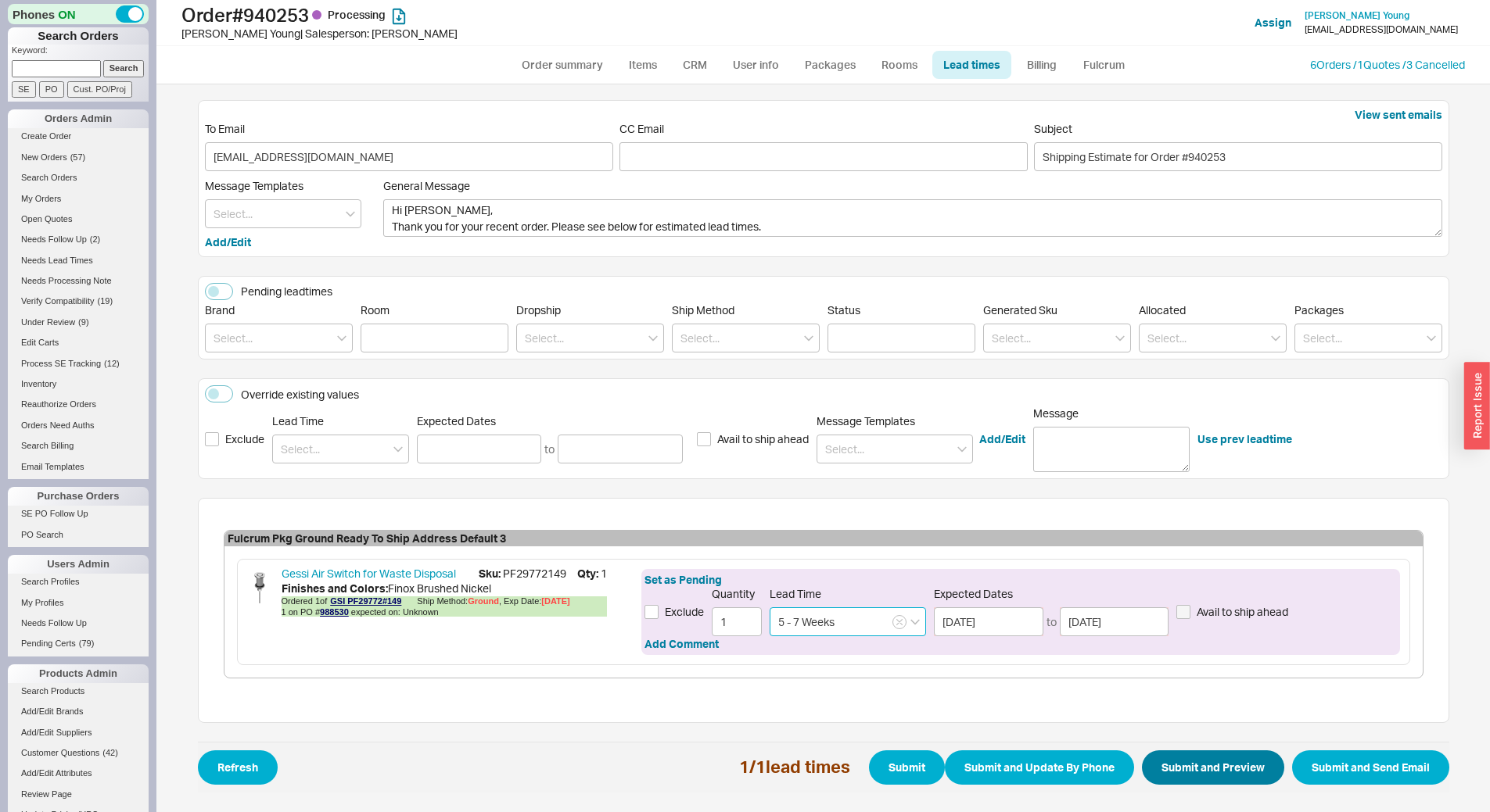
type input "5 - 7 Weeks"
click at [1187, 751] on button "Submit and Preview" at bounding box center [1213, 767] width 143 height 34
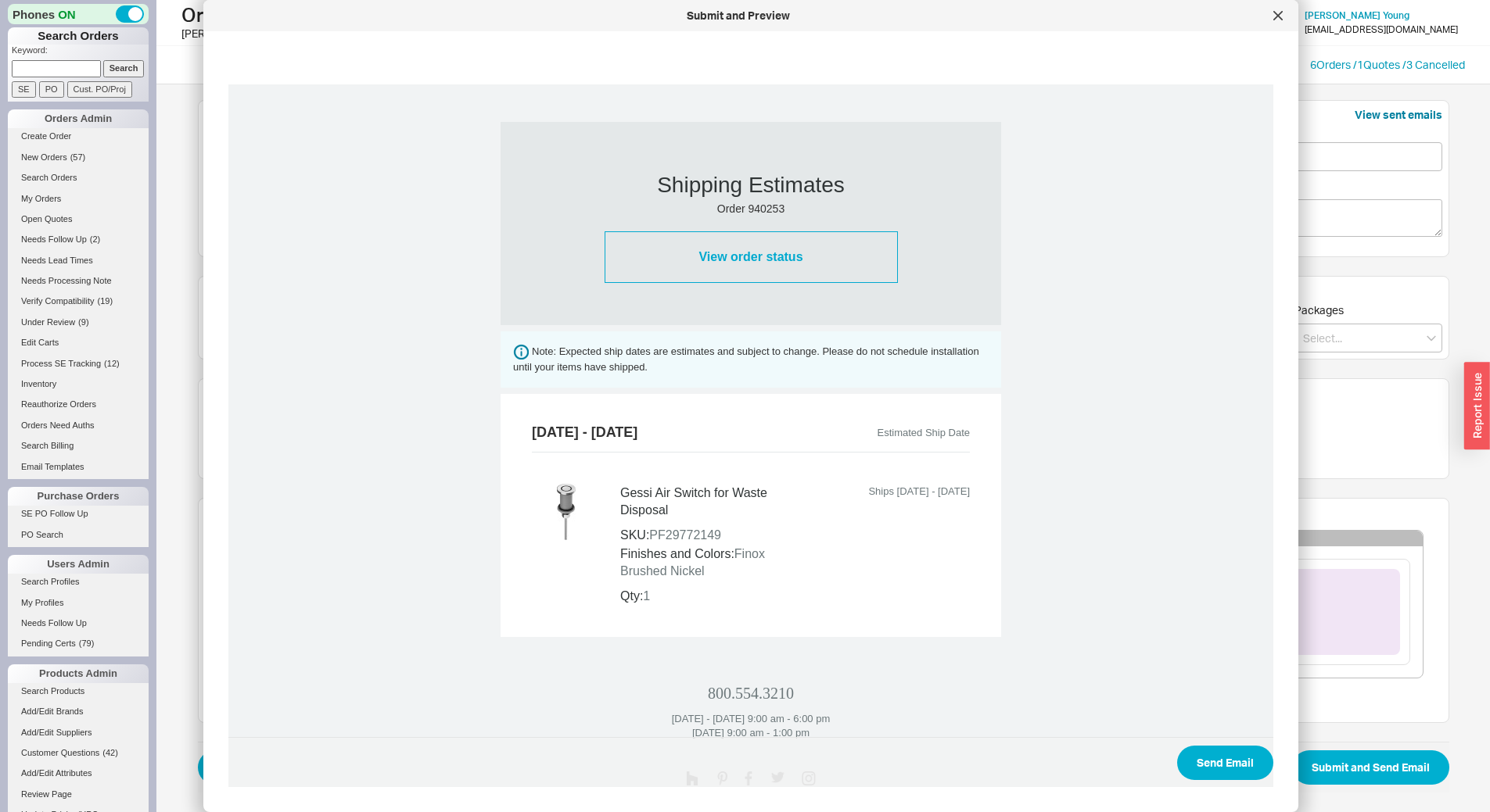
scroll to position [486, 0]
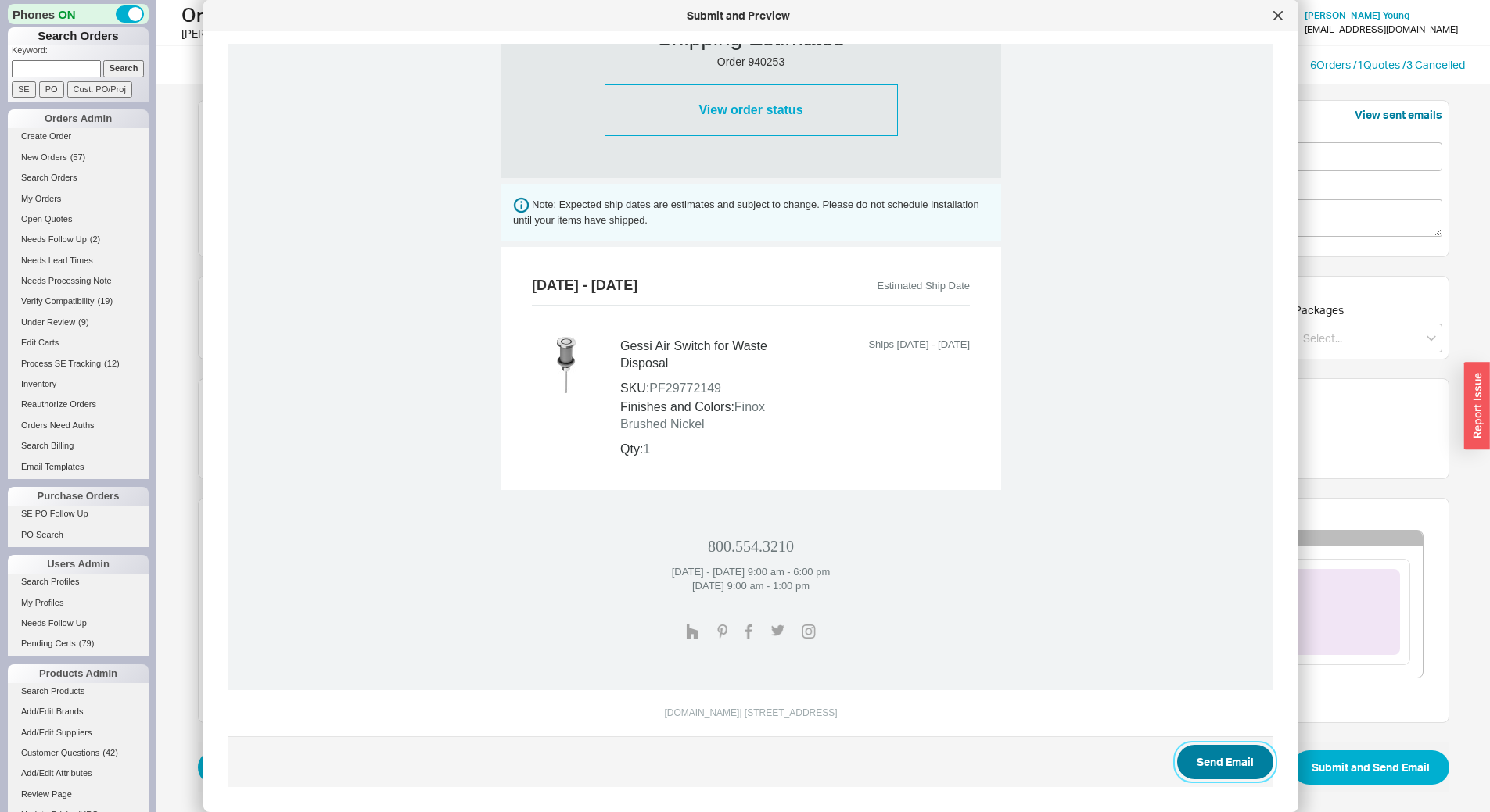
click at [1233, 749] on button "Send Email" at bounding box center [1224, 761] width 97 height 34
select select "*"
select select "LOW"
select select "3"
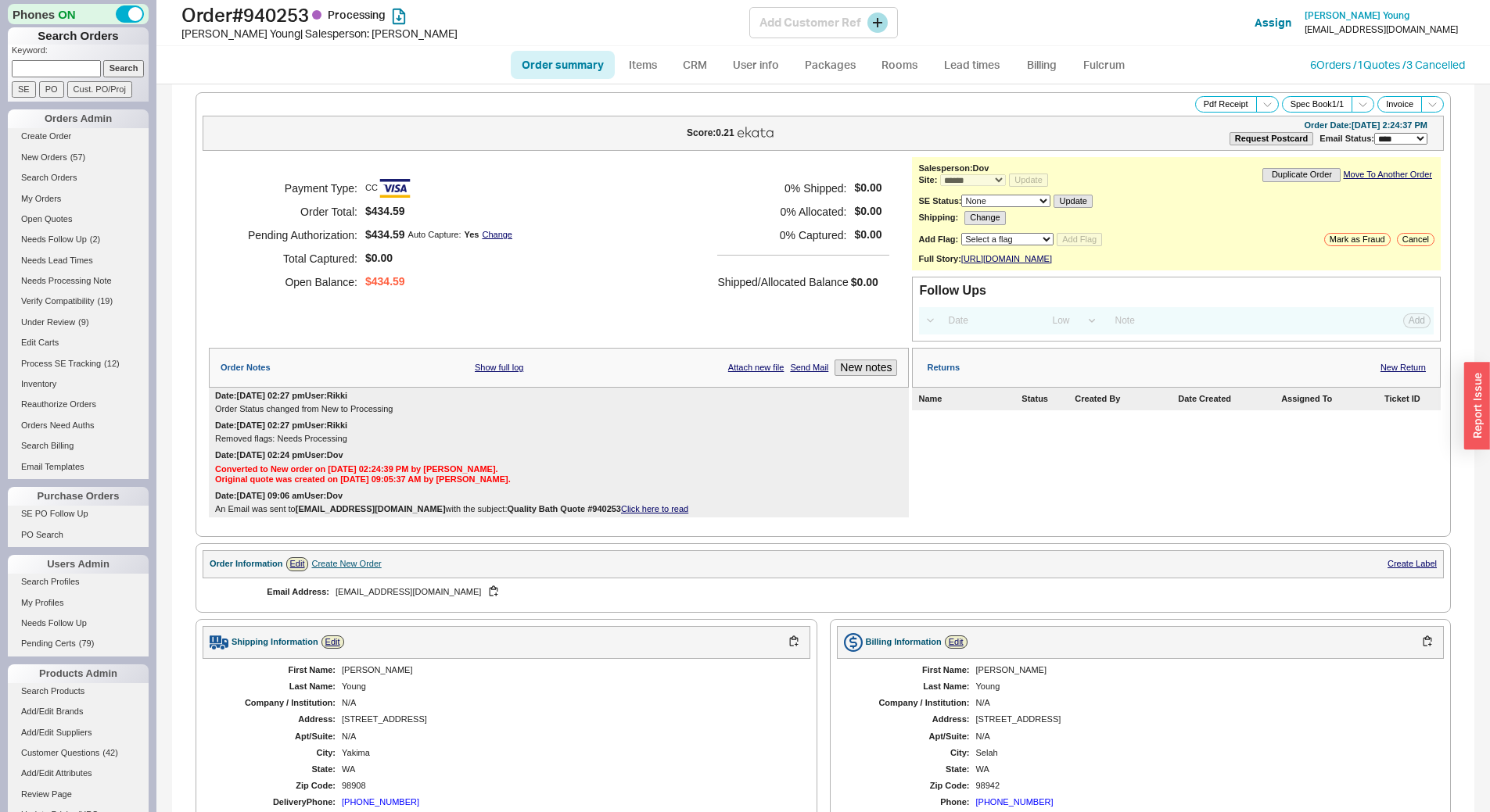
select select "*"
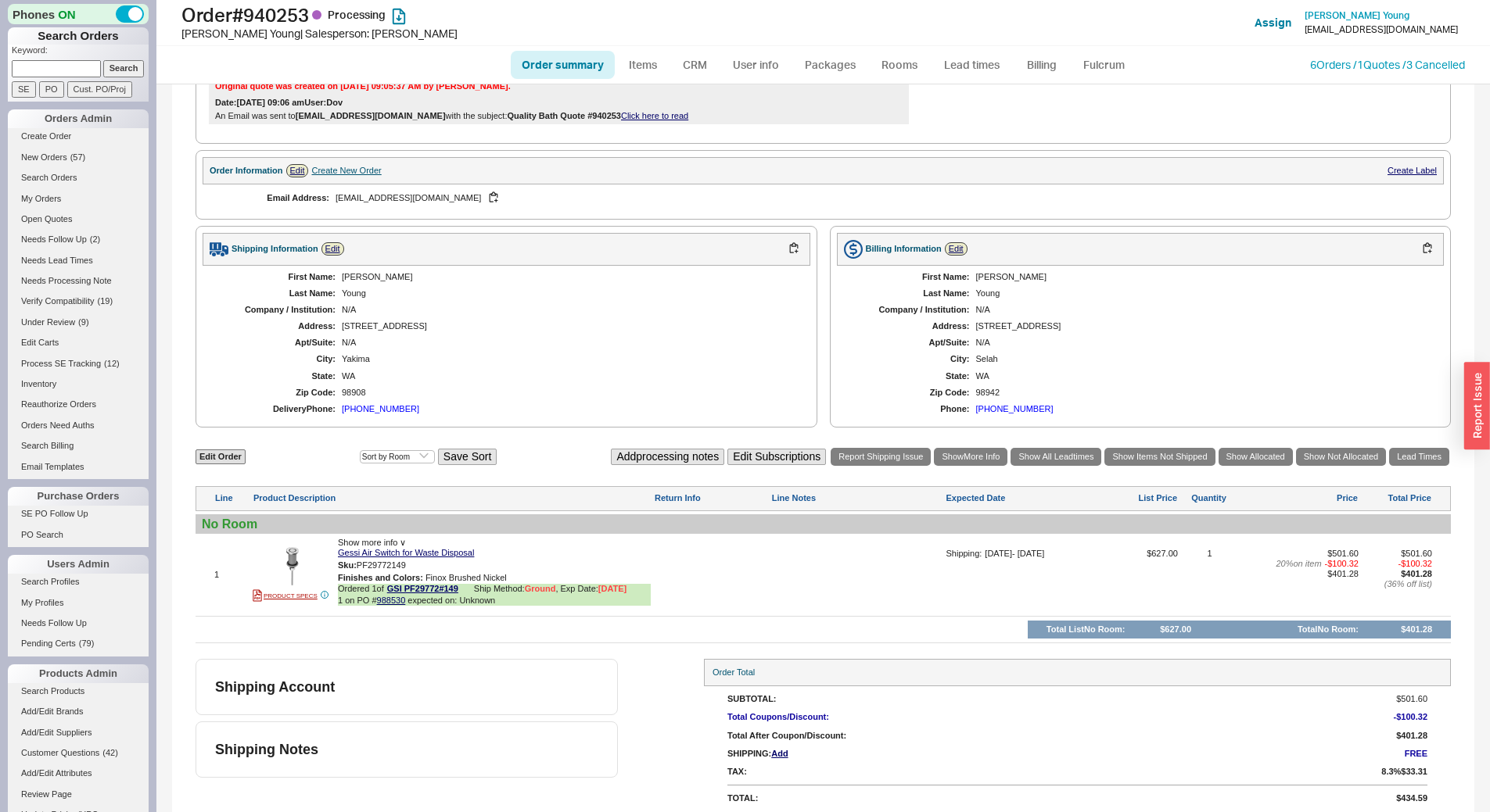
scroll to position [471, 0]
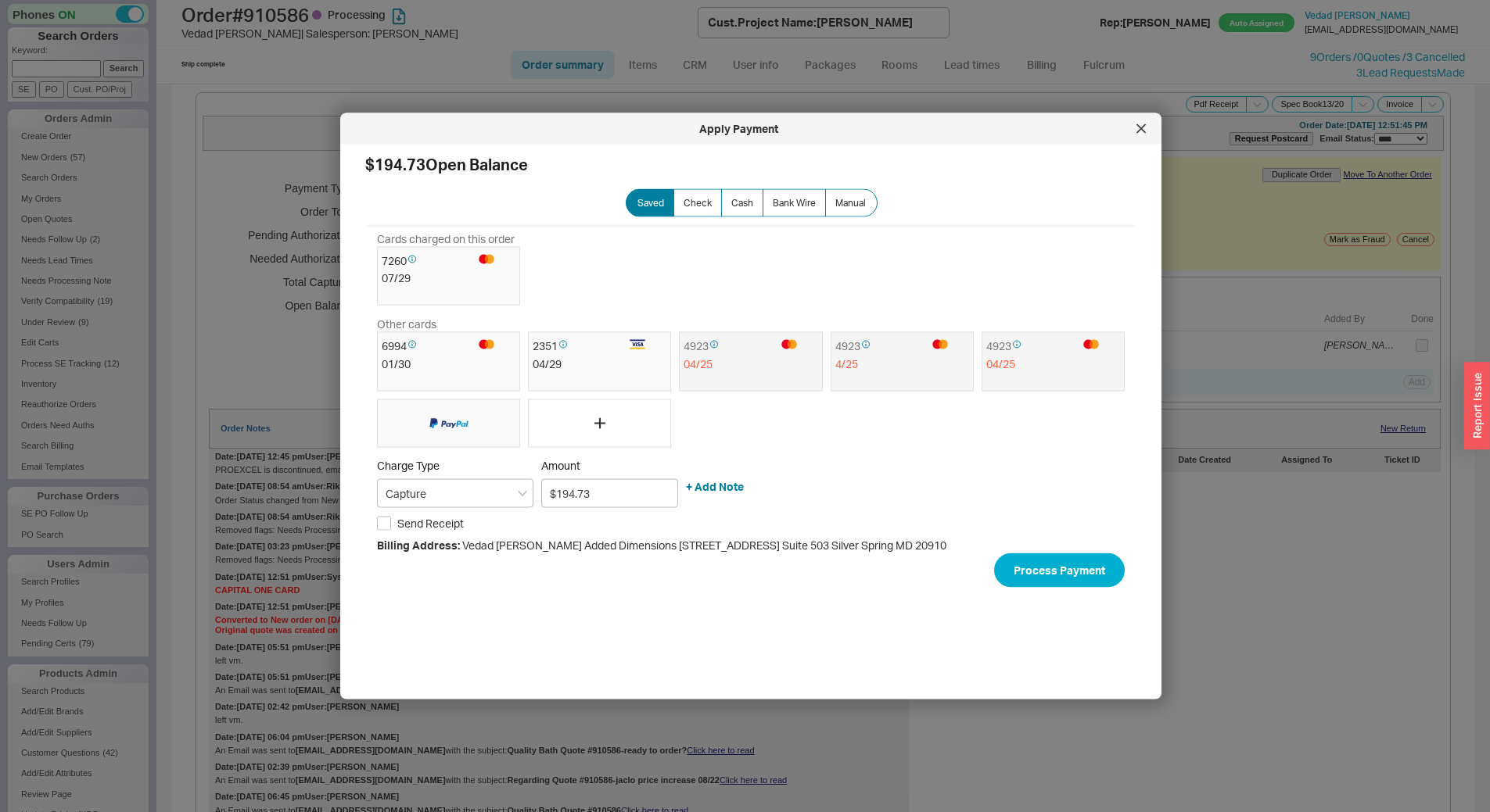
select select "*"
select select "LOW"
select select "3"
click at [1138, 124] on icon at bounding box center [1141, 129] width 10 height 10
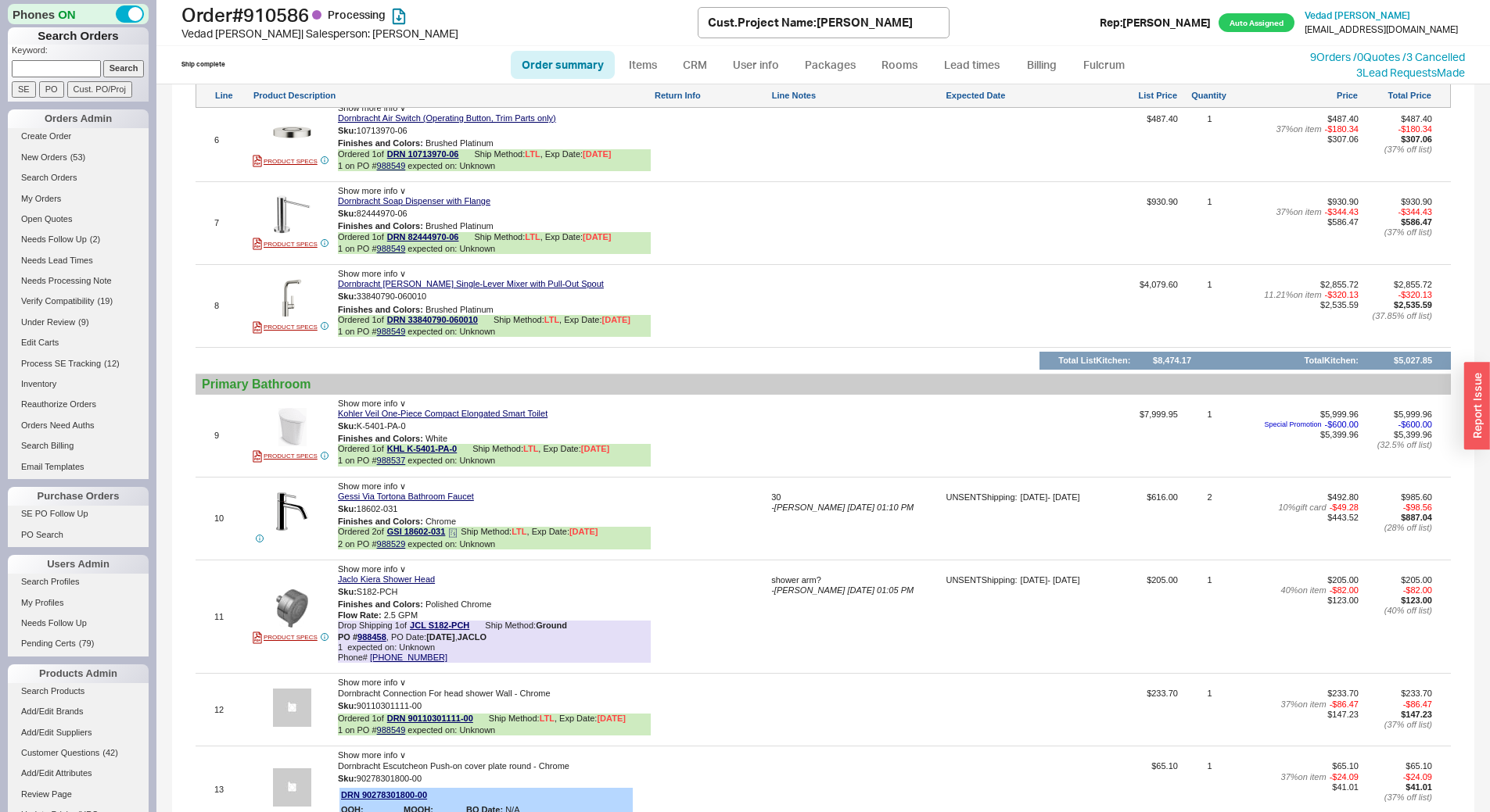
scroll to position [2110, 0]
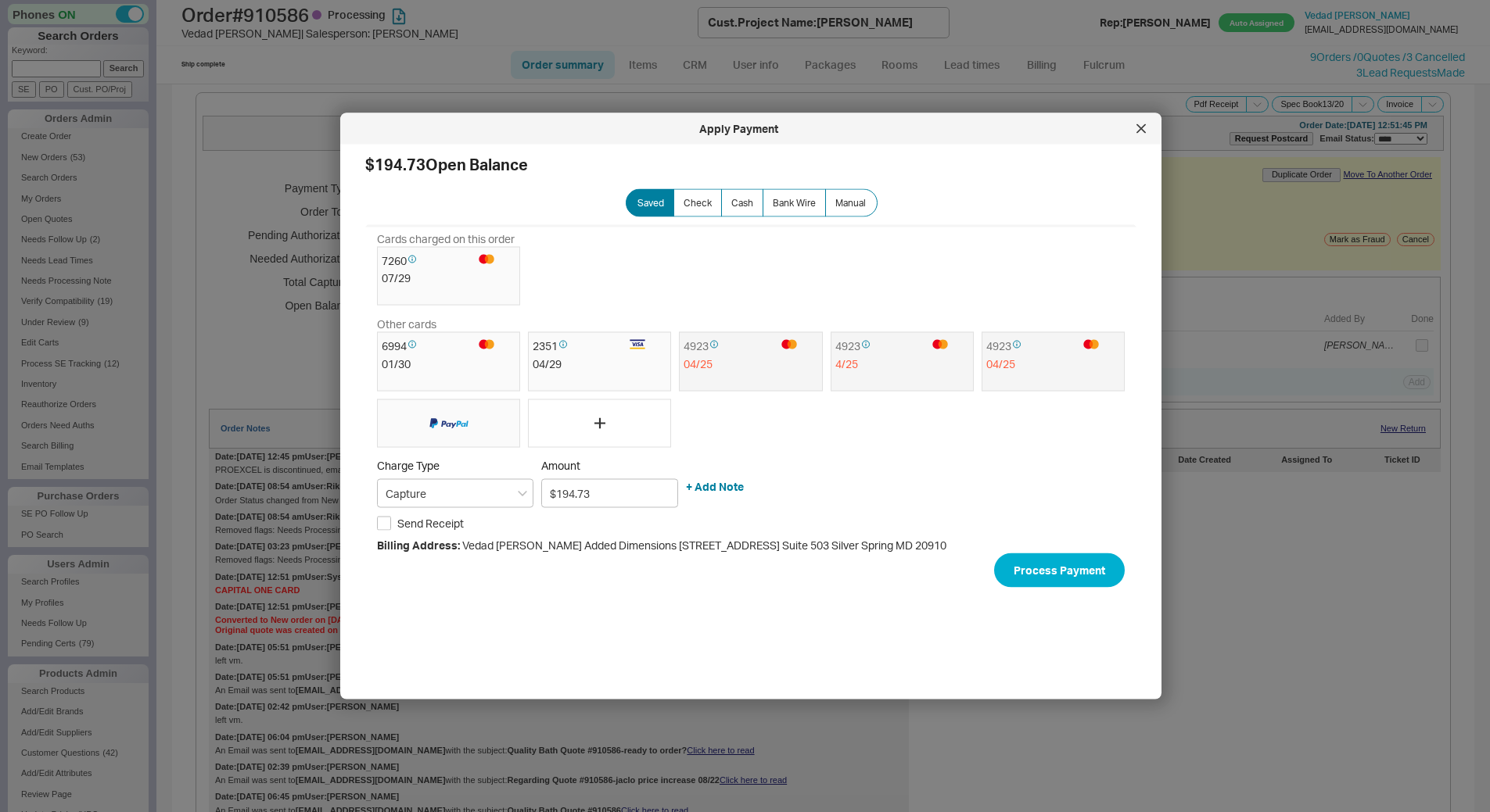
select select "*"
select select "LOW"
select select "3"
click at [1143, 127] on icon at bounding box center [1140, 128] width 8 height 8
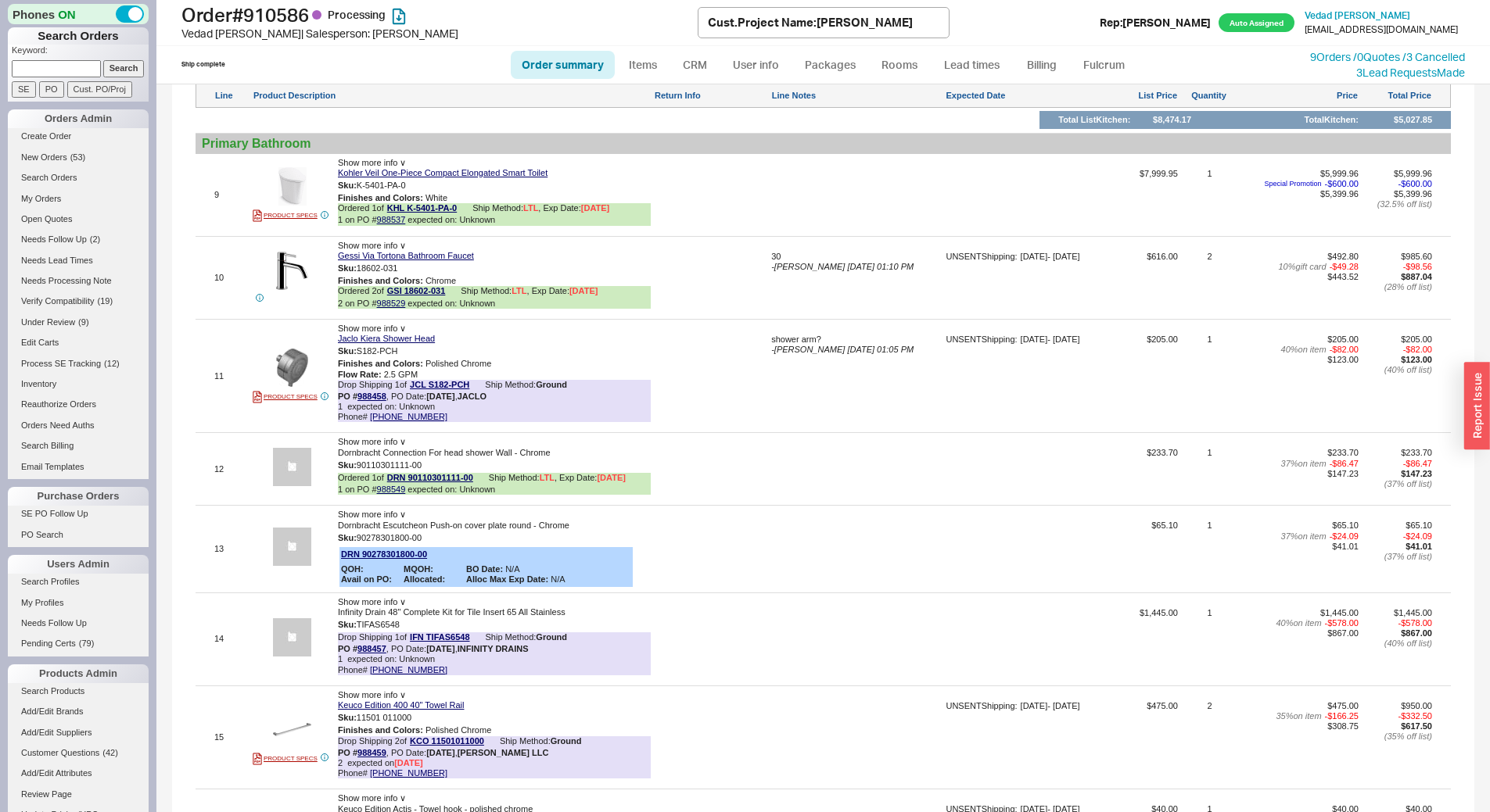
scroll to position [2336, 0]
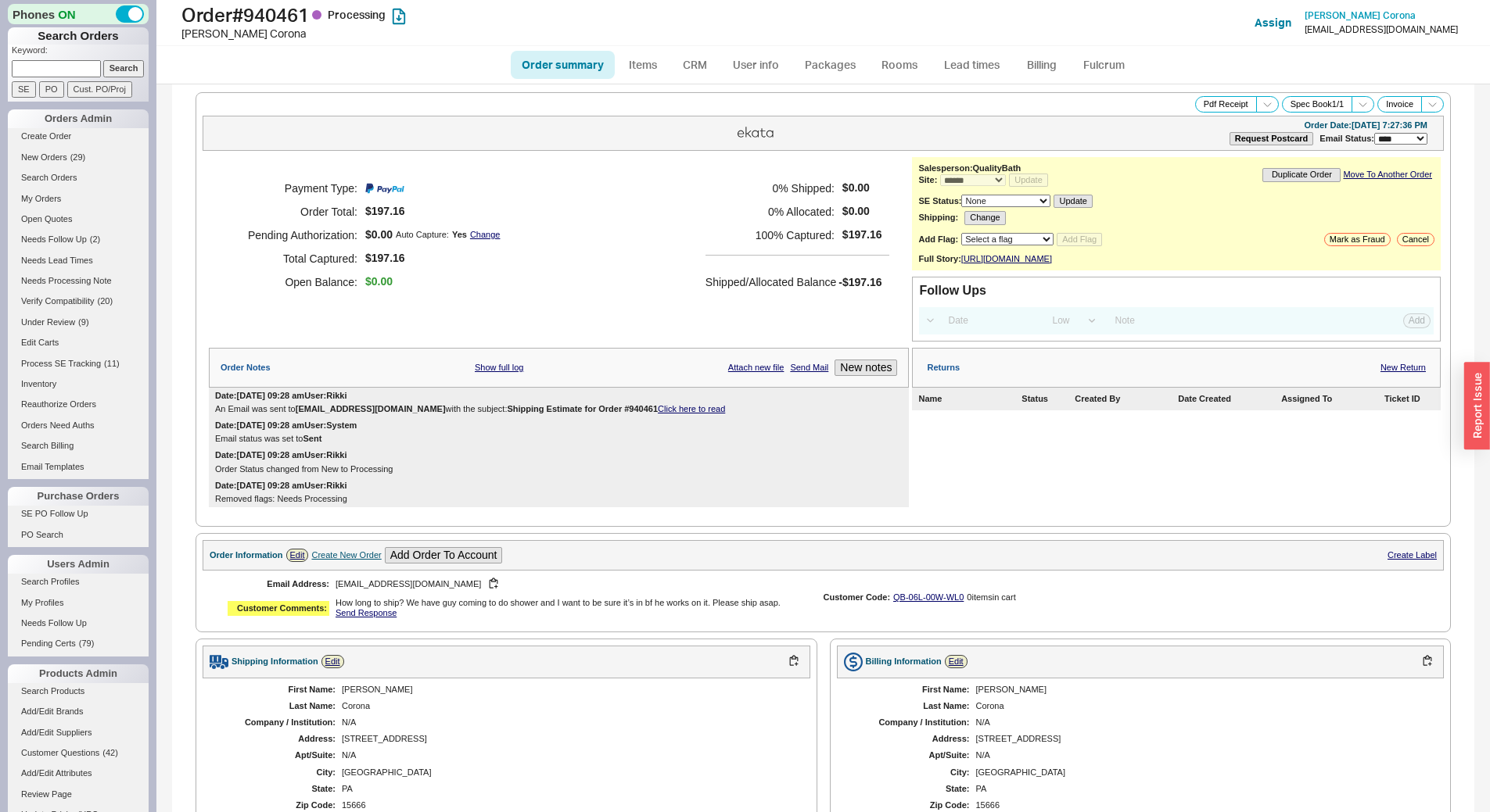
select select "*"
select select "LOW"
select select "3"
